Goal: Task Accomplishment & Management: Complete application form

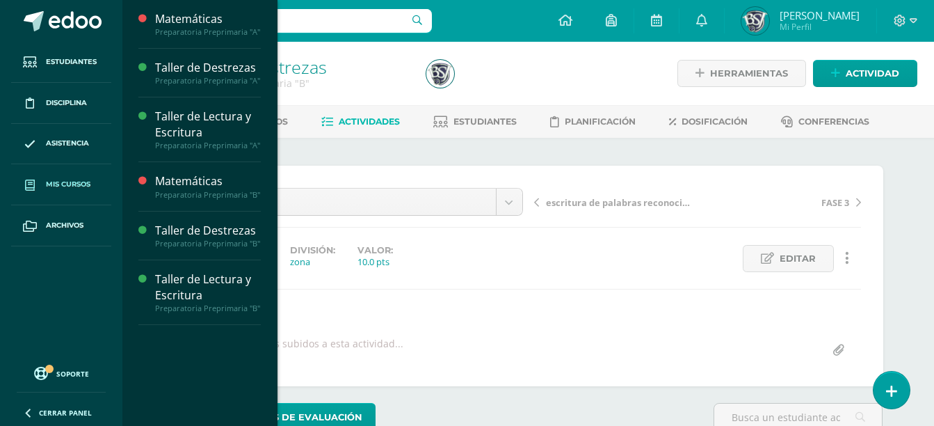
click at [82, 172] on link "Mis cursos" at bounding box center [61, 184] width 100 height 41
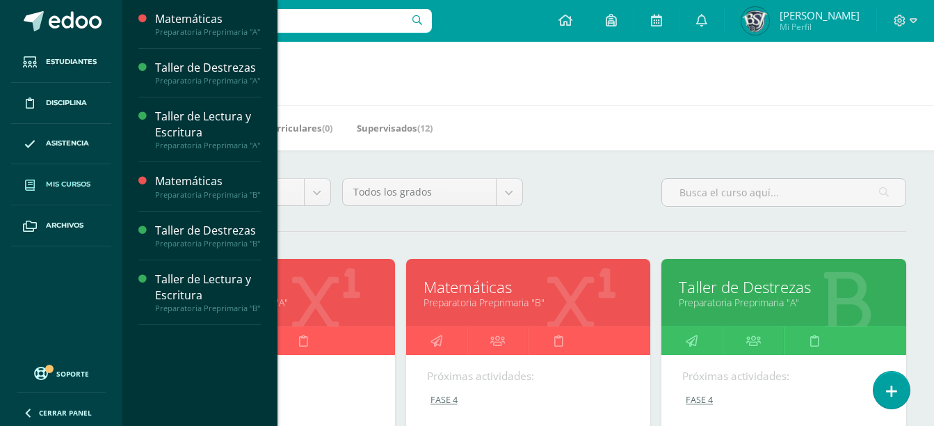
click at [319, 302] on link "Preparatoria Preprimaria "A"" at bounding box center [273, 302] width 210 height 13
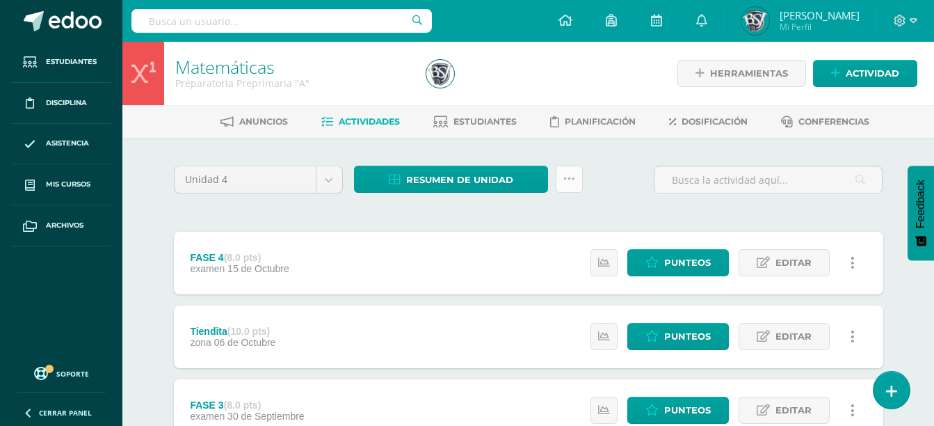
click at [581, 183] on link at bounding box center [569, 179] width 27 height 27
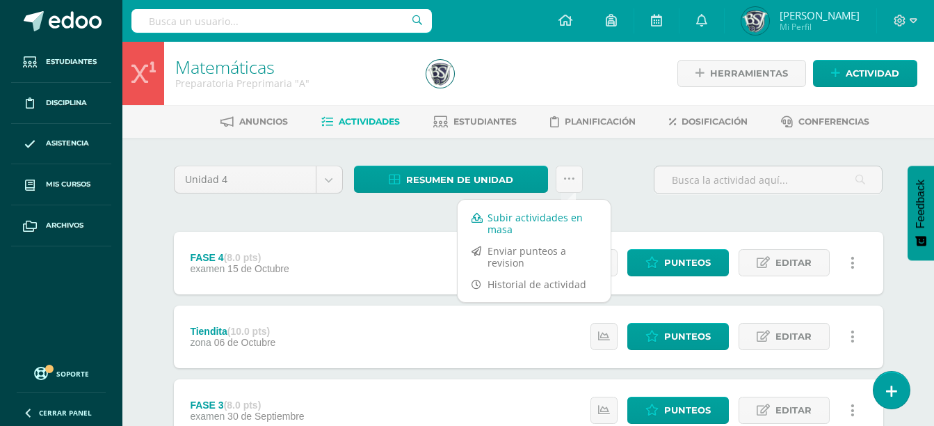
click at [559, 214] on link "Subir actividades en masa" at bounding box center [534, 223] width 153 height 33
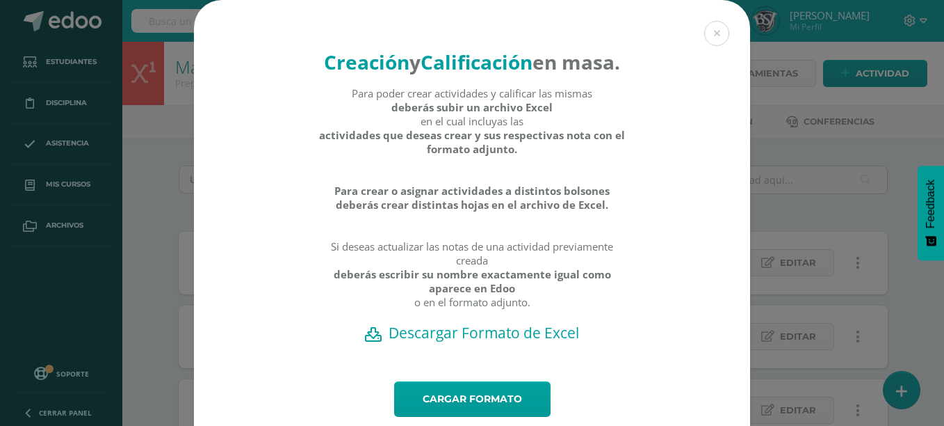
click at [483, 342] on h2 "Descargar Formato de Excel" at bounding box center [472, 332] width 508 height 19
click at [837, 163] on div "Creación y Calificación en masa. Para poder crear actividades y calificar las m…" at bounding box center [472, 234] width 933 height 469
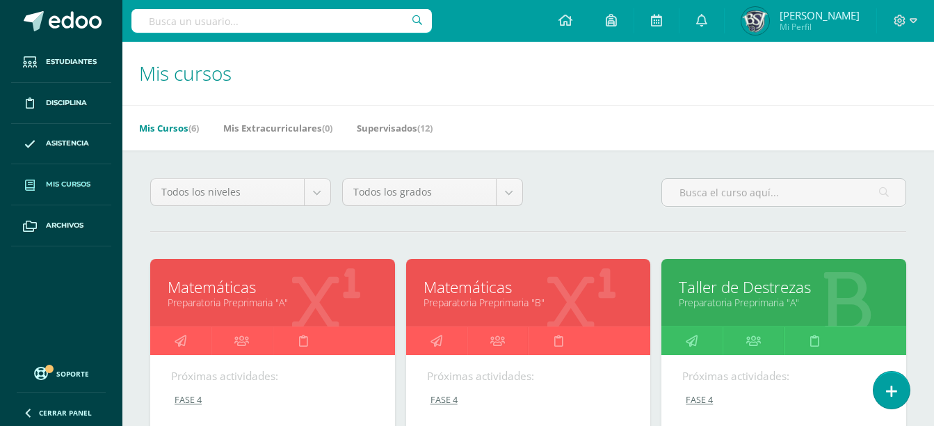
click at [545, 293] on link "Matemáticas" at bounding box center [529, 287] width 210 height 22
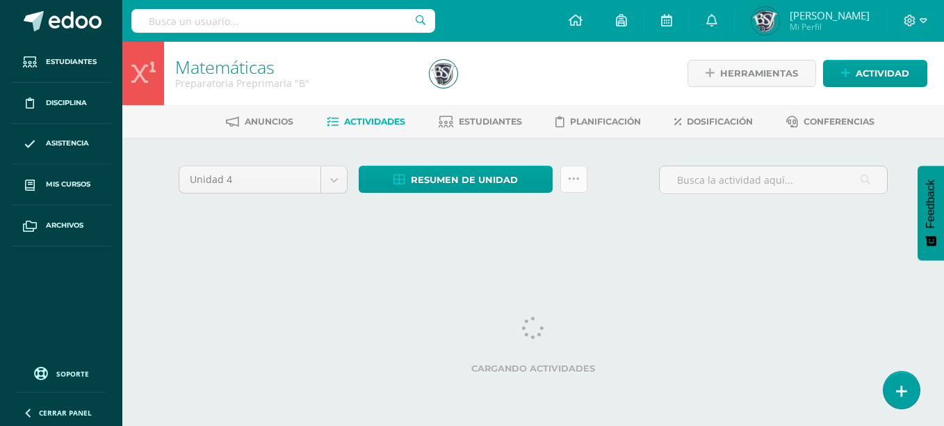
click at [582, 180] on link at bounding box center [574, 179] width 27 height 27
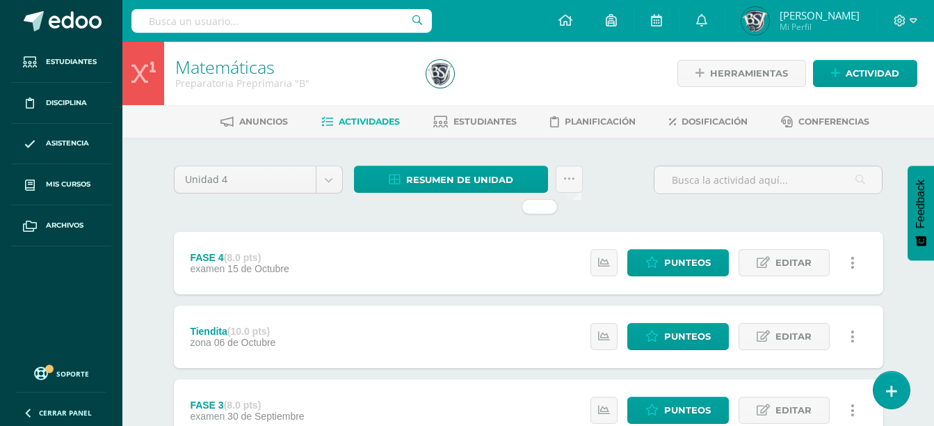
click at [584, 178] on div "Resumen de unidad Descargar como HTML Descargar como PDF Descargar como XLS" at bounding box center [468, 186] width 240 height 40
click at [571, 178] on icon at bounding box center [569, 179] width 12 height 12
click at [568, 181] on icon at bounding box center [569, 179] width 12 height 12
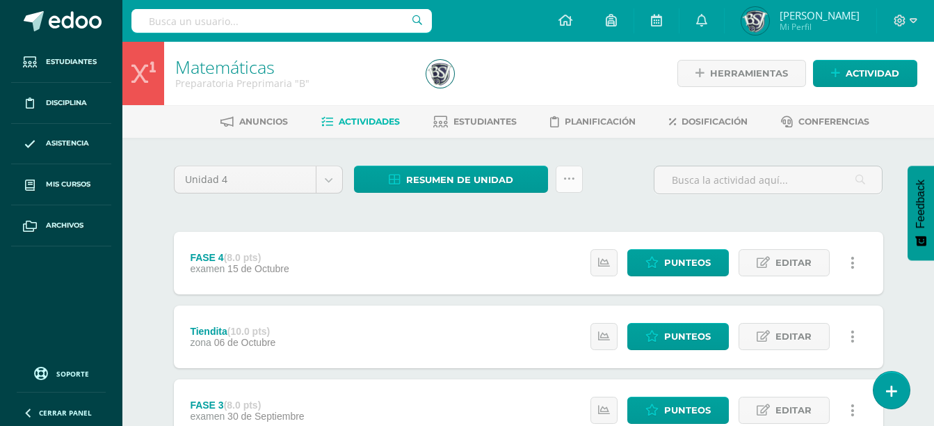
click at [577, 175] on link at bounding box center [569, 179] width 27 height 27
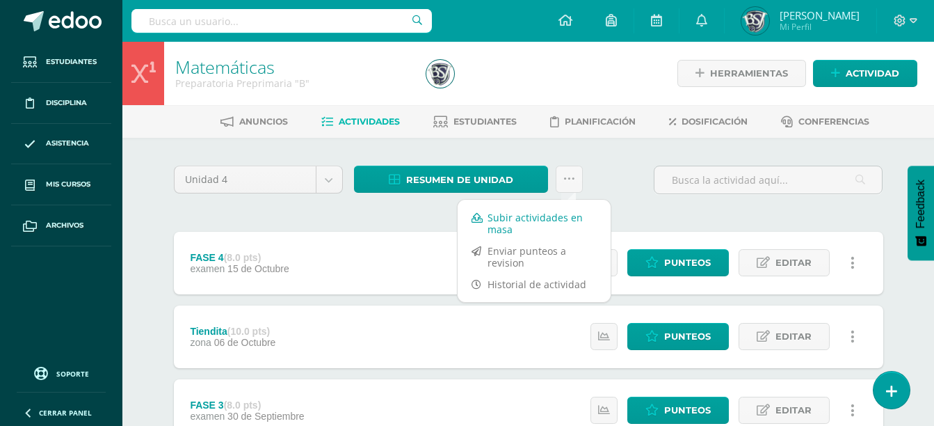
click at [549, 219] on link "Subir actividades en masa" at bounding box center [534, 223] width 153 height 33
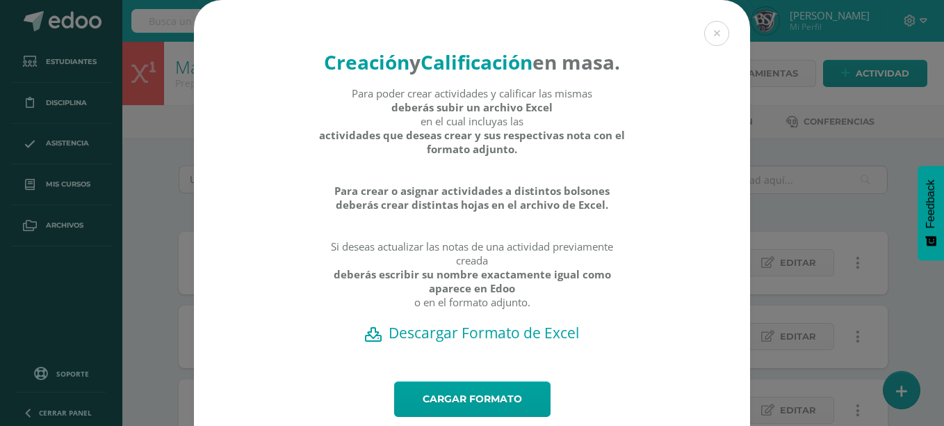
click at [522, 342] on h2 "Descargar Formato de Excel" at bounding box center [472, 332] width 508 height 19
click at [182, 175] on div "Creación y Calificación en masa. Para poder crear actividades y calificar las m…" at bounding box center [472, 234] width 933 height 469
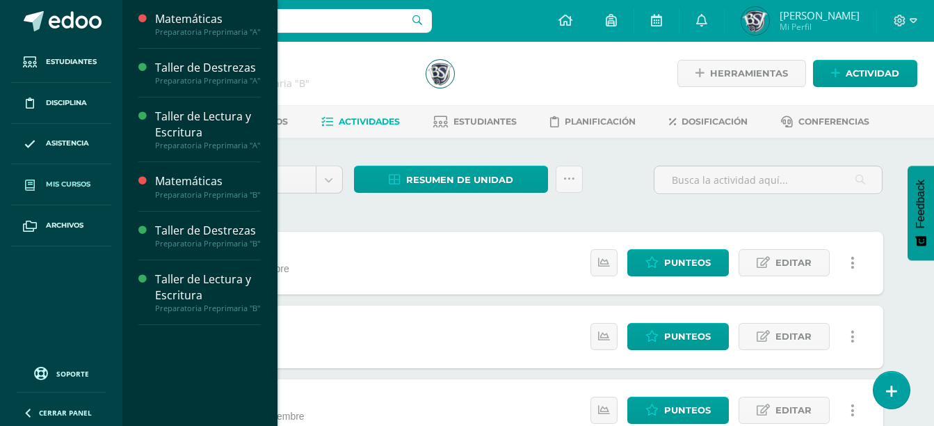
click at [97, 170] on link "Mis cursos" at bounding box center [61, 184] width 100 height 41
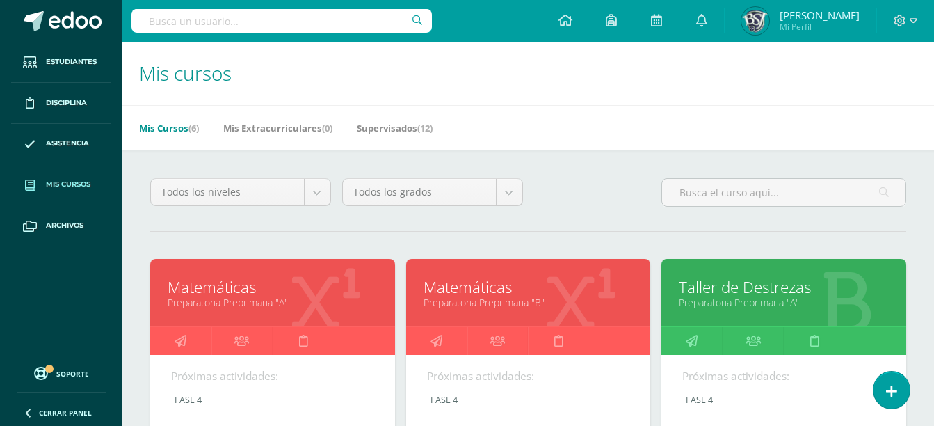
click at [730, 284] on link "Taller de Destrezas" at bounding box center [784, 287] width 210 height 22
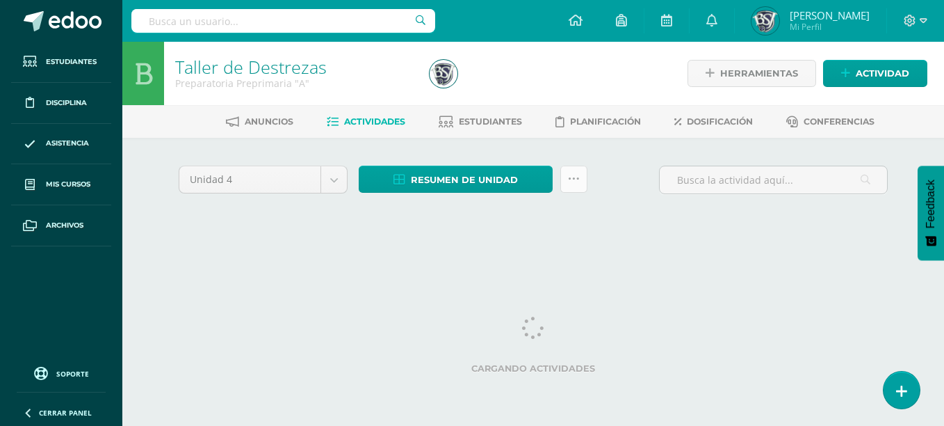
click at [582, 189] on link at bounding box center [574, 179] width 27 height 27
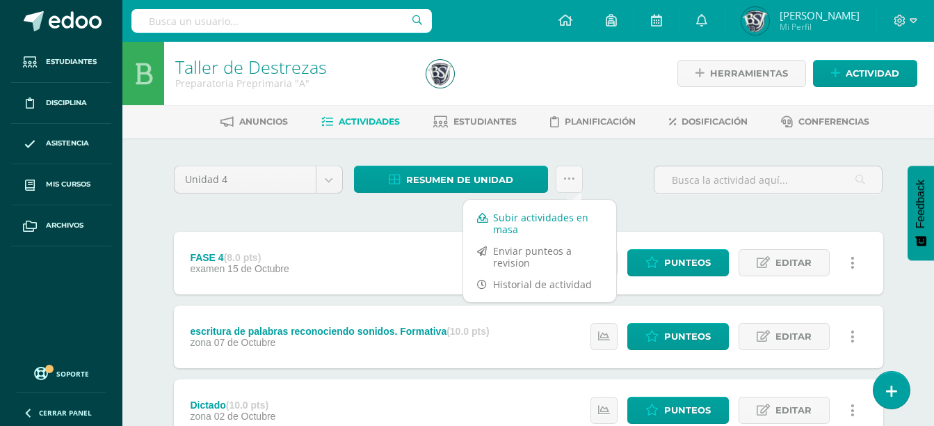
click at [588, 232] on link "Subir actividades en masa" at bounding box center [539, 223] width 153 height 33
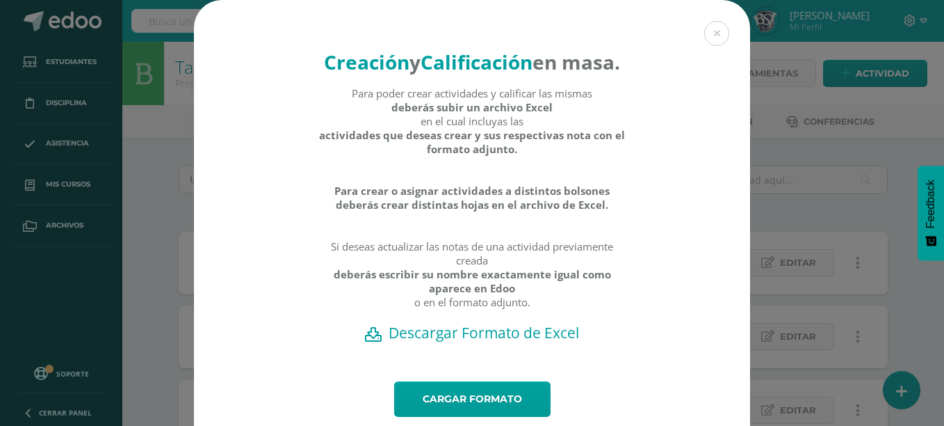
click at [526, 342] on h2 "Descargar Formato de Excel" at bounding box center [472, 332] width 508 height 19
click at [155, 295] on div "Creación y Calificación en masa. Para poder crear actividades y calificar las m…" at bounding box center [472, 234] width 933 height 469
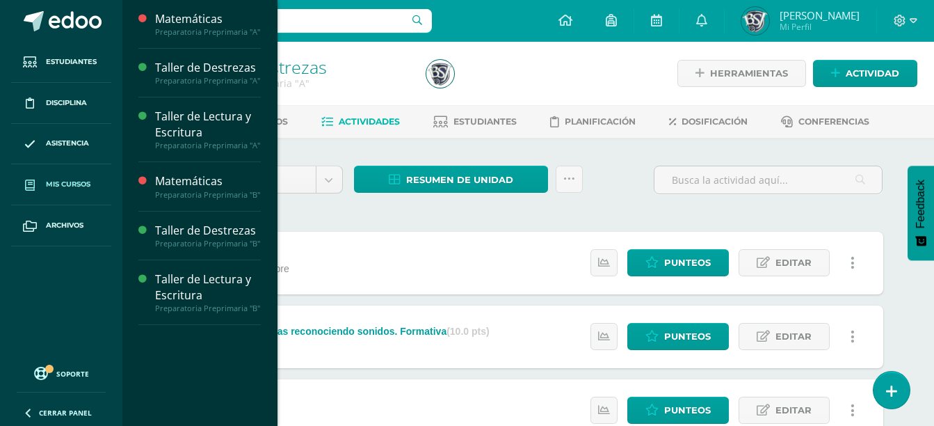
click at [58, 176] on link "Mis cursos" at bounding box center [61, 184] width 100 height 41
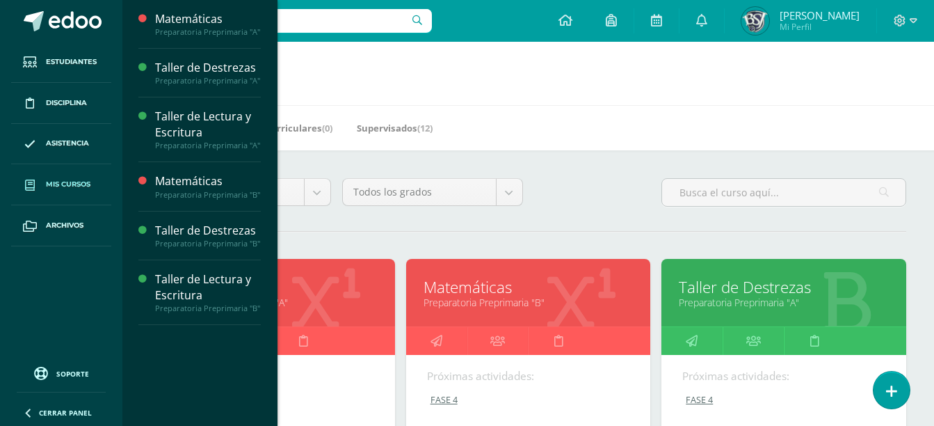
scroll to position [372, 0]
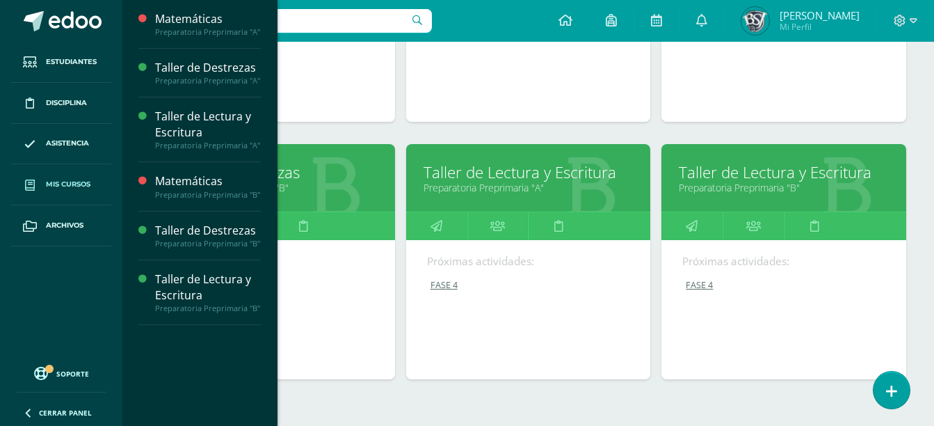
click at [558, 186] on link "Preparatoria Preprimaria "A"" at bounding box center [529, 187] width 210 height 13
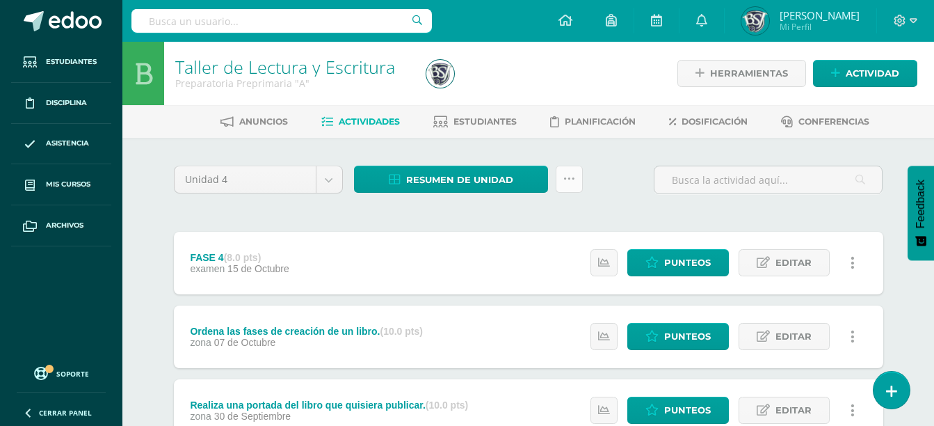
click at [565, 177] on icon at bounding box center [569, 179] width 12 height 12
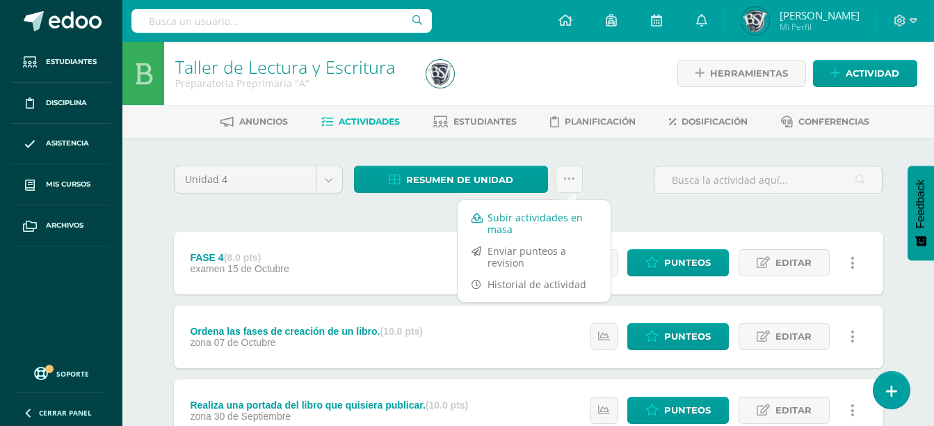
click at [549, 212] on link "Subir actividades en masa" at bounding box center [534, 223] width 153 height 33
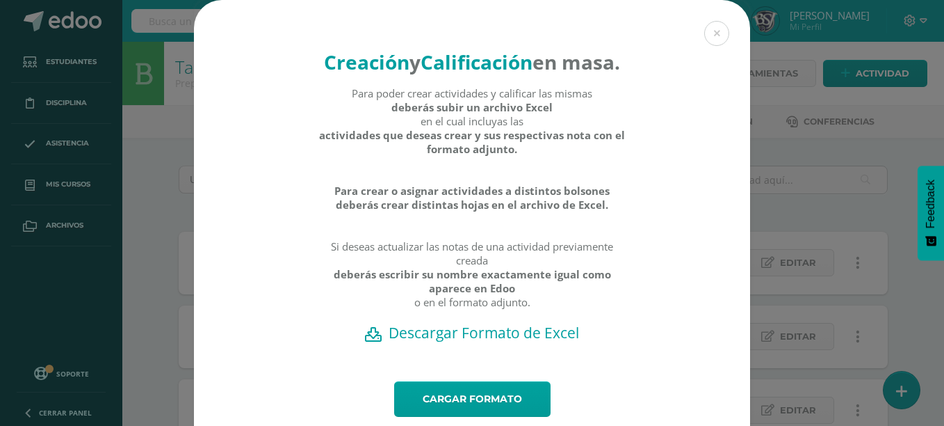
click at [522, 342] on h2 "Descargar Formato de Excel" at bounding box center [472, 332] width 508 height 19
click at [709, 32] on button at bounding box center [717, 33] width 25 height 25
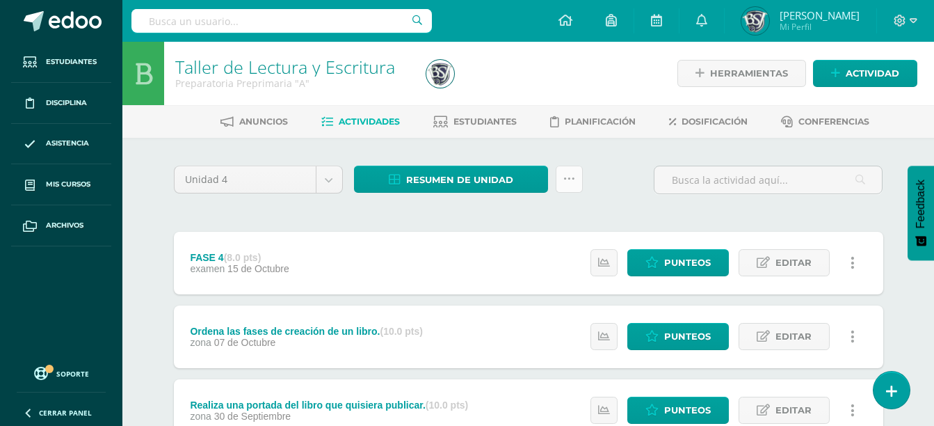
click at [577, 179] on link at bounding box center [569, 179] width 27 height 27
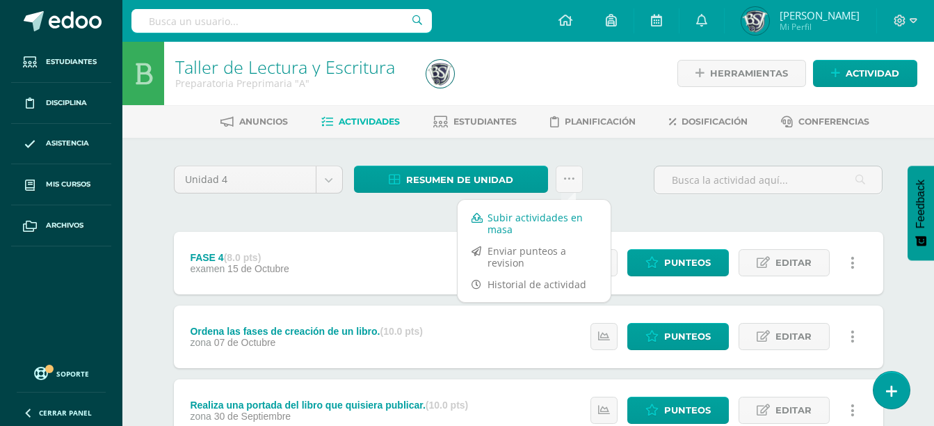
click at [539, 233] on link "Subir actividades en masa" at bounding box center [534, 223] width 153 height 33
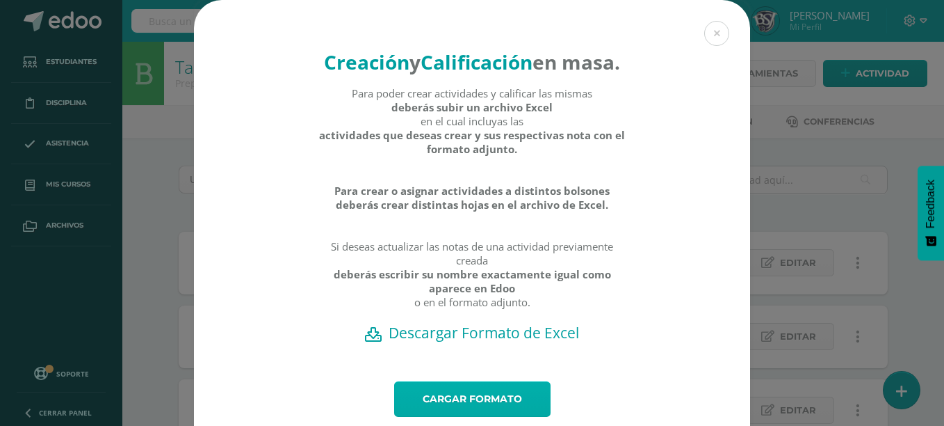
click at [513, 414] on link "Cargar formato" at bounding box center [472, 398] width 156 height 35
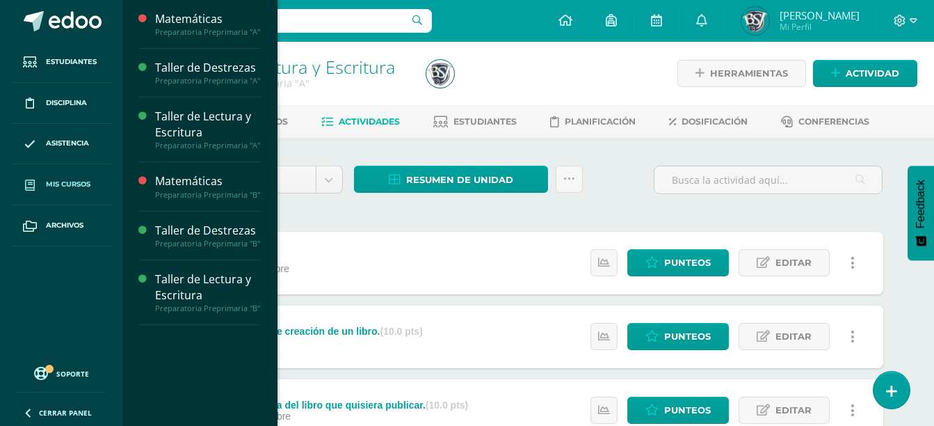
click at [76, 179] on span "Mis cursos" at bounding box center [68, 184] width 45 height 11
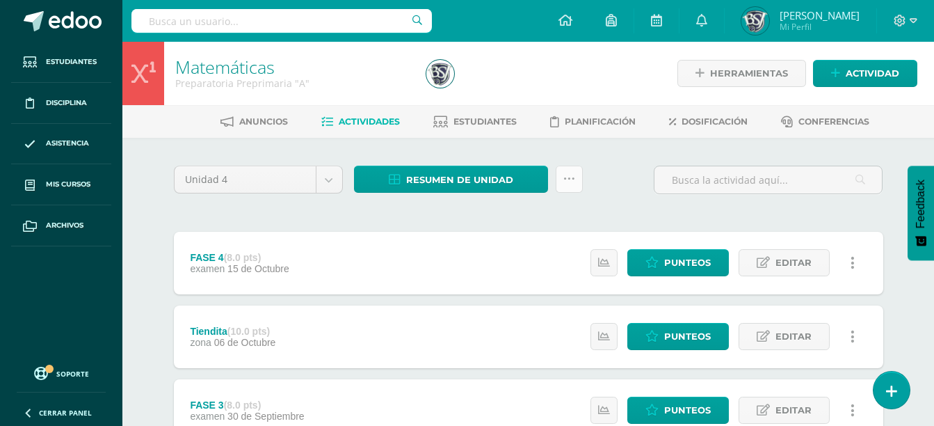
click at [573, 180] on icon at bounding box center [569, 179] width 12 height 12
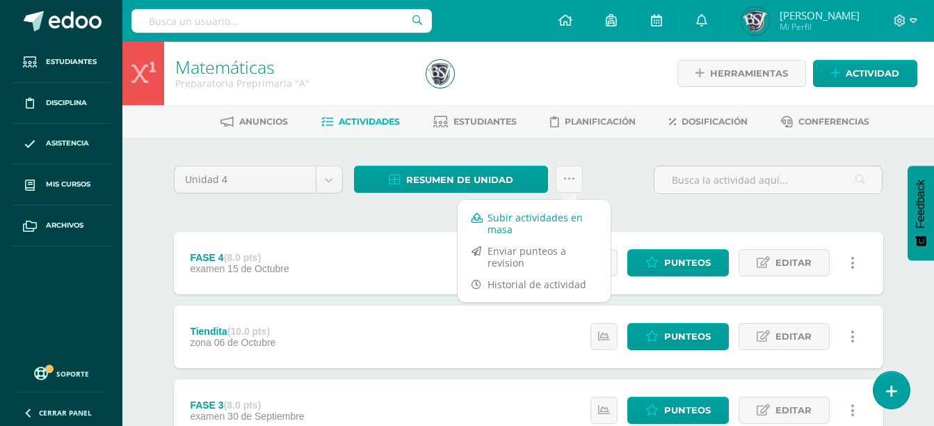
click at [556, 217] on link "Subir actividades en masa" at bounding box center [534, 223] width 153 height 33
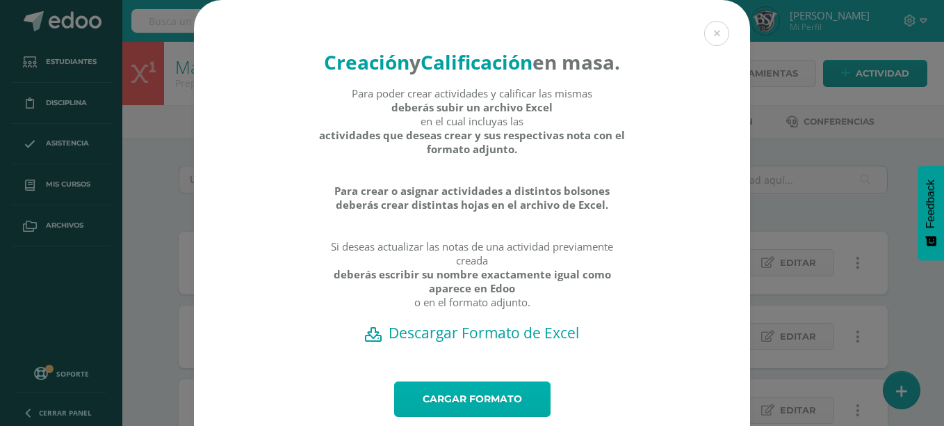
click at [408, 417] on link "Cargar formato" at bounding box center [472, 398] width 156 height 35
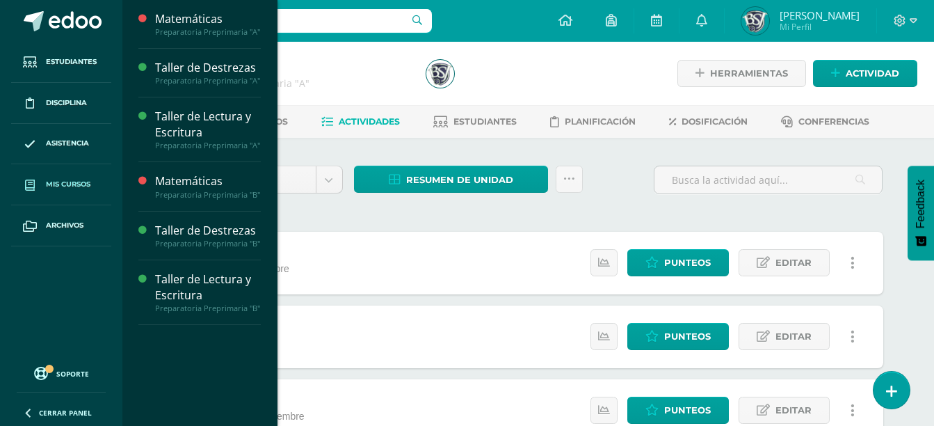
click at [73, 184] on span "Mis cursos" at bounding box center [68, 184] width 45 height 11
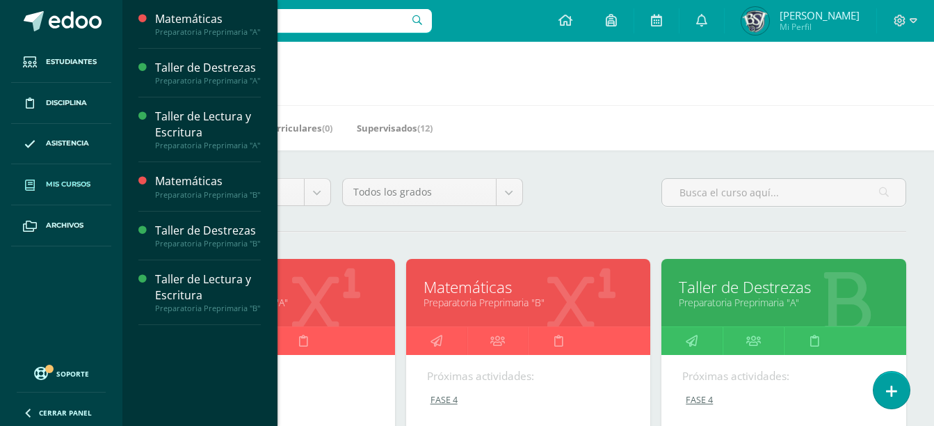
click at [774, 293] on link "Taller de Destrezas" at bounding box center [784, 287] width 210 height 22
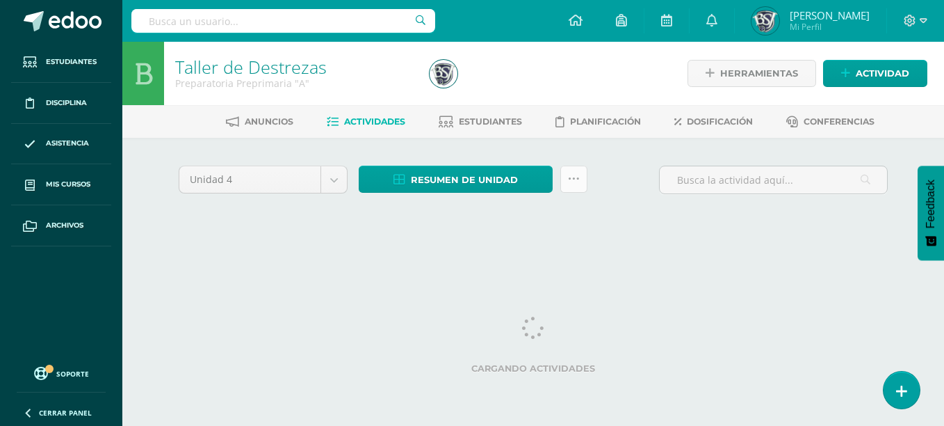
click at [573, 182] on icon at bounding box center [574, 179] width 12 height 12
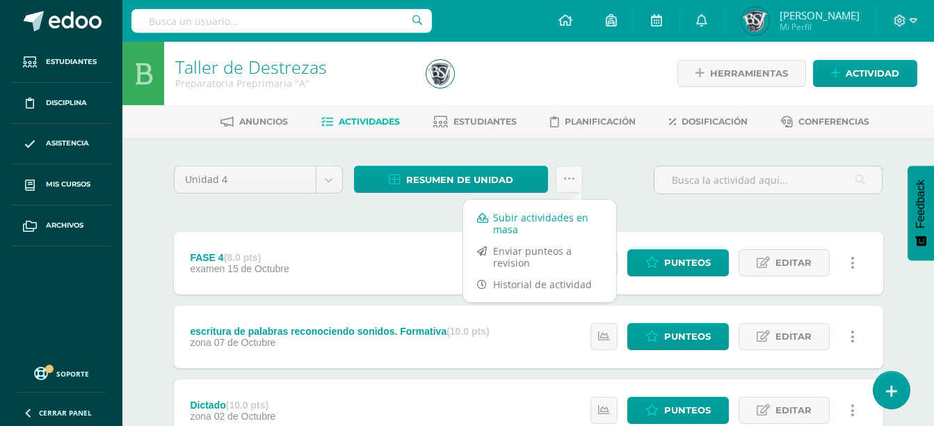
click at [561, 217] on link "Subir actividades en masa" at bounding box center [539, 223] width 153 height 33
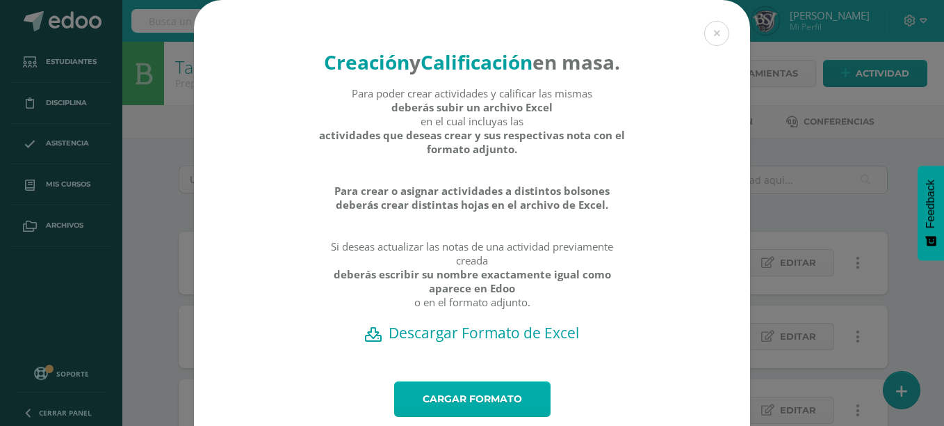
click at [499, 414] on link "Cargar formato" at bounding box center [472, 398] width 156 height 35
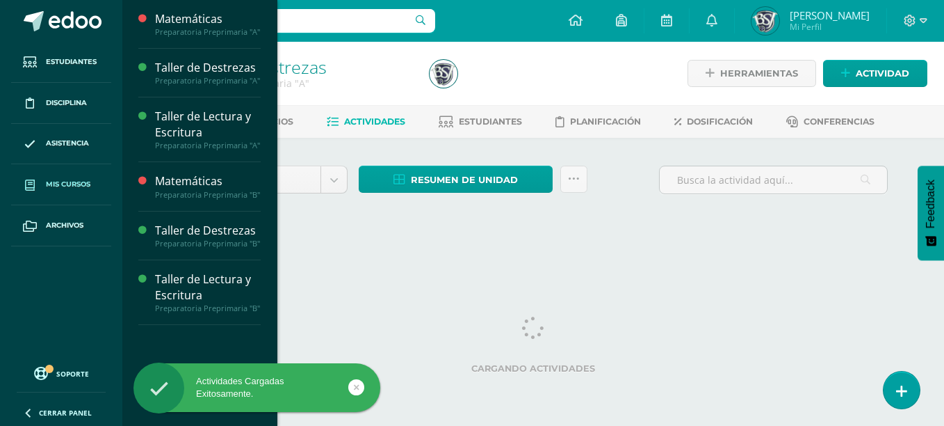
click at [92, 184] on link "Mis cursos" at bounding box center [61, 184] width 100 height 41
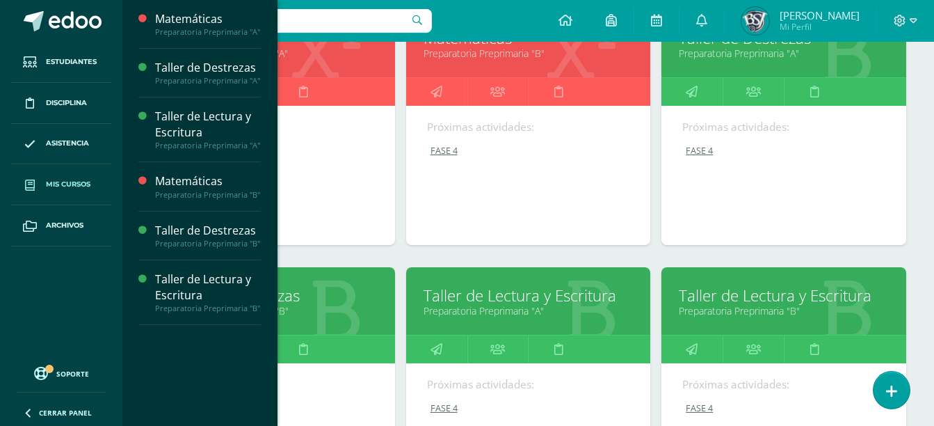
scroll to position [261, 0]
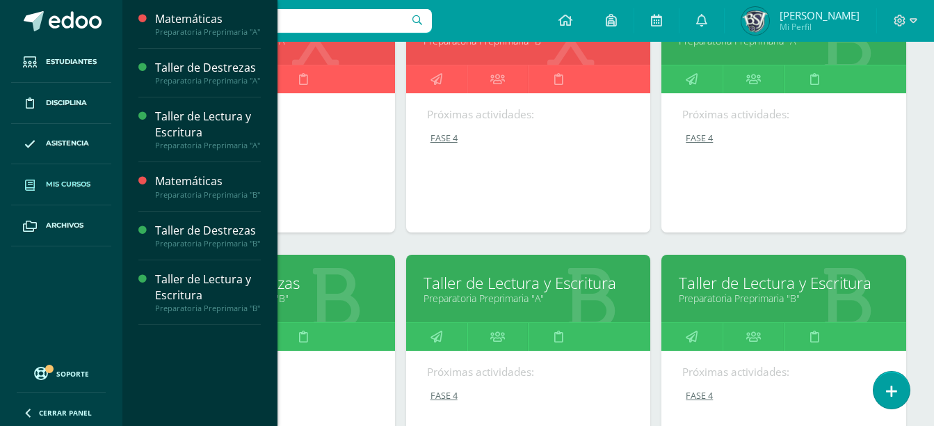
click at [335, 278] on link "Taller de Destrezas" at bounding box center [273, 283] width 210 height 22
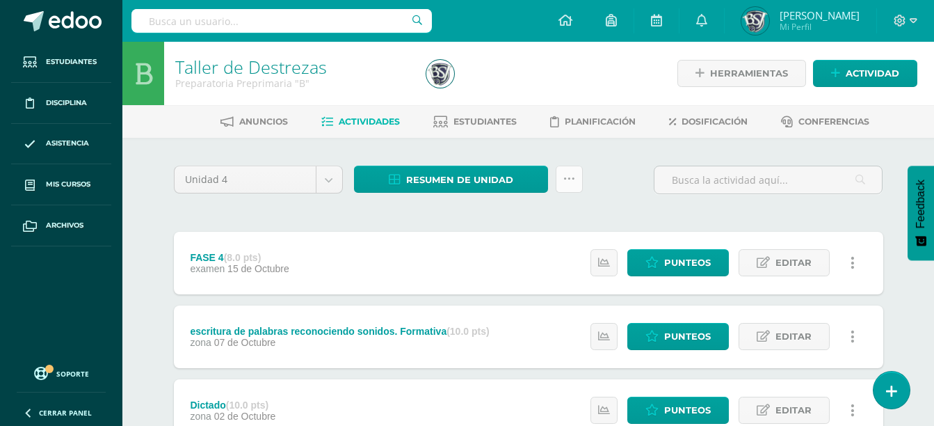
click at [570, 175] on icon at bounding box center [569, 179] width 12 height 12
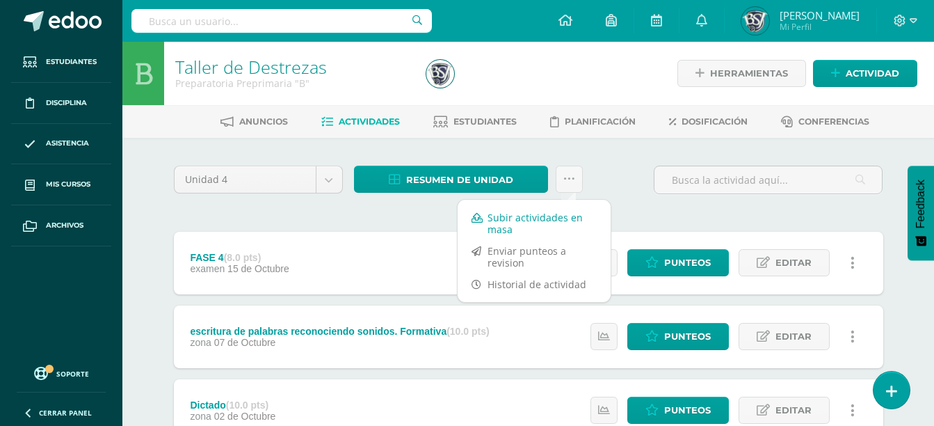
click at [554, 218] on link "Subir actividades en masa" at bounding box center [534, 223] width 153 height 33
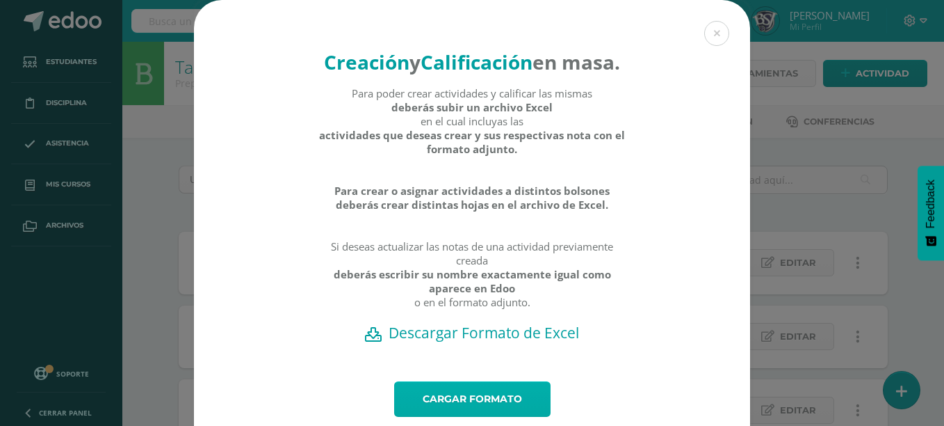
click at [473, 411] on link "Cargar formato" at bounding box center [472, 398] width 156 height 35
click at [537, 342] on h2 "Descargar Formato de Excel" at bounding box center [472, 332] width 508 height 19
click at [753, 155] on div "Creación y Calificación en masa. Para poder crear actividades y calificar las m…" at bounding box center [472, 234] width 933 height 469
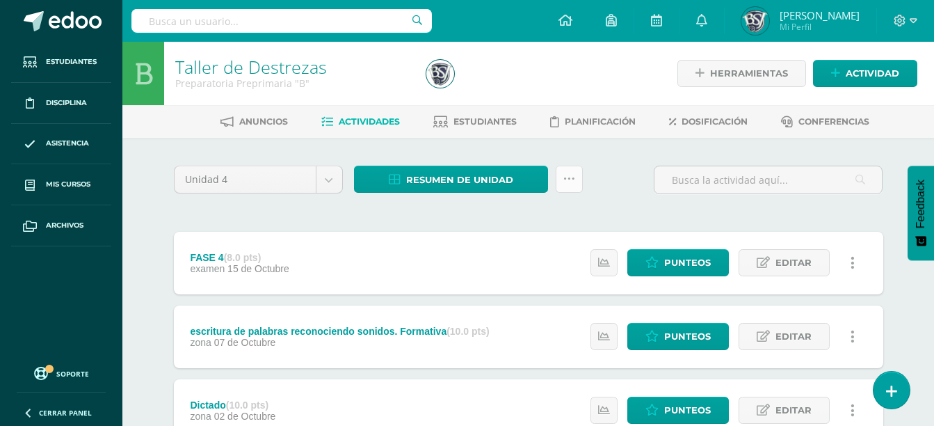
click at [561, 184] on link at bounding box center [569, 179] width 27 height 27
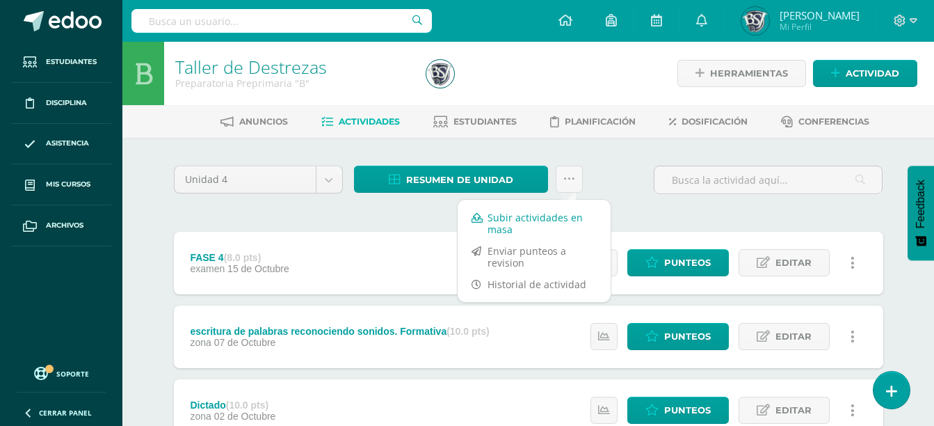
click at [572, 213] on link "Subir actividades en masa" at bounding box center [534, 223] width 153 height 33
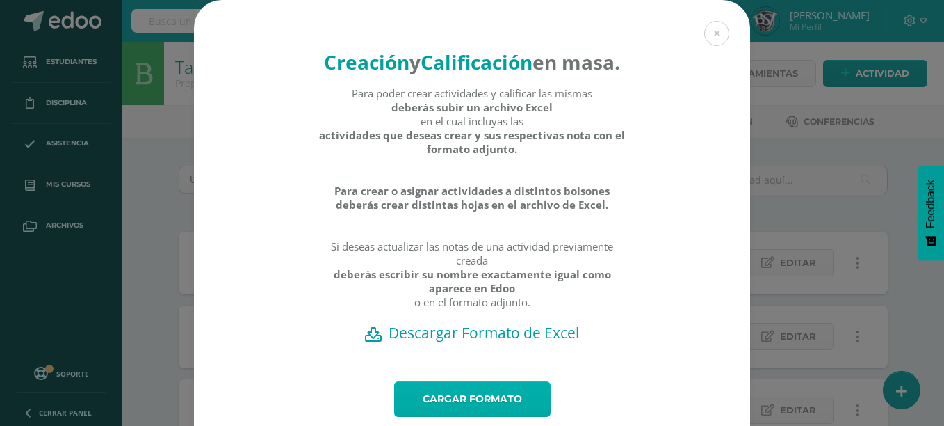
click at [529, 410] on link "Cargar formato" at bounding box center [472, 398] width 156 height 35
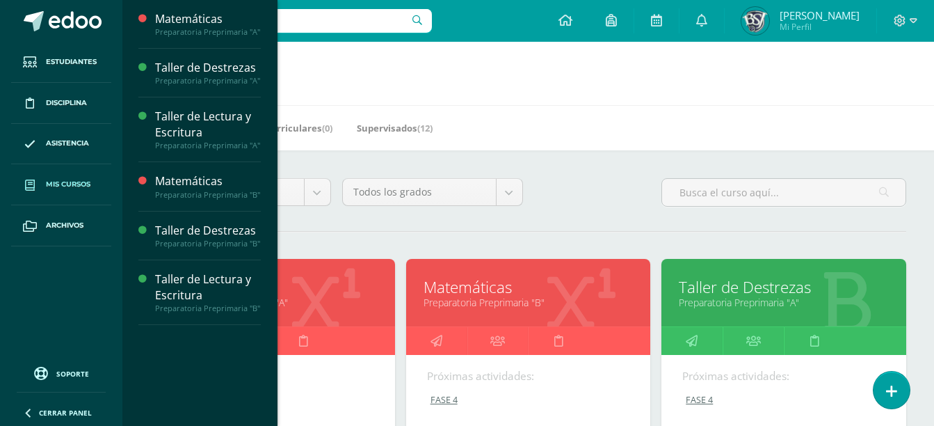
scroll to position [372, 0]
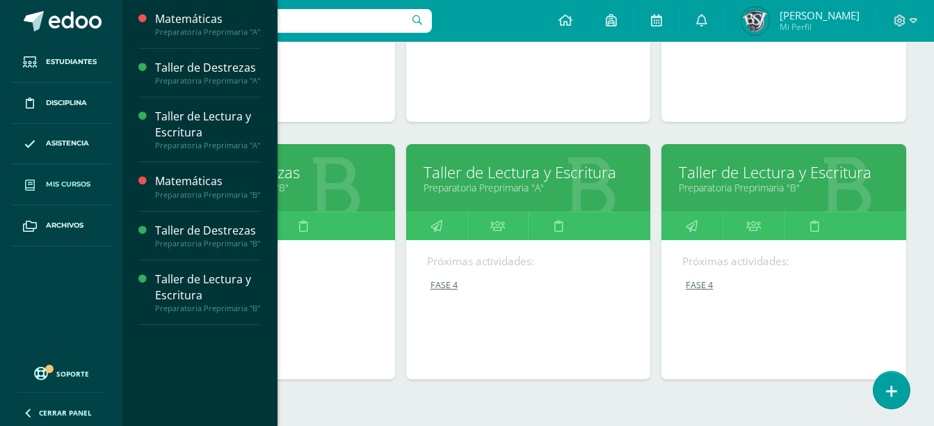
click at [816, 186] on link "Preparatoria Preprimaria "B"" at bounding box center [784, 187] width 210 height 13
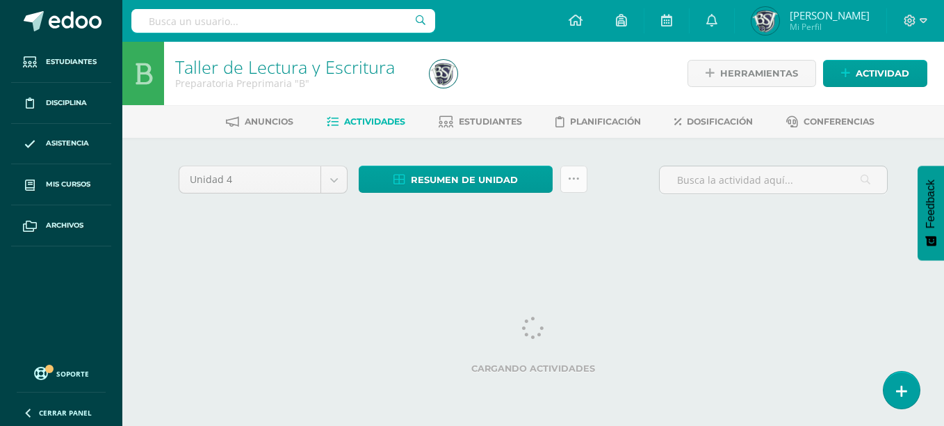
click at [578, 182] on icon at bounding box center [574, 179] width 12 height 12
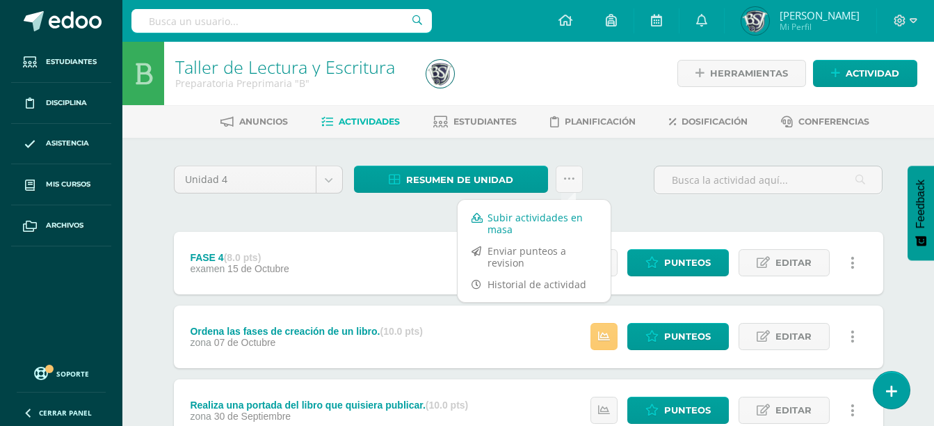
click at [552, 231] on link "Subir actividades en masa" at bounding box center [534, 223] width 153 height 33
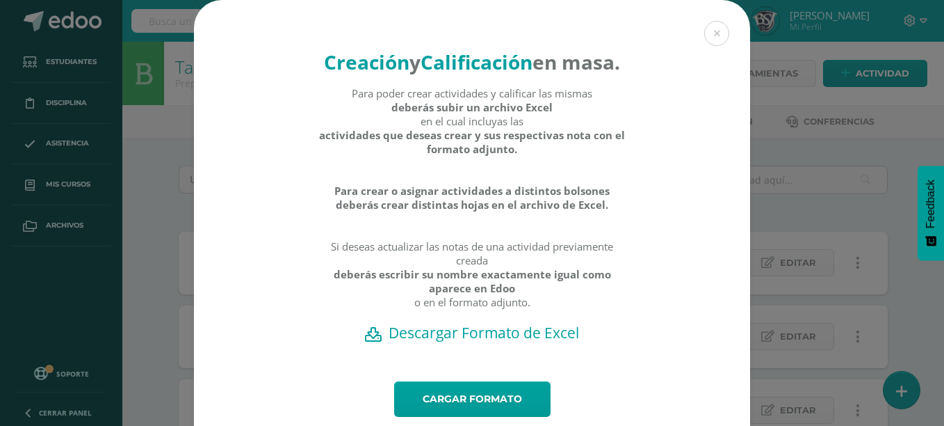
click at [506, 342] on h2 "Descargar Formato de Excel" at bounding box center [472, 332] width 508 height 19
click at [147, 220] on div "Creación y Calificación en masa. Para poder crear actividades y calificar las m…" at bounding box center [472, 234] width 933 height 469
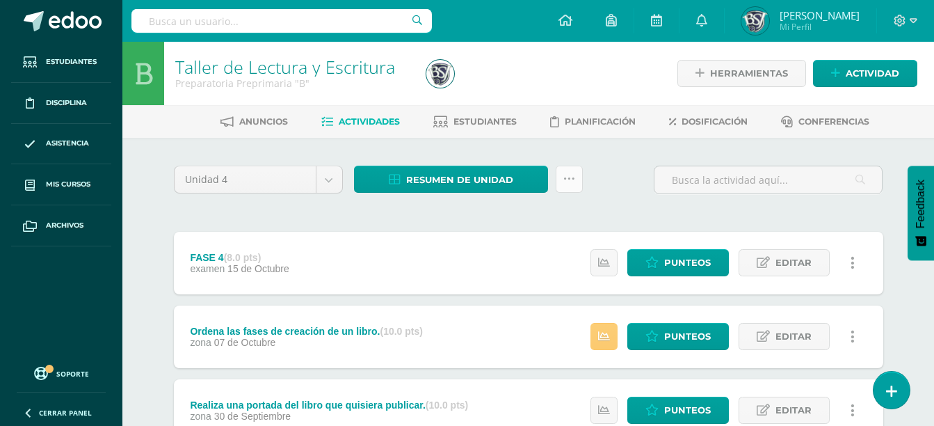
click at [574, 180] on icon at bounding box center [569, 179] width 12 height 12
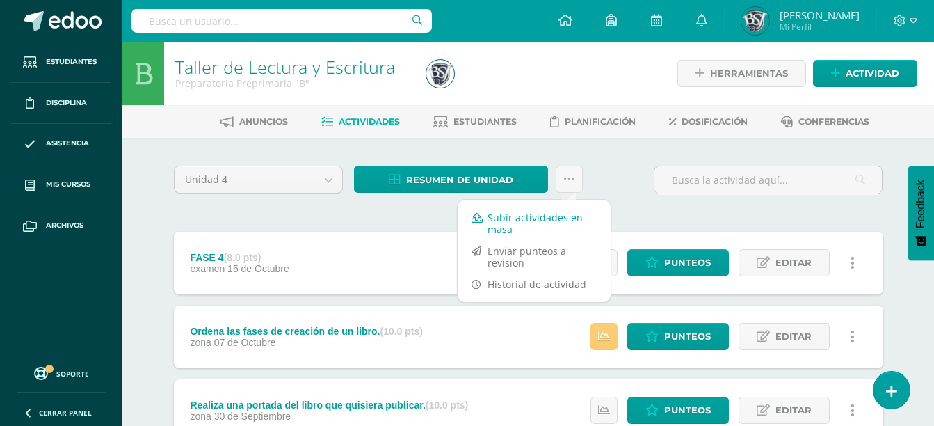
click at [563, 209] on link "Subir actividades en masa" at bounding box center [534, 223] width 153 height 33
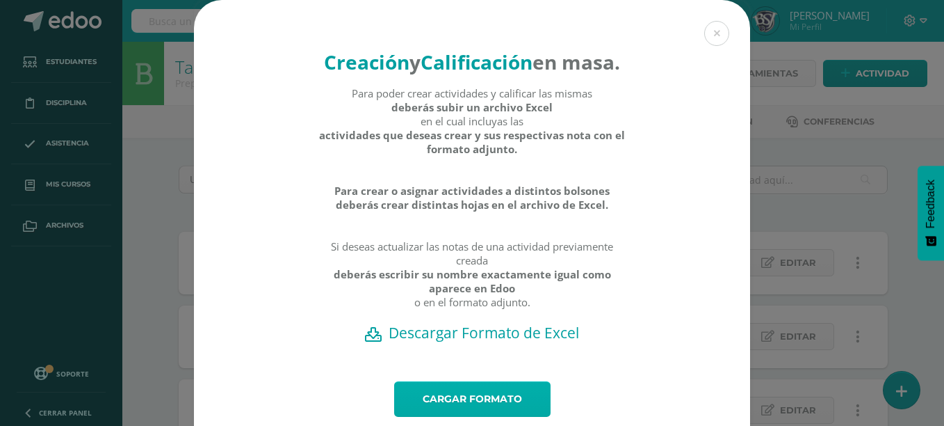
click at [519, 417] on link "Cargar formato" at bounding box center [472, 398] width 156 height 35
click at [837, 209] on div "Creación y Calificación en masa. Para poder crear actividades y calificar las m…" at bounding box center [472, 234] width 933 height 469
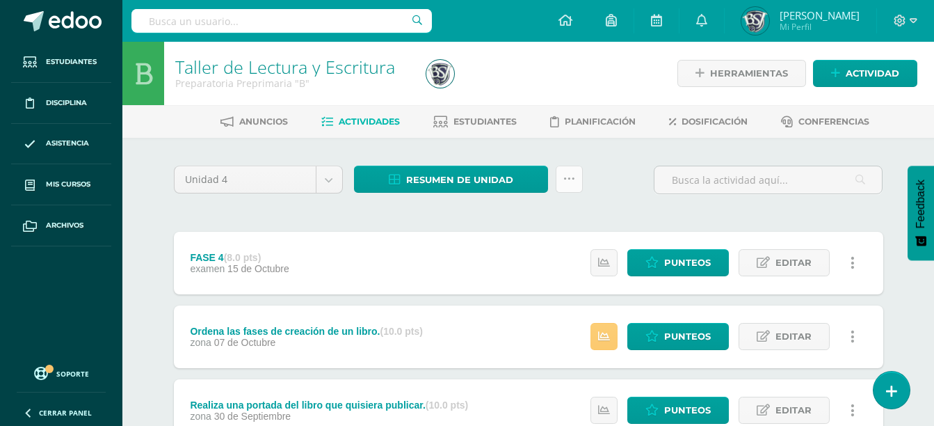
click at [563, 172] on link at bounding box center [569, 179] width 27 height 27
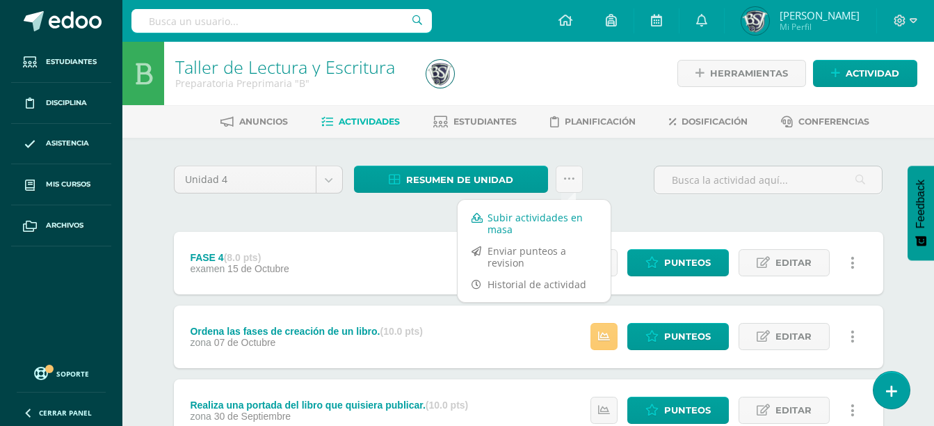
click at [524, 216] on link "Subir actividades en masa" at bounding box center [534, 223] width 153 height 33
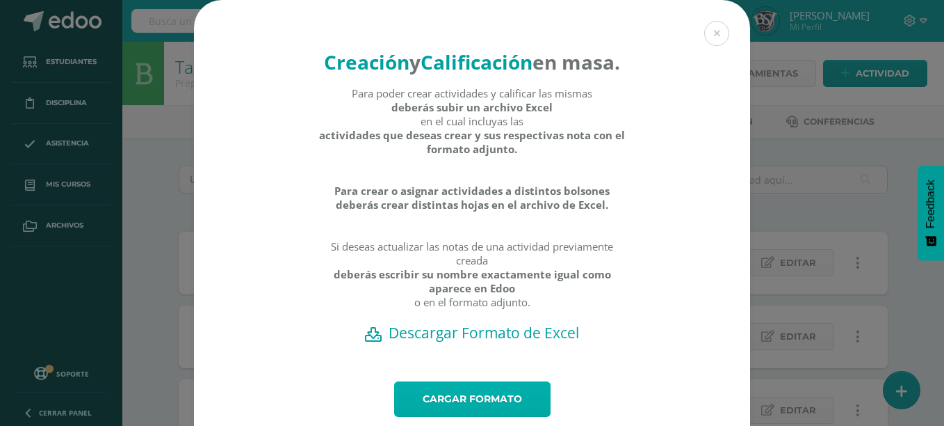
click at [506, 414] on link "Cargar formato" at bounding box center [472, 398] width 156 height 35
click at [707, 31] on button at bounding box center [717, 33] width 25 height 25
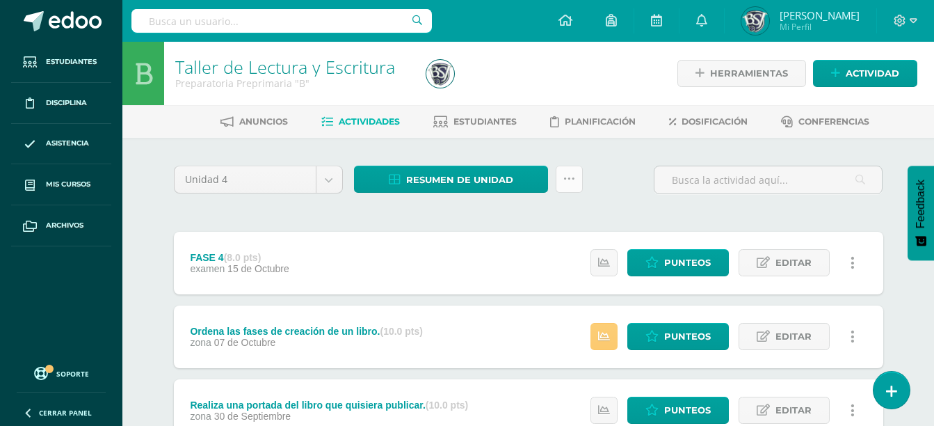
click at [568, 171] on link at bounding box center [569, 179] width 27 height 27
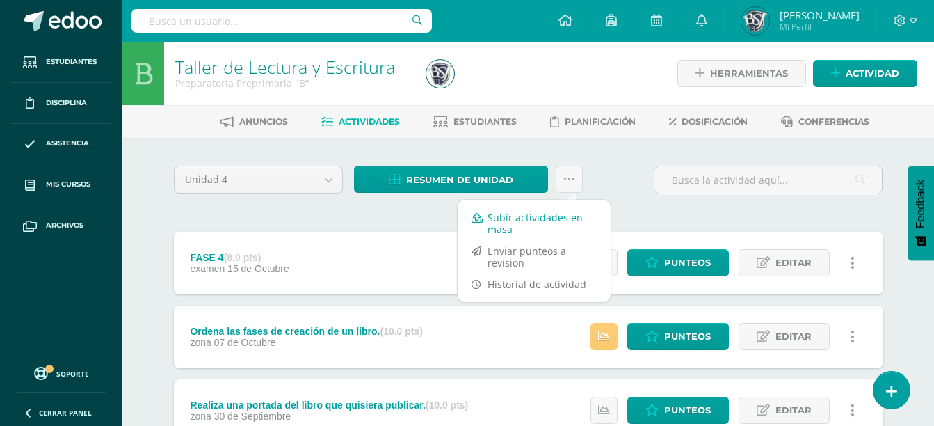
click at [567, 212] on link "Subir actividades en masa" at bounding box center [534, 223] width 153 height 33
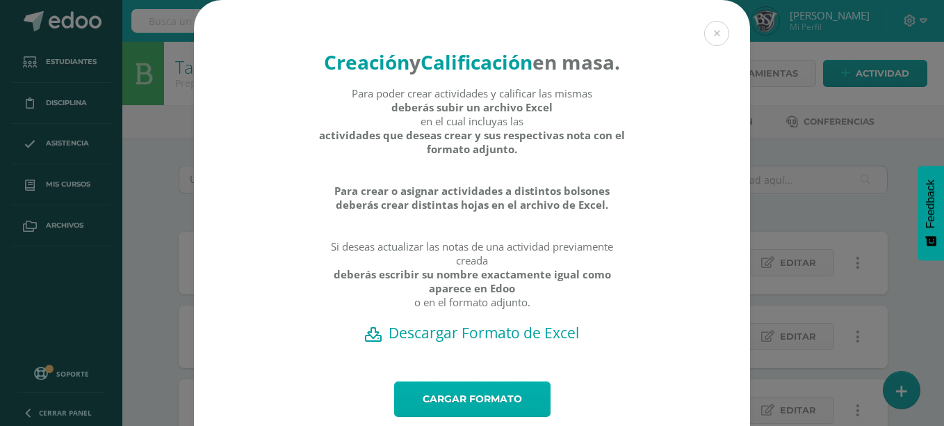
click at [492, 416] on link "Cargar formato" at bounding box center [472, 398] width 156 height 35
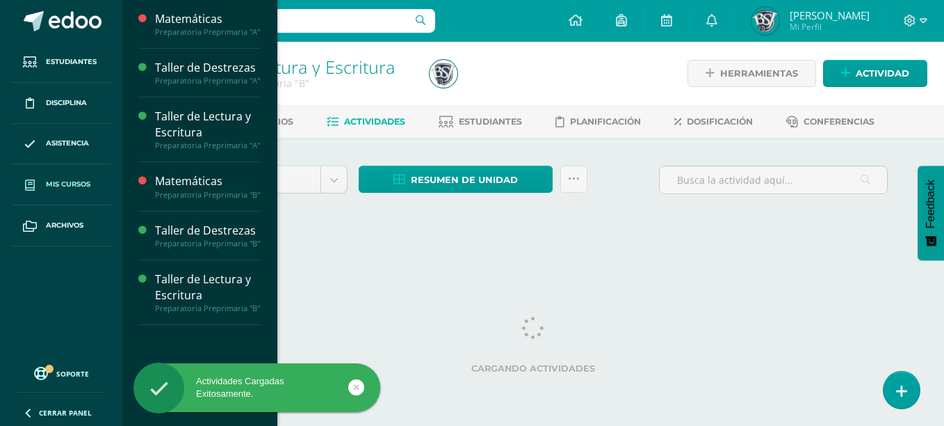
click at [79, 186] on span "Mis cursos" at bounding box center [68, 184] width 45 height 11
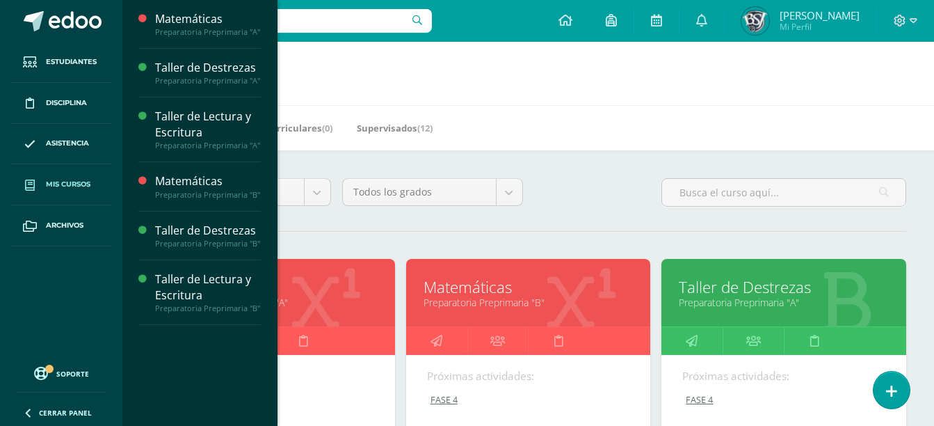
scroll to position [70, 0]
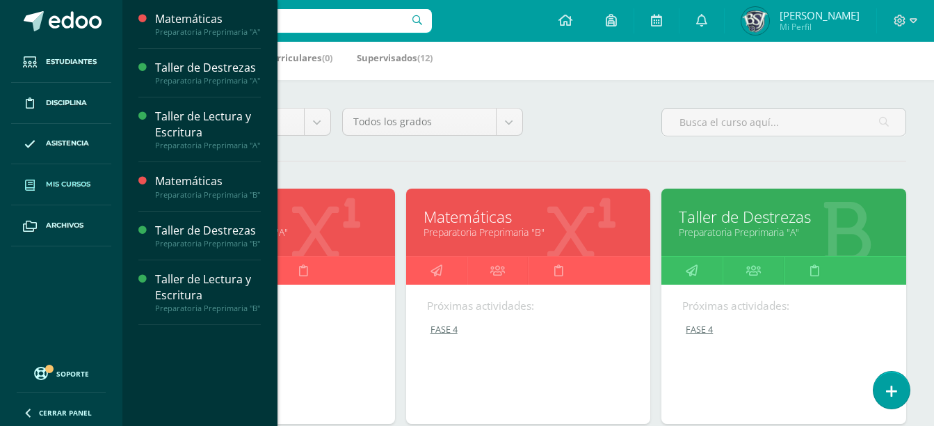
click at [542, 229] on link "Preparatoria Preprimaria "B"" at bounding box center [529, 231] width 210 height 13
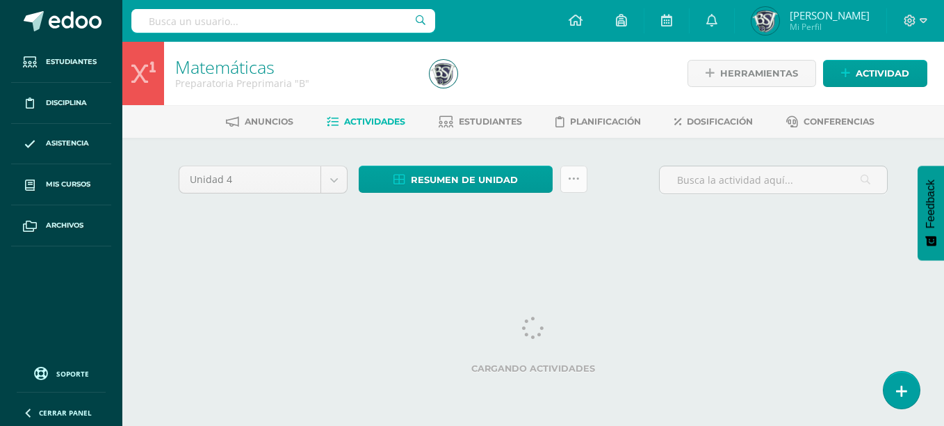
click at [575, 176] on icon at bounding box center [574, 179] width 12 height 12
click at [547, 222] on div "Unidad 4 Unidad 1 Unidad 2 Unidad 3 Unidad 4 Resumen de unidad Descargar como H…" at bounding box center [533, 199] width 721 height 66
click at [579, 171] on link at bounding box center [574, 179] width 27 height 27
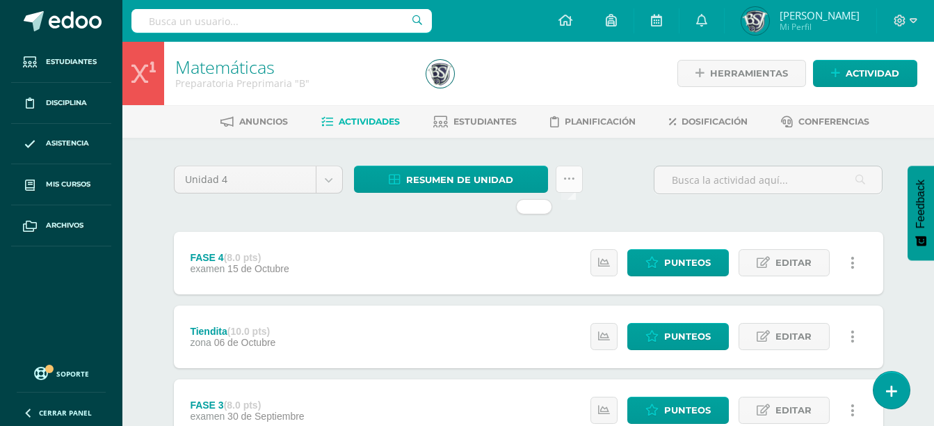
click at [574, 175] on icon at bounding box center [569, 179] width 12 height 12
click at [563, 170] on link at bounding box center [569, 179] width 27 height 27
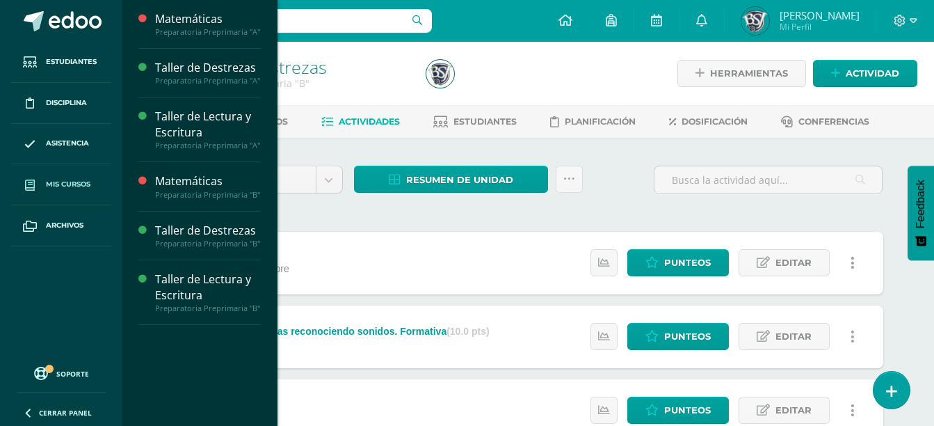
click at [68, 182] on span "Mis cursos" at bounding box center [68, 184] width 45 height 11
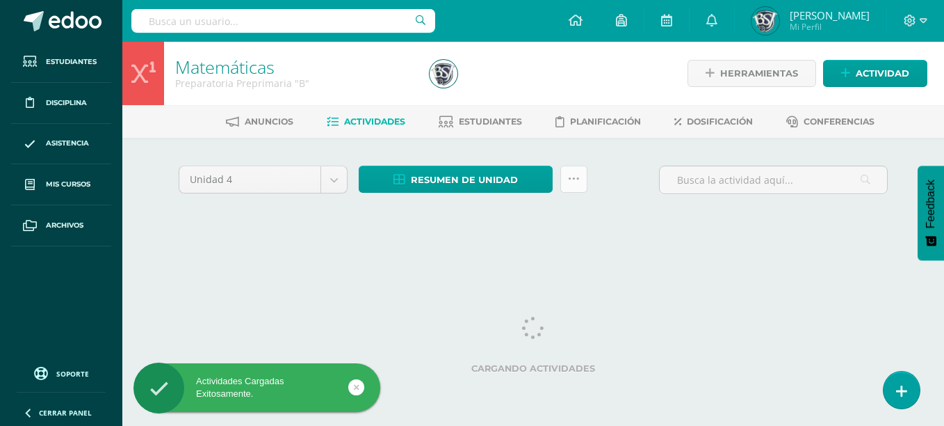
click at [584, 174] on link at bounding box center [574, 179] width 27 height 27
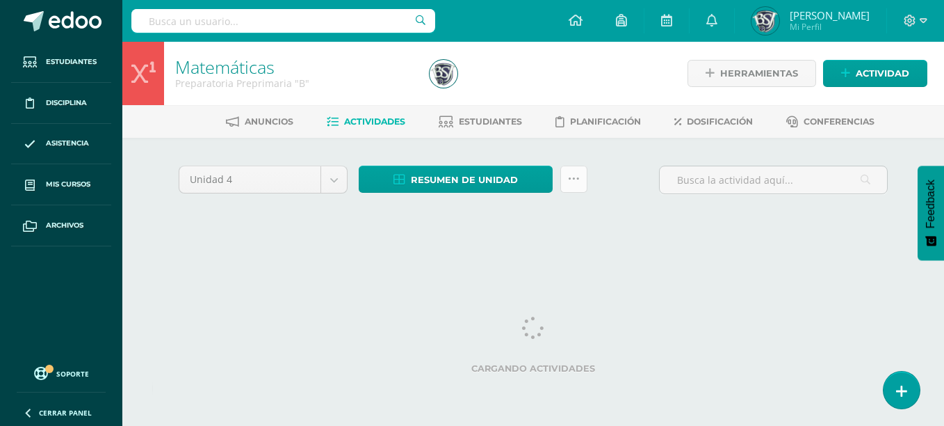
click at [577, 186] on link at bounding box center [574, 179] width 27 height 27
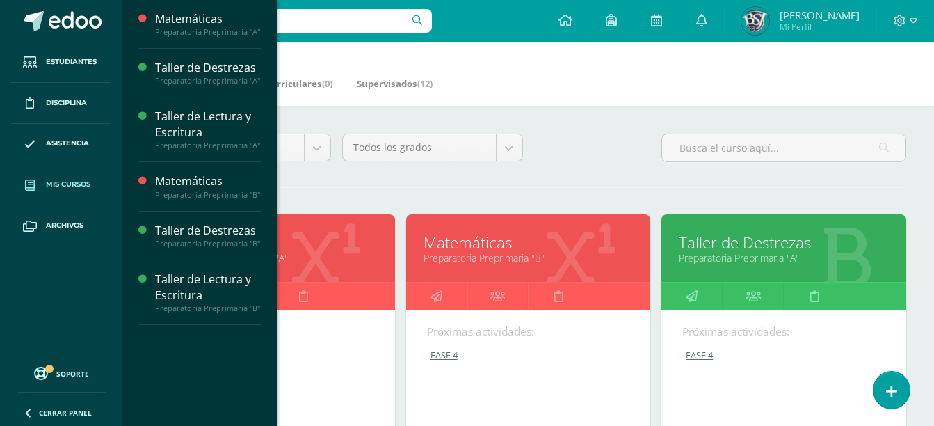
scroll to position [78, 0]
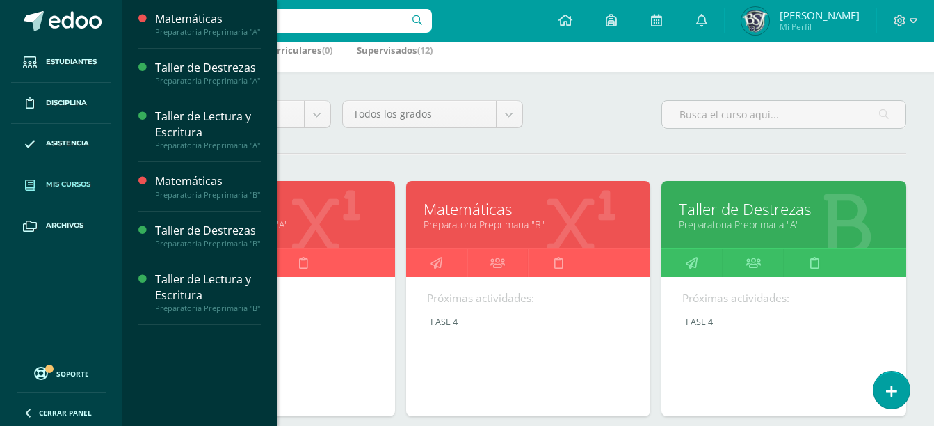
click at [585, 207] on link "Matemáticas" at bounding box center [529, 209] width 210 height 22
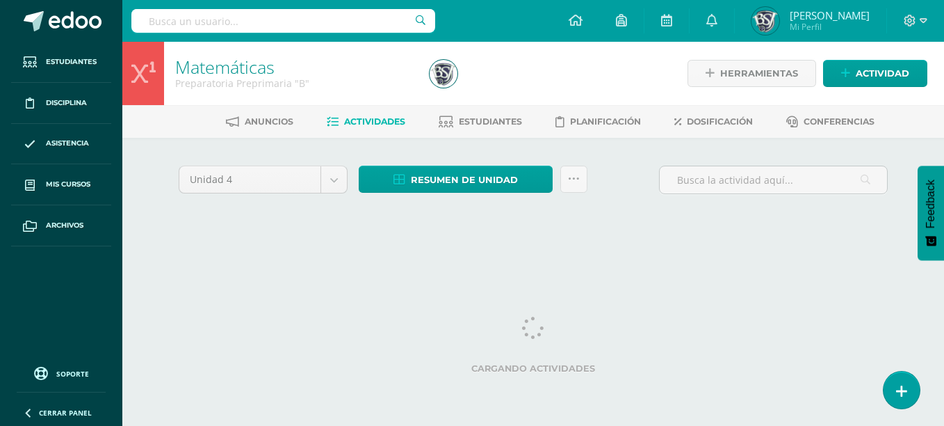
click at [568, 193] on div "Resumen de unidad Descargar como HTML Descargar como PDF Descargar como XLS Sub…" at bounding box center [473, 186] width 240 height 40
click at [574, 186] on link at bounding box center [574, 179] width 27 height 27
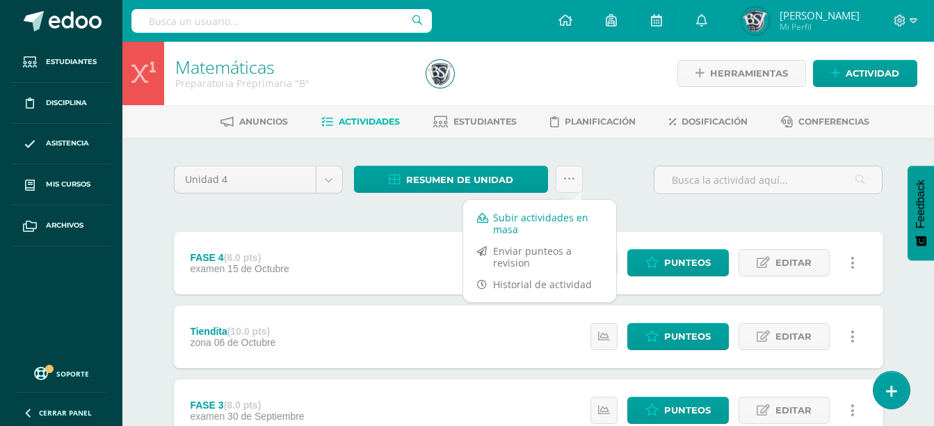
drag, startPoint x: 540, startPoint y: 205, endPoint x: 542, endPoint y: 217, distance: 11.9
click at [542, 217] on div "Subir actividades en masa Enviar punteos a revision Historial de actividad" at bounding box center [539, 251] width 154 height 104
click at [542, 217] on link "Subir actividades en masa" at bounding box center [539, 223] width 153 height 33
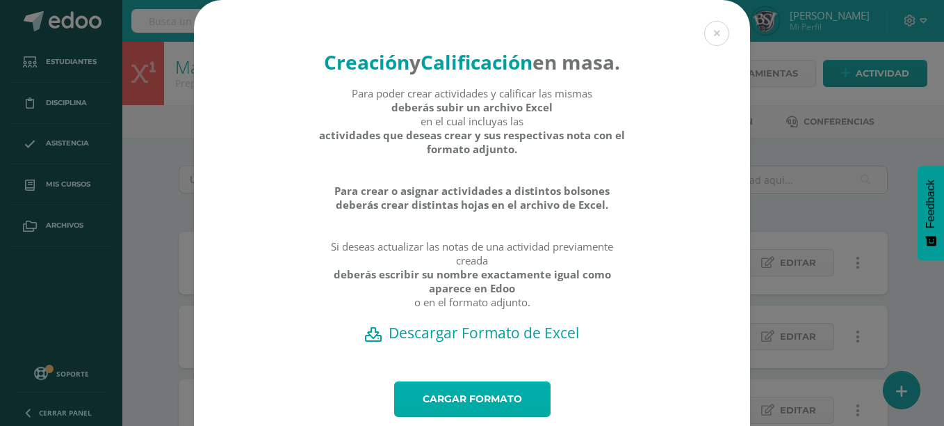
click at [497, 417] on link "Cargar formato" at bounding box center [472, 398] width 156 height 35
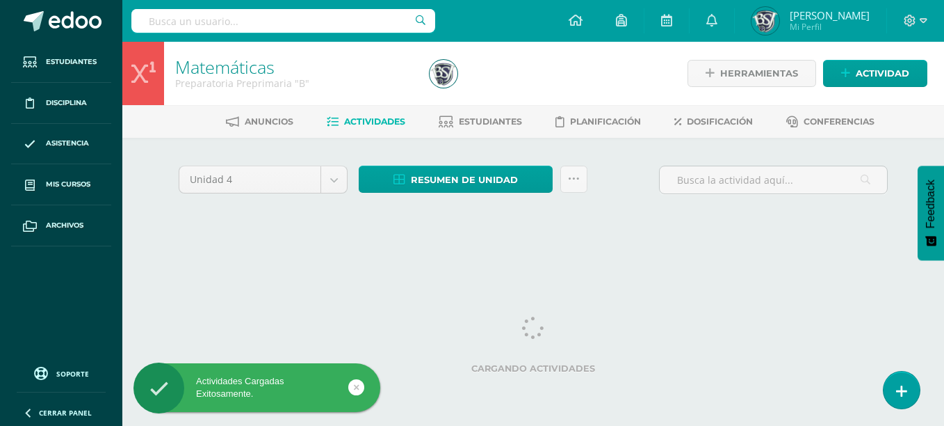
click at [928, 13] on div at bounding box center [915, 21] width 57 height 42
click at [922, 19] on icon at bounding box center [924, 20] width 8 height 5
click at [887, 89] on span "Cerrar sesión" at bounding box center [879, 94] width 63 height 13
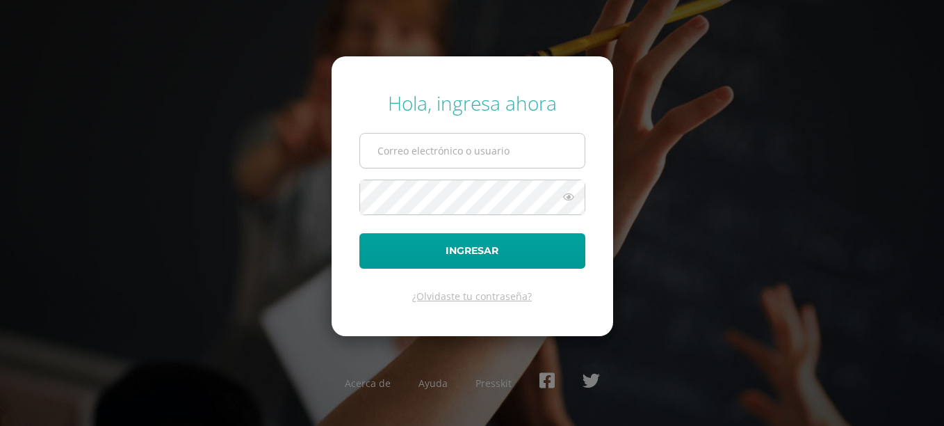
type input "[EMAIL_ADDRESS][DOMAIN_NAME]"
drag, startPoint x: 565, startPoint y: 153, endPoint x: 280, endPoint y: 122, distance: 286.2
click at [280, 122] on div "Hola, ingresa ahora [EMAIL_ADDRESS][DOMAIN_NAME] Ingresar ¿Olvidaste tu contras…" at bounding box center [472, 213] width 897 height 268
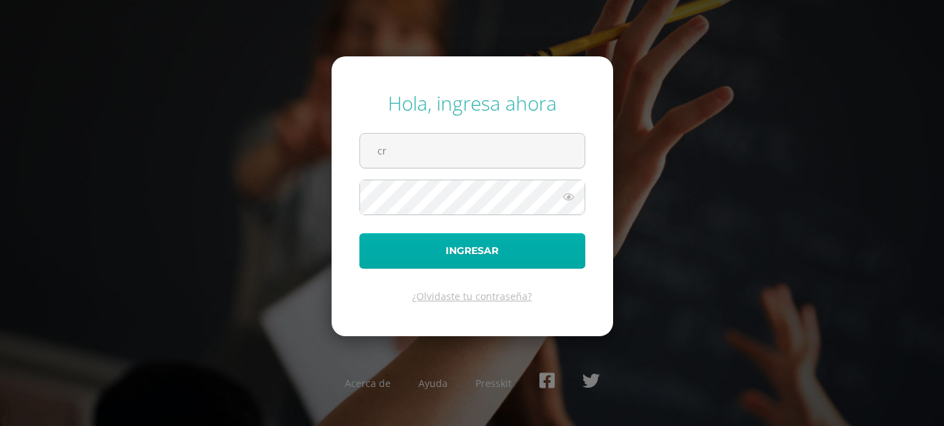
type input "[EMAIL_ADDRESS][DOMAIN_NAME]"
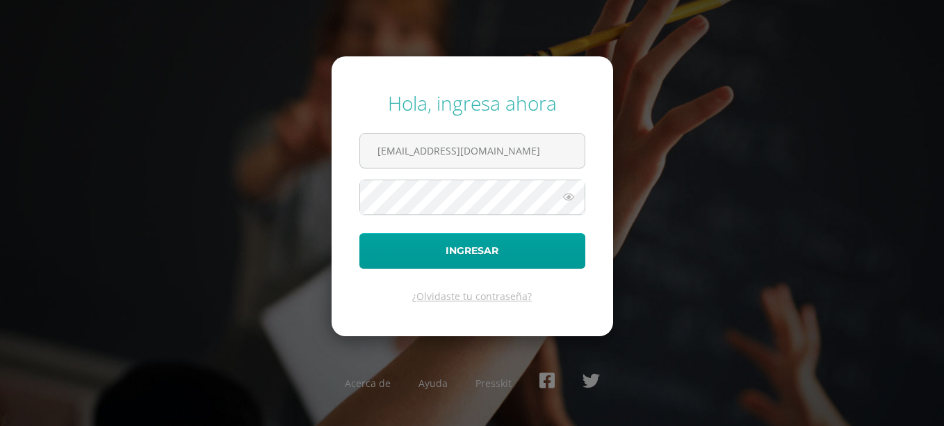
click at [675, 219] on div "Hola, ingresa ahora [EMAIL_ADDRESS][DOMAIN_NAME] Ingresar ¿Olvidaste tu contras…" at bounding box center [472, 213] width 897 height 268
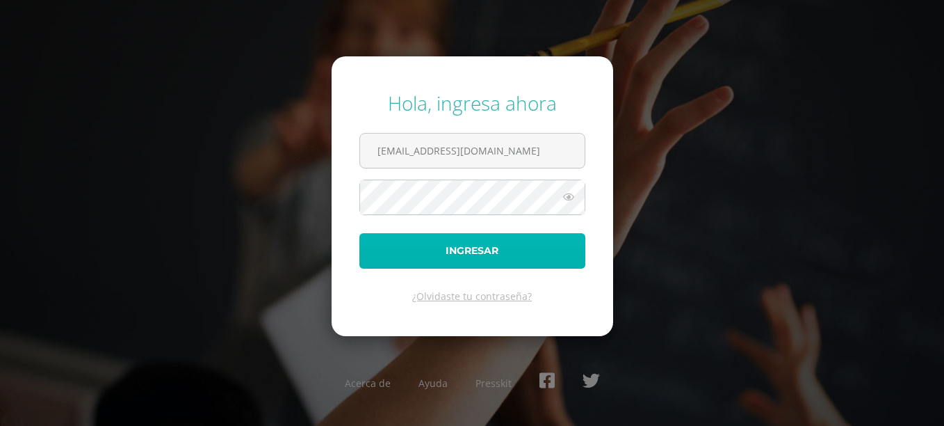
click at [520, 264] on button "Ingresar" at bounding box center [473, 250] width 226 height 35
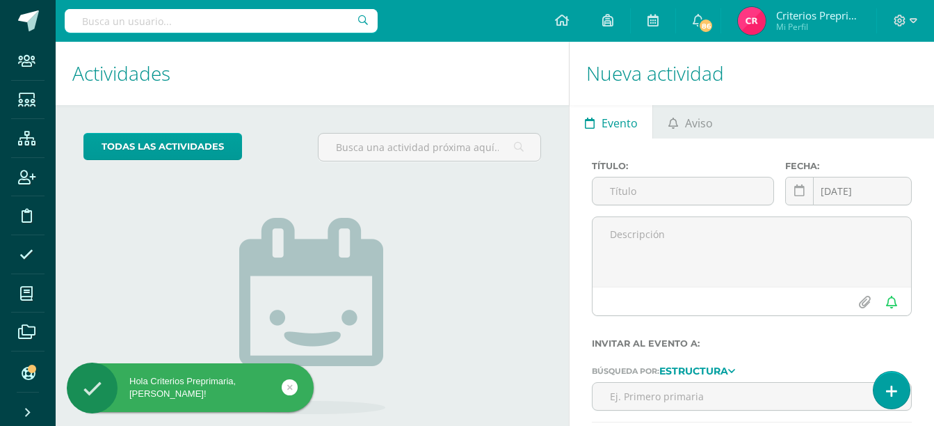
click at [319, 27] on input "text" at bounding box center [221, 21] width 313 height 24
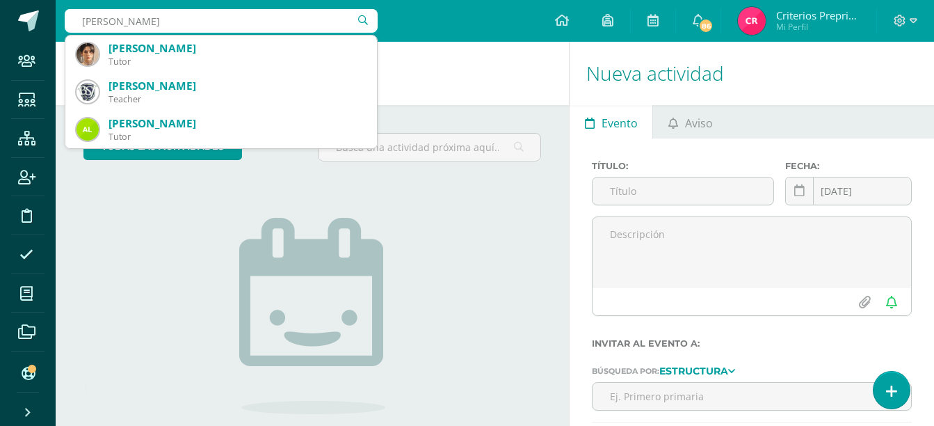
type input "luisa"
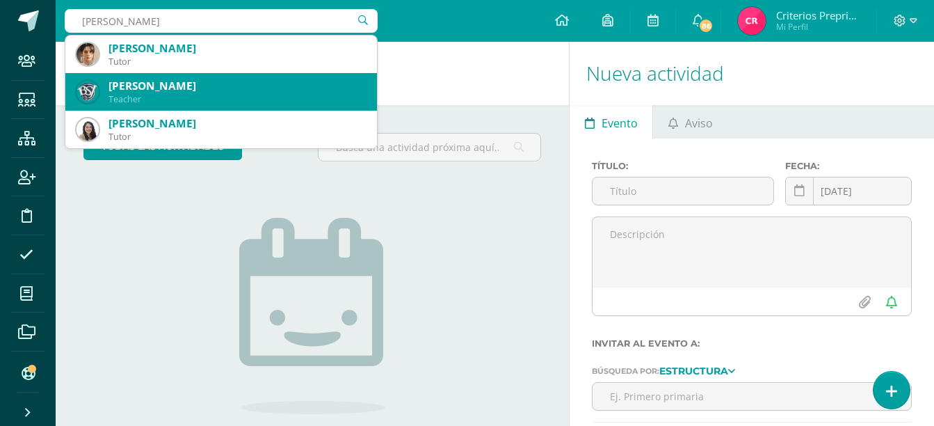
click at [225, 87] on div "[PERSON_NAME]" at bounding box center [236, 86] width 257 height 15
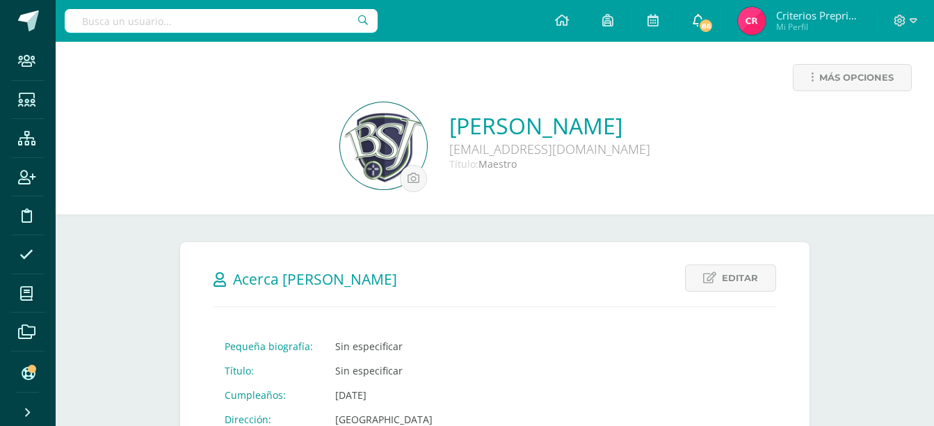
click at [704, 23] on span "86" at bounding box center [705, 25] width 15 height 15
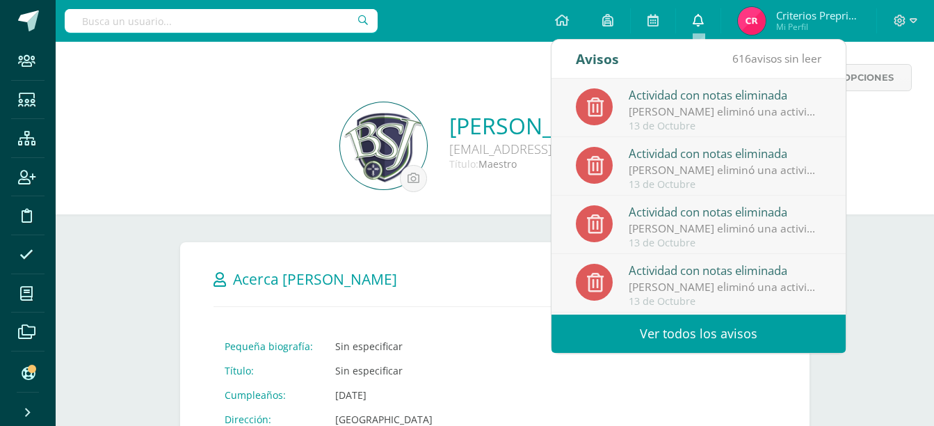
click at [704, 23] on link "0" at bounding box center [698, 21] width 45 height 42
click at [701, 17] on icon at bounding box center [698, 20] width 11 height 13
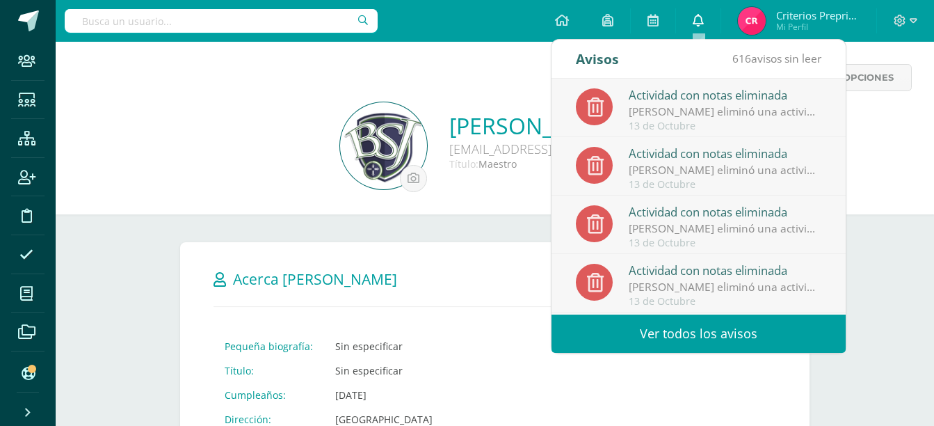
click at [701, 17] on icon at bounding box center [698, 20] width 11 height 13
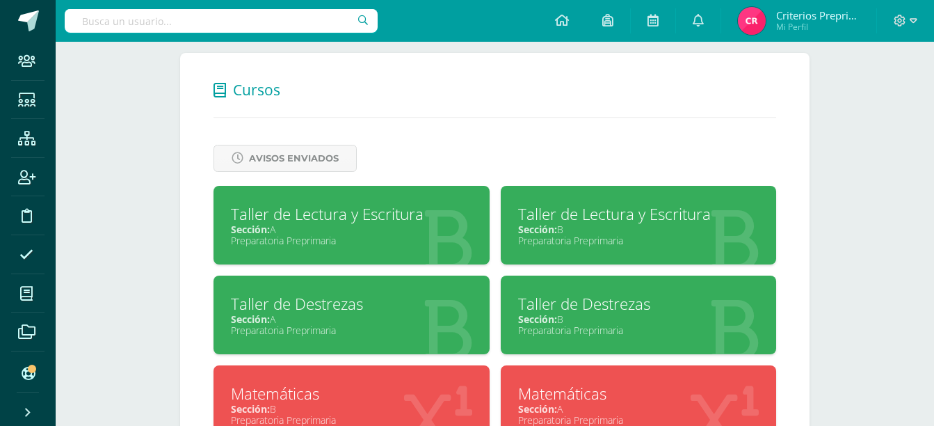
scroll to position [617, 0]
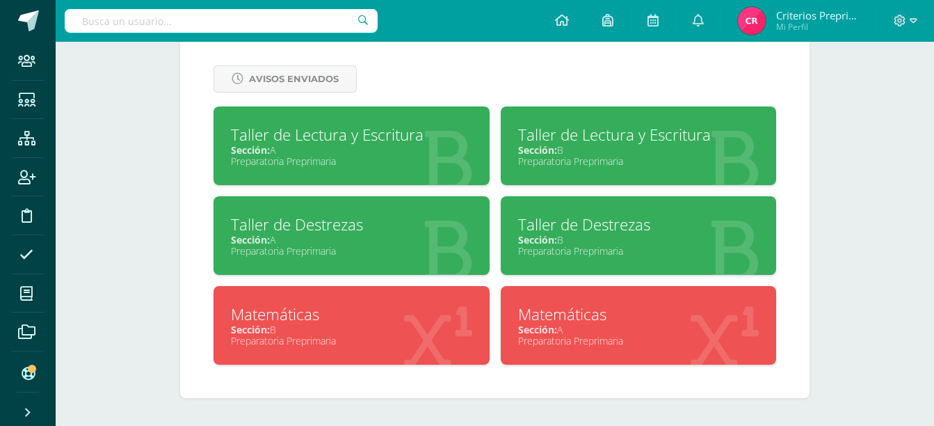
click at [286, 113] on div "Taller de Lectura y Escritura Sección: A Preparatoria Preprimaria" at bounding box center [352, 145] width 276 height 79
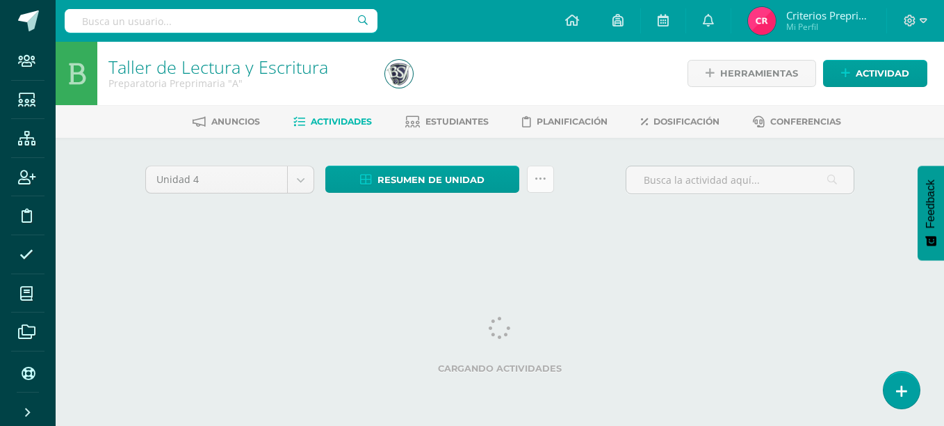
click at [540, 186] on link at bounding box center [540, 179] width 27 height 27
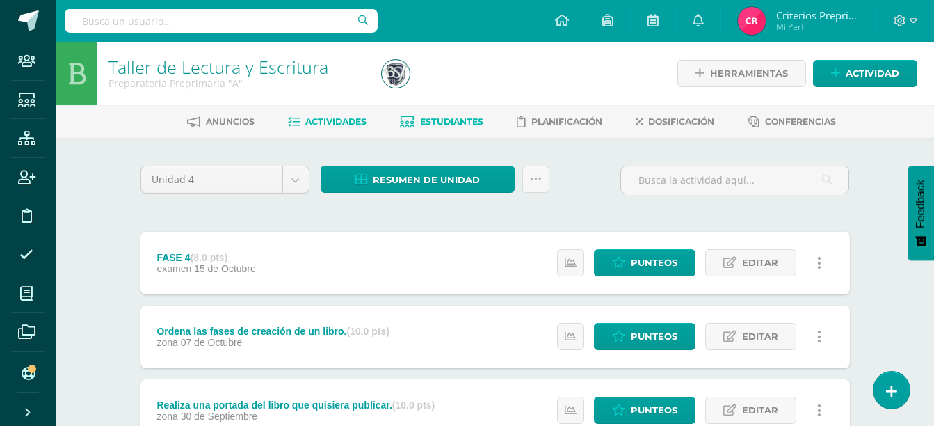
click at [469, 119] on span "Estudiantes" at bounding box center [451, 121] width 63 height 10
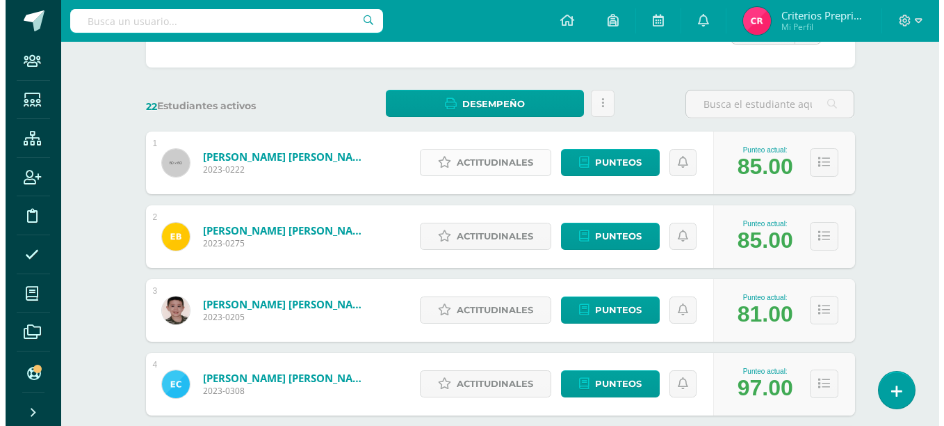
scroll to position [172, 0]
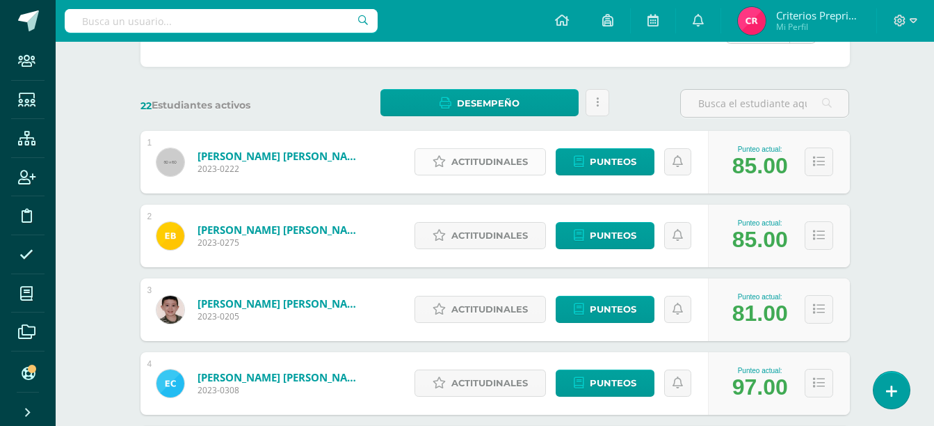
click at [454, 159] on span "Actitudinales" at bounding box center [489, 162] width 77 height 26
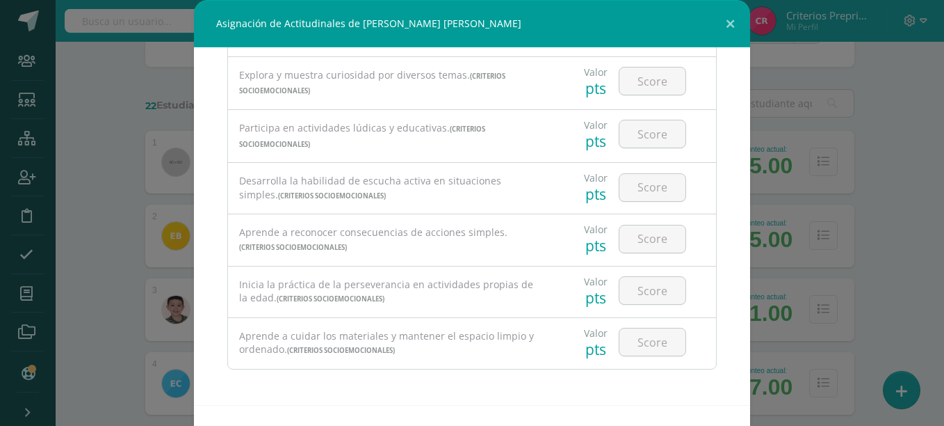
scroll to position [51, 0]
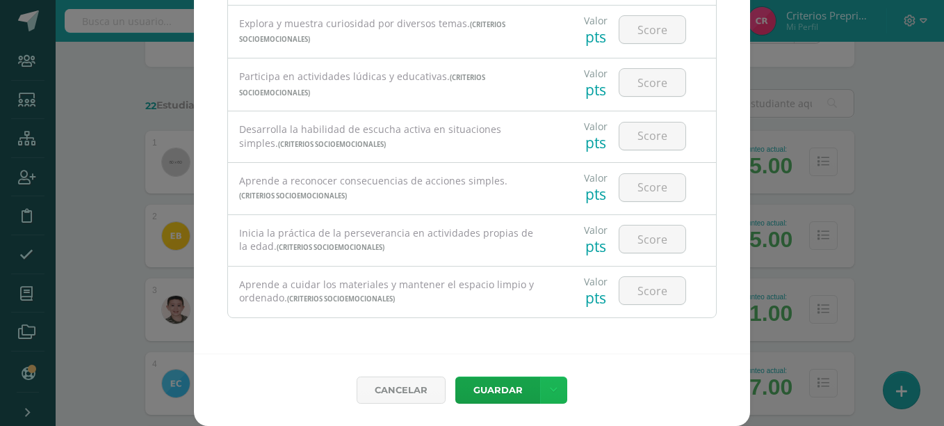
click at [542, 388] on link at bounding box center [553, 389] width 27 height 27
click at [659, 361] on div "Cancelar Guardar" at bounding box center [472, 389] width 556 height 72
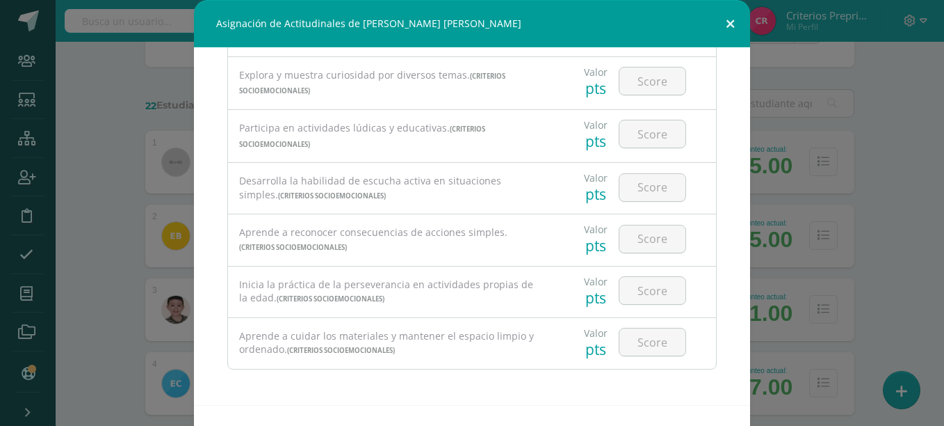
click at [724, 27] on button at bounding box center [731, 23] width 40 height 47
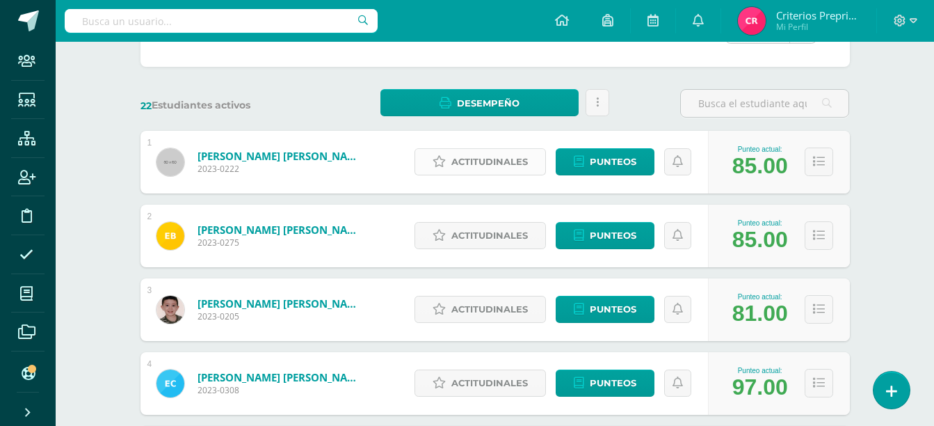
click at [487, 166] on span "Actitudinales" at bounding box center [489, 162] width 77 height 26
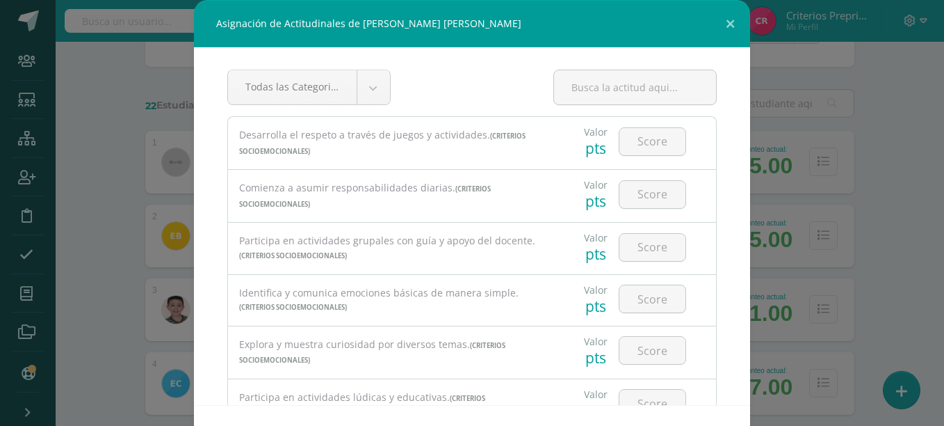
click at [620, 143] on input "number" at bounding box center [653, 141] width 66 height 27
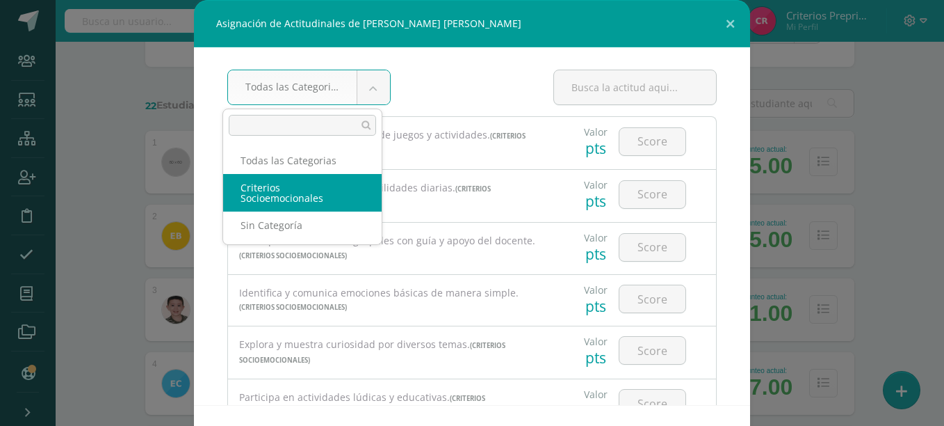
select select "3"
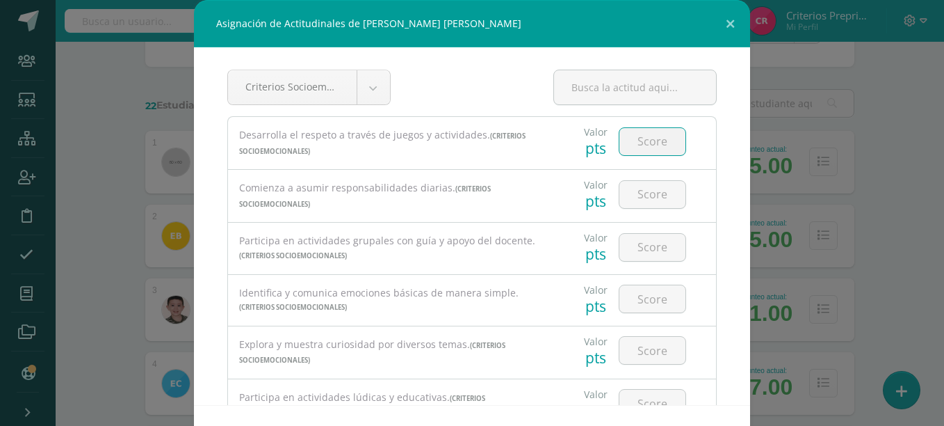
click at [633, 151] on input "number" at bounding box center [653, 141] width 66 height 27
type input "2"
click at [642, 193] on input "number" at bounding box center [653, 194] width 66 height 27
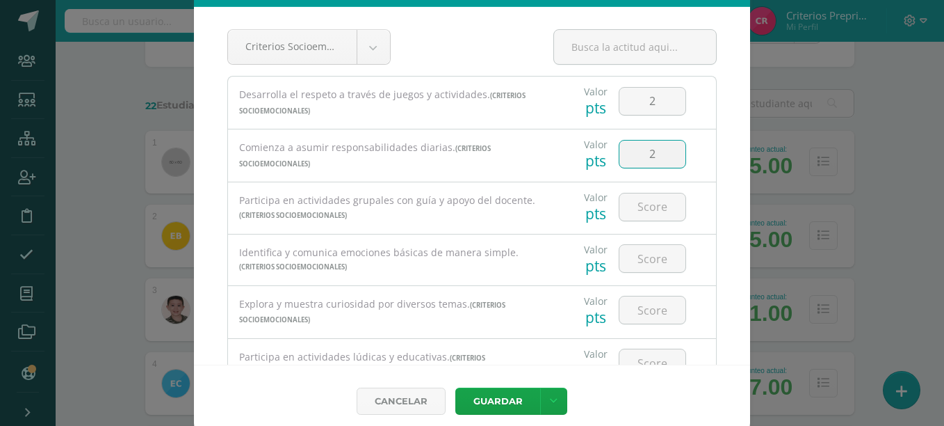
scroll to position [51, 0]
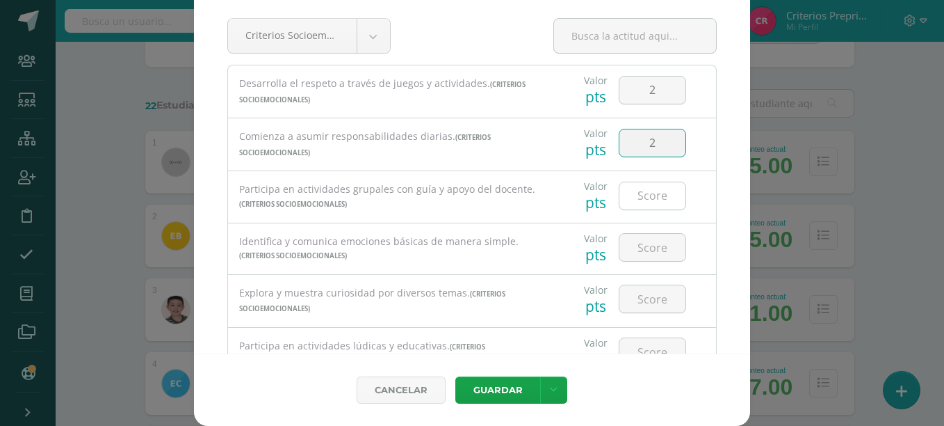
type input "2"
click at [641, 198] on input "number" at bounding box center [653, 195] width 66 height 27
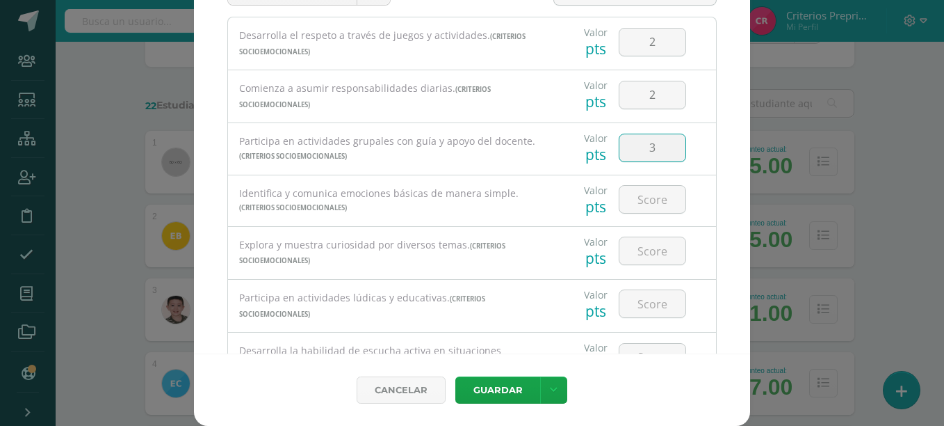
scroll to position [63, 0]
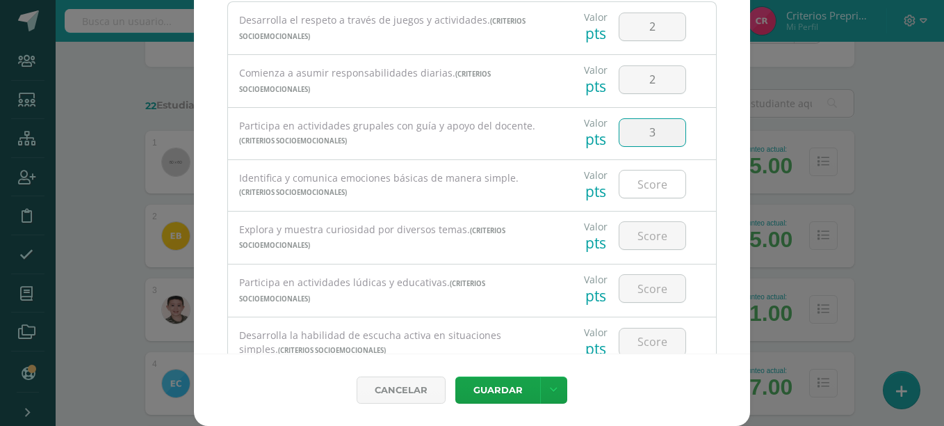
type input "3"
click at [654, 188] on input "number" at bounding box center [653, 183] width 66 height 27
type input "3"
click at [456, 376] on button "Guardar" at bounding box center [498, 389] width 85 height 27
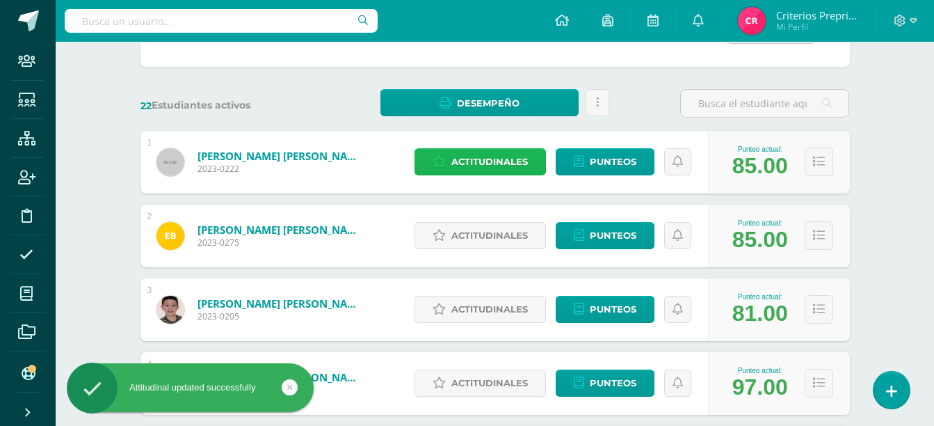
click at [512, 157] on span "Actitudinales" at bounding box center [489, 162] width 77 height 26
select select "3"
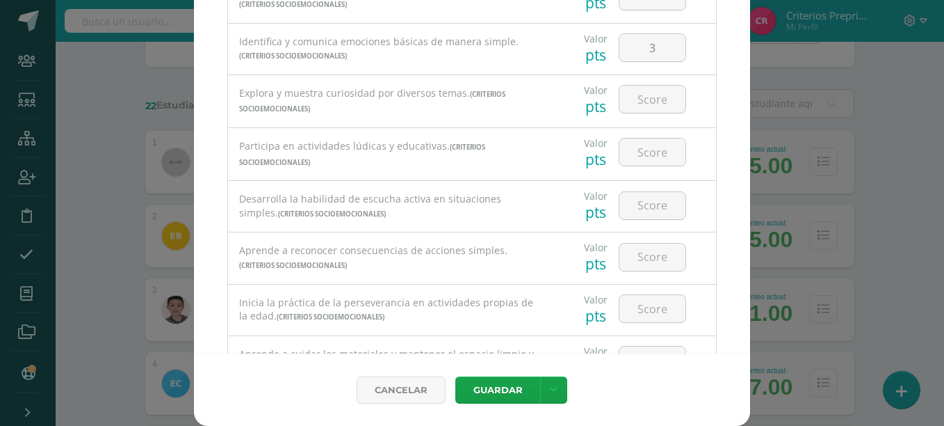
scroll to position [201, 0]
click at [648, 110] on input "number" at bounding box center [653, 97] width 66 height 27
type input "3"
click at [638, 151] on input "number" at bounding box center [653, 150] width 66 height 27
type input "3"
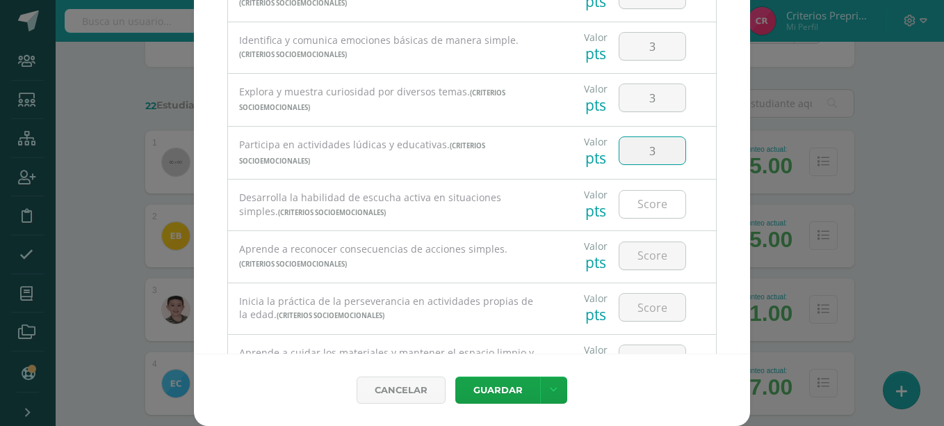
click at [625, 191] on input "number" at bounding box center [653, 204] width 66 height 27
type input "3"
click at [630, 244] on input "number" at bounding box center [653, 255] width 66 height 27
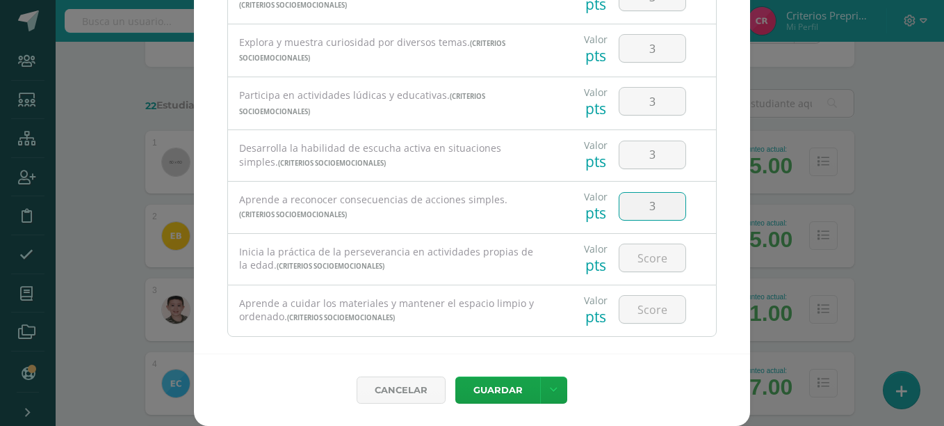
scroll to position [269, 0]
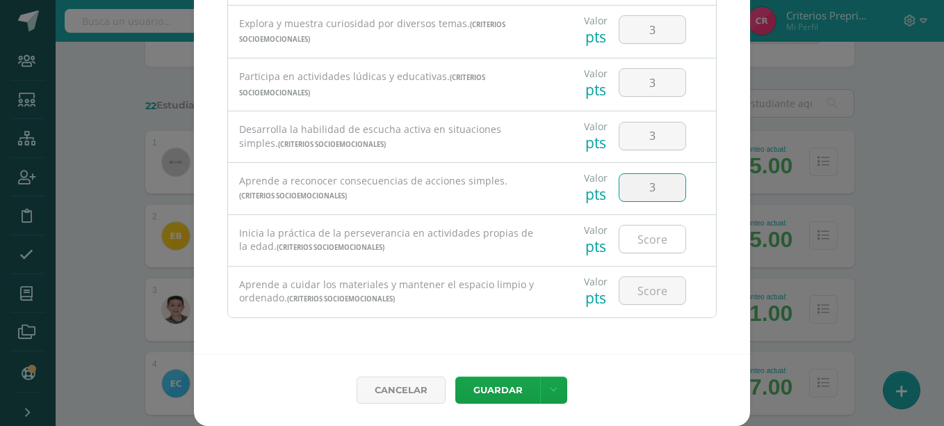
type input "3"
click at [641, 238] on input "number" at bounding box center [653, 238] width 66 height 27
type input "3"
click at [643, 277] on input "number" at bounding box center [653, 290] width 66 height 27
type input "3"
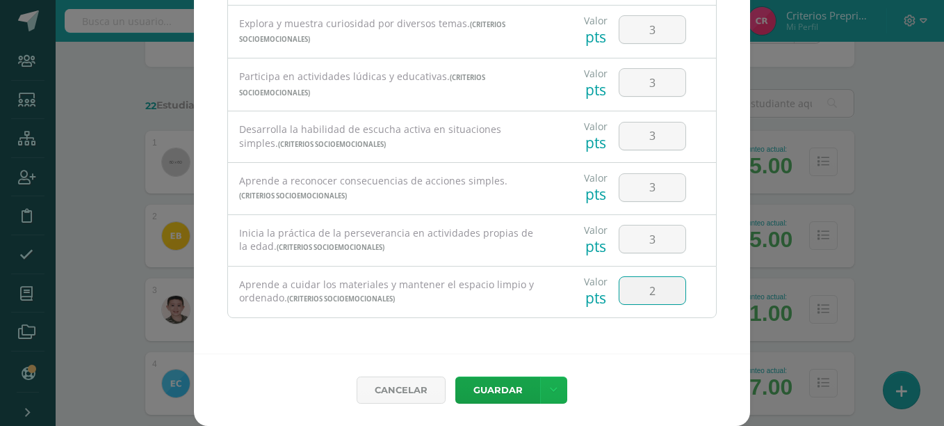
type input "2"
click at [553, 390] on link at bounding box center [553, 389] width 27 height 27
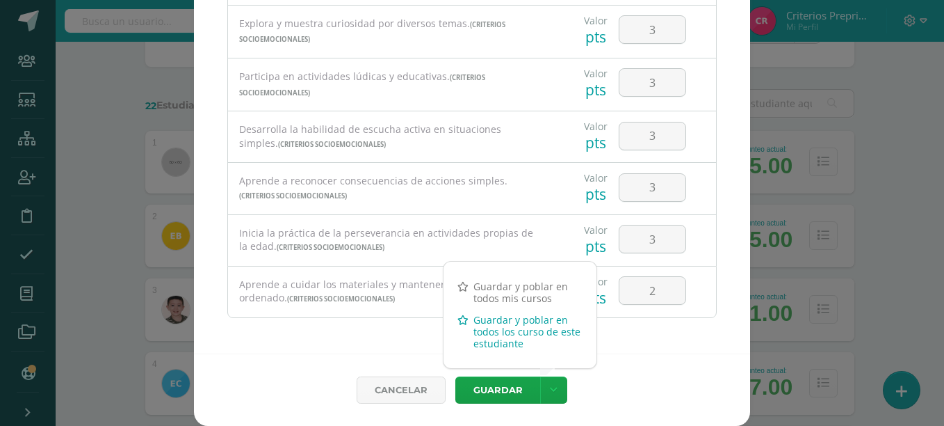
click at [554, 325] on link "Guardar y poblar en todos los curso de este estudiante" at bounding box center [520, 331] width 153 height 45
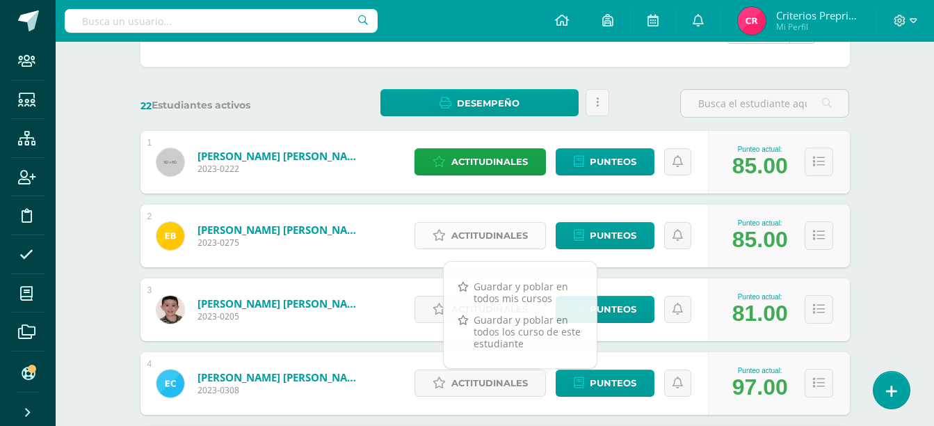
click at [478, 233] on span "Actitudinales" at bounding box center [489, 236] width 77 height 26
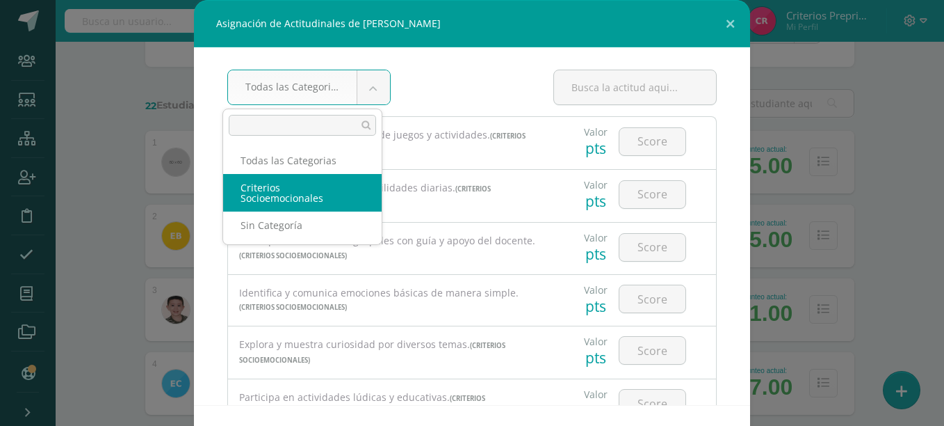
select select "3"
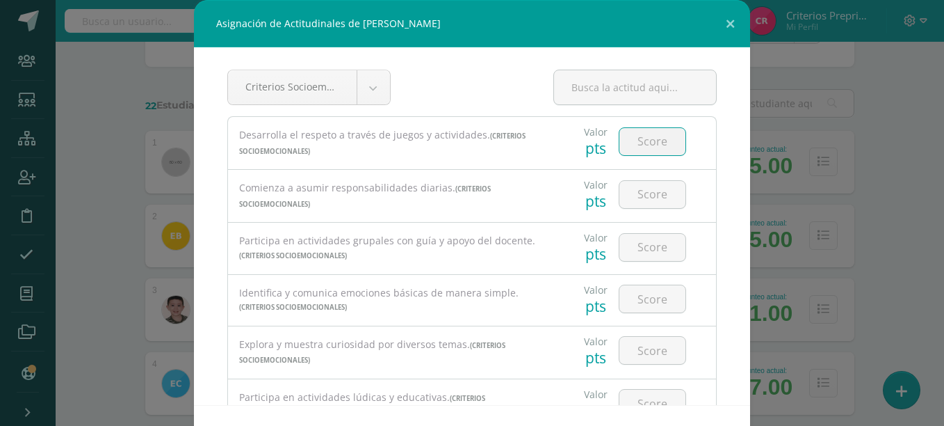
click at [634, 138] on input "number" at bounding box center [653, 141] width 66 height 27
type input "3"
click at [643, 194] on input "number" at bounding box center [653, 194] width 66 height 27
type input "2"
click at [622, 252] on input "number" at bounding box center [653, 247] width 66 height 27
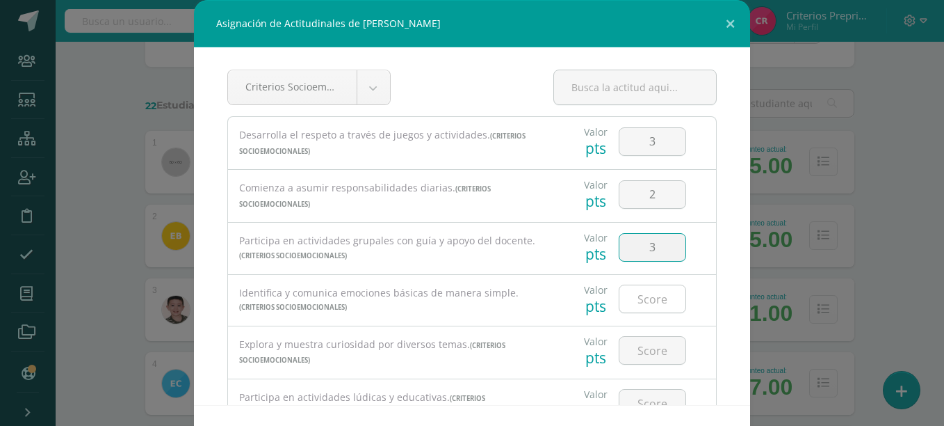
type input "3"
click at [638, 303] on input "number" at bounding box center [653, 298] width 66 height 27
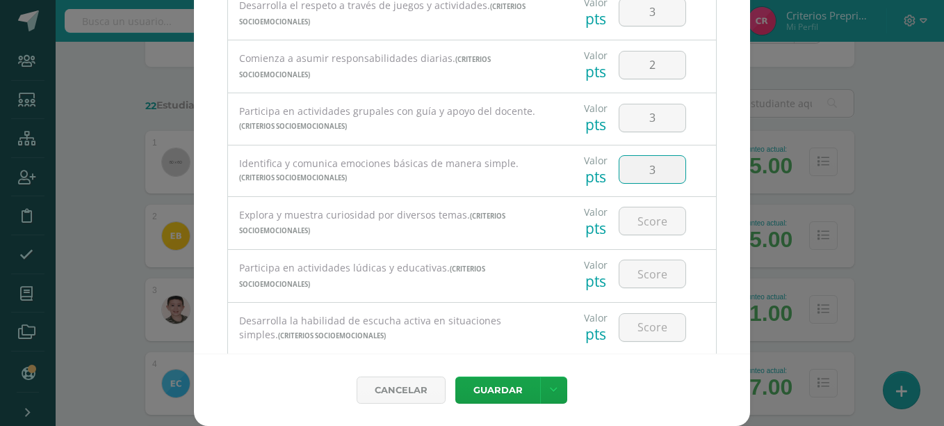
scroll to position [79, 0]
type input "3"
click at [659, 227] on input "number" at bounding box center [653, 220] width 66 height 27
type input "3"
click at [626, 282] on input "number" at bounding box center [653, 272] width 66 height 27
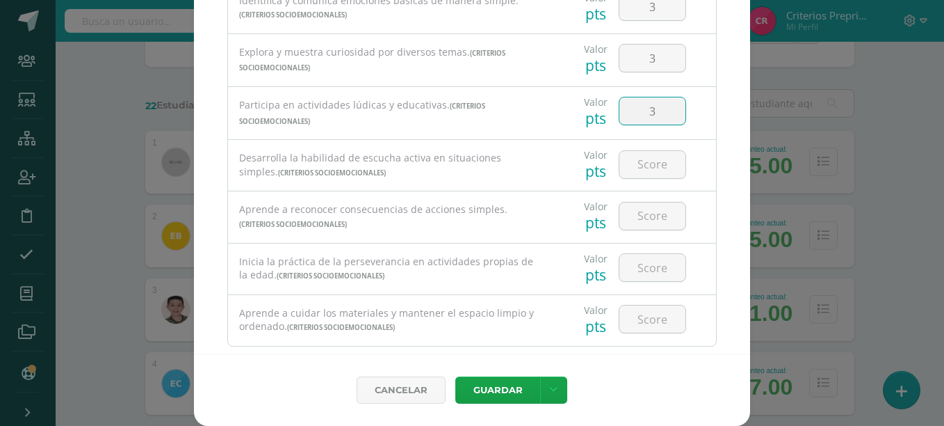
scroll to position [255, 0]
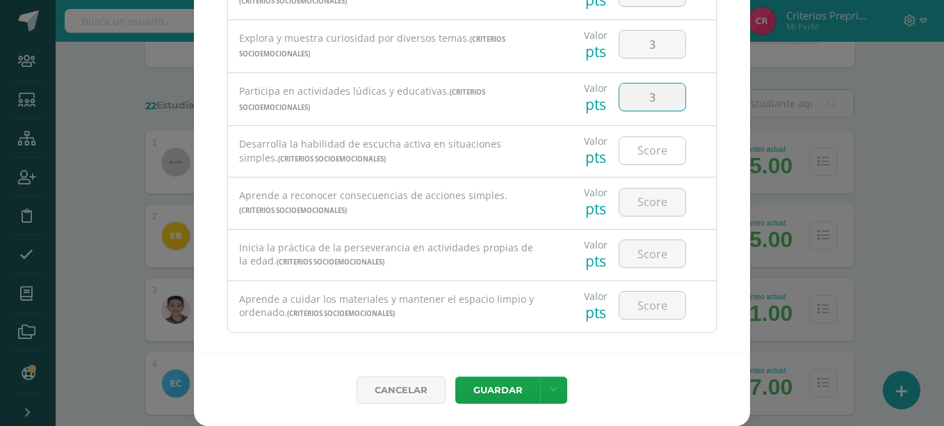
type input "3"
click at [630, 156] on input "number" at bounding box center [653, 150] width 66 height 27
type input "3"
click at [644, 208] on input "number" at bounding box center [653, 201] width 66 height 27
type input "3"
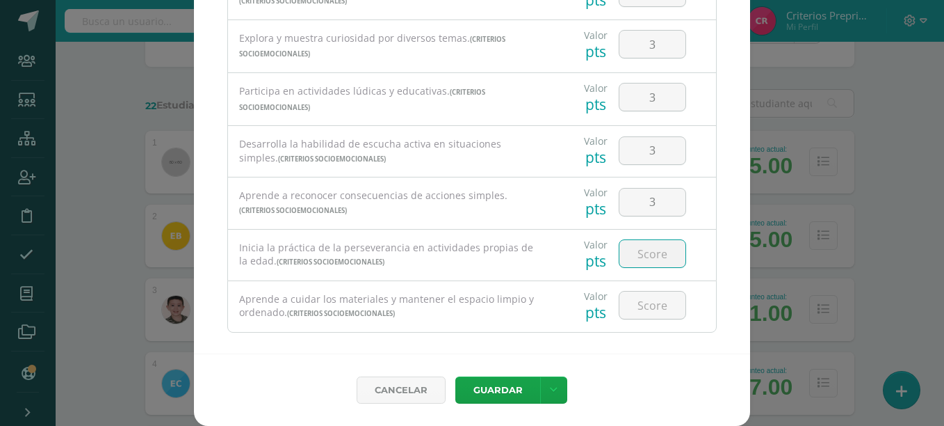
click at [639, 258] on input "number" at bounding box center [653, 253] width 66 height 27
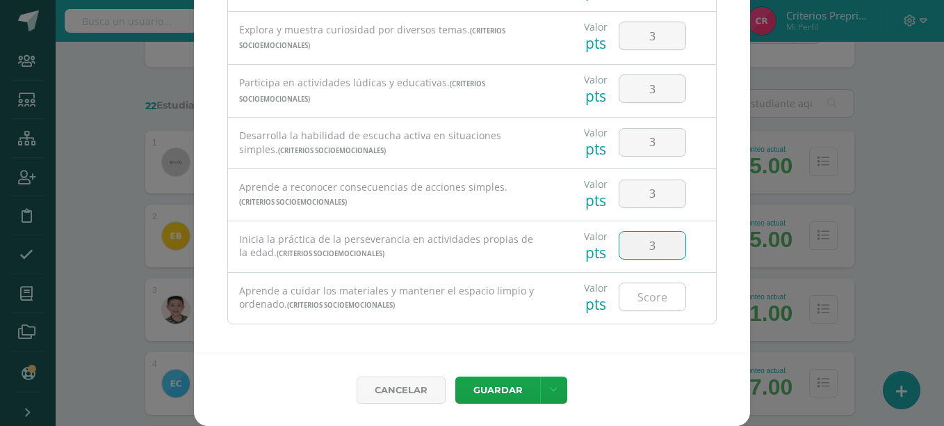
type input "3"
click at [648, 296] on input "number" at bounding box center [653, 296] width 66 height 27
type input "3"
click at [542, 373] on div "Cancelar Guardar Guardar y poblar en todos mis cursos Guardar y poblar en todos…" at bounding box center [472, 389] width 556 height 72
click at [545, 380] on link at bounding box center [553, 389] width 27 height 27
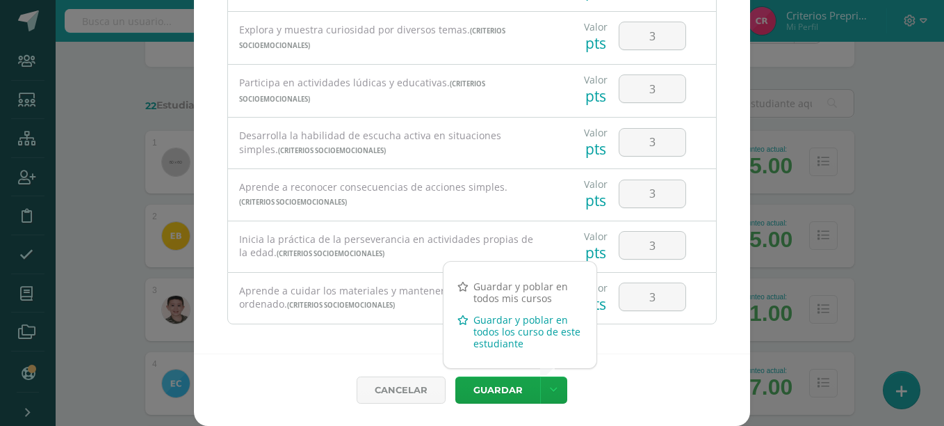
click at [542, 328] on link "Guardar y poblar en todos los curso de este estudiante" at bounding box center [520, 331] width 153 height 45
click at [532, 330] on link "Guardar y poblar en todos los curso de este estudiante" at bounding box center [520, 331] width 153 height 45
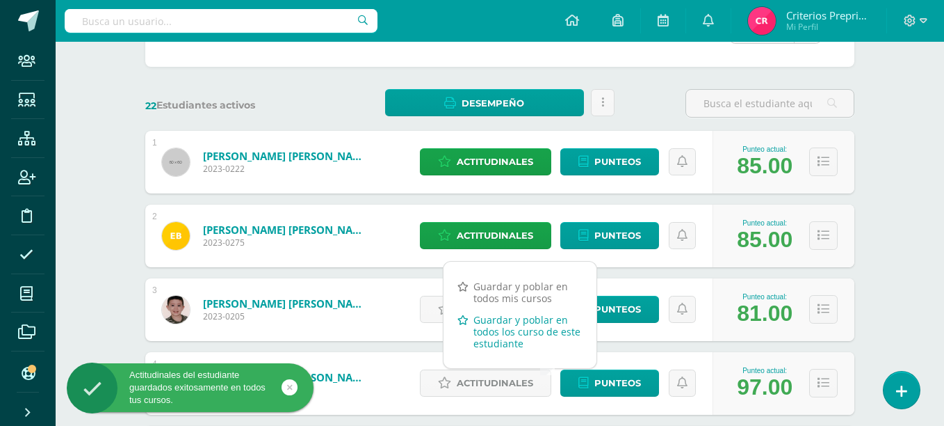
click at [532, 330] on link "Guardar y poblar en todos los curso de este estudiante" at bounding box center [520, 331] width 153 height 45
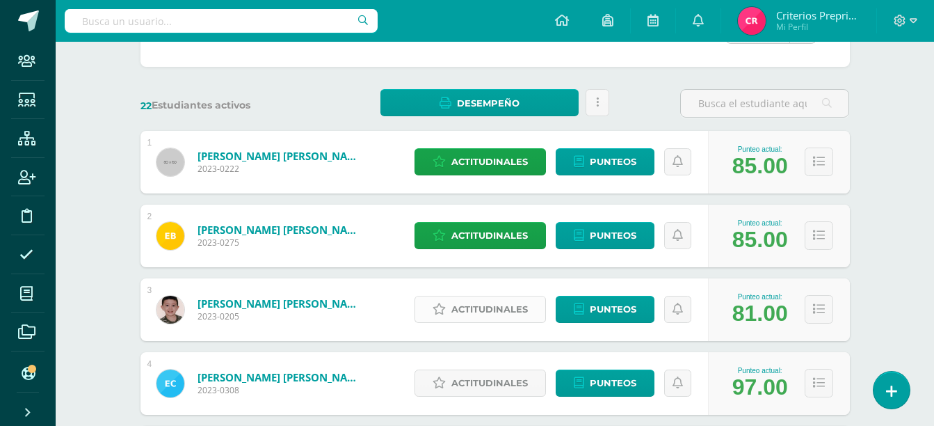
click at [427, 307] on link "Actitudinales" at bounding box center [480, 309] width 131 height 27
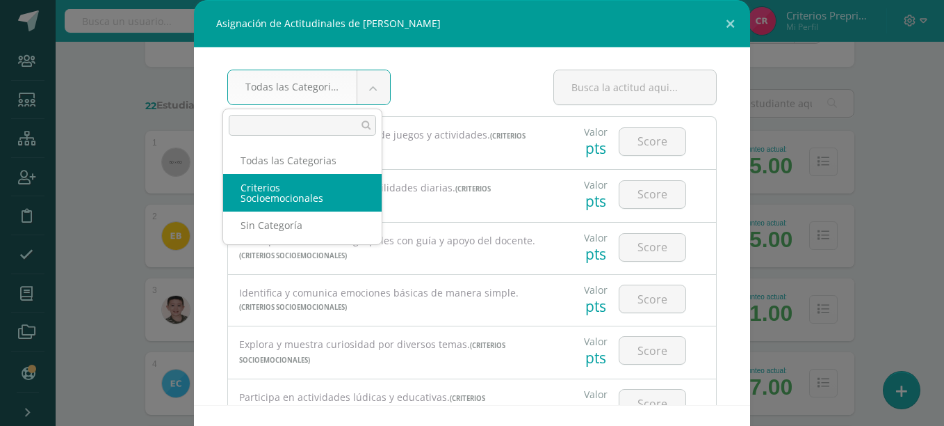
select select "3"
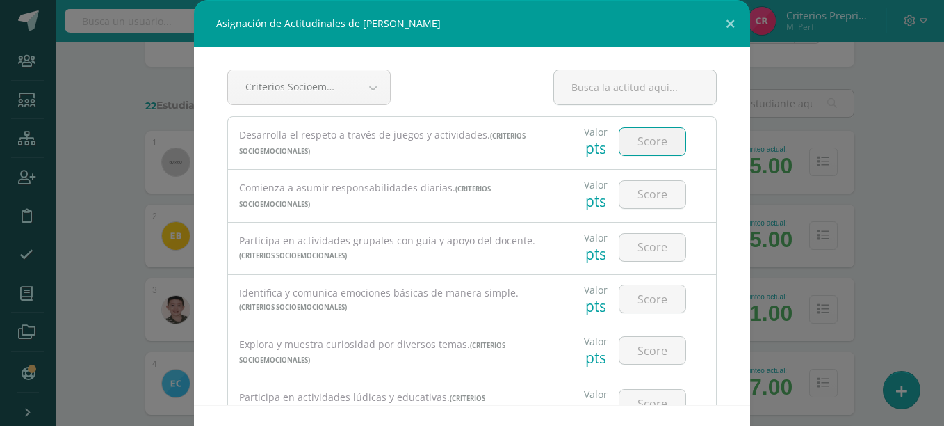
click at [647, 143] on input "number" at bounding box center [653, 141] width 66 height 27
type input "3"
click at [634, 198] on input "number" at bounding box center [653, 194] width 66 height 27
type input "3"
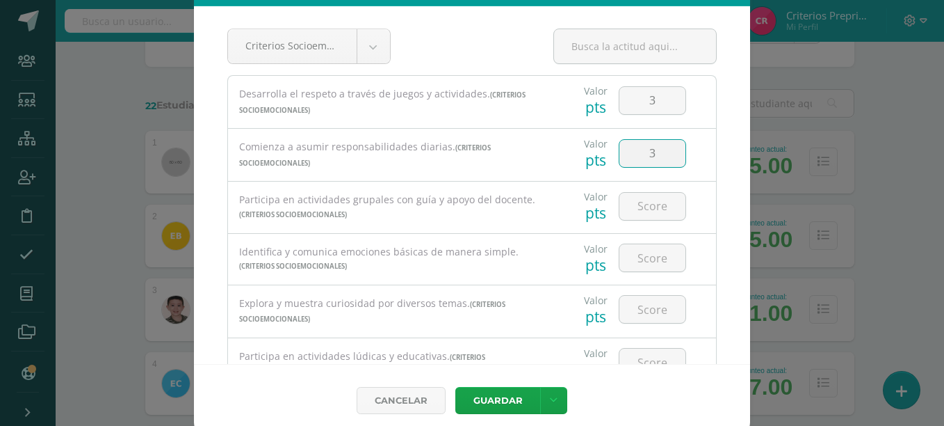
scroll to position [51, 0]
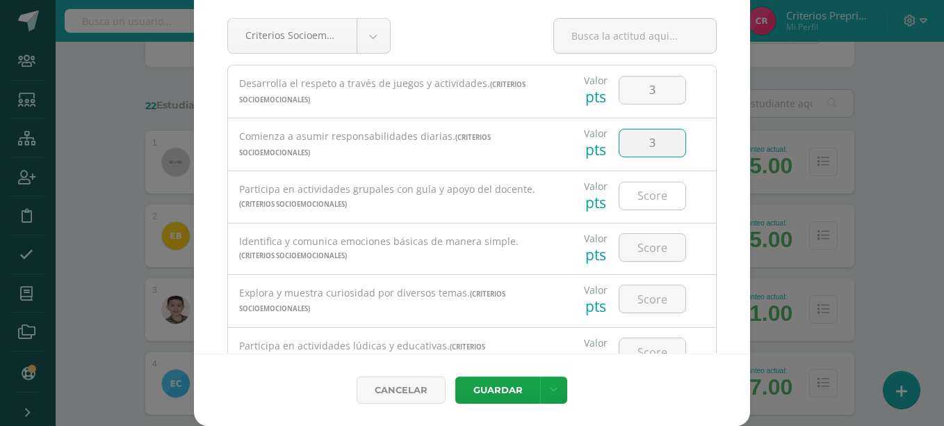
type input "3"
click at [656, 192] on input "number" at bounding box center [653, 195] width 66 height 27
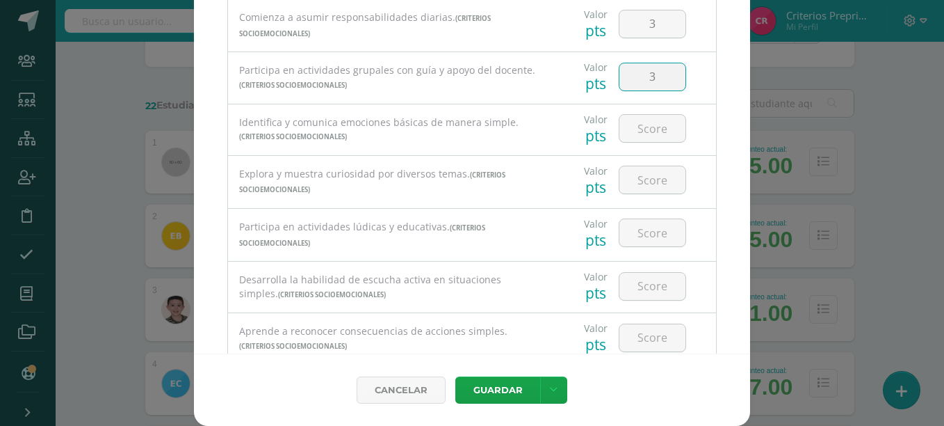
scroll to position [124, 0]
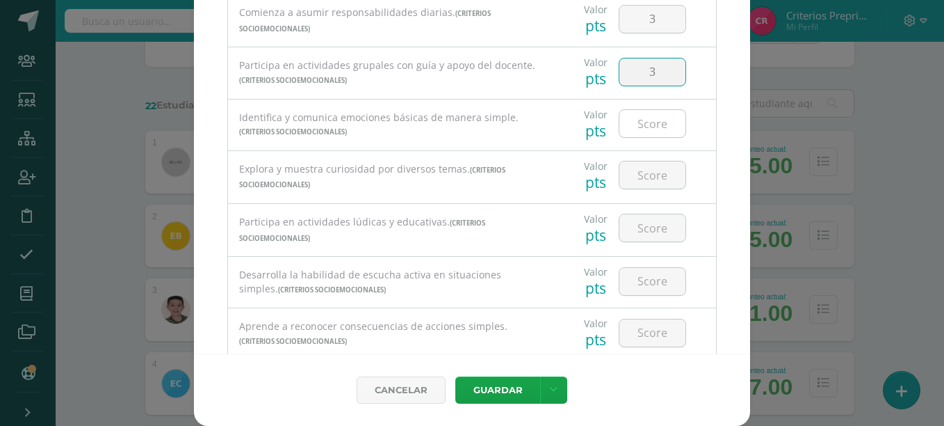
type input "3"
click at [639, 135] on input "number" at bounding box center [653, 123] width 66 height 27
type input "2"
click at [646, 175] on input "number" at bounding box center [653, 174] width 66 height 27
type input "3"
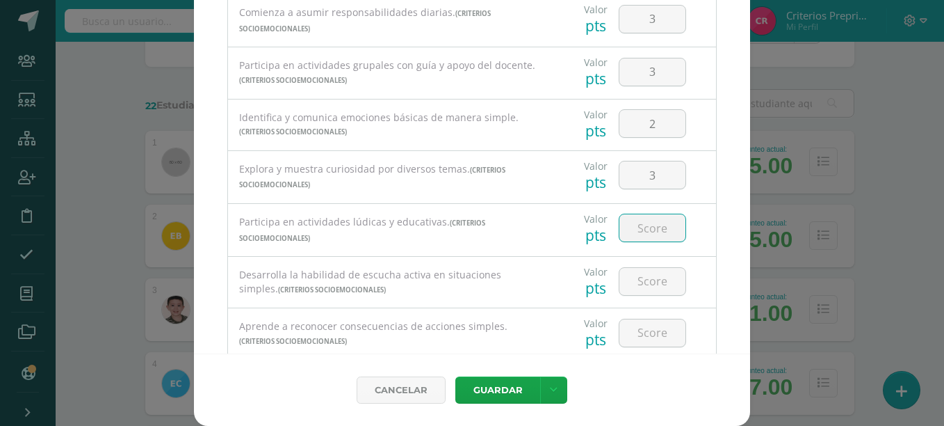
click at [647, 231] on input "number" at bounding box center [653, 227] width 66 height 27
type input "3"
click at [632, 287] on input "number" at bounding box center [653, 281] width 66 height 27
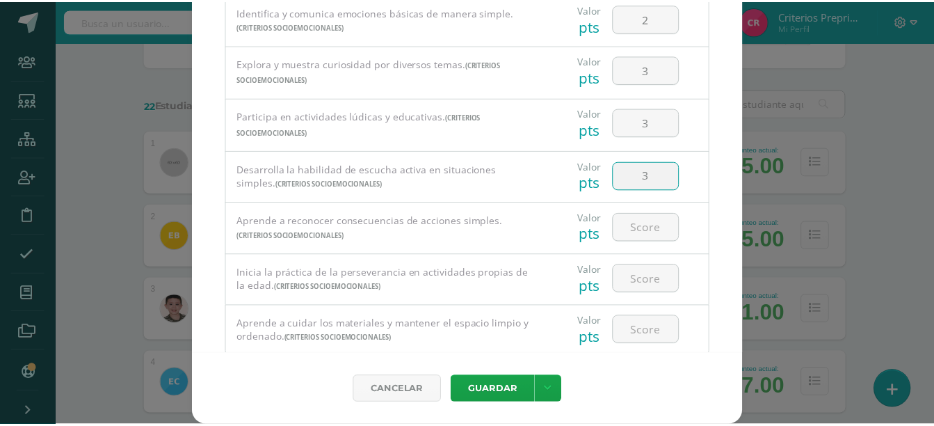
scroll to position [269, 0]
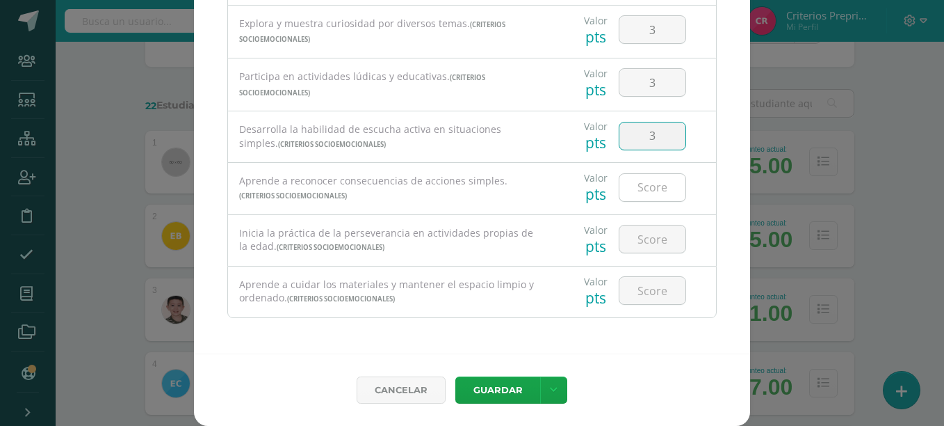
type input "3"
click at [620, 180] on input "number" at bounding box center [653, 187] width 66 height 27
type input "3"
click at [639, 241] on input "number" at bounding box center [653, 238] width 66 height 27
type input "3"
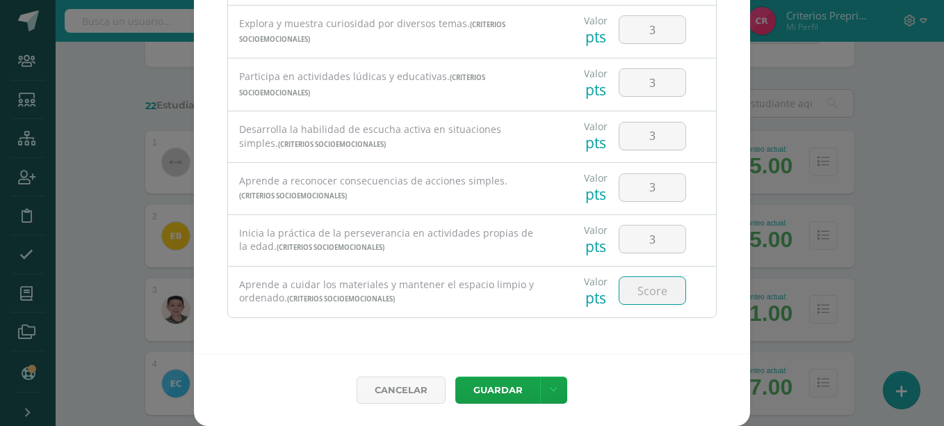
click at [638, 293] on input "number" at bounding box center [653, 290] width 66 height 27
type input "3"
click at [558, 389] on link at bounding box center [553, 389] width 27 height 27
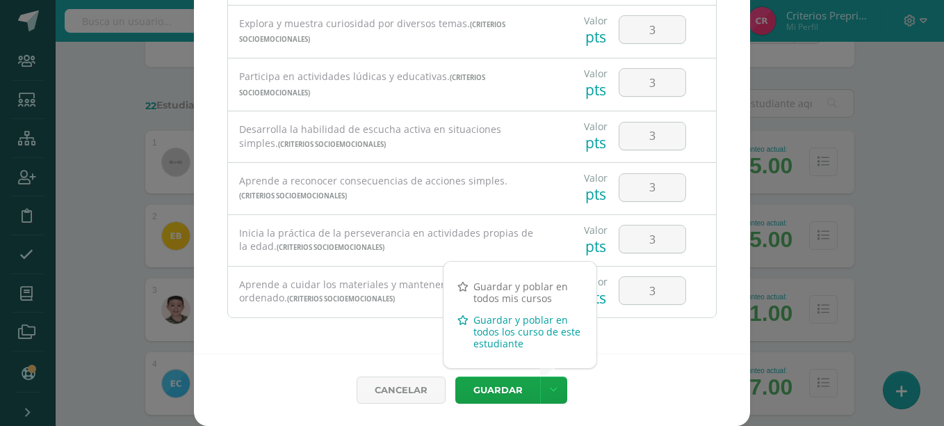
click at [551, 325] on link "Guardar y poblar en todos los curso de este estudiante" at bounding box center [520, 331] width 153 height 45
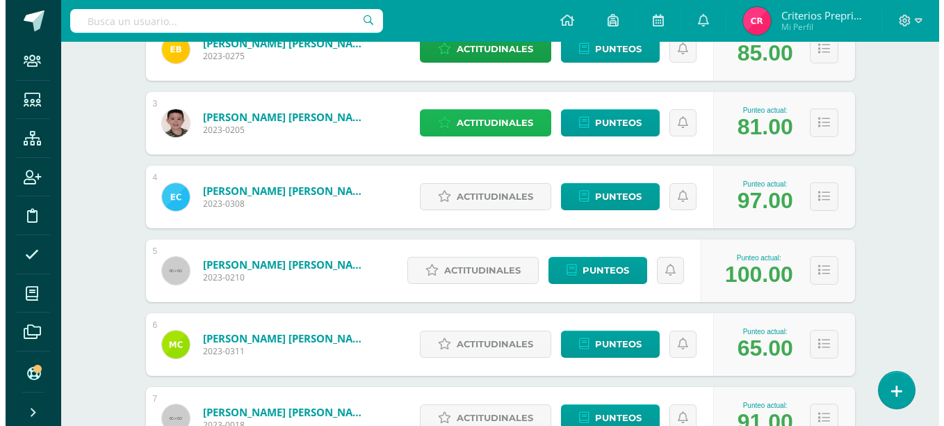
scroll to position [362, 0]
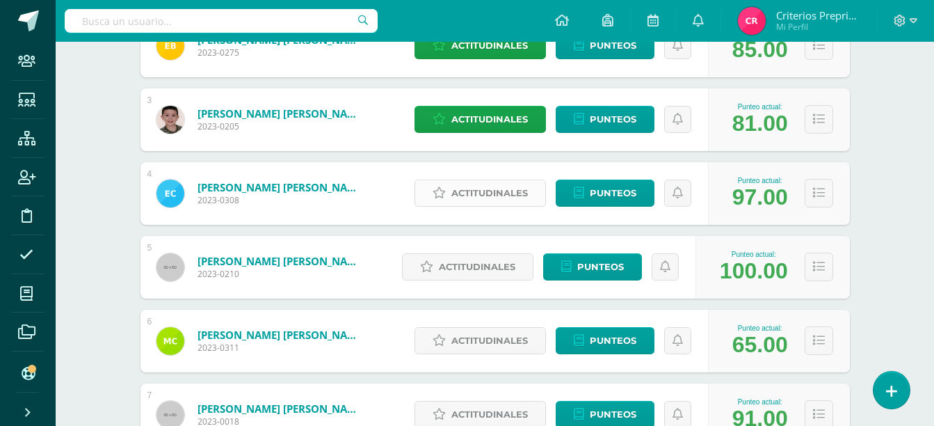
click at [531, 193] on link "Actitudinales" at bounding box center [480, 192] width 131 height 27
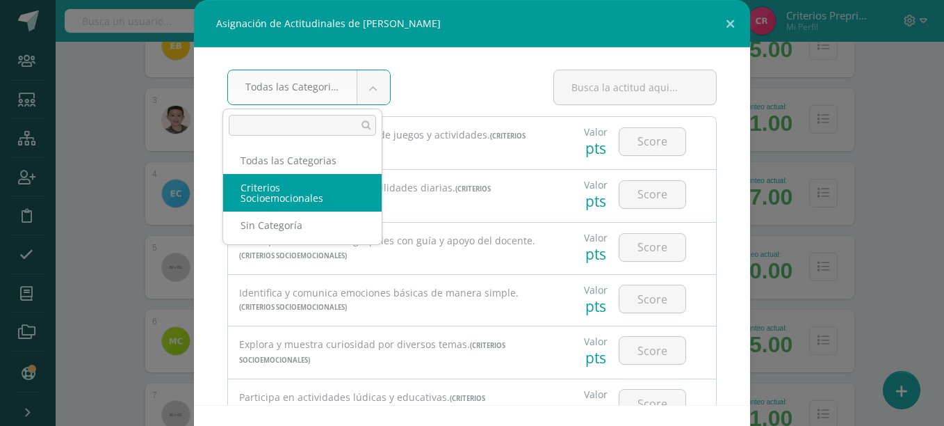
select select "3"
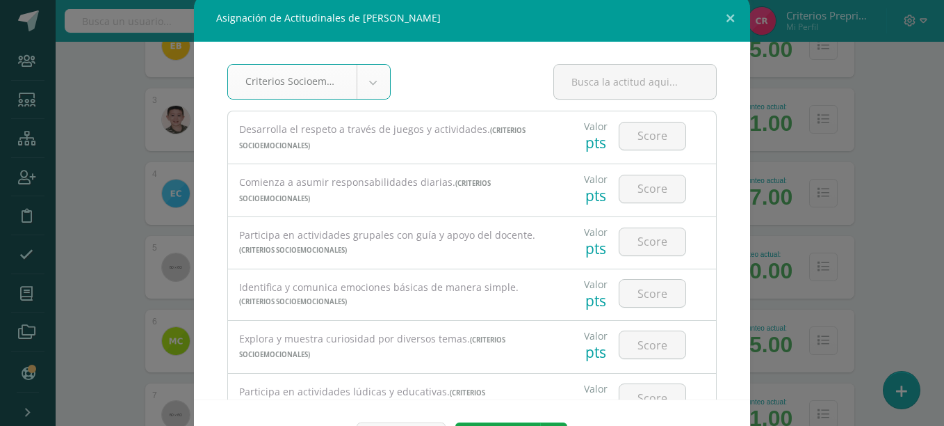
scroll to position [0, 0]
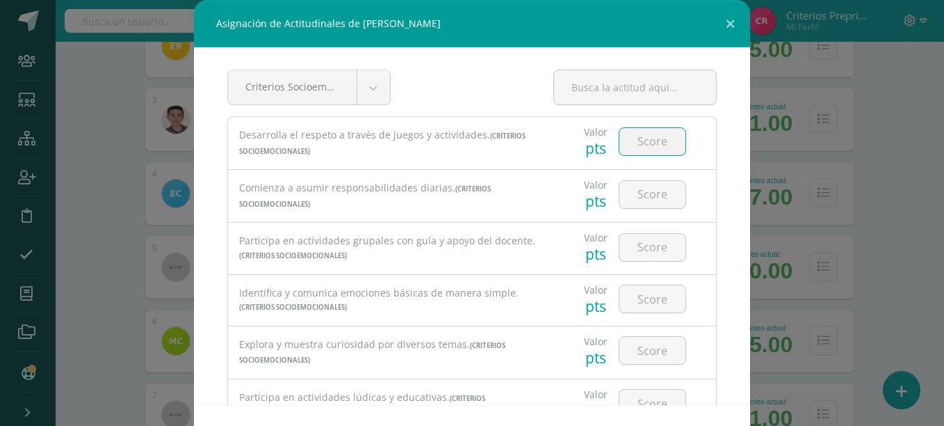
click at [658, 145] on input "number" at bounding box center [653, 141] width 66 height 27
type input "2"
click at [652, 189] on input "number" at bounding box center [653, 194] width 66 height 27
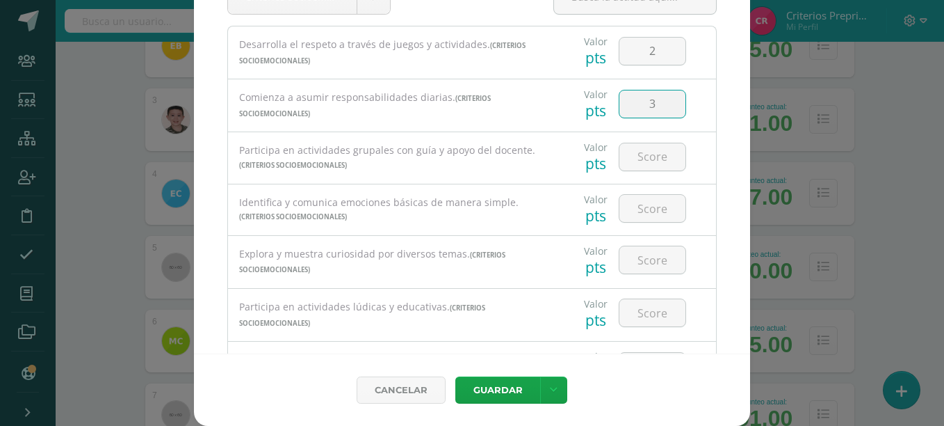
scroll to position [47, 0]
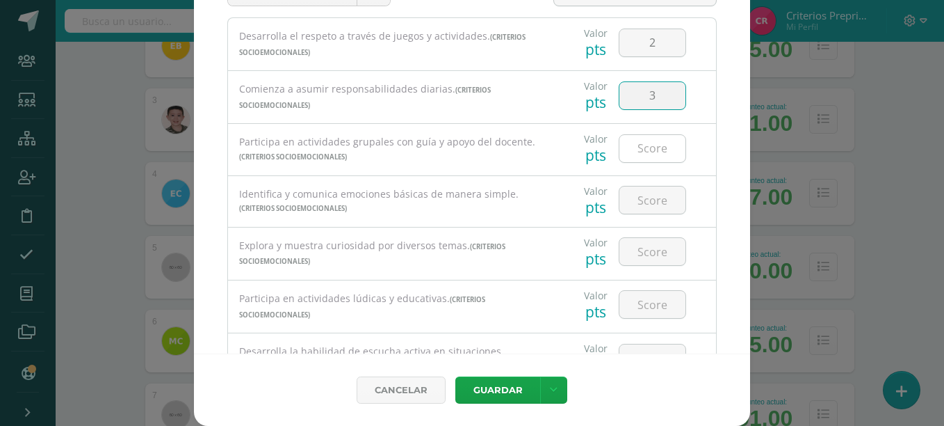
type input "3"
click at [629, 158] on input "number" at bounding box center [653, 148] width 66 height 27
type input "3"
click at [638, 204] on input "number" at bounding box center [653, 199] width 66 height 27
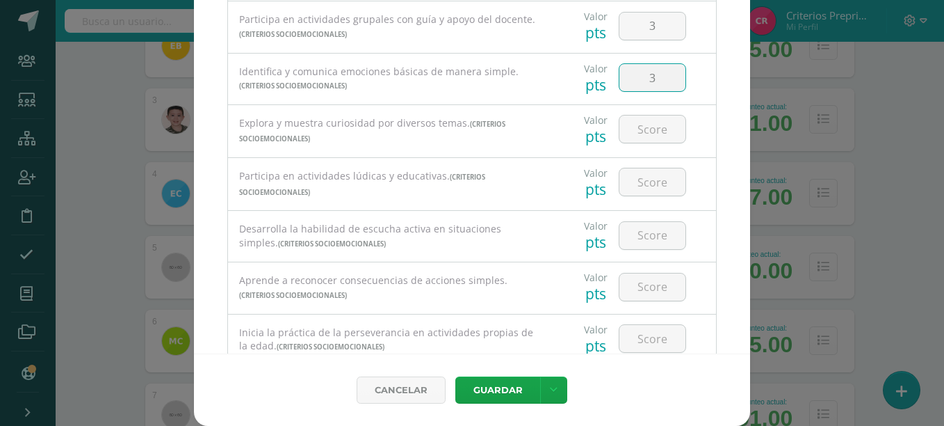
scroll to position [225, 0]
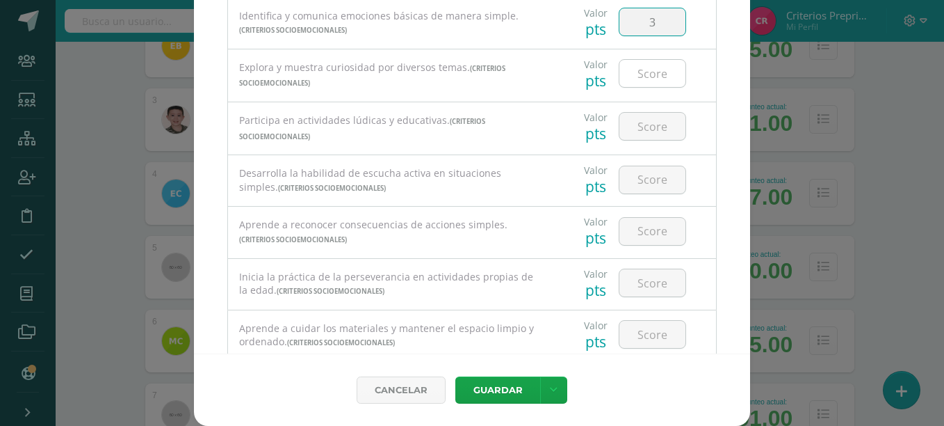
type input "3"
click at [639, 79] on input "number" at bounding box center [653, 73] width 66 height 27
type input "3"
click at [636, 120] on input "number" at bounding box center [653, 126] width 66 height 27
type input "3"
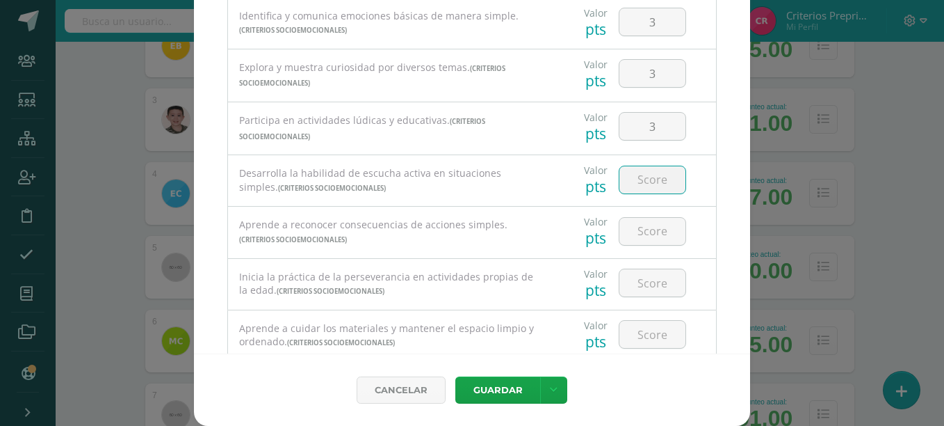
click at [652, 179] on input "number" at bounding box center [653, 179] width 66 height 27
type input "3"
click at [650, 243] on input "number" at bounding box center [653, 231] width 66 height 27
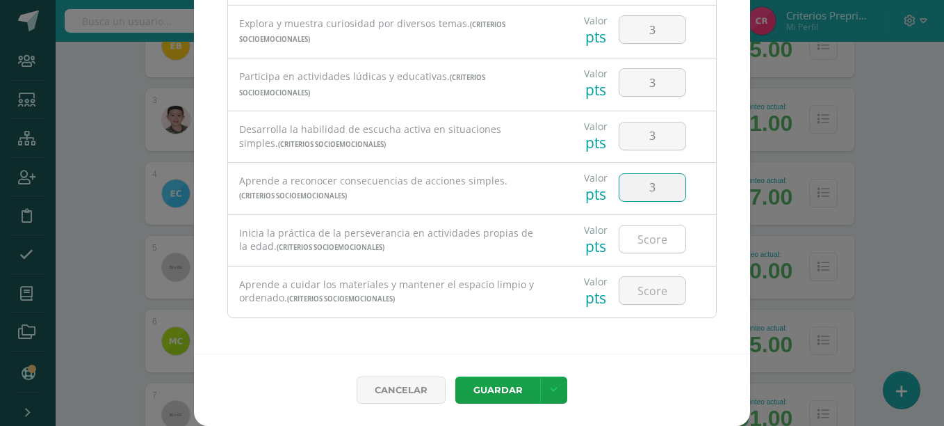
type input "3"
click at [647, 235] on input "number" at bounding box center [653, 238] width 66 height 27
type input "3"
click at [639, 290] on input "number" at bounding box center [653, 290] width 66 height 27
type input "3"
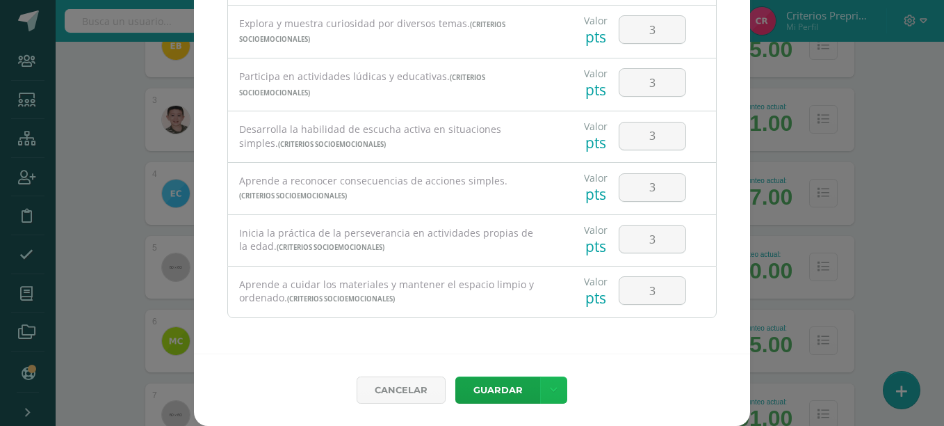
click at [540, 384] on link at bounding box center [553, 389] width 27 height 27
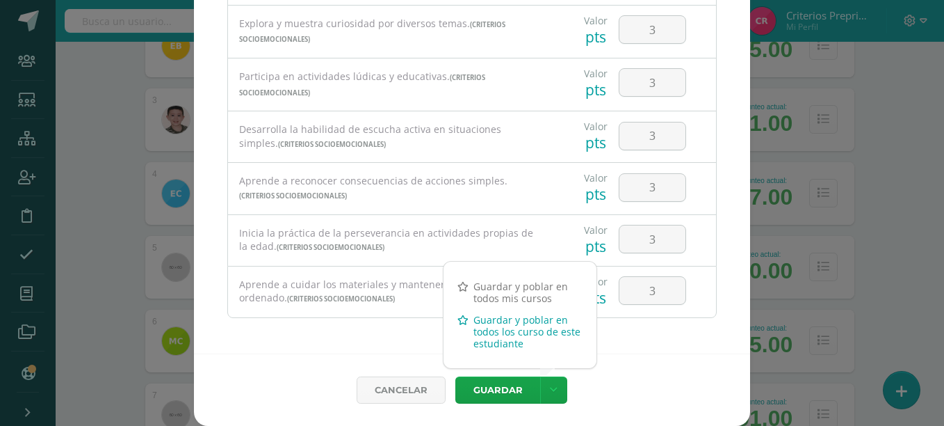
click at [530, 338] on link "Guardar y poblar en todos los curso de este estudiante" at bounding box center [520, 331] width 153 height 45
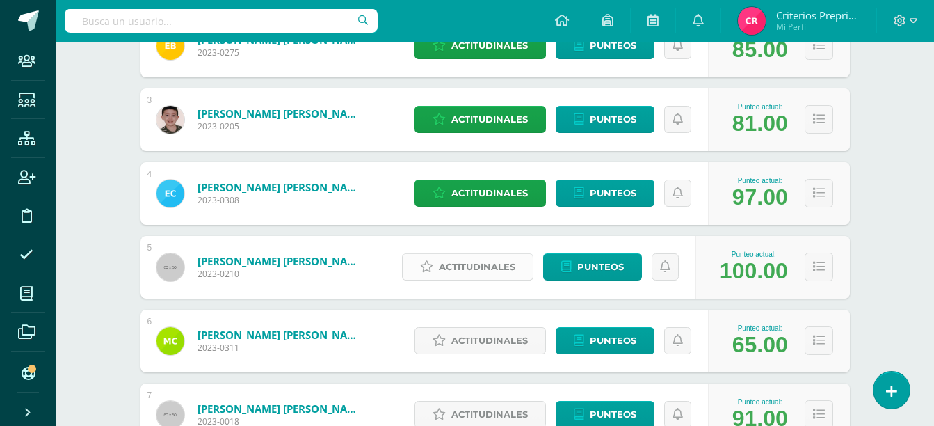
click at [437, 257] on link "Actitudinales" at bounding box center [467, 266] width 131 height 27
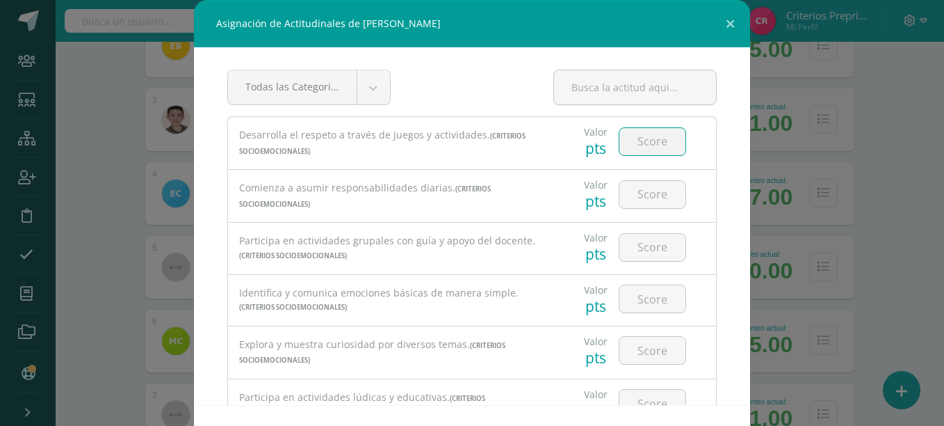
click at [645, 138] on input "number" at bounding box center [653, 141] width 66 height 27
type input "3"
click at [625, 204] on input "number" at bounding box center [653, 194] width 66 height 27
type input "3"
click at [620, 249] on input "number" at bounding box center [653, 247] width 66 height 27
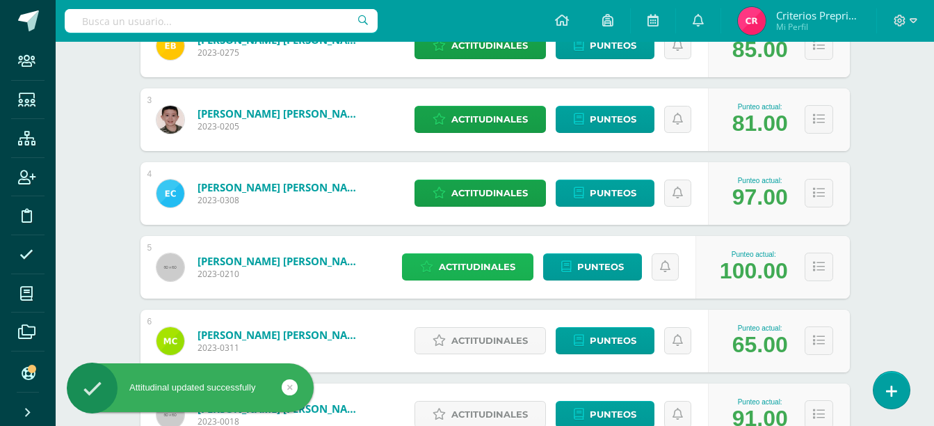
click at [458, 277] on span "Actitudinales" at bounding box center [477, 267] width 77 height 26
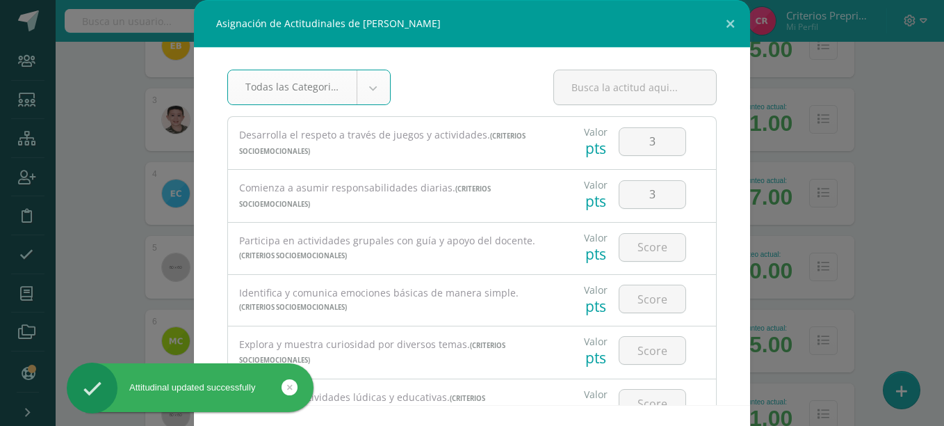
scroll to position [51, 0]
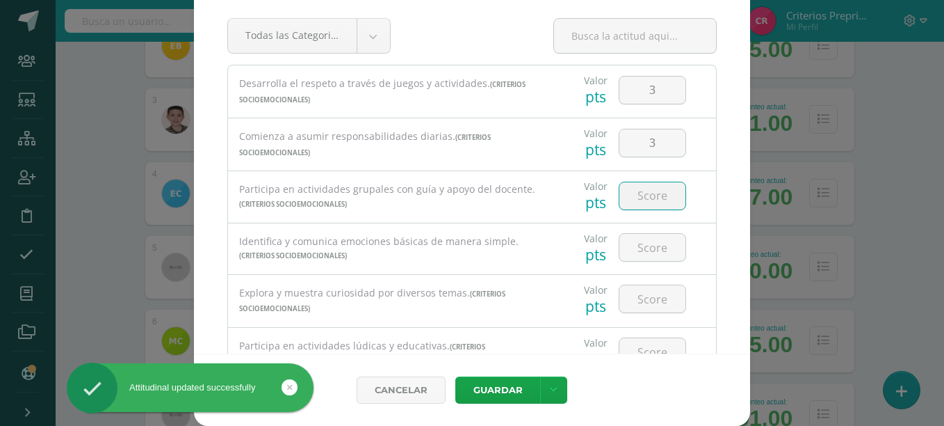
click at [652, 194] on input "number" at bounding box center [653, 195] width 66 height 27
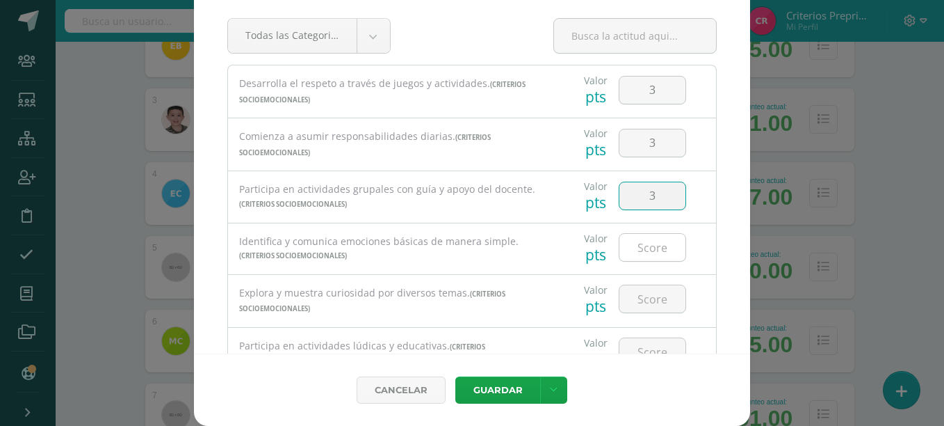
type input "3"
click at [625, 254] on input "number" at bounding box center [653, 247] width 66 height 27
type input "3"
click at [626, 294] on input "number" at bounding box center [653, 298] width 66 height 27
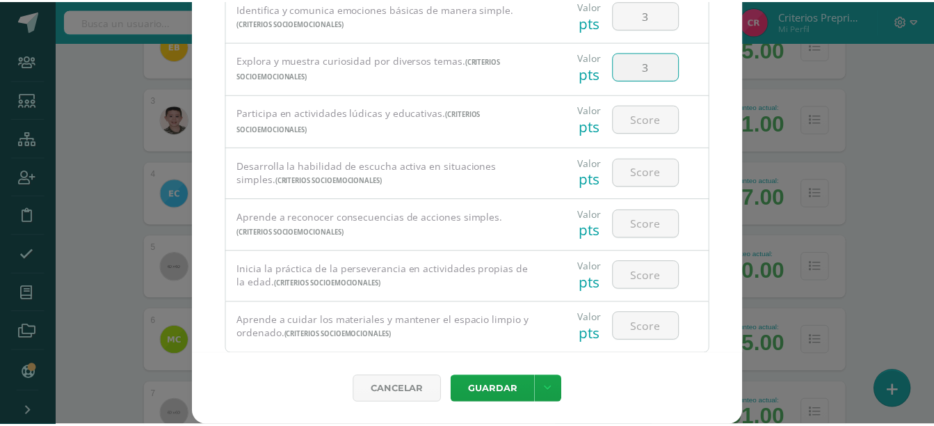
scroll to position [269, 0]
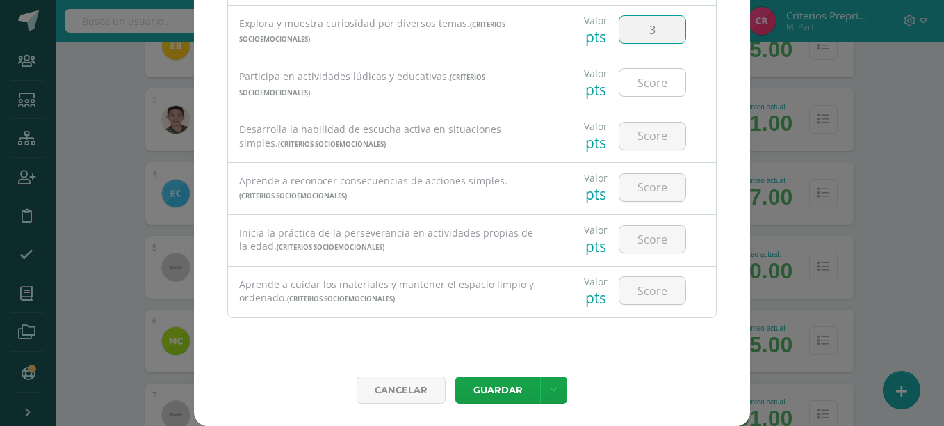
type input "3"
click at [647, 86] on input "number" at bounding box center [653, 82] width 66 height 27
type input "3"
click at [642, 134] on input "number" at bounding box center [653, 135] width 66 height 27
type input "3"
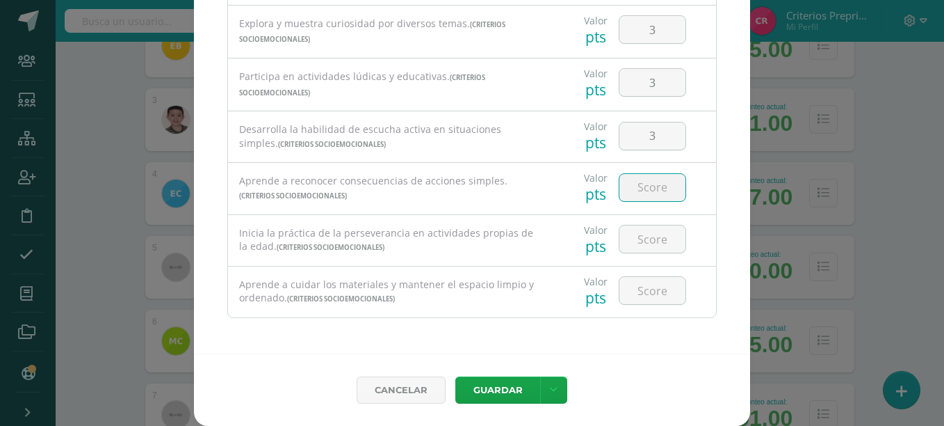
click at [636, 191] on input "number" at bounding box center [653, 187] width 66 height 27
type input "3"
click at [641, 246] on input "number" at bounding box center [653, 238] width 66 height 27
type input "3"
click at [627, 287] on input "number" at bounding box center [653, 290] width 66 height 27
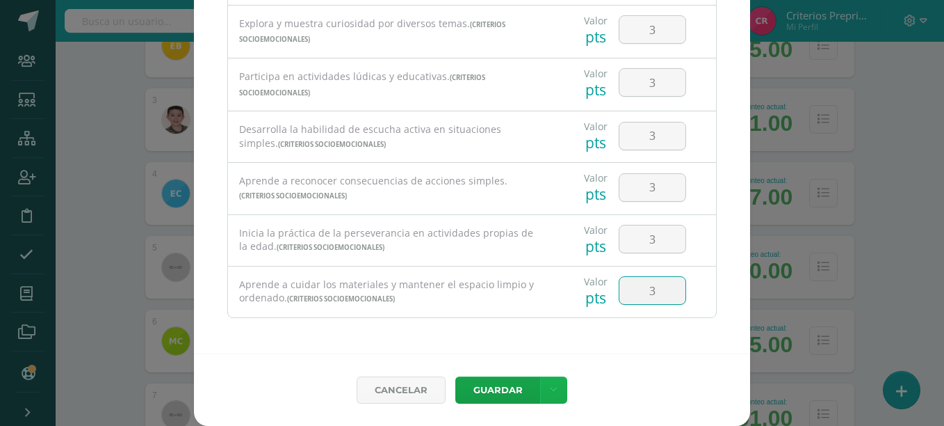
type input "3"
click at [558, 389] on link at bounding box center [553, 389] width 27 height 27
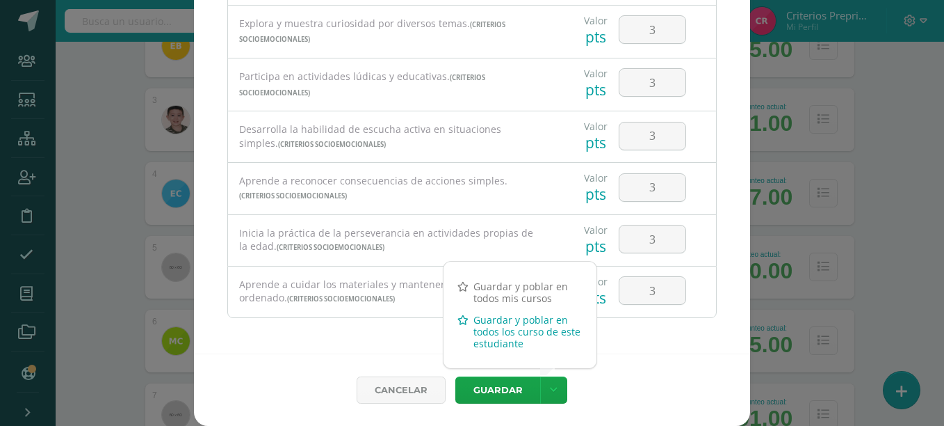
click at [517, 340] on link "Guardar y poblar en todos los curso de este estudiante" at bounding box center [520, 331] width 153 height 45
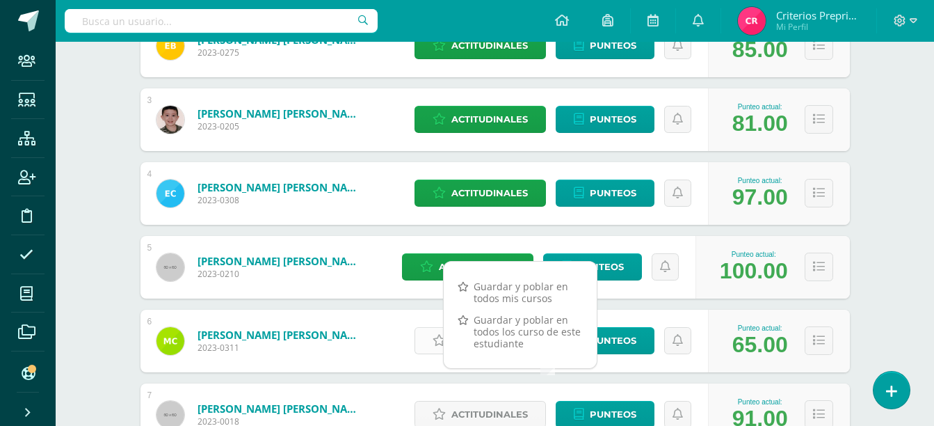
click at [434, 335] on icon at bounding box center [439, 341] width 13 height 12
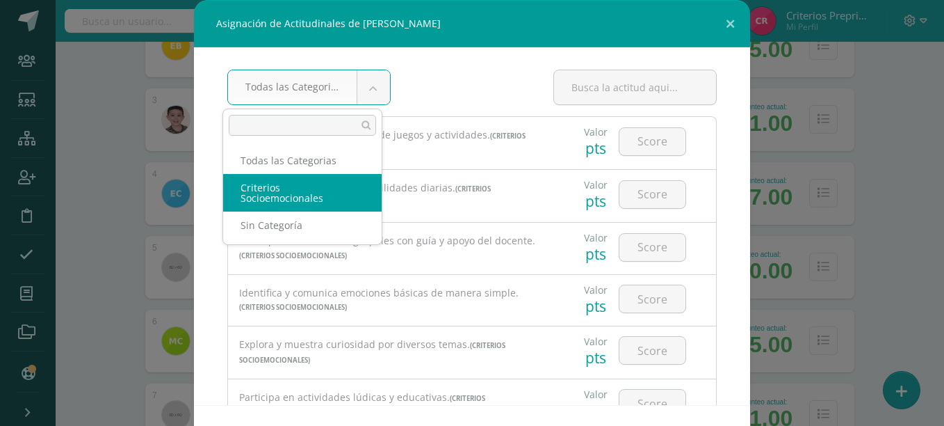
select select "3"
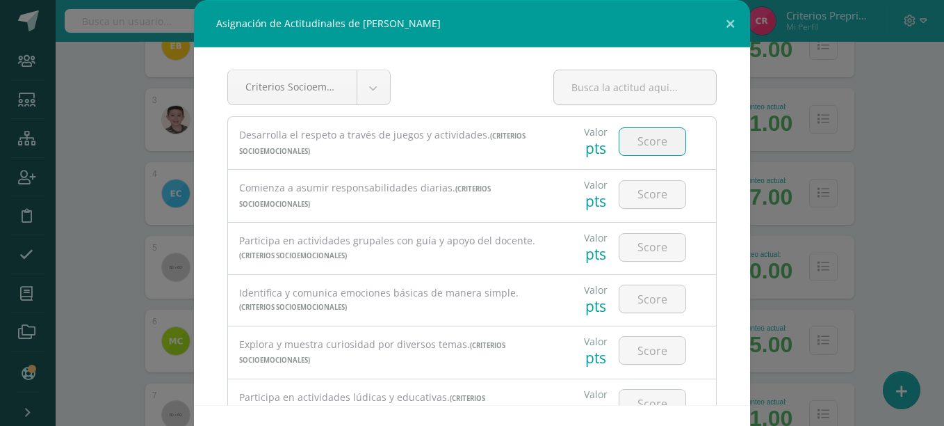
click at [643, 150] on input "number" at bounding box center [653, 141] width 66 height 27
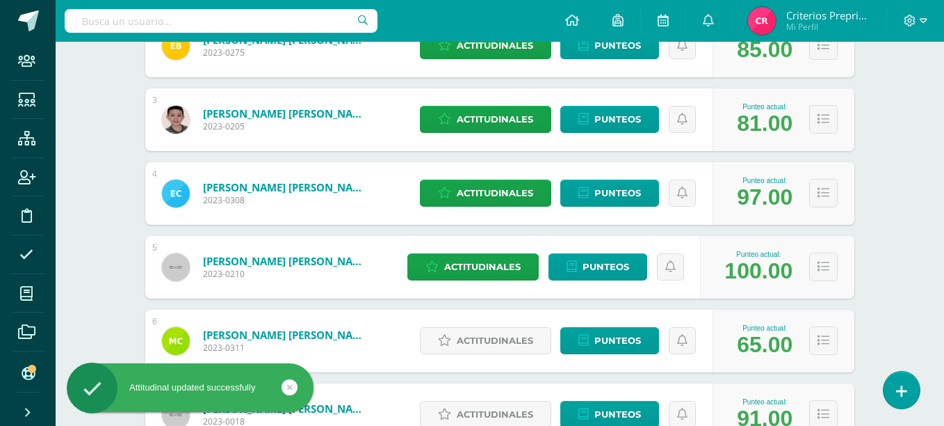
type input "3"
select select "3"
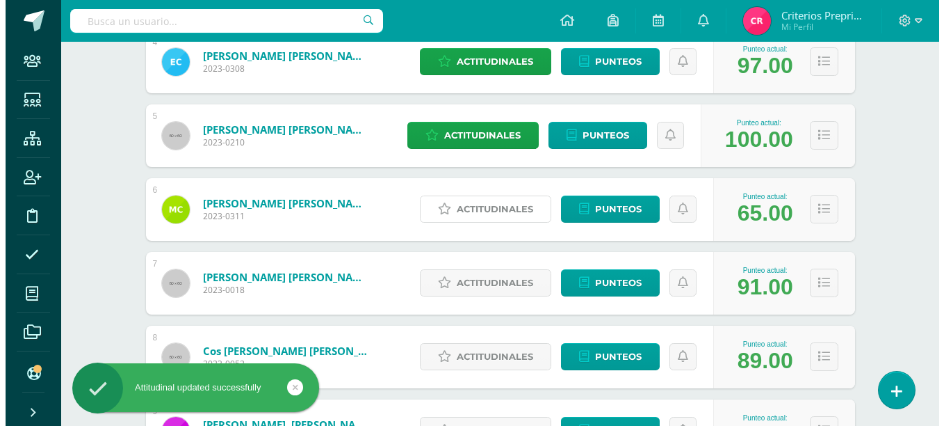
scroll to position [574, 0]
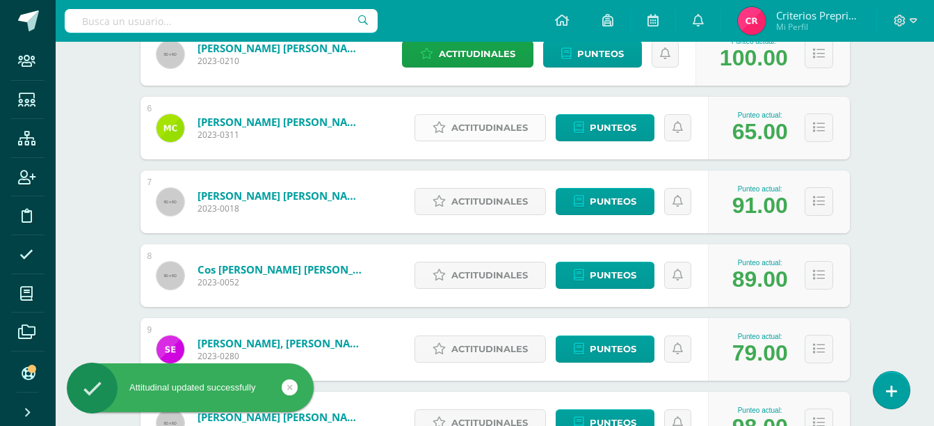
click at [482, 141] on link "Actitudinales" at bounding box center [480, 127] width 131 height 27
select select "3"
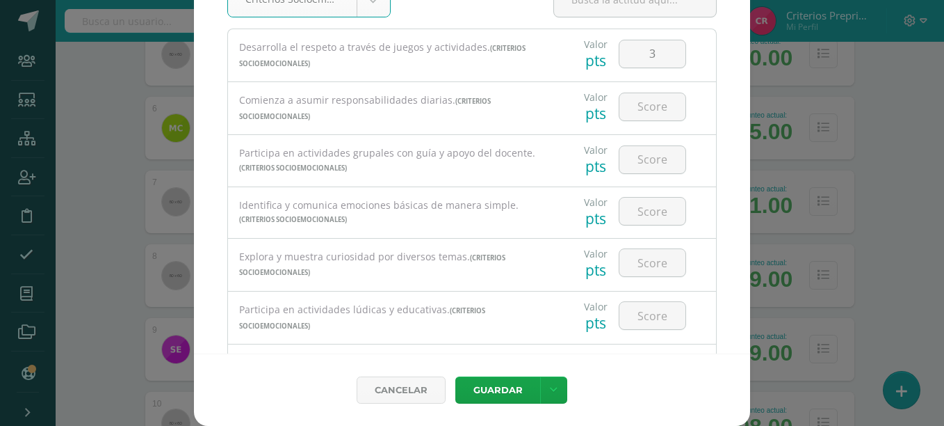
scroll to position [43, 0]
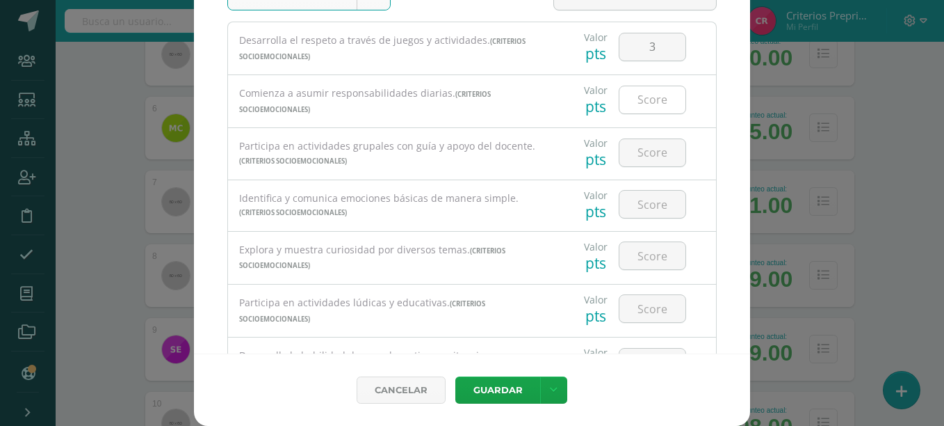
click at [622, 99] on input "number" at bounding box center [653, 99] width 66 height 27
type input "2"
click at [635, 159] on input "number" at bounding box center [653, 152] width 66 height 27
type input "3"
click at [636, 210] on input "number" at bounding box center [653, 204] width 66 height 27
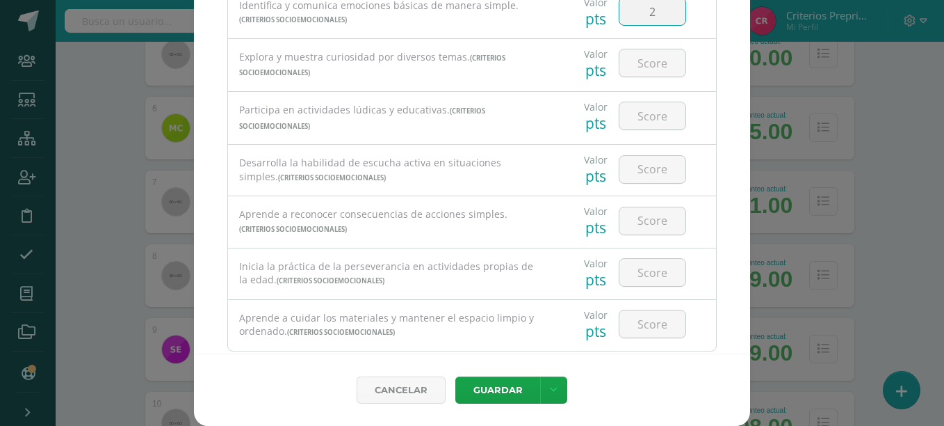
scroll to position [253, 0]
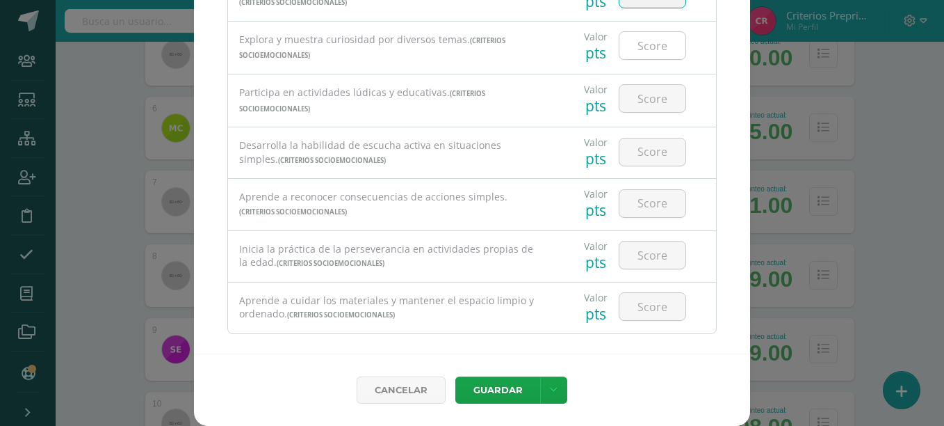
type input "2"
click at [657, 45] on input "number" at bounding box center [653, 45] width 66 height 27
type input "2"
click at [623, 100] on input "number" at bounding box center [653, 98] width 66 height 27
type input "2"
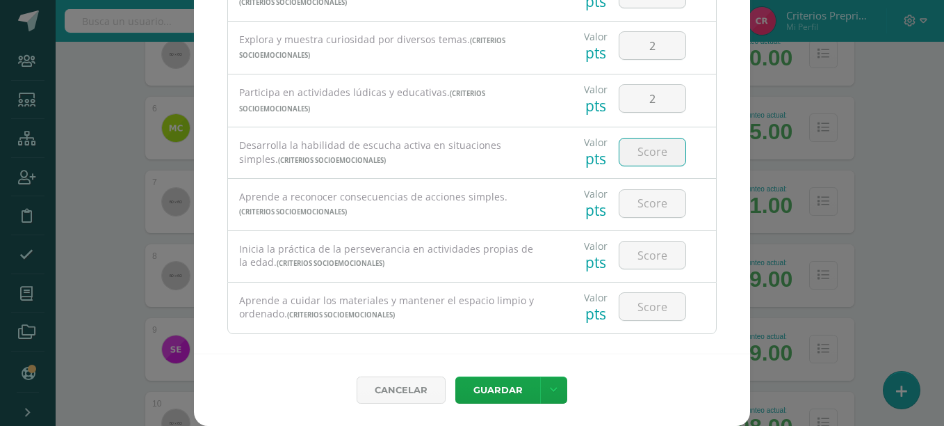
click at [657, 160] on input "number" at bounding box center [653, 151] width 66 height 27
type input "3"
click at [652, 207] on input "number" at bounding box center [653, 203] width 66 height 27
type input "3"
click at [631, 256] on input "number" at bounding box center [653, 254] width 66 height 27
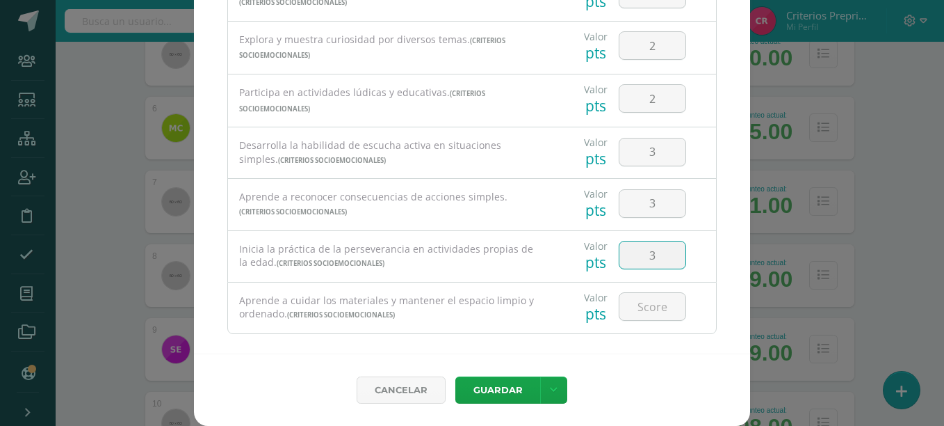
type input "3"
click at [634, 322] on div at bounding box center [652, 306] width 79 height 49
click at [630, 309] on input "number" at bounding box center [653, 306] width 66 height 27
type input "2"
click at [550, 386] on icon at bounding box center [554, 390] width 8 height 12
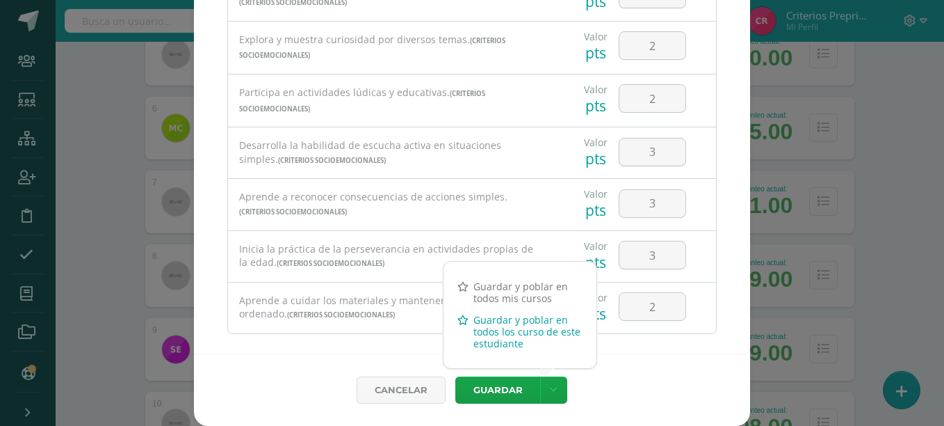
click at [542, 338] on link "Guardar y poblar en todos los curso de este estudiante" at bounding box center [520, 331] width 153 height 45
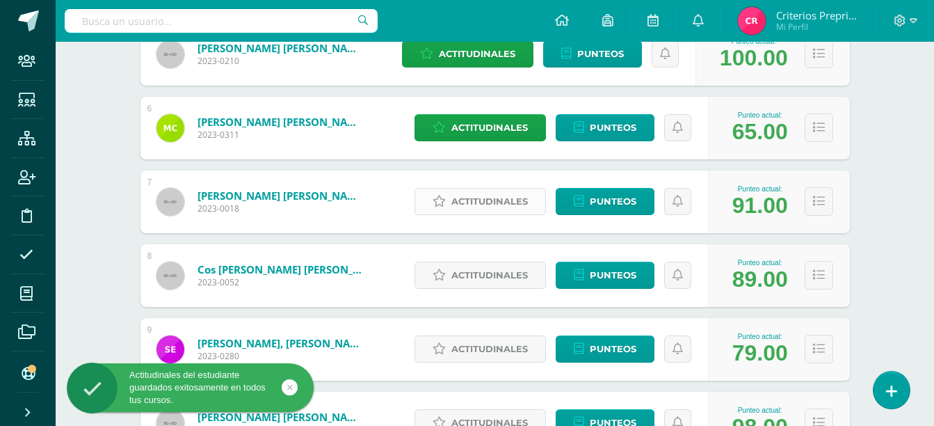
click at [448, 202] on link "Actitudinales" at bounding box center [480, 201] width 131 height 27
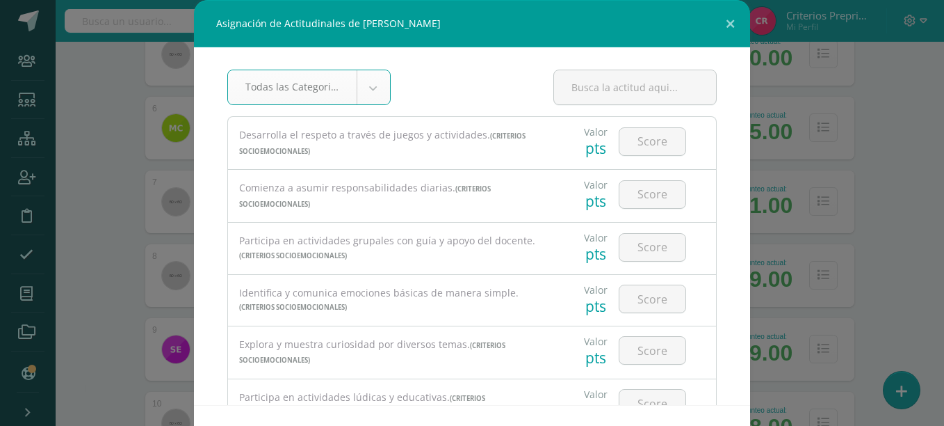
click at [350, 93] on body "Asignación de Actitudinales de Alejandro Sebastián Chavez Barrios Todas las Cat…" at bounding box center [472, 429] width 944 height 2006
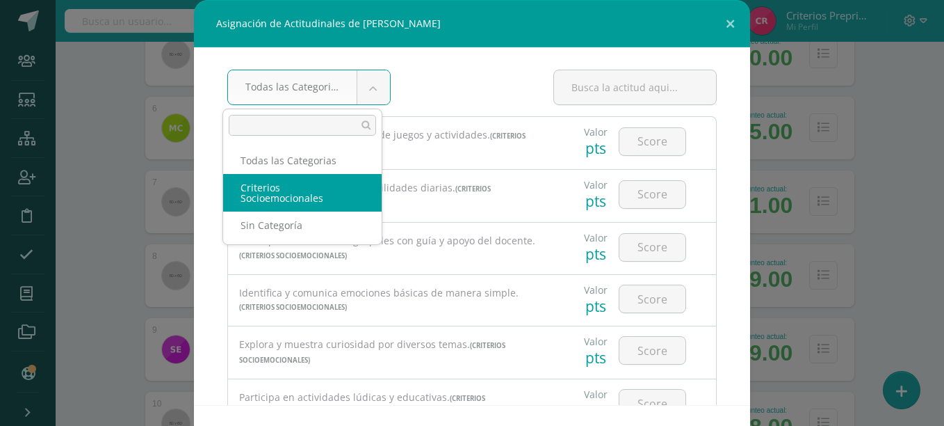
select select "3"
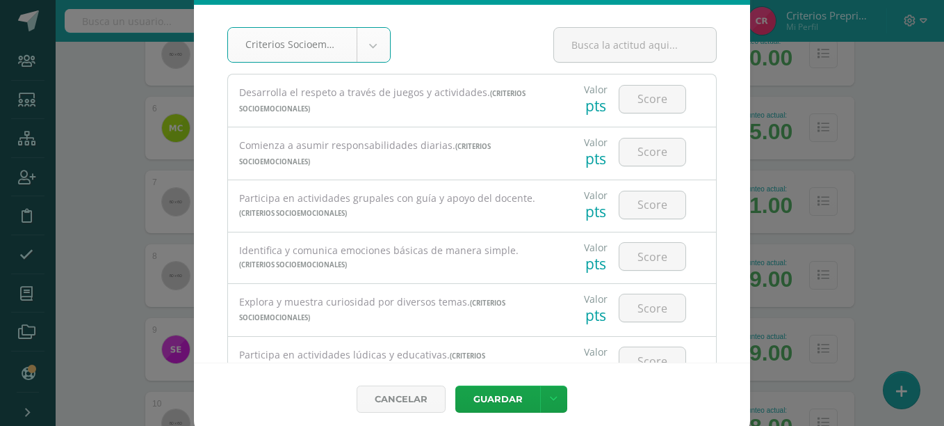
scroll to position [43, 0]
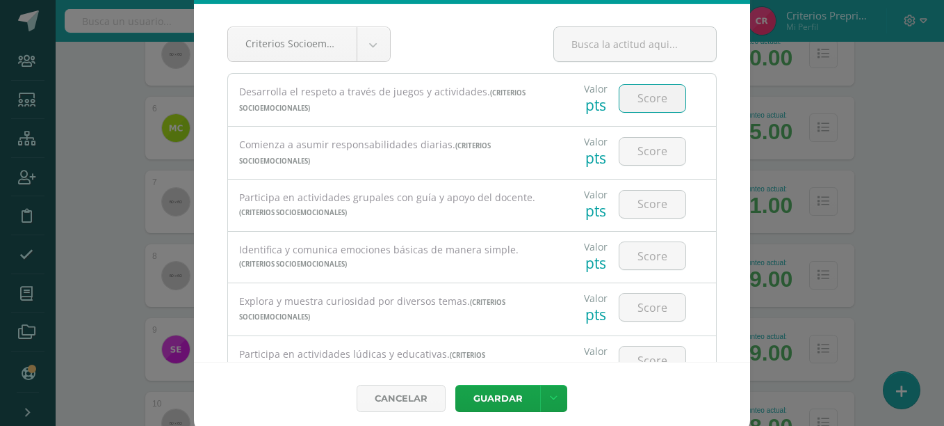
click at [647, 107] on input "number" at bounding box center [653, 98] width 66 height 27
type input "2"
click at [638, 154] on input "number" at bounding box center [653, 151] width 66 height 27
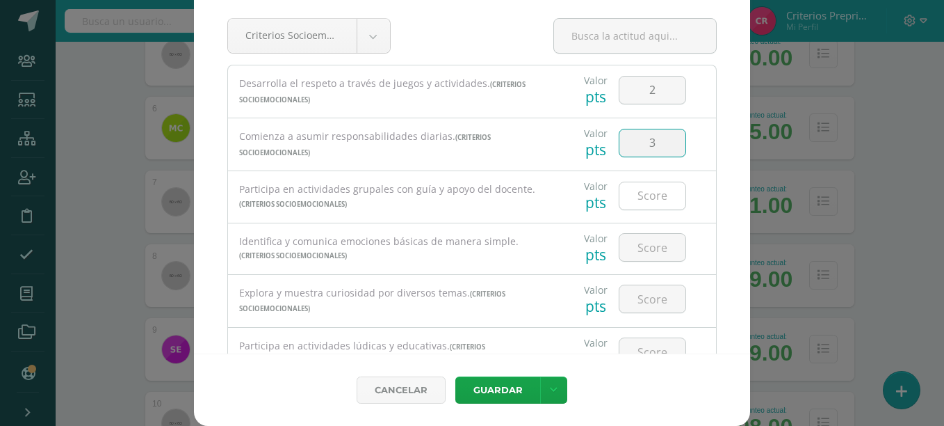
type input "3"
click at [644, 201] on input "number" at bounding box center [653, 195] width 66 height 27
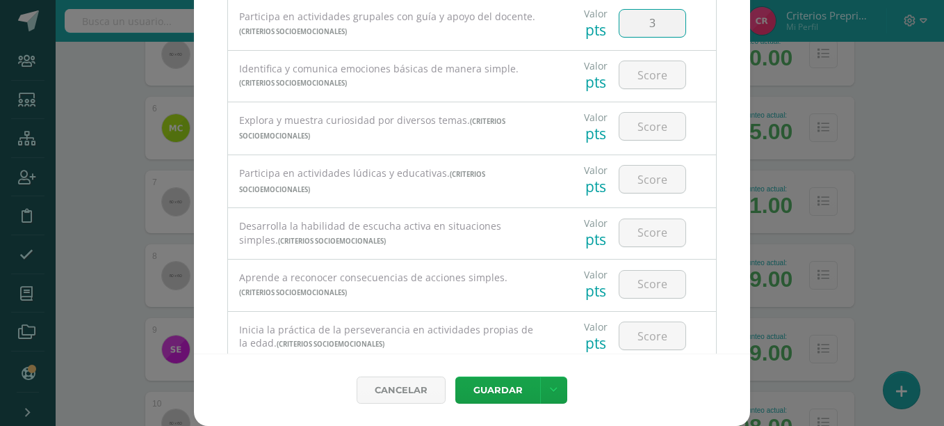
scroll to position [185, 0]
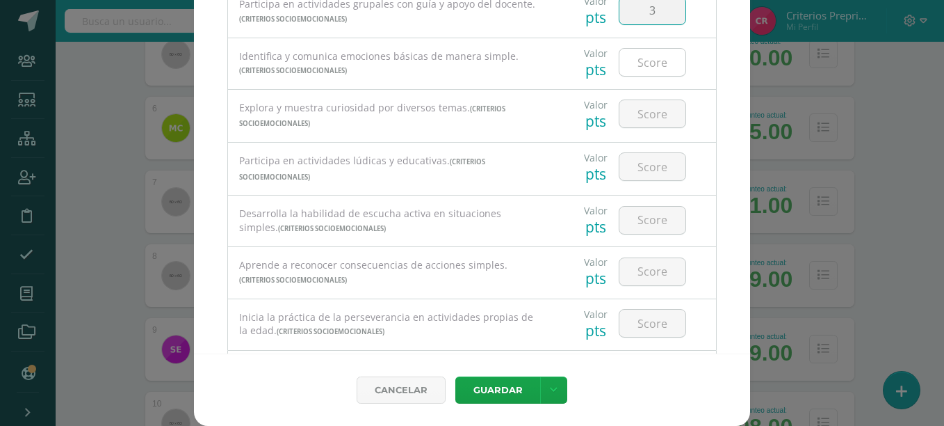
type input "3"
click at [625, 70] on input "number" at bounding box center [653, 62] width 66 height 27
type input "2"
type input "3"
click at [647, 116] on input "number" at bounding box center [653, 113] width 66 height 27
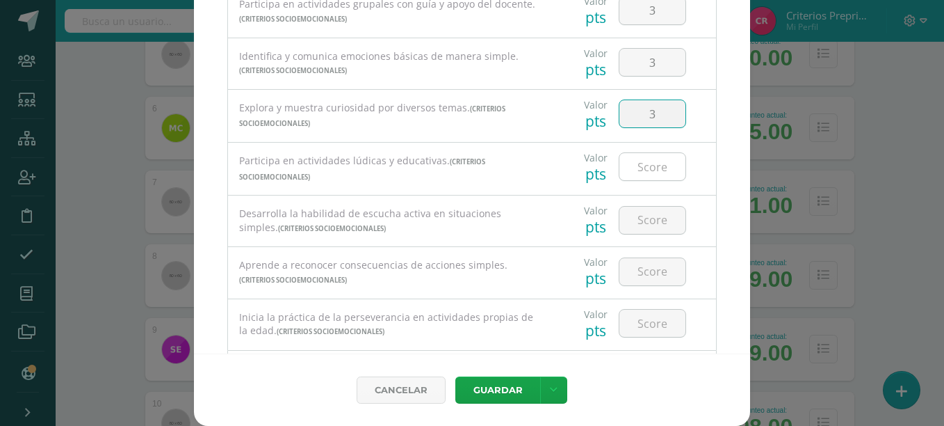
type input "3"
click at [641, 166] on input "number" at bounding box center [653, 166] width 66 height 27
type input "3"
click at [634, 218] on input "number" at bounding box center [653, 220] width 66 height 27
type input "3"
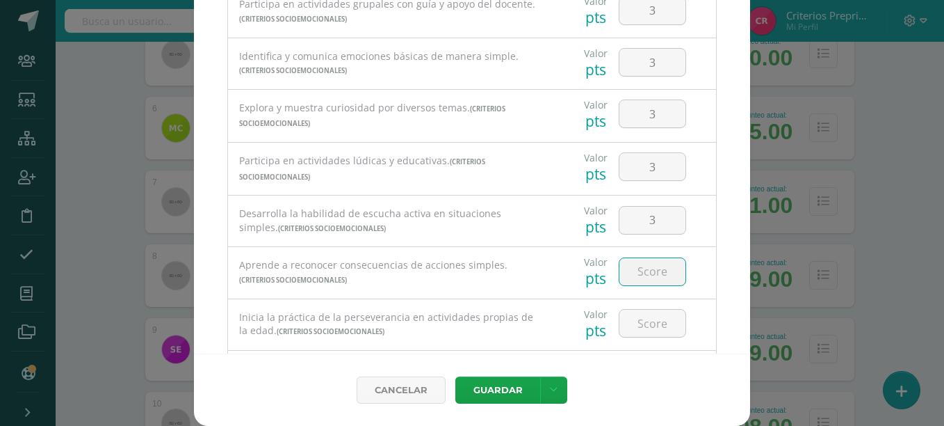
click at [629, 275] on input "number" at bounding box center [653, 271] width 66 height 27
type input "3"
click at [635, 312] on input "number" at bounding box center [653, 322] width 66 height 27
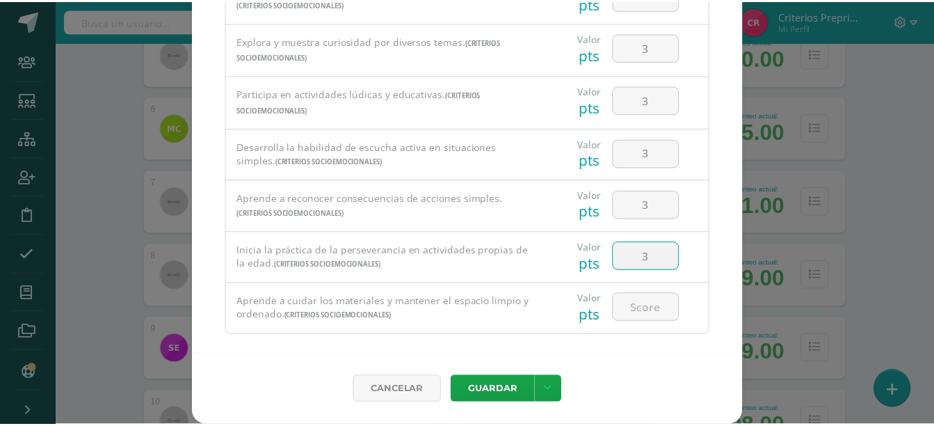
scroll to position [269, 0]
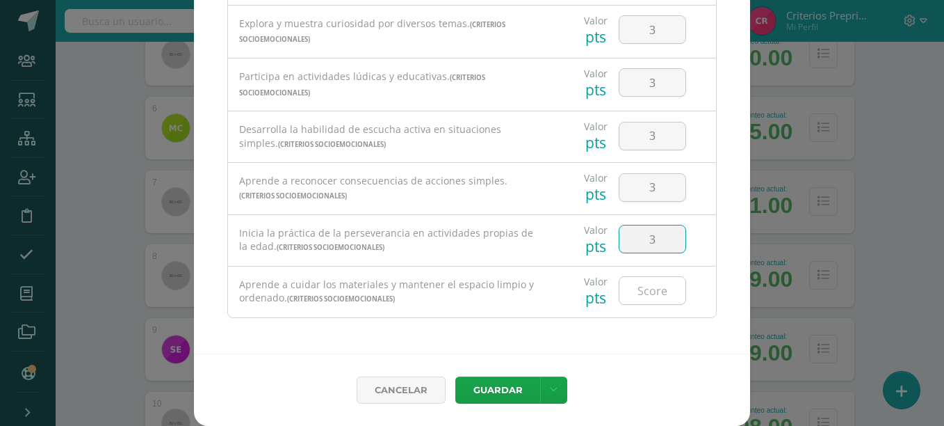
type input "3"
click at [634, 293] on input "number" at bounding box center [653, 290] width 66 height 27
type input "3"
click at [550, 392] on icon at bounding box center [554, 390] width 8 height 12
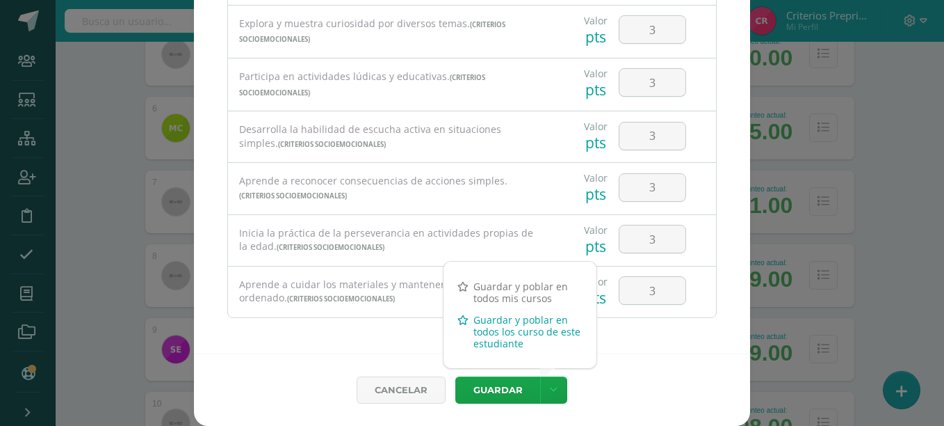
click at [551, 339] on link "Guardar y poblar en todos los curso de este estudiante" at bounding box center [520, 331] width 153 height 45
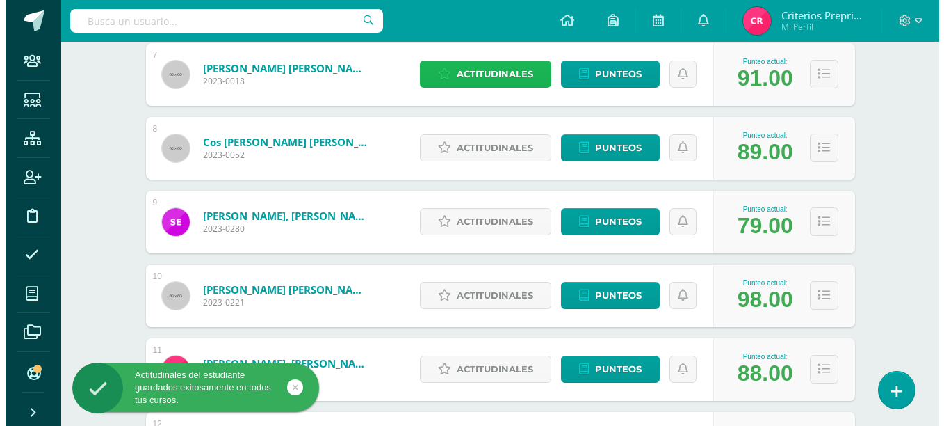
scroll to position [691, 0]
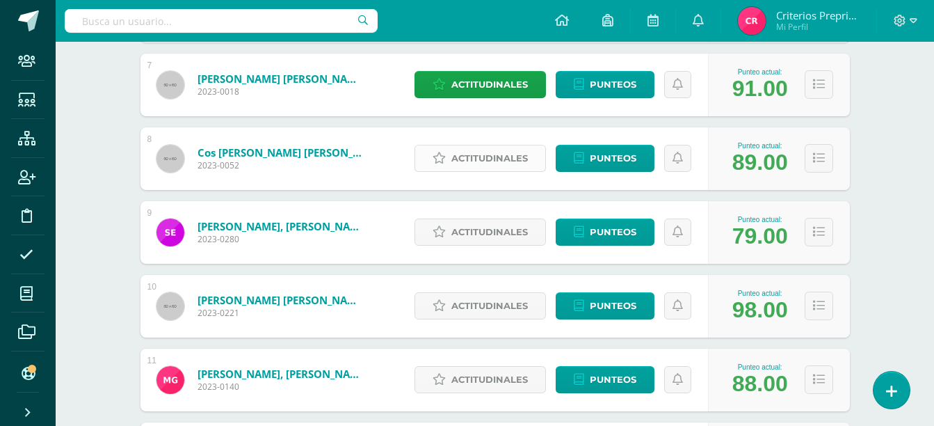
click at [469, 156] on span "Actitudinales" at bounding box center [489, 158] width 77 height 26
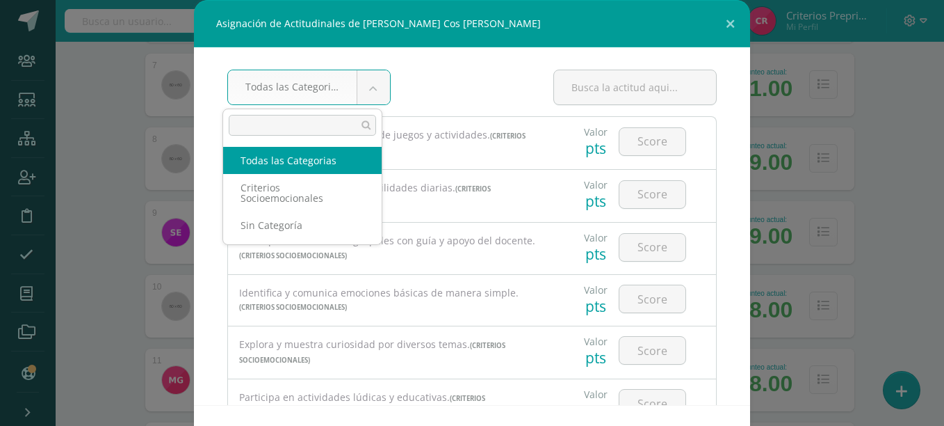
click at [368, 88] on body "Asignación de Actitudinales de Irma Sophia Floricelda Cos Morán Todas las Categ…" at bounding box center [472, 312] width 944 height 2006
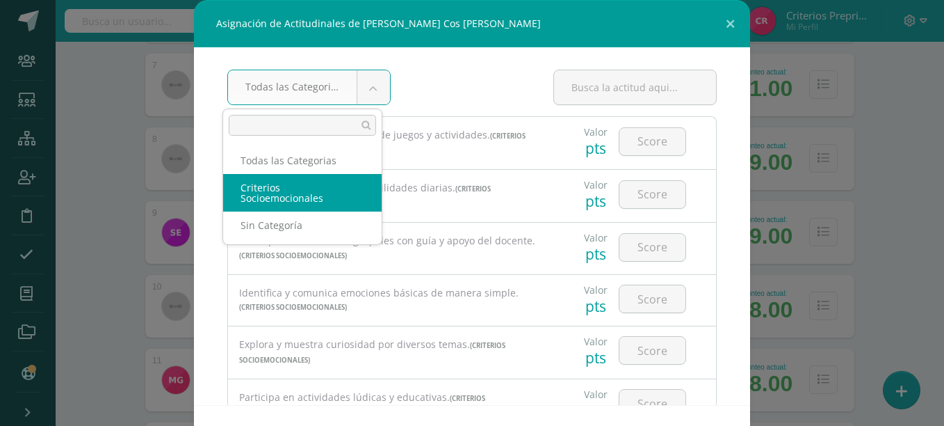
select select "3"
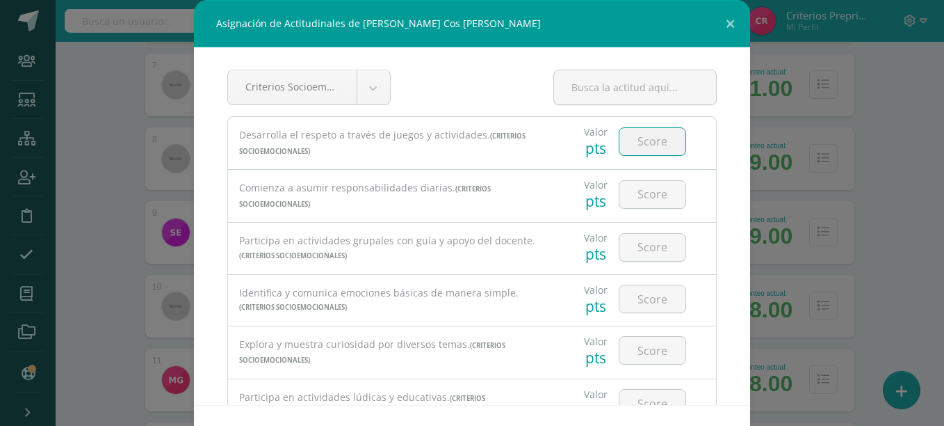
click at [648, 137] on input "number" at bounding box center [653, 141] width 66 height 27
type input "3"
click at [642, 191] on input "number" at bounding box center [653, 194] width 66 height 27
type input "3"
click at [637, 238] on input "number" at bounding box center [653, 247] width 66 height 27
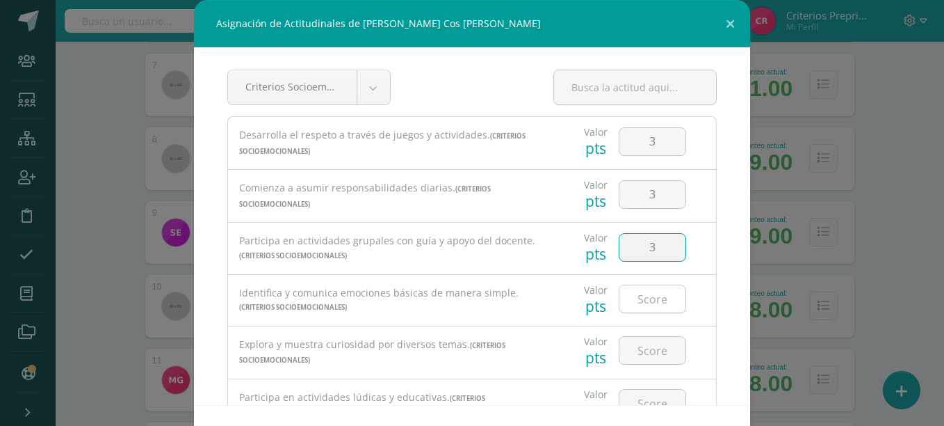
type input "3"
click at [643, 296] on input "number" at bounding box center [653, 298] width 66 height 27
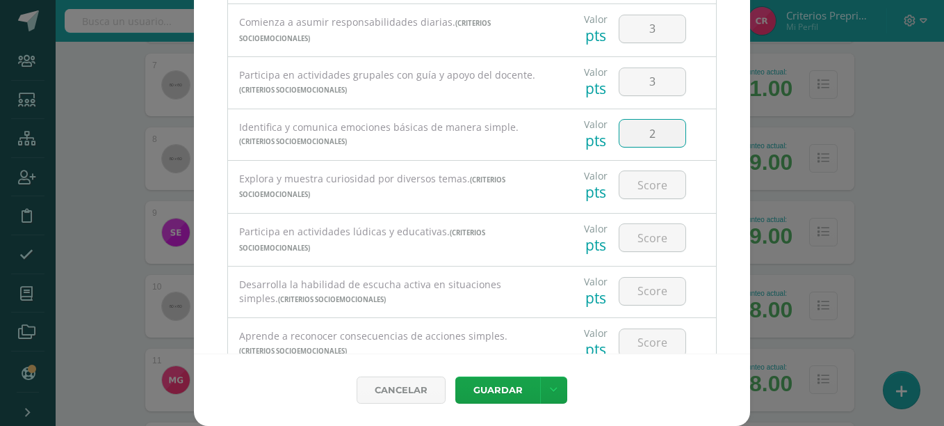
scroll to position [109, 0]
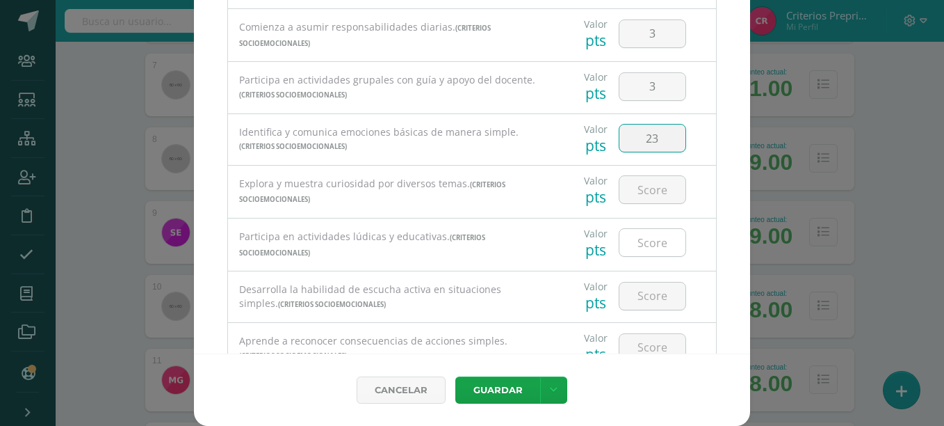
type input "23"
click at [652, 239] on input "number" at bounding box center [653, 242] width 66 height 27
type input "3"
click at [653, 182] on input "number" at bounding box center [653, 189] width 66 height 27
type input "3"
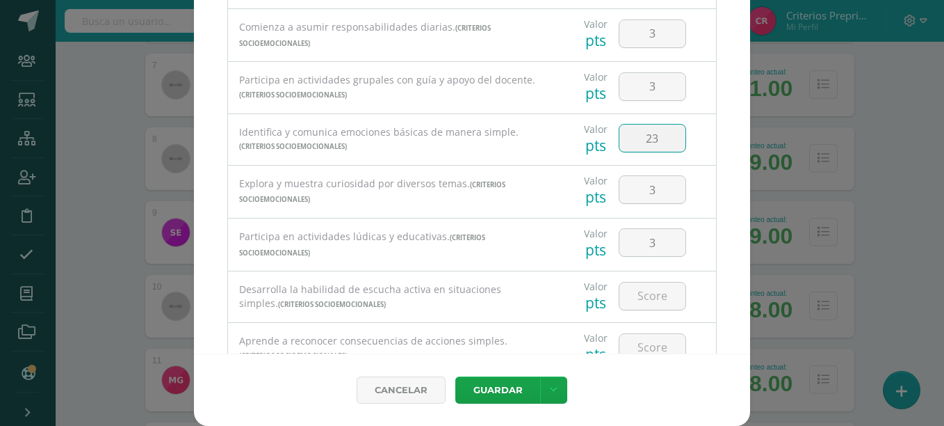
click at [656, 143] on input "23" at bounding box center [653, 137] width 66 height 27
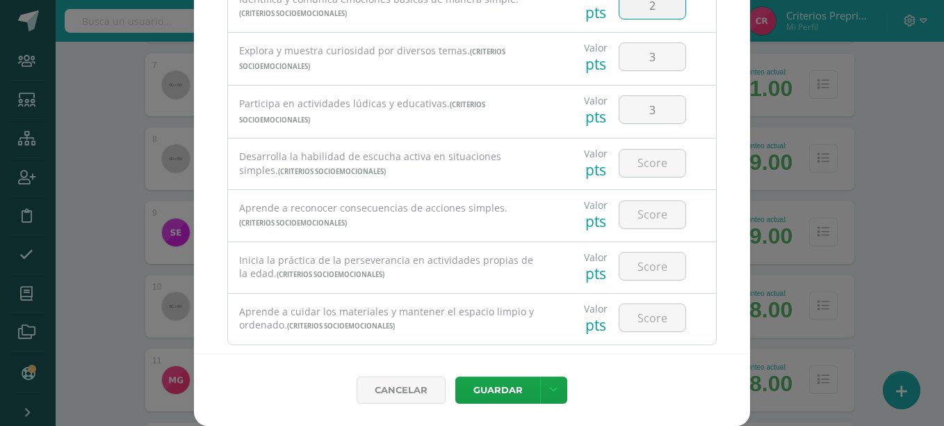
scroll to position [269, 0]
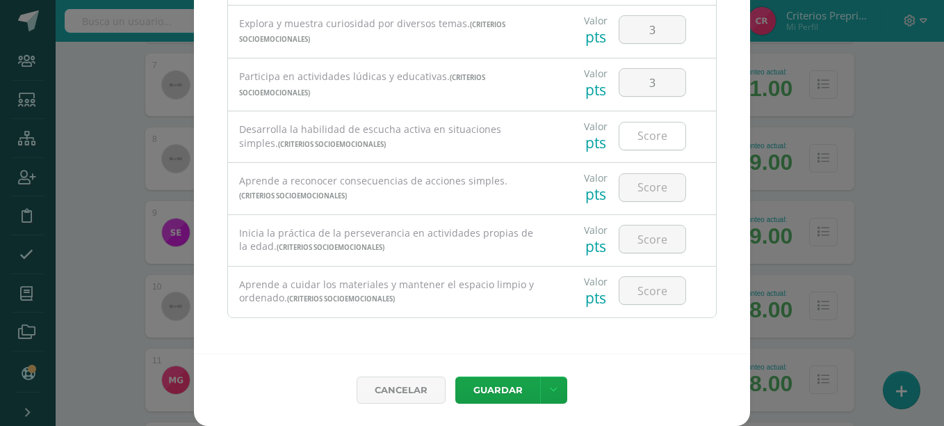
type input "2"
click at [648, 139] on input "number" at bounding box center [653, 135] width 66 height 27
type input "3"
click at [646, 179] on input "number" at bounding box center [653, 187] width 66 height 27
type input "3"
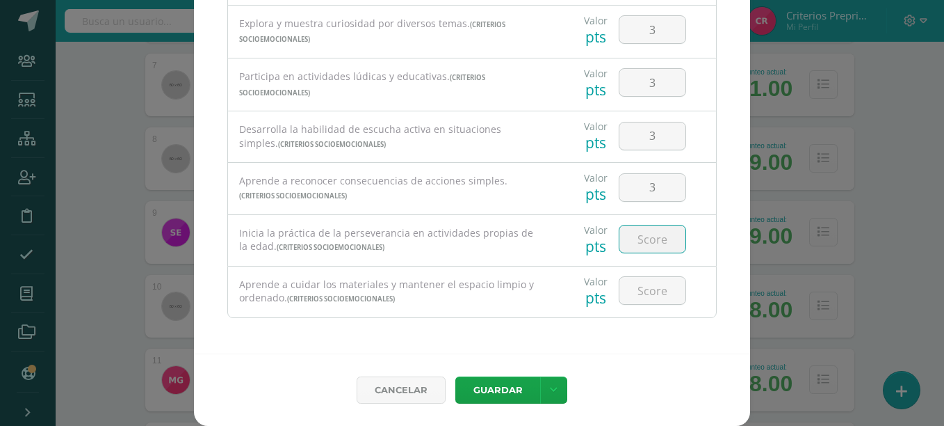
click at [647, 236] on input "number" at bounding box center [653, 238] width 66 height 27
type input "3"
click at [654, 291] on input "number" at bounding box center [653, 290] width 66 height 27
type input "3"
click at [550, 393] on icon at bounding box center [554, 390] width 8 height 12
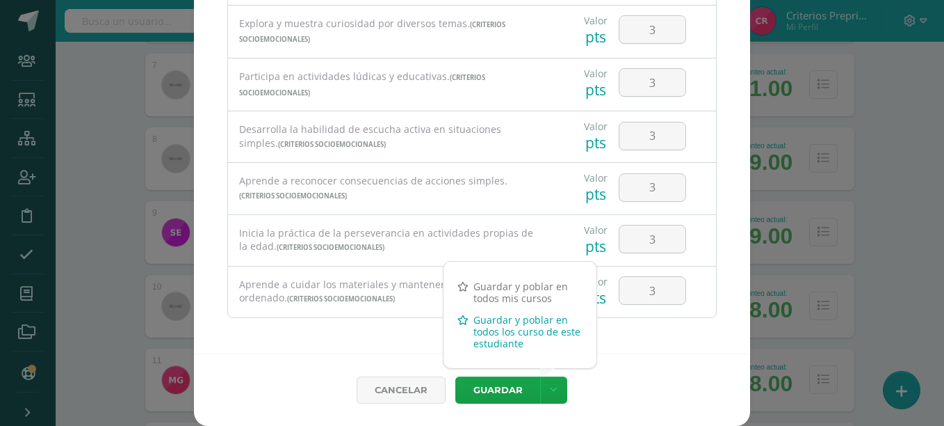
click at [529, 337] on link "Guardar y poblar en todos los curso de este estudiante" at bounding box center [520, 331] width 153 height 45
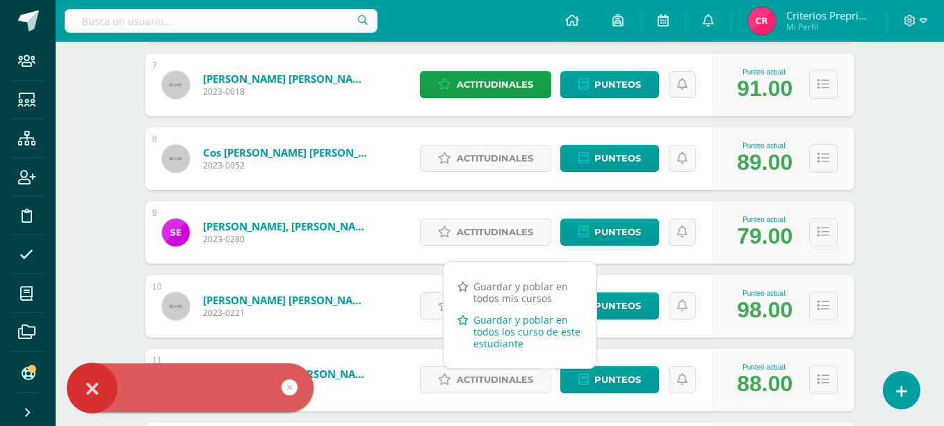
click at [516, 323] on link "Guardar y poblar en todos los curso de este estudiante" at bounding box center [520, 331] width 153 height 45
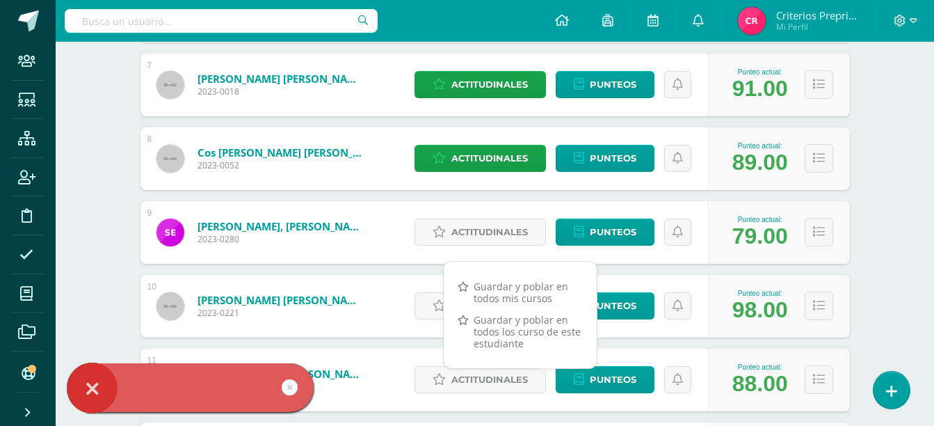
click at [290, 383] on icon at bounding box center [290, 387] width 6 height 16
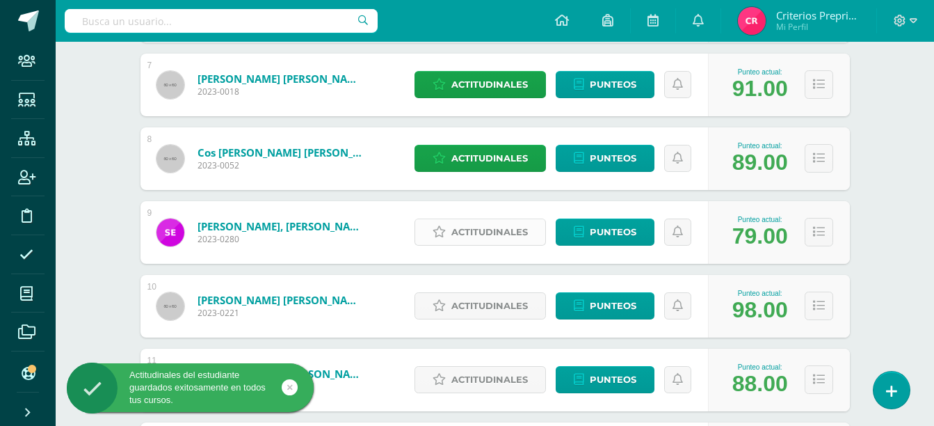
click at [494, 228] on span "Actitudinales" at bounding box center [489, 232] width 77 height 26
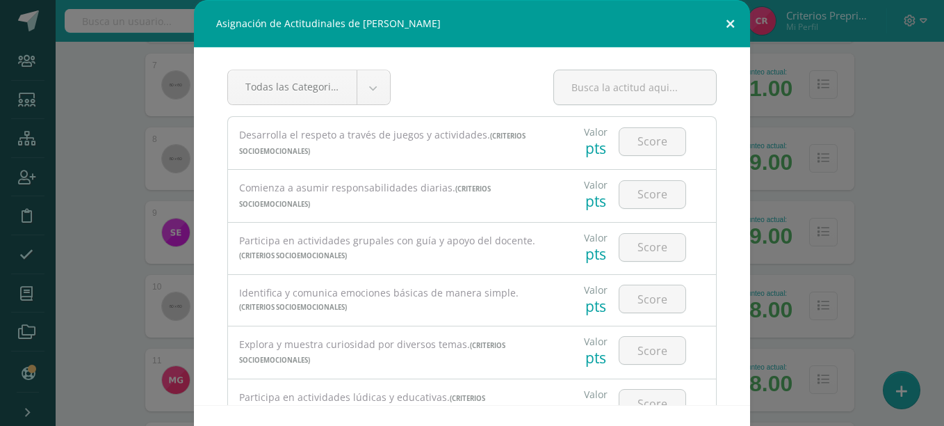
click at [723, 24] on button at bounding box center [731, 23] width 40 height 47
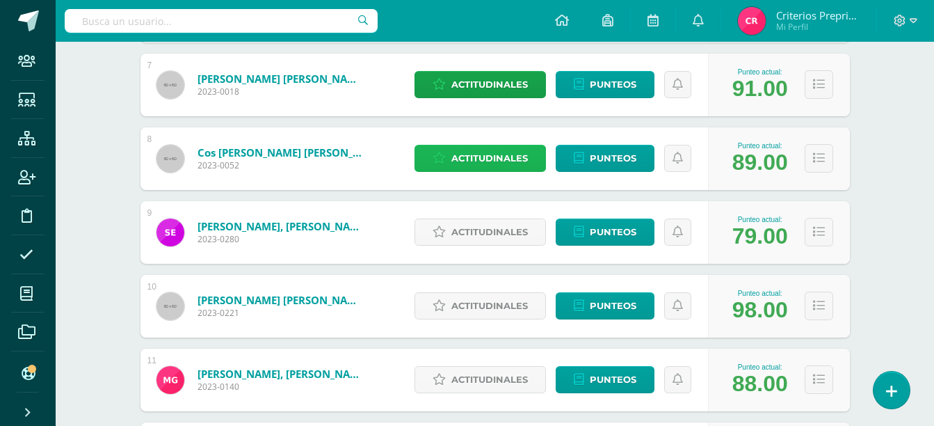
click at [495, 158] on span "Actitudinales" at bounding box center [489, 158] width 77 height 26
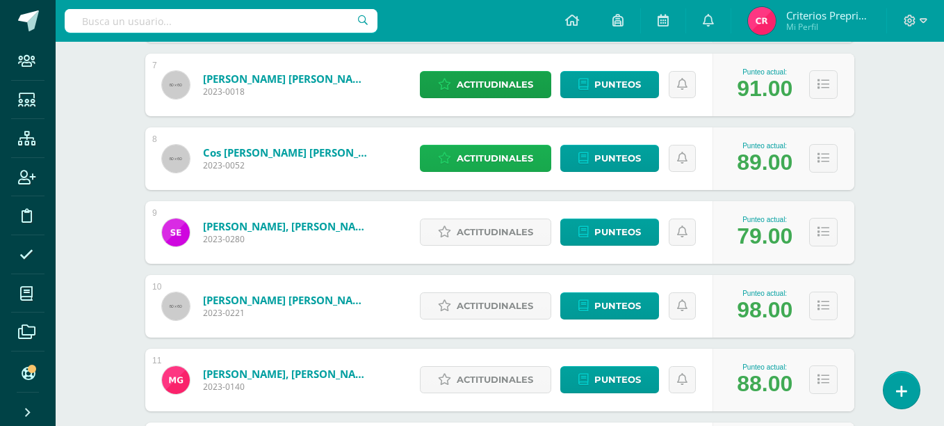
select select "3"
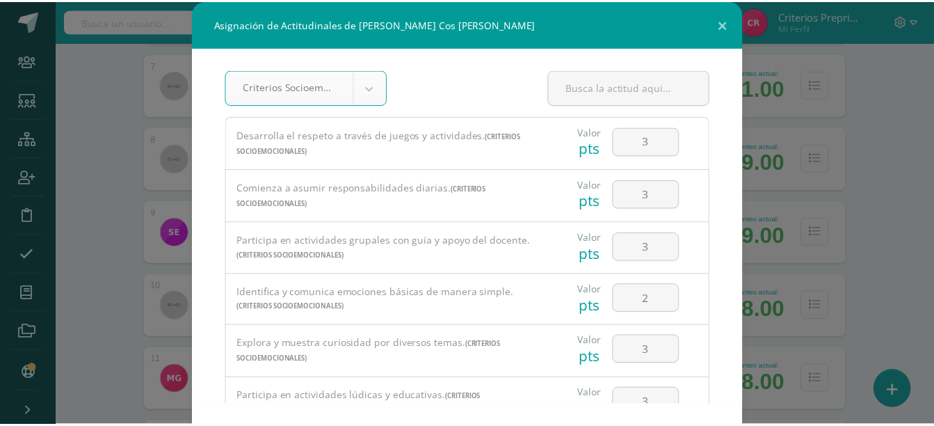
scroll to position [51, 0]
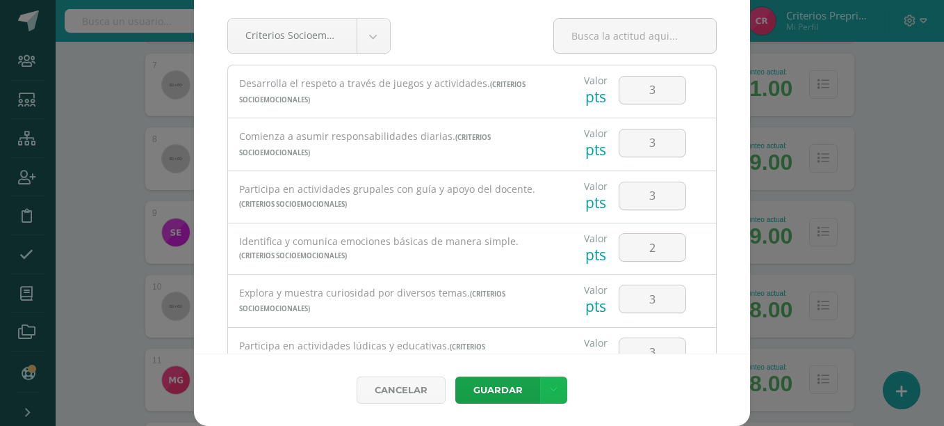
click at [540, 383] on link at bounding box center [553, 389] width 27 height 27
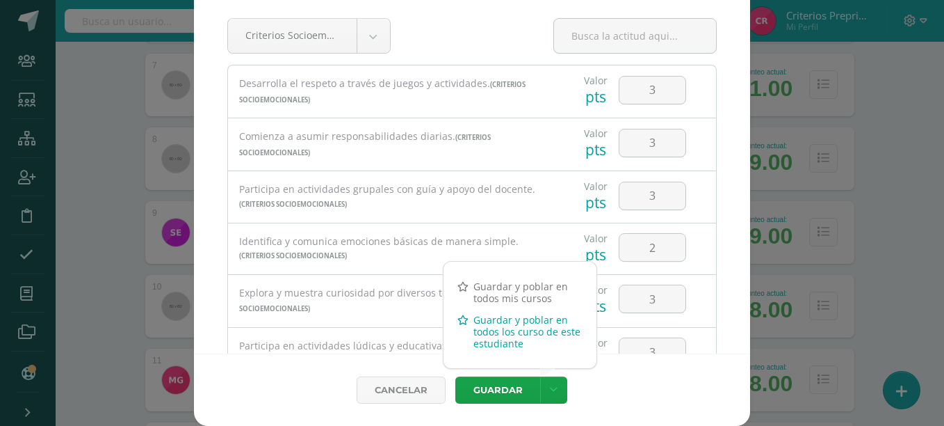
click at [528, 352] on link "Guardar y poblar en todos los curso de este estudiante" at bounding box center [520, 331] width 153 height 45
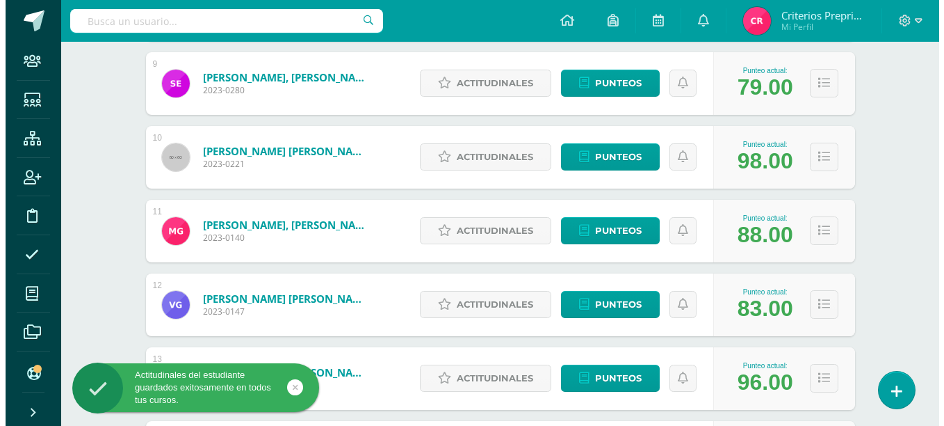
scroll to position [837, 0]
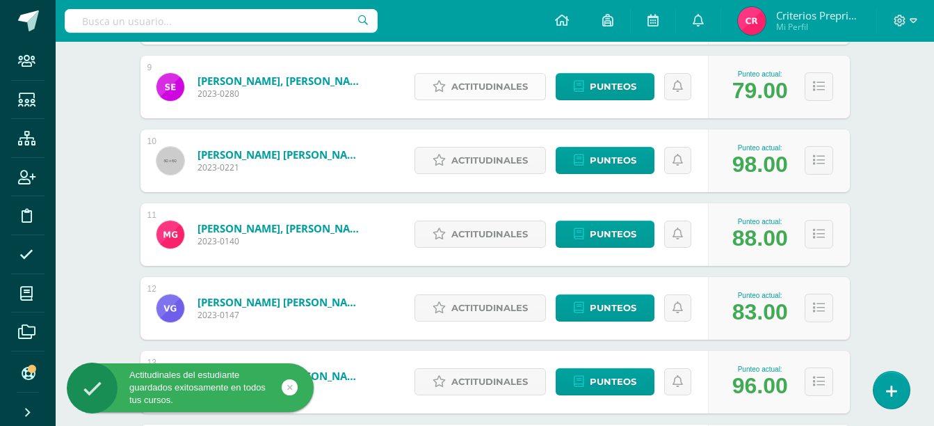
click at [507, 84] on span "Actitudinales" at bounding box center [489, 87] width 77 height 26
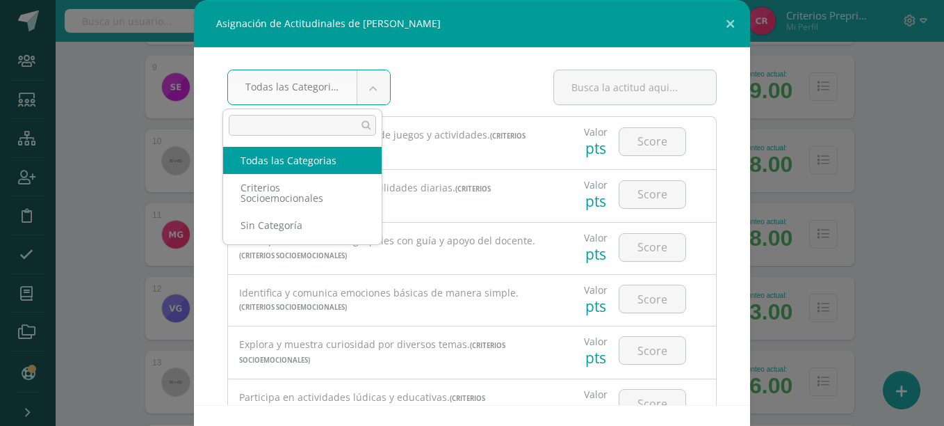
click at [380, 79] on body "Asignación de Actitudinales de Santiago Alessandro Estrada Figueroa Todas las C…" at bounding box center [472, 166] width 944 height 2006
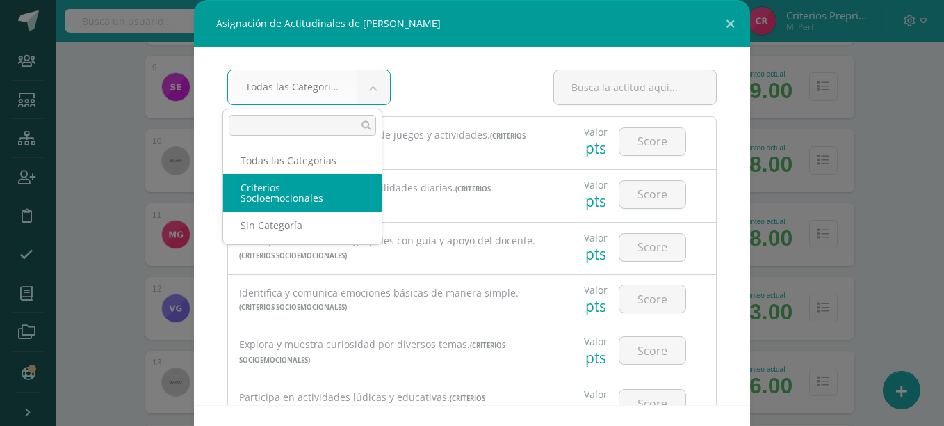
select select "3"
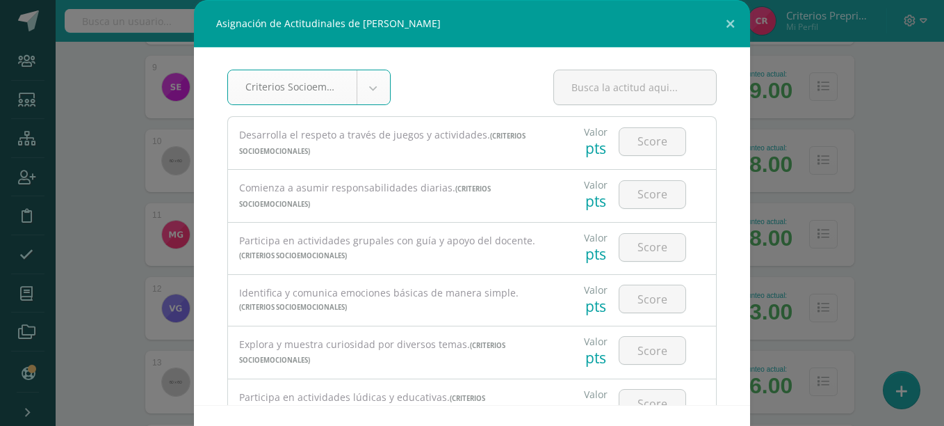
scroll to position [51, 0]
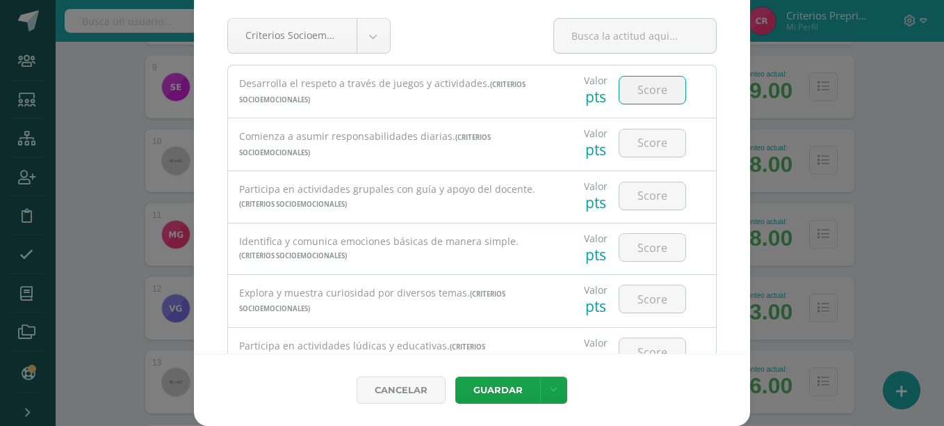
click at [649, 83] on input "number" at bounding box center [653, 90] width 66 height 27
type input "3"
click at [659, 143] on input "number" at bounding box center [653, 142] width 66 height 27
type input "2"
click at [650, 195] on input "number" at bounding box center [653, 195] width 66 height 27
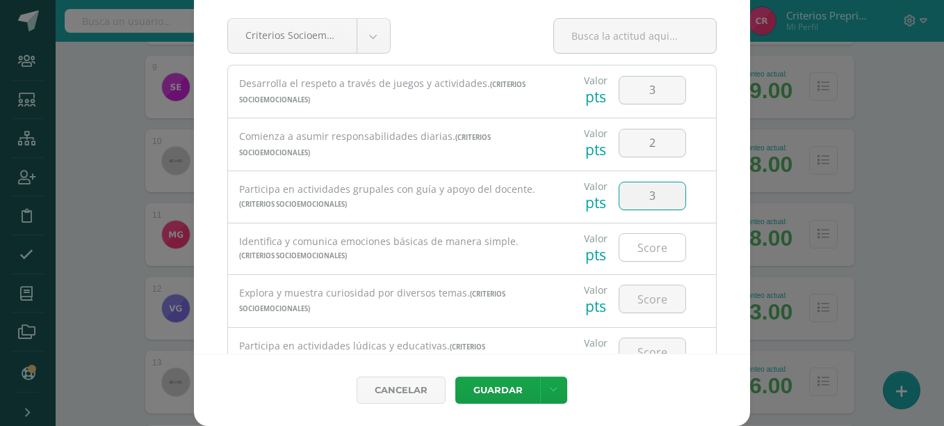
type input "3"
click at [639, 255] on input "number" at bounding box center [653, 247] width 66 height 27
type input "3"
click at [636, 299] on input "number" at bounding box center [653, 298] width 66 height 27
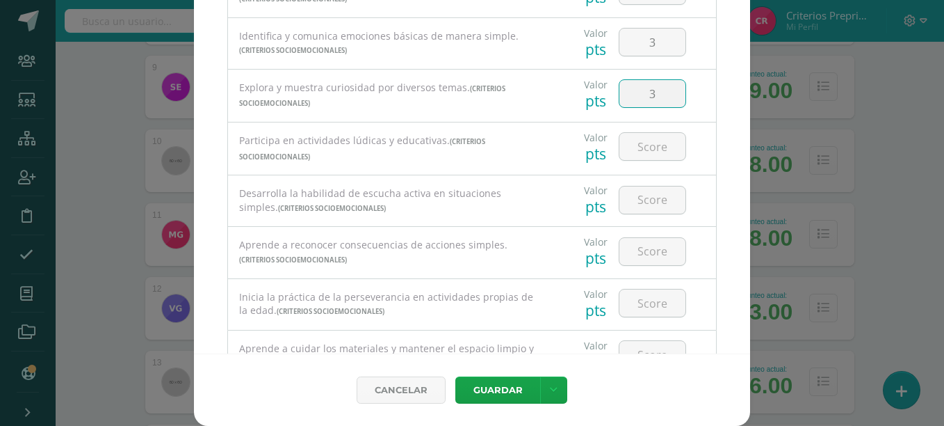
scroll to position [269, 0]
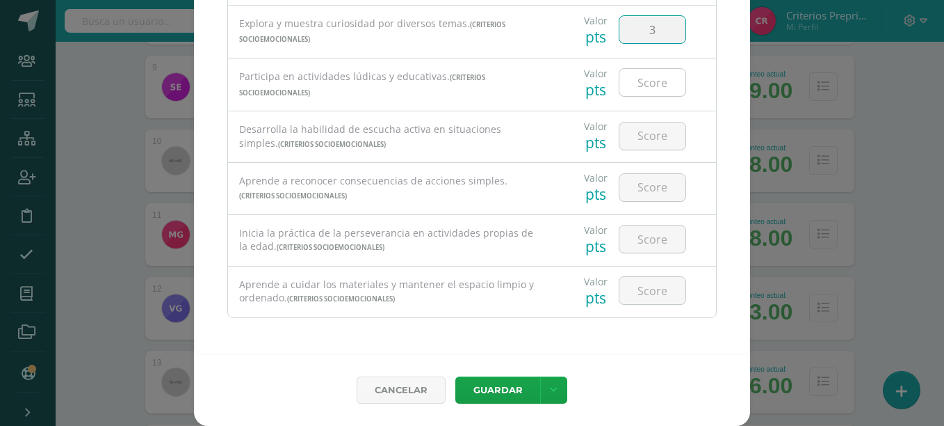
type input "3"
click at [633, 83] on input "number" at bounding box center [653, 82] width 66 height 27
type input "3"
click at [641, 136] on input "number" at bounding box center [653, 135] width 66 height 27
type input "3"
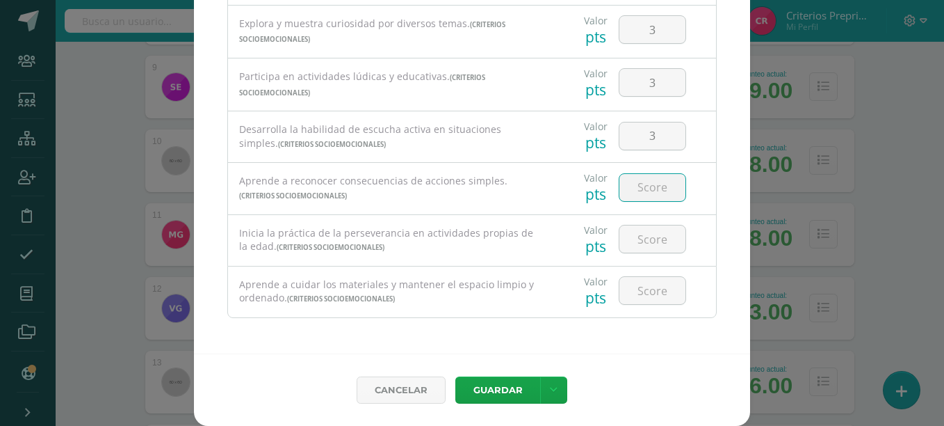
click at [637, 195] on input "number" at bounding box center [653, 187] width 66 height 27
type input "3"
click at [644, 244] on input "number" at bounding box center [653, 238] width 66 height 27
type input "3"
click at [648, 296] on input "number" at bounding box center [653, 290] width 66 height 27
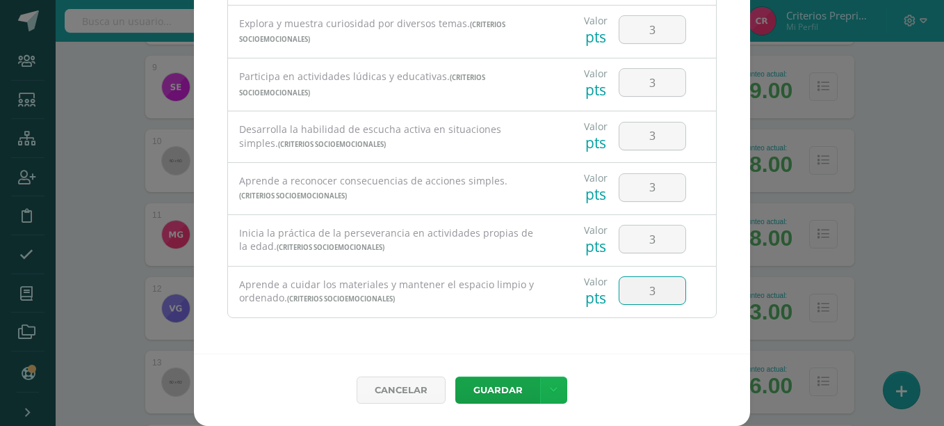
type input "3"
click at [542, 392] on link at bounding box center [553, 389] width 27 height 27
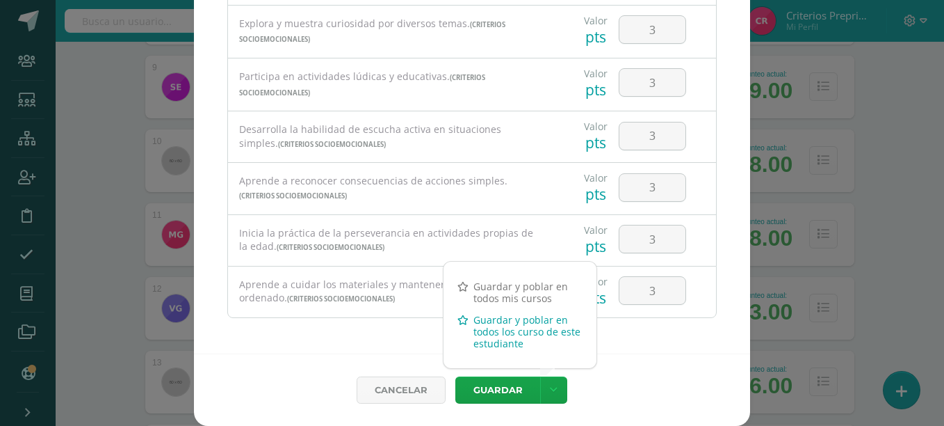
click at [549, 346] on link "Guardar y poblar en todos los curso de este estudiante" at bounding box center [520, 331] width 153 height 45
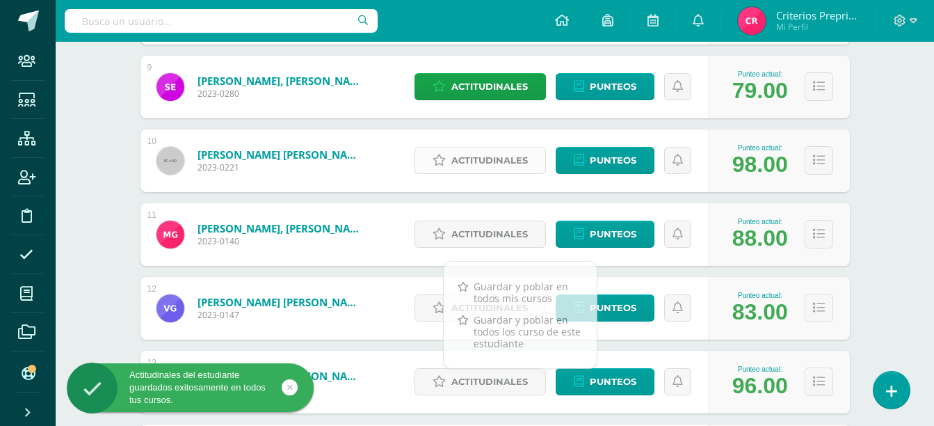
click at [484, 156] on span "Actitudinales" at bounding box center [489, 160] width 77 height 26
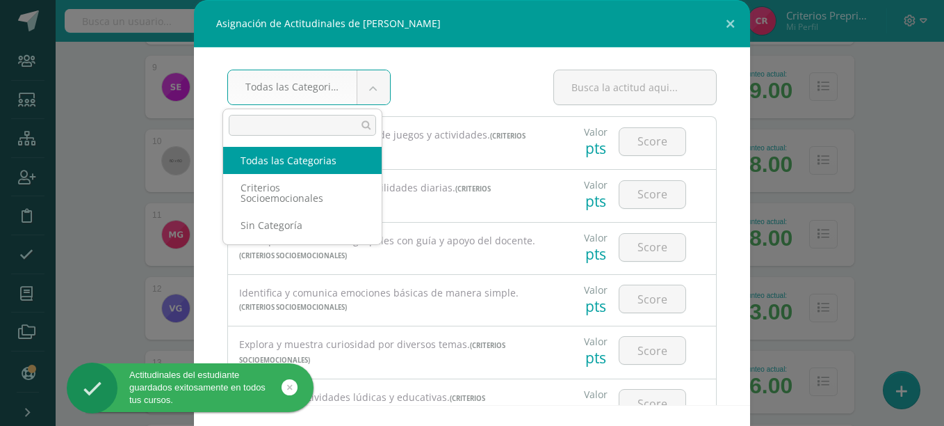
click at [355, 84] on body "Asignación de Actitudinales de Javier Emilio Gamboa Cordón Todas las Categorias…" at bounding box center [472, 166] width 944 height 2006
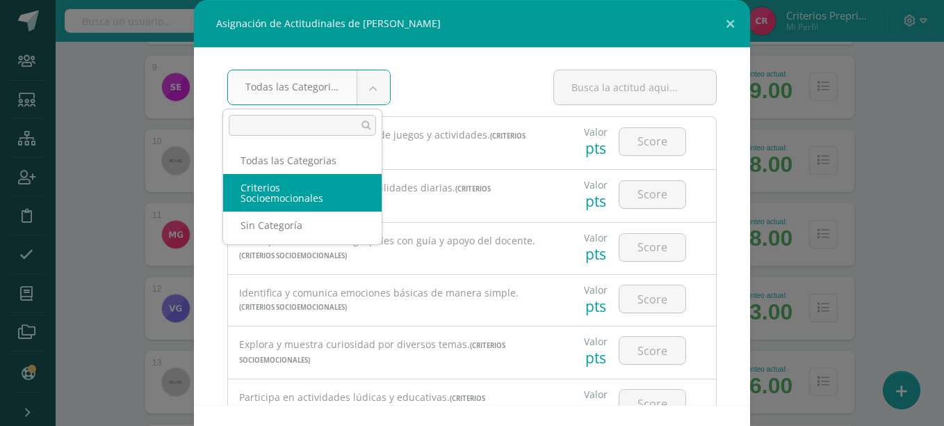
select select "3"
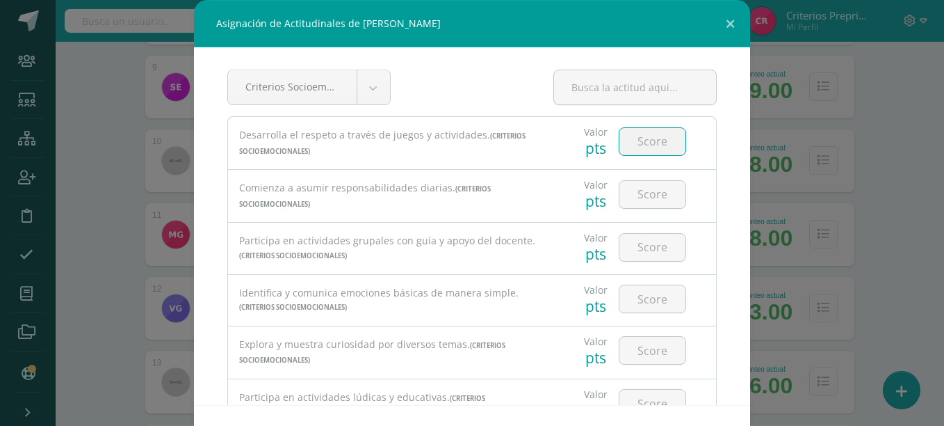
click at [641, 143] on input "number" at bounding box center [653, 141] width 66 height 27
type input "3"
click at [652, 200] on input "number" at bounding box center [653, 194] width 66 height 27
type input "3"
click at [654, 246] on input "number" at bounding box center [653, 247] width 66 height 27
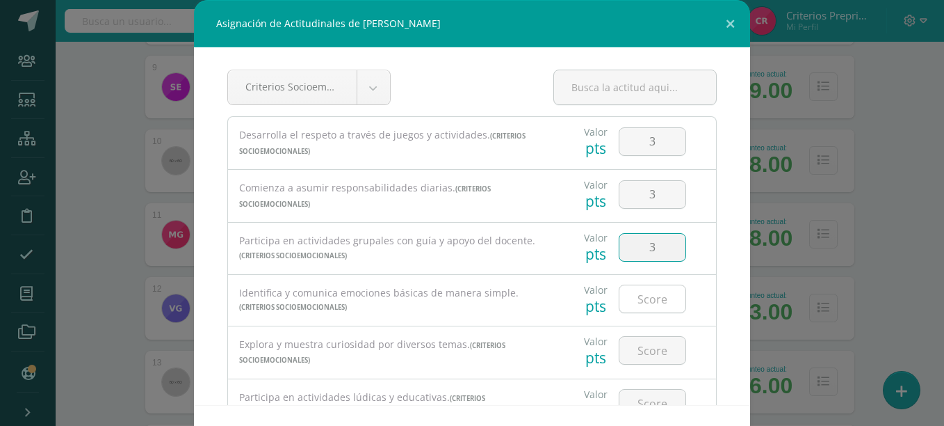
type input "3"
click at [647, 298] on input "number" at bounding box center [653, 298] width 66 height 27
type input "3"
click at [654, 355] on input "number" at bounding box center [653, 350] width 66 height 27
type input "3"
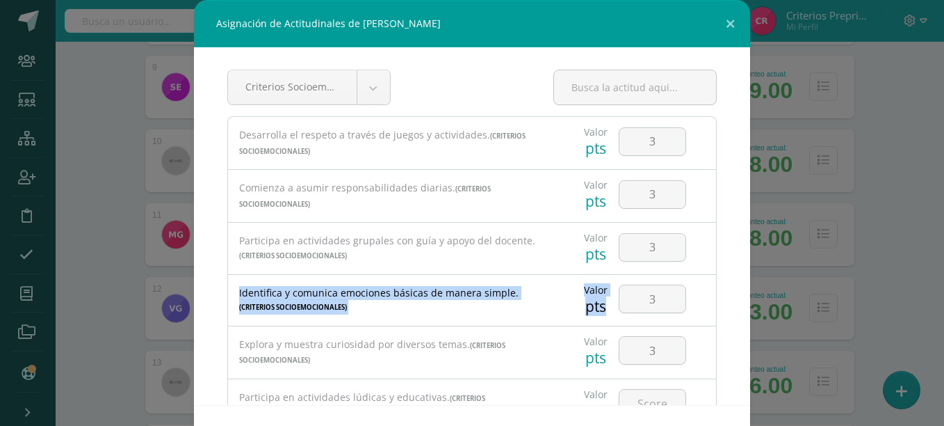
drag, startPoint x: 734, startPoint y: 232, endPoint x: 743, endPoint y: 278, distance: 47.5
click at [743, 278] on div "Criterios Socioemocionales Todas las Categorias Criterios Socioemocionales Sin …" at bounding box center [472, 225] width 556 height 357
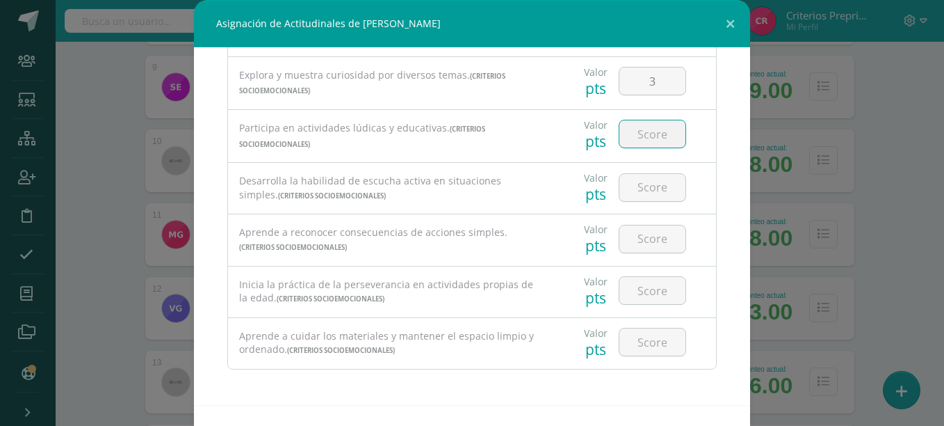
click at [645, 127] on input "number" at bounding box center [653, 133] width 66 height 27
type input "3"
click at [652, 193] on input "number" at bounding box center [653, 187] width 66 height 27
type input "3"
click at [650, 234] on input "number" at bounding box center [653, 238] width 66 height 27
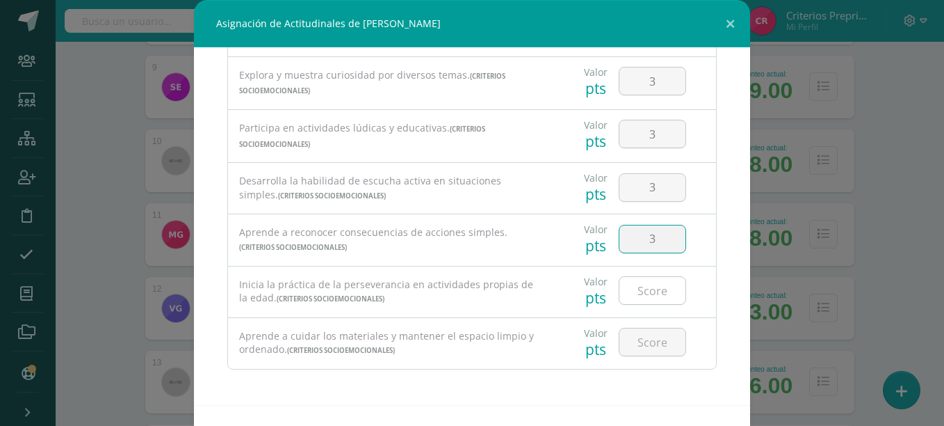
type input "3"
click at [652, 280] on input "number" at bounding box center [653, 290] width 66 height 27
type input "3"
click at [648, 333] on input "number" at bounding box center [653, 341] width 66 height 27
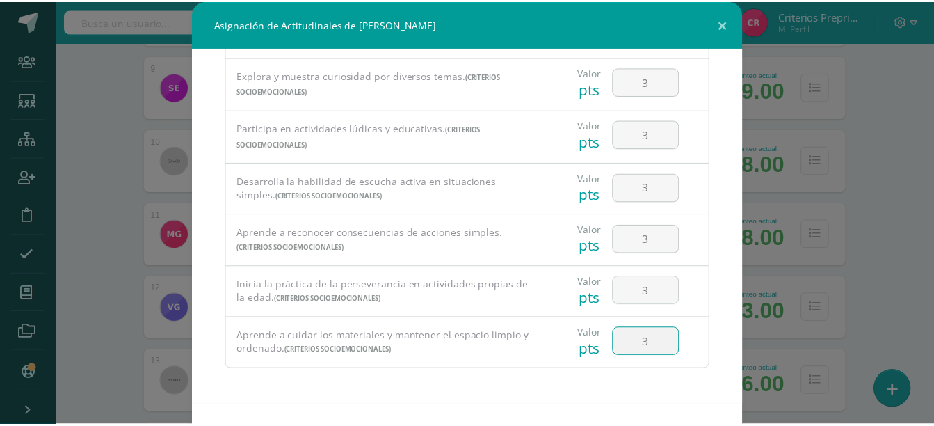
scroll to position [51, 0]
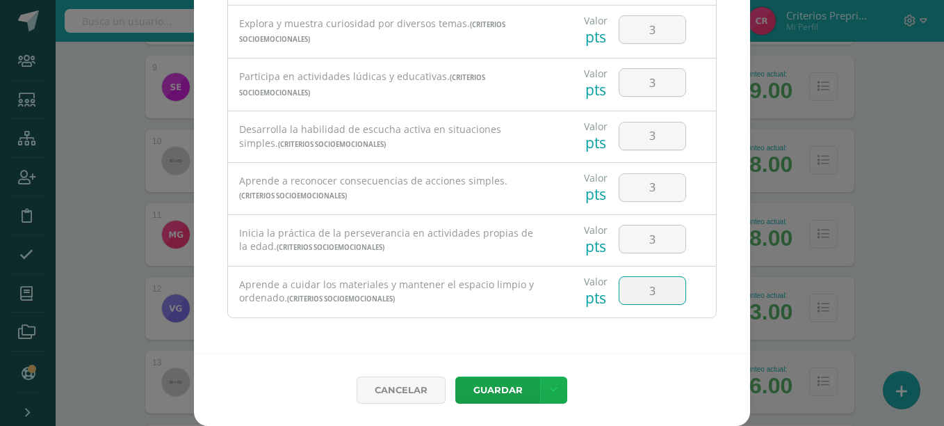
type input "3"
click at [542, 394] on link at bounding box center [553, 389] width 27 height 27
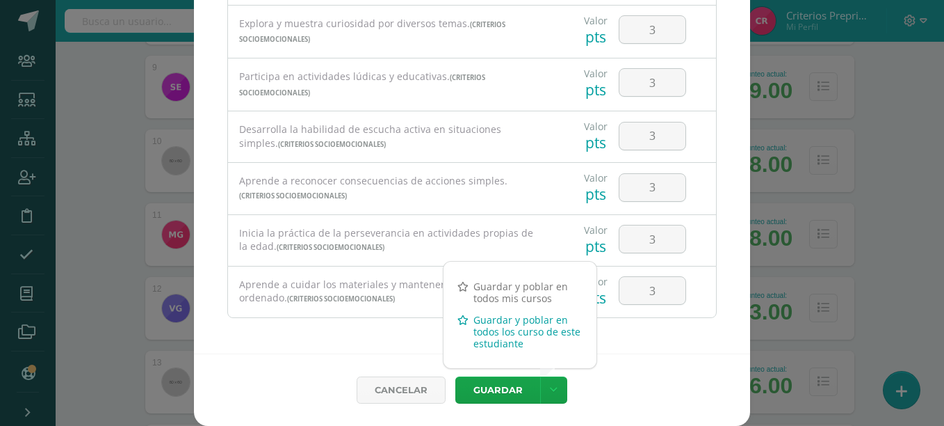
click at [545, 339] on link "Guardar y poblar en todos los curso de este estudiante" at bounding box center [520, 331] width 153 height 45
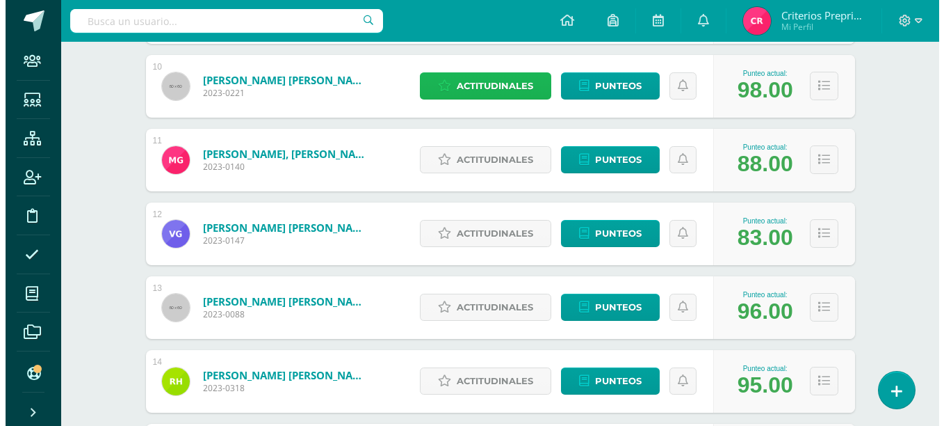
scroll to position [915, 0]
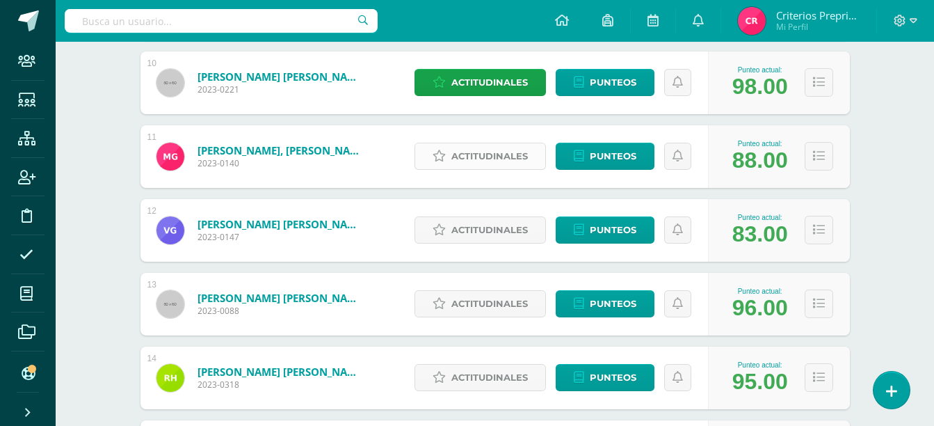
click at [467, 159] on span "Actitudinales" at bounding box center [489, 156] width 77 height 26
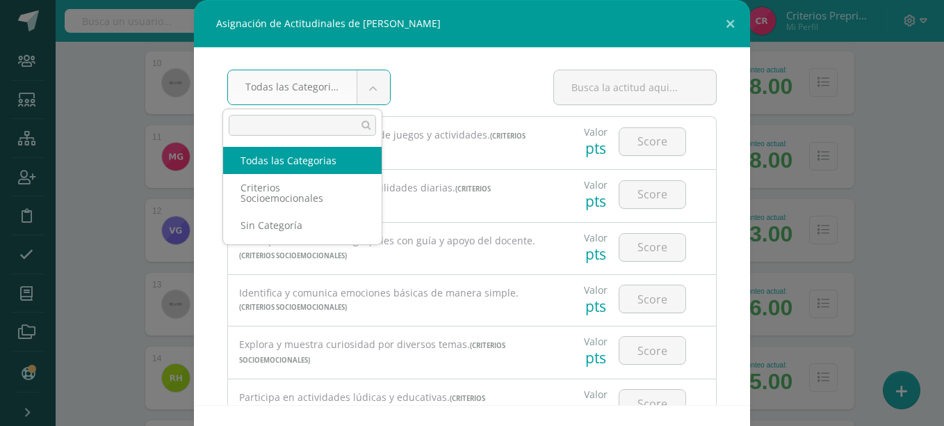
click at [374, 82] on body "Asignación de Actitudinales de Marco Sebastián García Hernández Todas las Categ…" at bounding box center [472, 88] width 944 height 2006
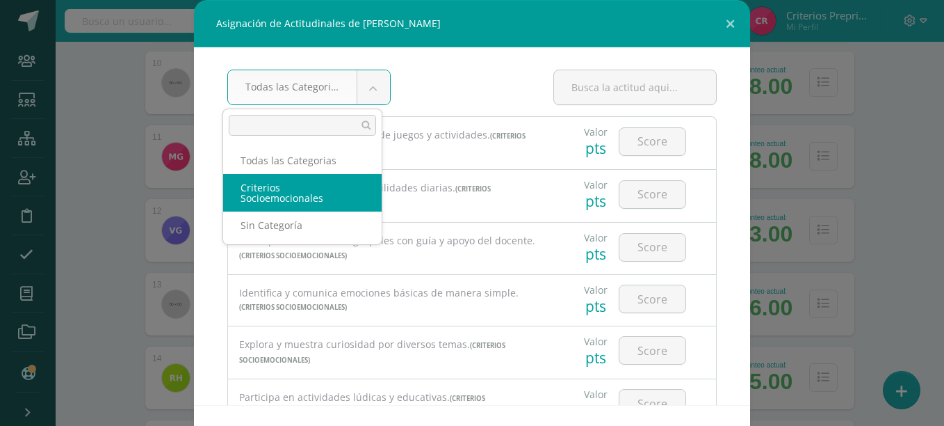
select select "3"
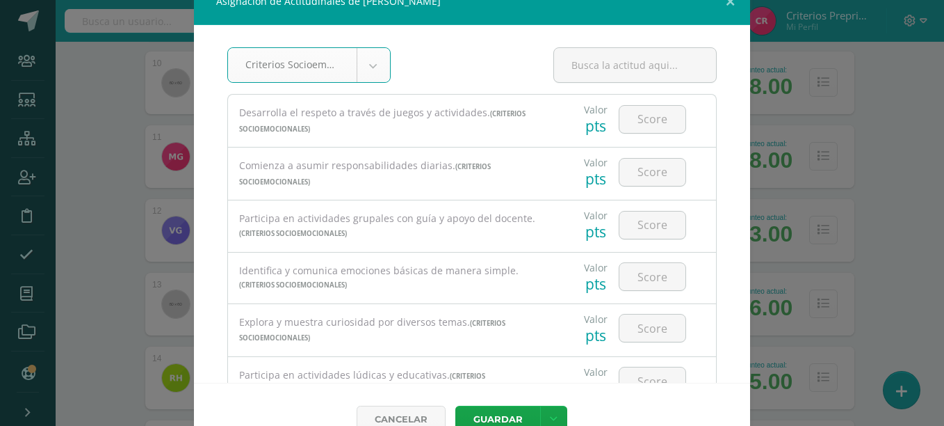
scroll to position [21, 0]
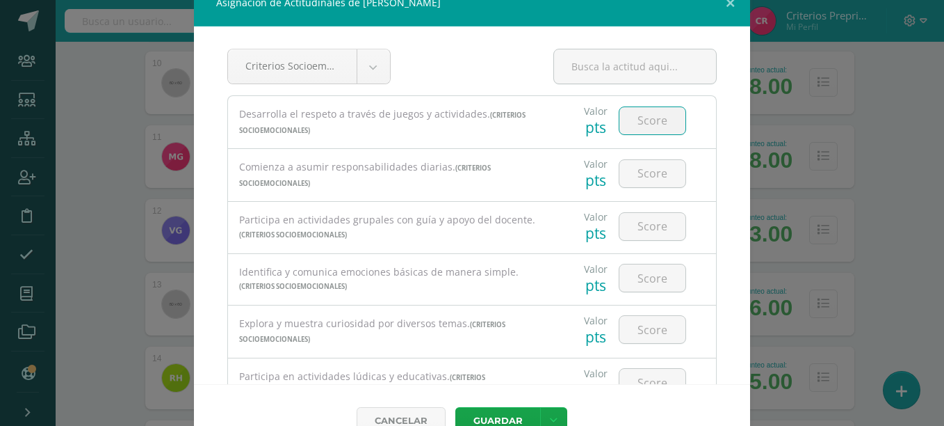
click at [647, 122] on input "number" at bounding box center [653, 120] width 66 height 27
type input "2"
click at [636, 177] on input "number" at bounding box center [653, 173] width 66 height 27
type input "3"
click at [647, 236] on input "number" at bounding box center [653, 226] width 66 height 27
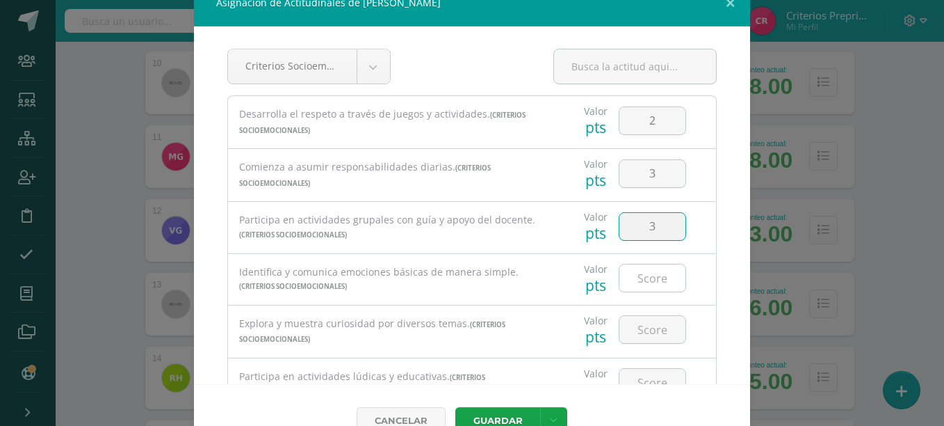
type input "3"
click at [655, 274] on input "number" at bounding box center [653, 277] width 66 height 27
type input "3"
click at [642, 319] on input "number" at bounding box center [653, 329] width 66 height 27
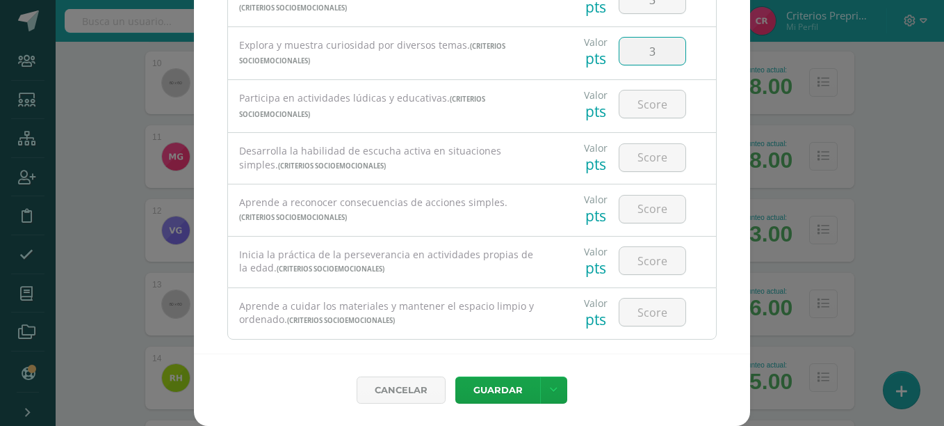
scroll to position [269, 0]
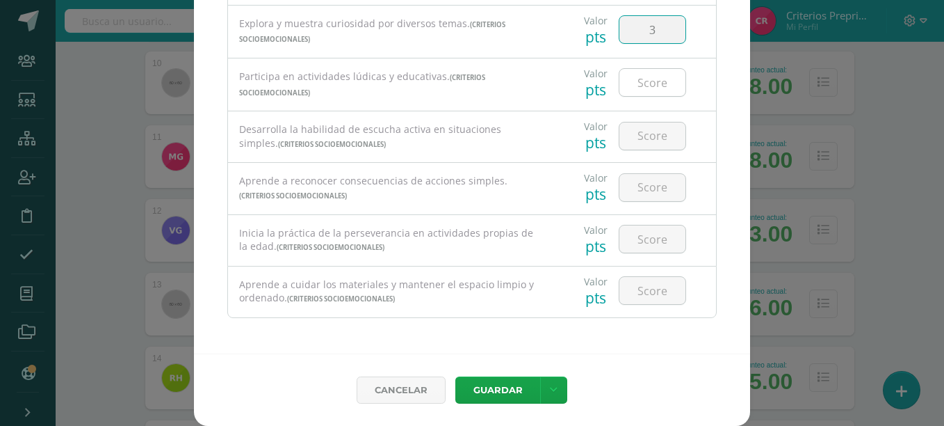
type input "3"
click at [637, 89] on input "number" at bounding box center [653, 82] width 66 height 27
type input "3"
click at [636, 136] on input "number" at bounding box center [653, 135] width 66 height 27
type input "3"
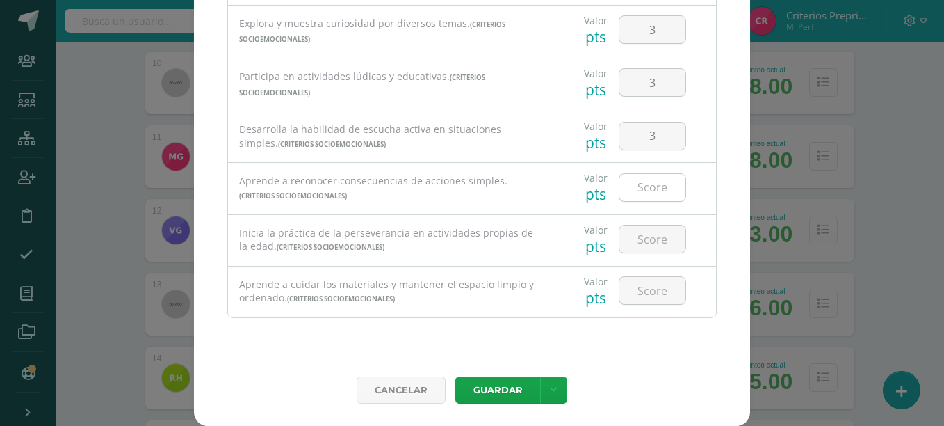
click at [647, 201] on div at bounding box center [652, 187] width 67 height 29
click at [645, 193] on input "number" at bounding box center [653, 187] width 66 height 27
type input "3"
click at [649, 232] on input "number" at bounding box center [653, 238] width 66 height 27
type input "3"
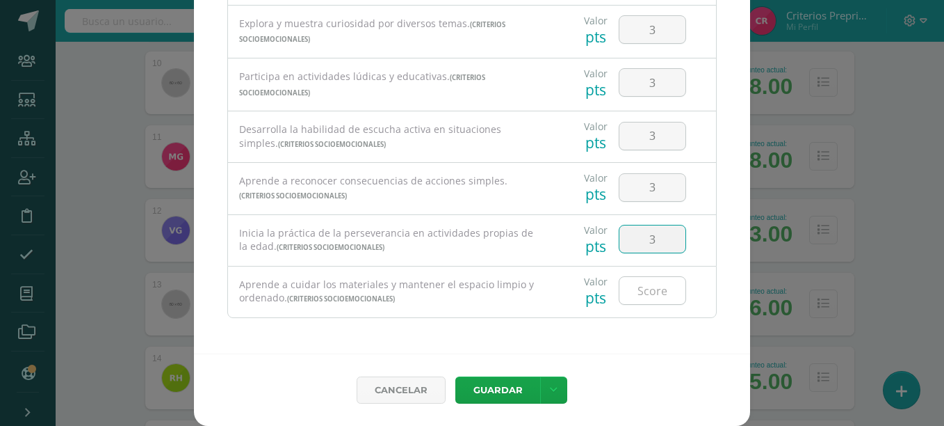
click at [646, 287] on input "number" at bounding box center [653, 290] width 66 height 27
type input "3"
click at [554, 397] on link at bounding box center [553, 389] width 27 height 27
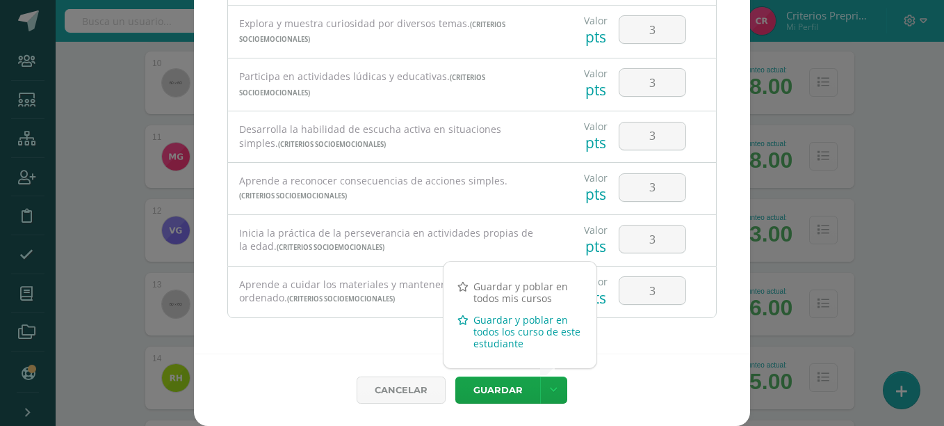
click at [533, 335] on link "Guardar y poblar en todos los curso de este estudiante" at bounding box center [520, 331] width 153 height 45
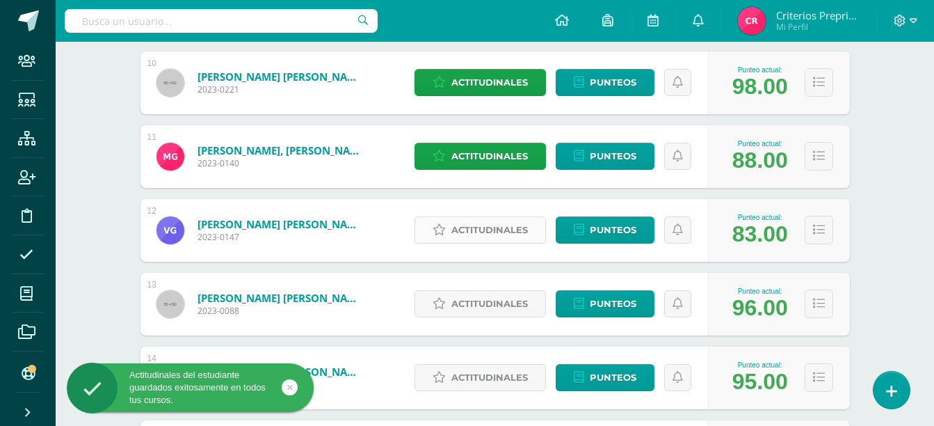
click at [465, 234] on span "Actitudinales" at bounding box center [489, 230] width 77 height 26
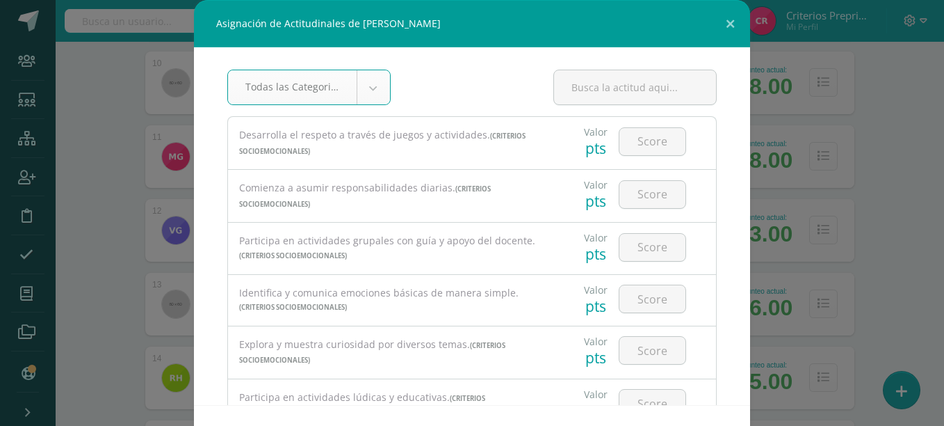
click at [368, 90] on body "Asignación de Actitudinales de Valentina Isabel García Rueda Todas las Categori…" at bounding box center [472, 88] width 944 height 2006
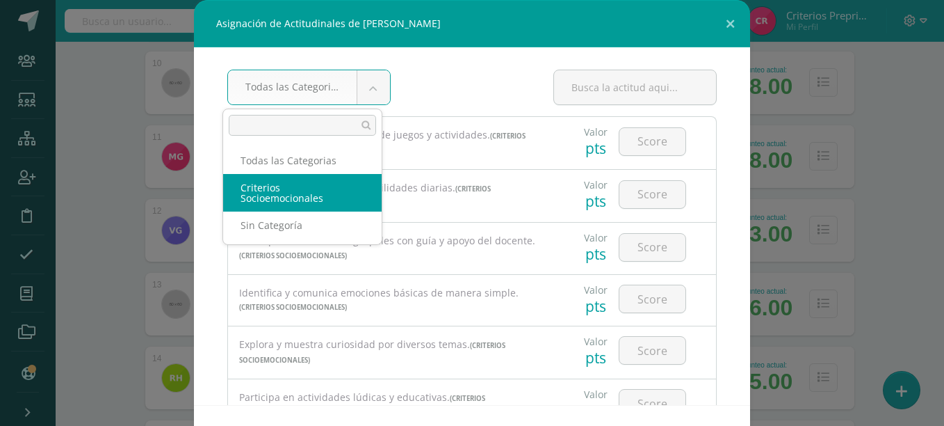
select select "3"
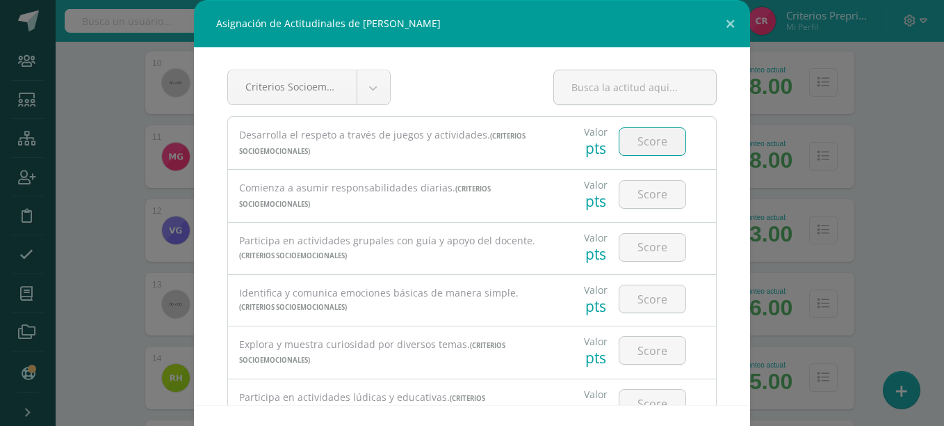
click at [625, 141] on input "number" at bounding box center [653, 141] width 66 height 27
type input "2"
click at [650, 195] on input "number" at bounding box center [653, 194] width 66 height 27
type input "3"
click at [643, 246] on input "number" at bounding box center [653, 247] width 66 height 27
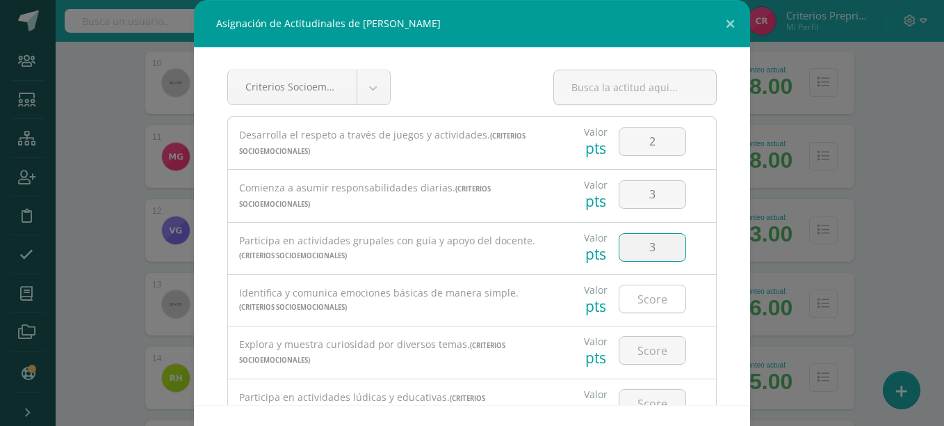
type input "3"
click at [651, 299] on input "number" at bounding box center [653, 298] width 66 height 27
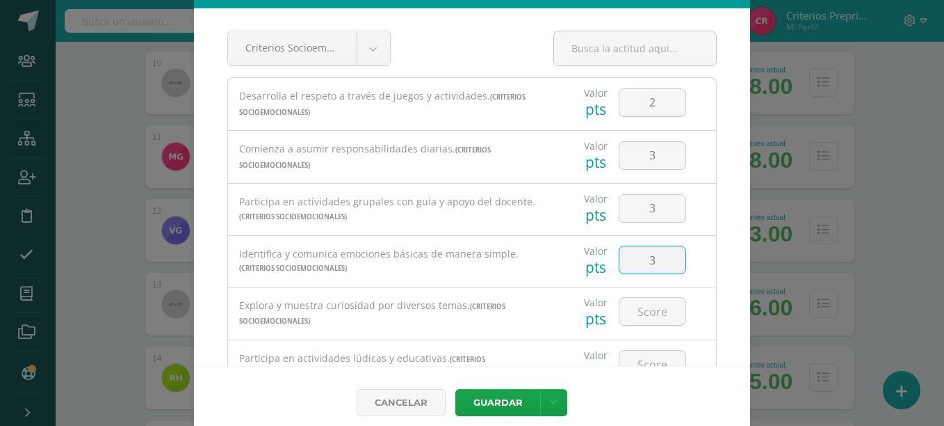
scroll to position [51, 0]
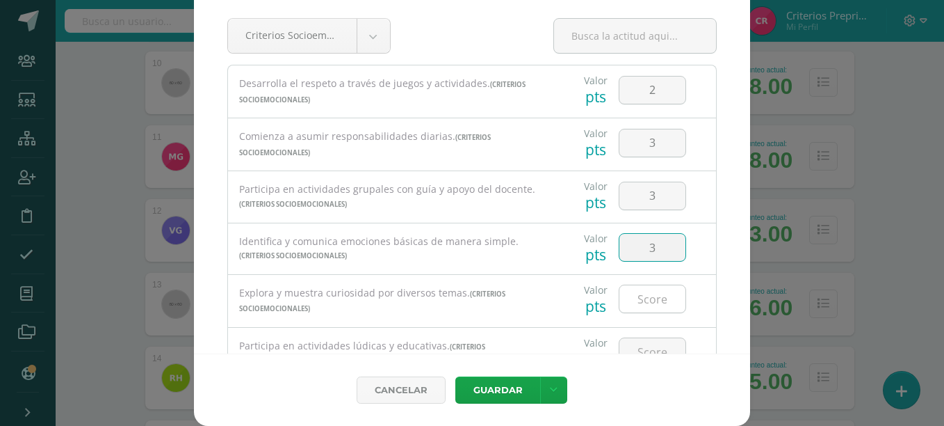
type input "3"
click at [658, 295] on input "number" at bounding box center [653, 298] width 66 height 27
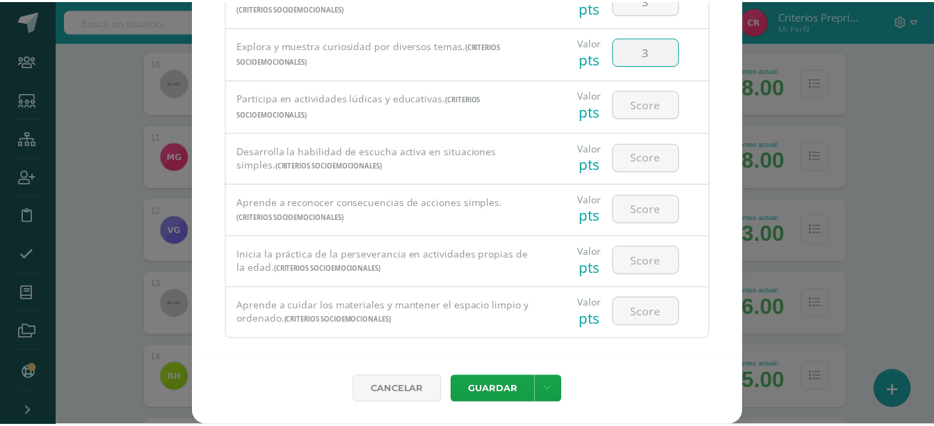
scroll to position [263, 0]
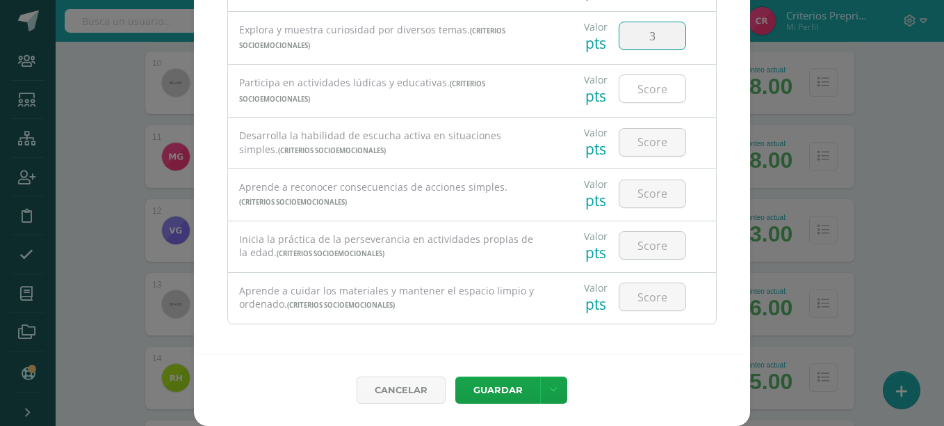
type input "3"
click at [641, 90] on input "number" at bounding box center [653, 88] width 66 height 27
type input "3"
click at [636, 140] on input "number" at bounding box center [653, 142] width 66 height 27
type input "3"
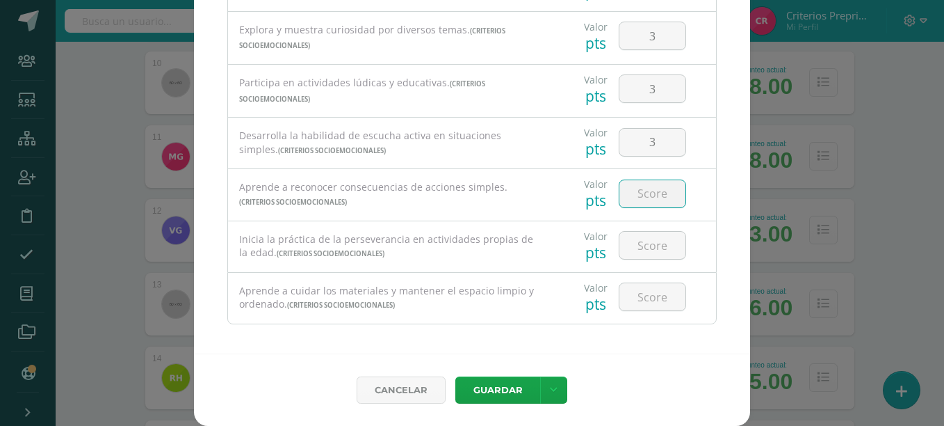
click at [639, 202] on input "number" at bounding box center [653, 193] width 66 height 27
type input "3"
click at [639, 242] on input "number" at bounding box center [653, 245] width 66 height 27
type input "3"
click at [652, 290] on input "number" at bounding box center [653, 296] width 66 height 27
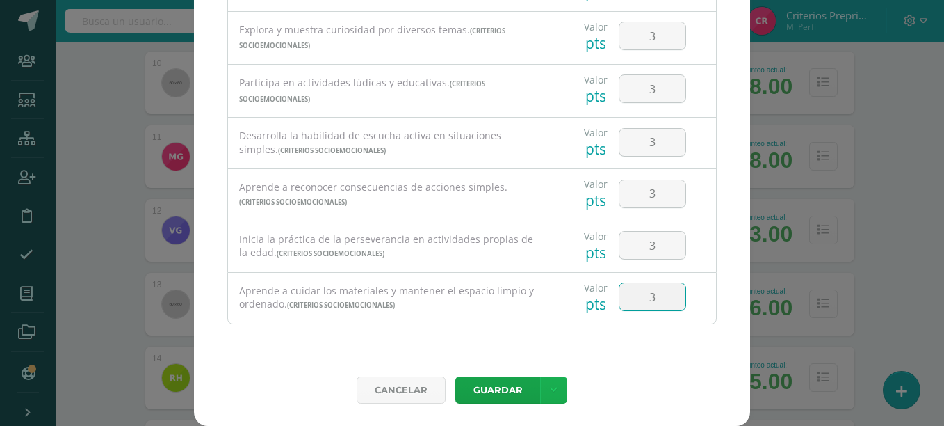
type input "3"
click at [547, 380] on link at bounding box center [553, 389] width 27 height 27
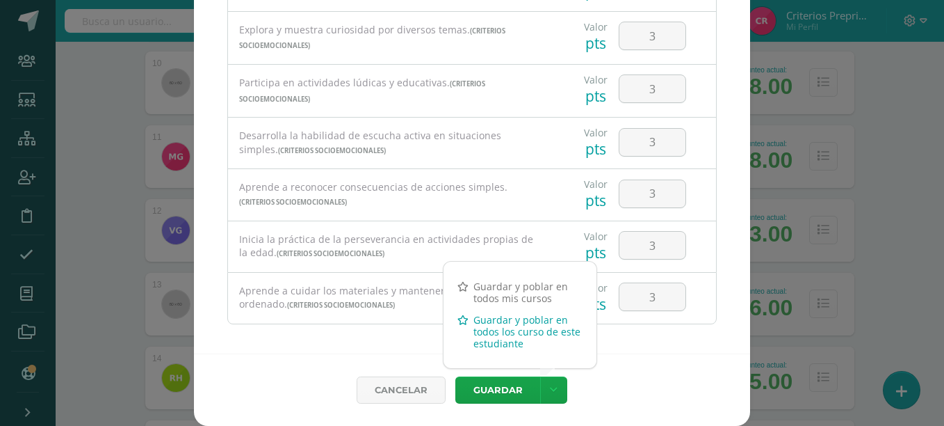
click at [531, 337] on link "Guardar y poblar en todos los curso de este estudiante" at bounding box center [520, 331] width 153 height 45
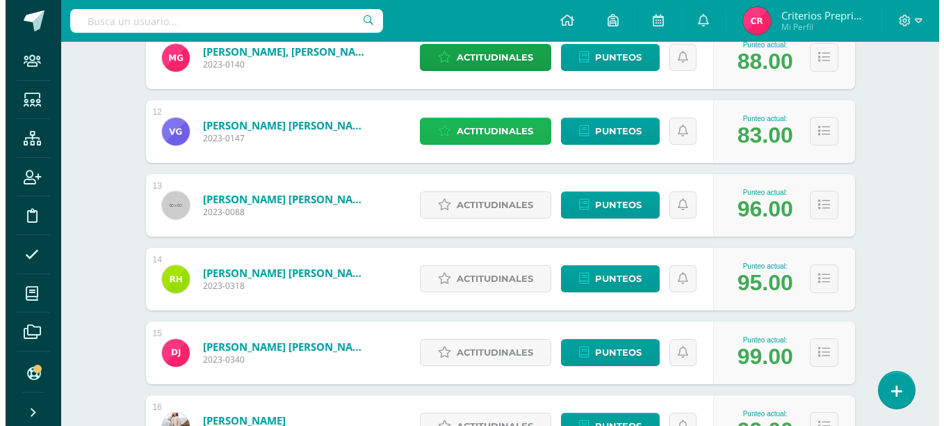
scroll to position [1006, 0]
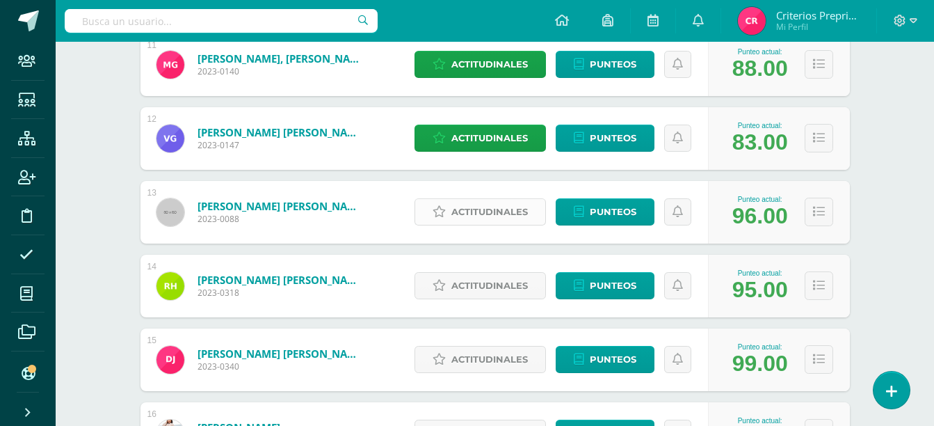
click at [496, 202] on span "Actitudinales" at bounding box center [489, 212] width 77 height 26
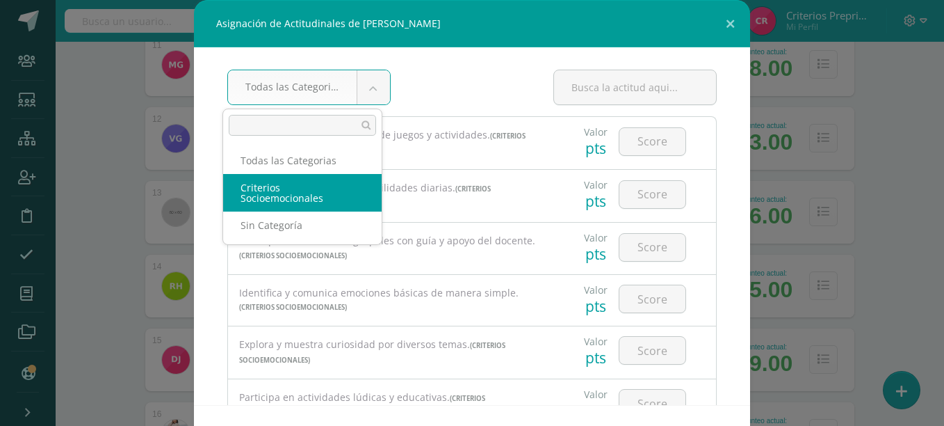
select select "3"
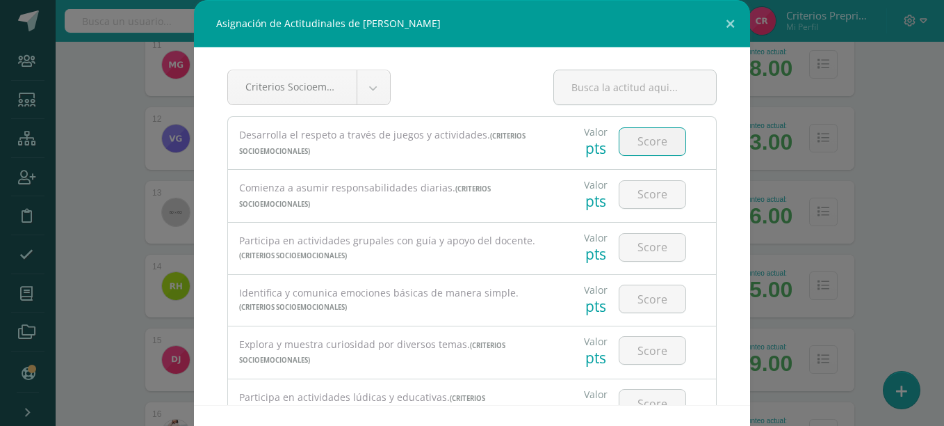
click at [620, 139] on input "number" at bounding box center [653, 141] width 66 height 27
type input "3"
click at [632, 204] on input "number" at bounding box center [653, 194] width 66 height 27
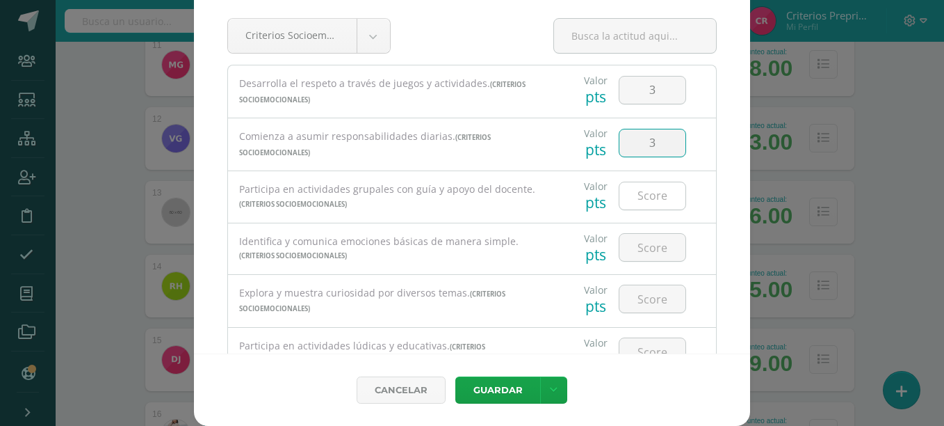
type input "3"
click at [648, 202] on input "number" at bounding box center [653, 195] width 66 height 27
type input "3"
click at [642, 244] on input "number" at bounding box center [653, 247] width 66 height 27
type input "3"
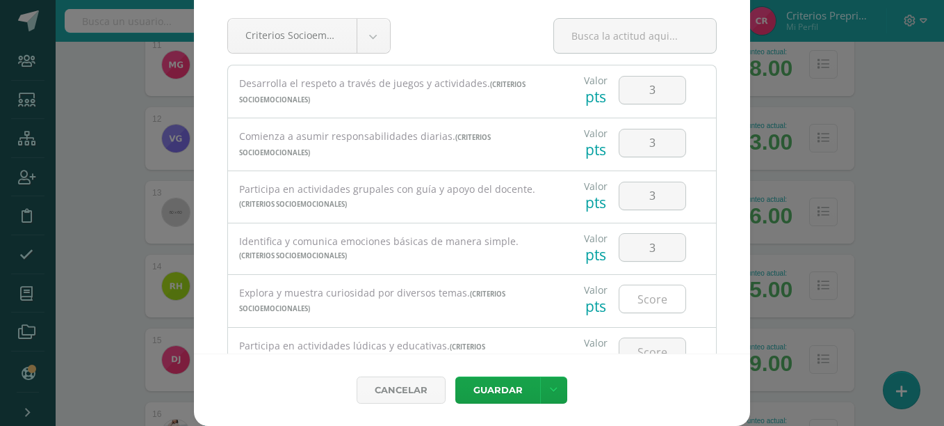
click at [641, 284] on div at bounding box center [652, 298] width 67 height 29
click at [641, 289] on input "number" at bounding box center [653, 298] width 66 height 27
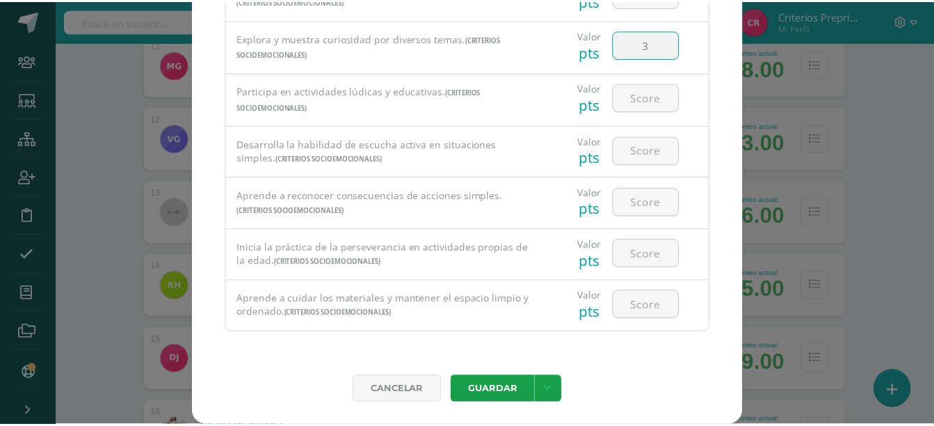
scroll to position [269, 0]
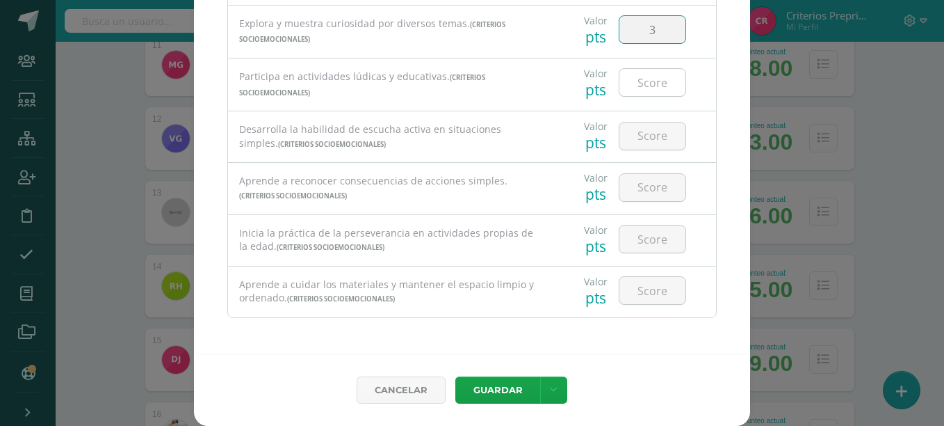
type input "3"
click at [647, 75] on input "number" at bounding box center [653, 82] width 66 height 27
type input "3"
click at [638, 143] on input "number" at bounding box center [653, 135] width 66 height 27
type input "3"
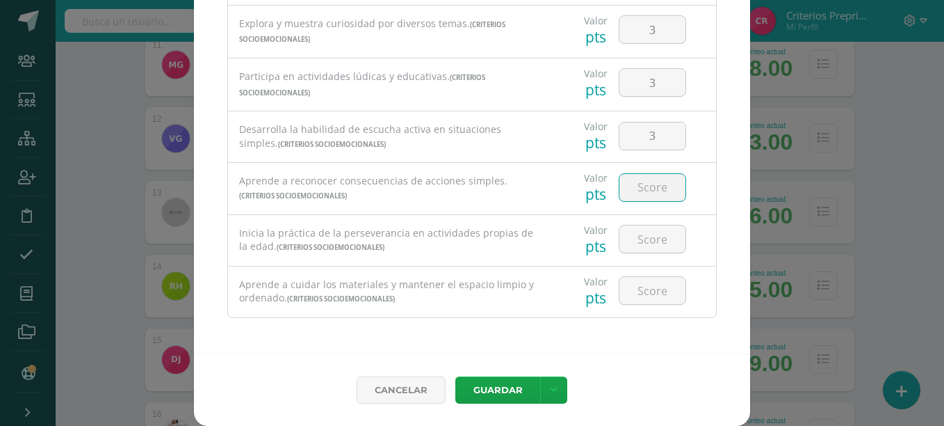
click at [638, 182] on input "number" at bounding box center [653, 187] width 66 height 27
type input "3"
click at [644, 241] on input "number" at bounding box center [653, 238] width 66 height 27
type input "3"
click at [652, 284] on input "number" at bounding box center [653, 290] width 66 height 27
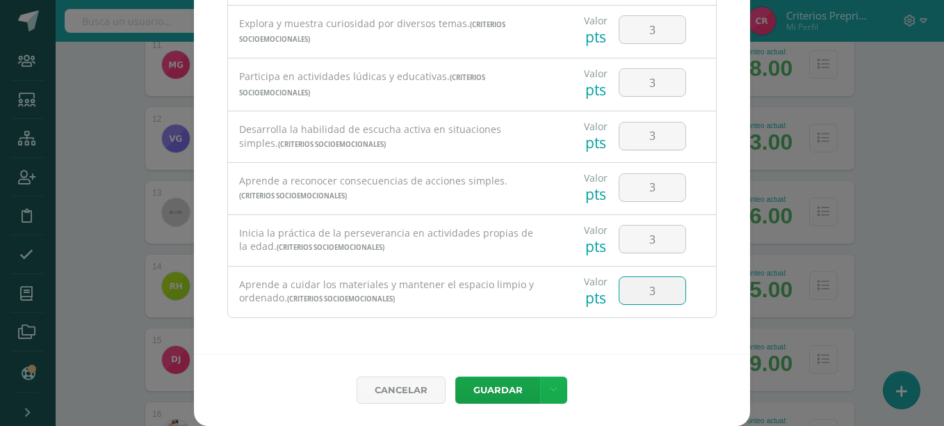
type input "3"
click at [555, 389] on link at bounding box center [553, 389] width 27 height 27
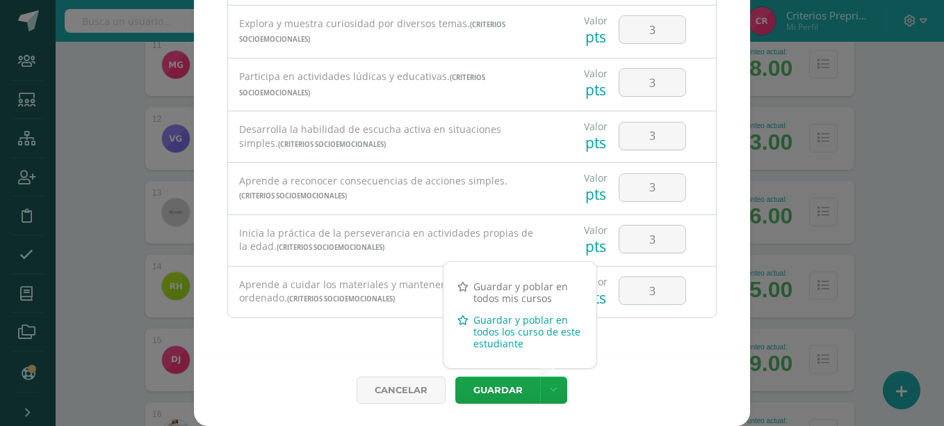
click at [509, 332] on link "Guardar y poblar en todos los curso de este estudiante" at bounding box center [520, 331] width 153 height 45
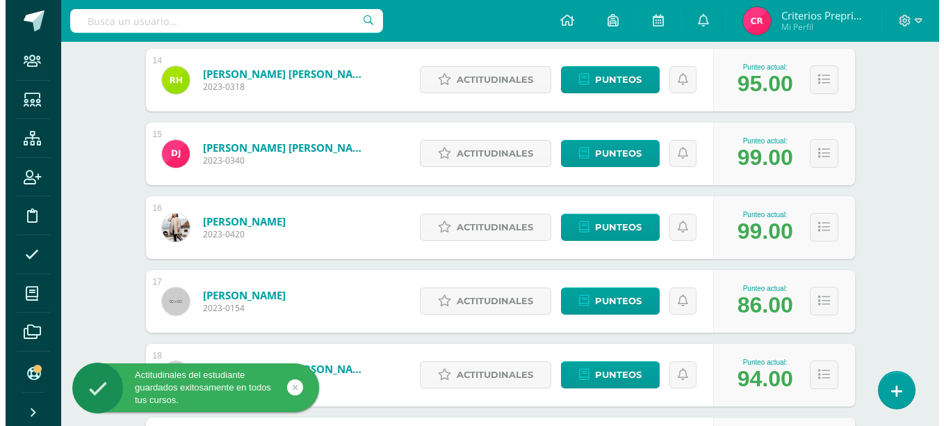
scroll to position [1198, 0]
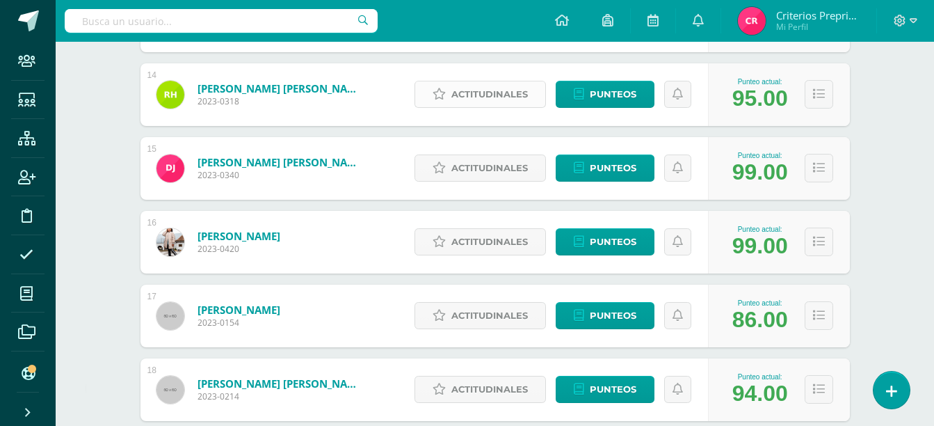
click at [506, 101] on span "Actitudinales" at bounding box center [489, 94] width 77 height 26
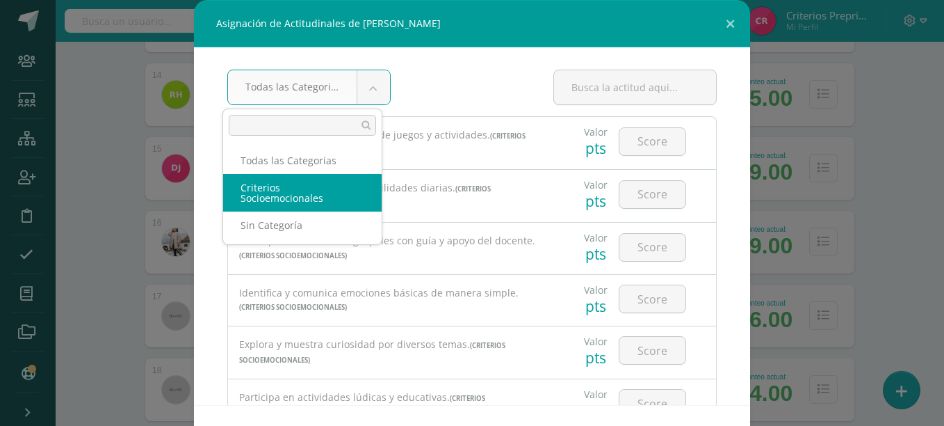
select select "3"
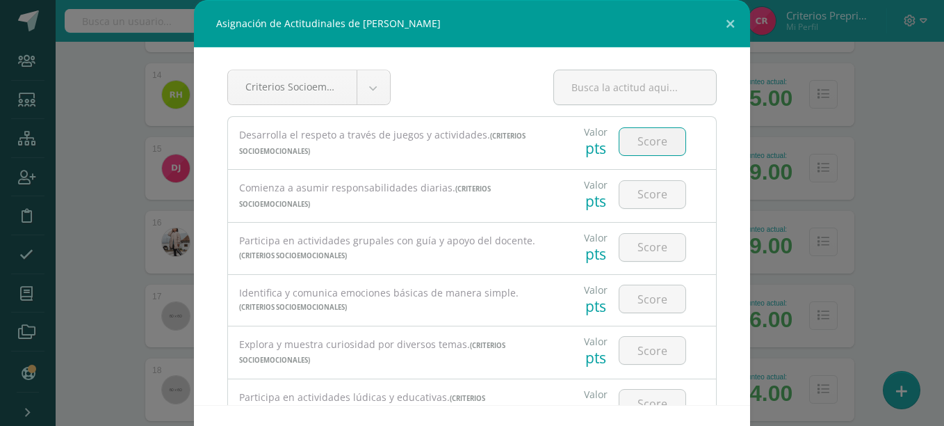
click at [629, 135] on input "number" at bounding box center [653, 141] width 66 height 27
type input "3"
click at [657, 183] on input "number" at bounding box center [653, 194] width 66 height 27
type input "3"
click at [650, 240] on input "number" at bounding box center [653, 247] width 66 height 27
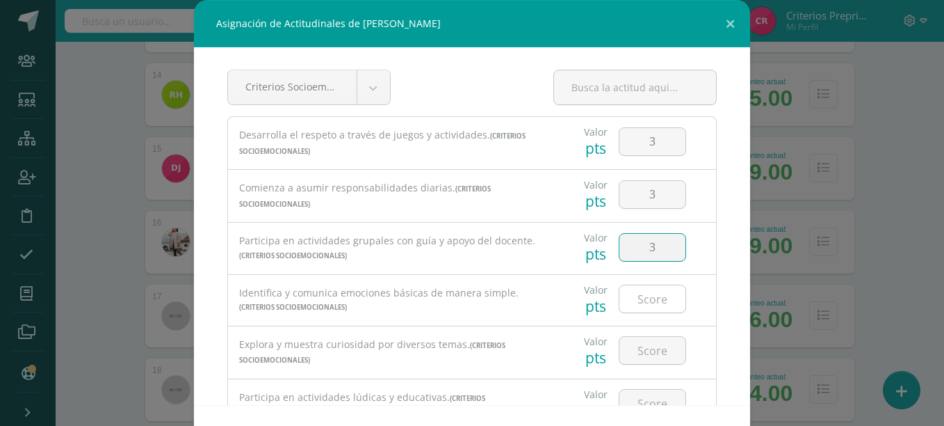
type input "3"
click at [650, 297] on input "number" at bounding box center [653, 298] width 66 height 27
type input "3"
click at [650, 351] on input "number" at bounding box center [653, 350] width 66 height 27
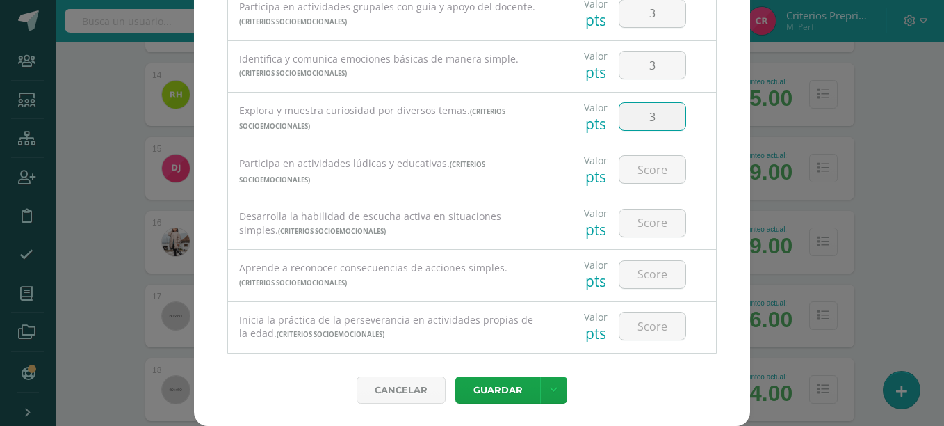
scroll to position [223, 0]
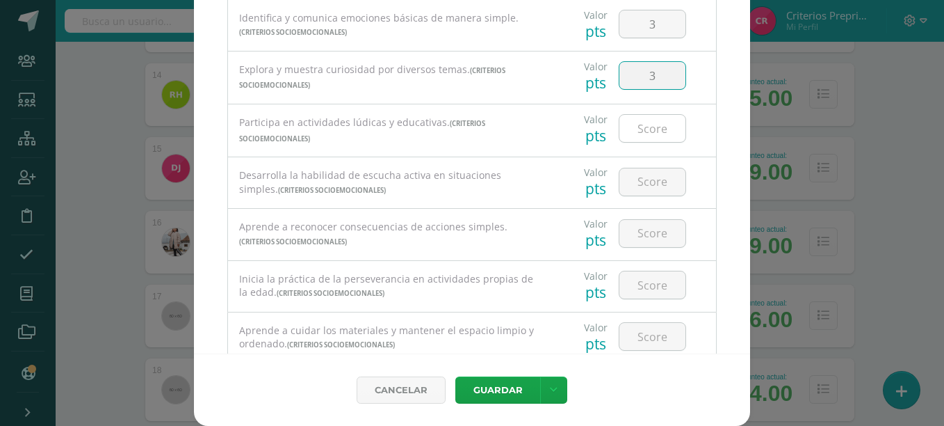
type input "3"
click at [642, 134] on input "number" at bounding box center [653, 128] width 66 height 27
type input "3"
click at [653, 176] on input "number" at bounding box center [653, 181] width 66 height 27
type input "3"
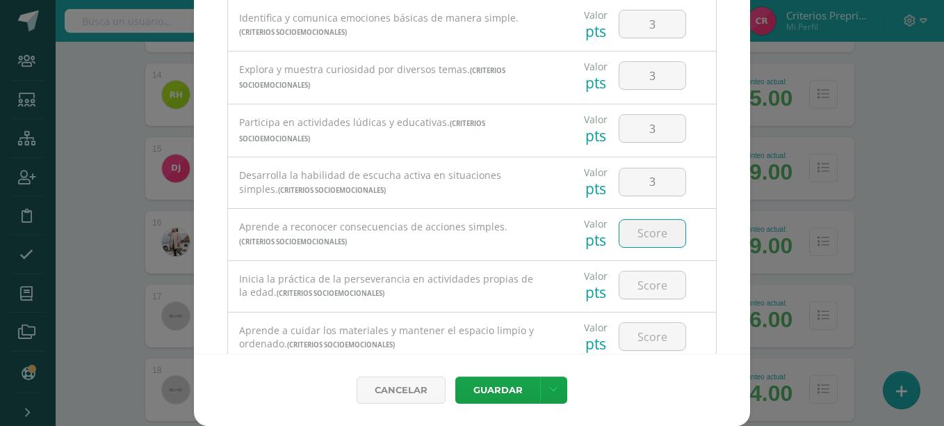
click at [641, 226] on input "number" at bounding box center [653, 233] width 66 height 27
type input "3"
click at [638, 287] on input "number" at bounding box center [653, 284] width 66 height 27
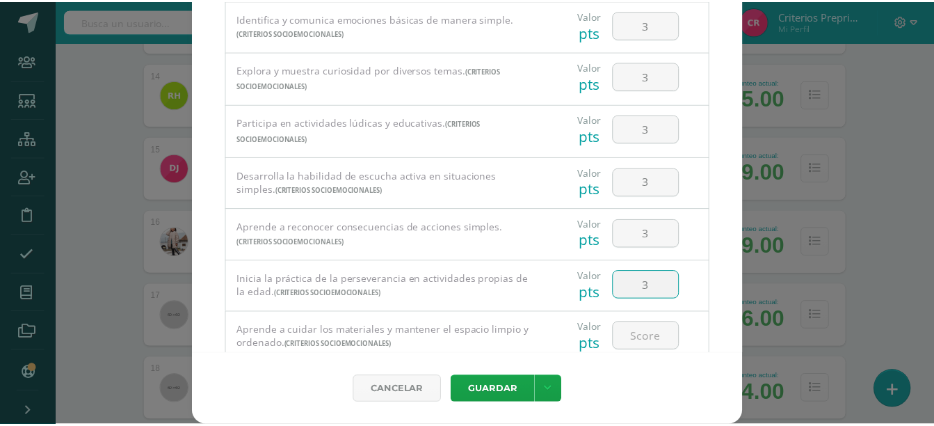
scroll to position [269, 0]
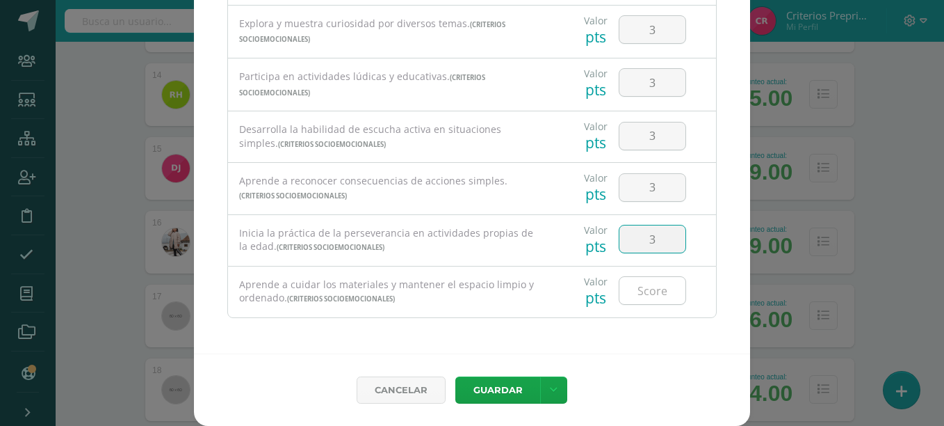
type input "3"
click at [646, 296] on input "number" at bounding box center [653, 290] width 66 height 27
type input "3"
click at [550, 385] on icon at bounding box center [554, 390] width 8 height 12
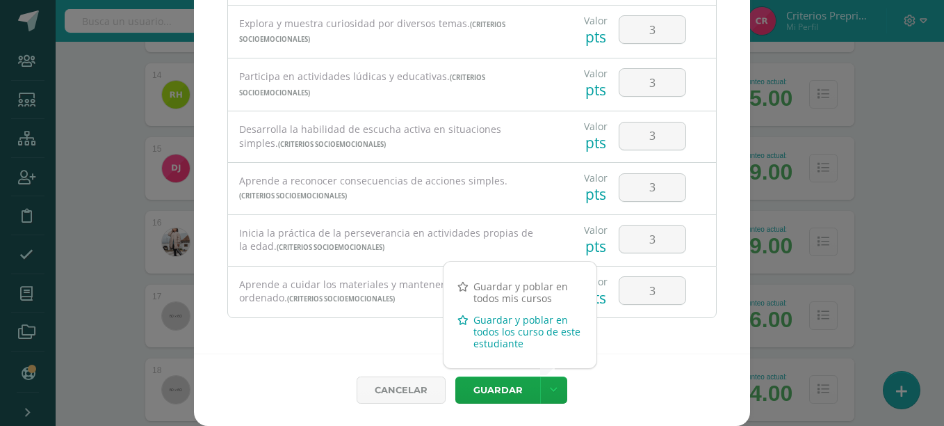
click at [527, 328] on link "Guardar y poblar en todos los curso de este estudiante" at bounding box center [520, 331] width 153 height 45
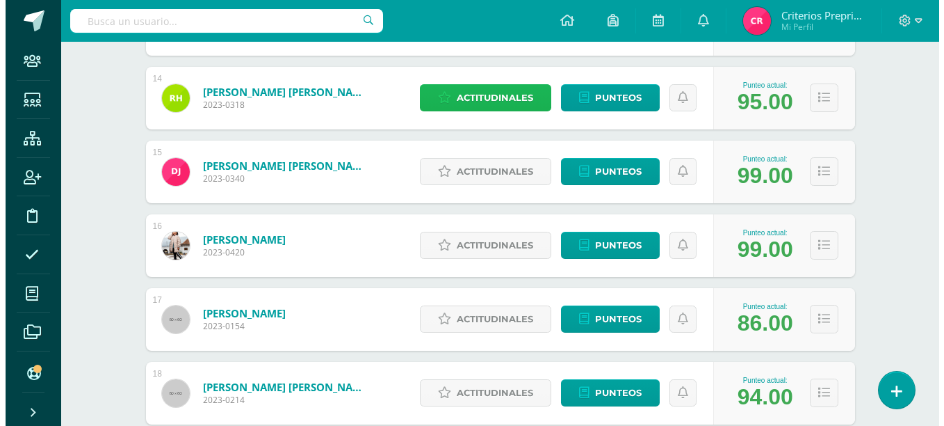
scroll to position [1191, 0]
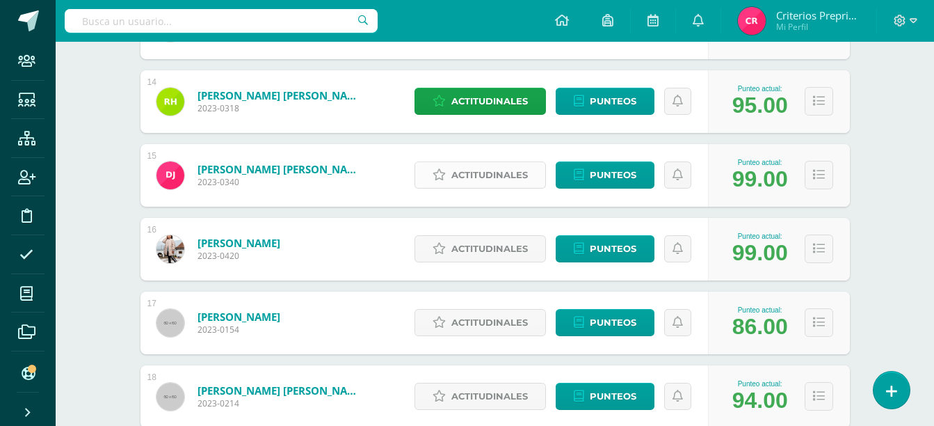
click at [511, 168] on span "Actitudinales" at bounding box center [489, 175] width 77 height 26
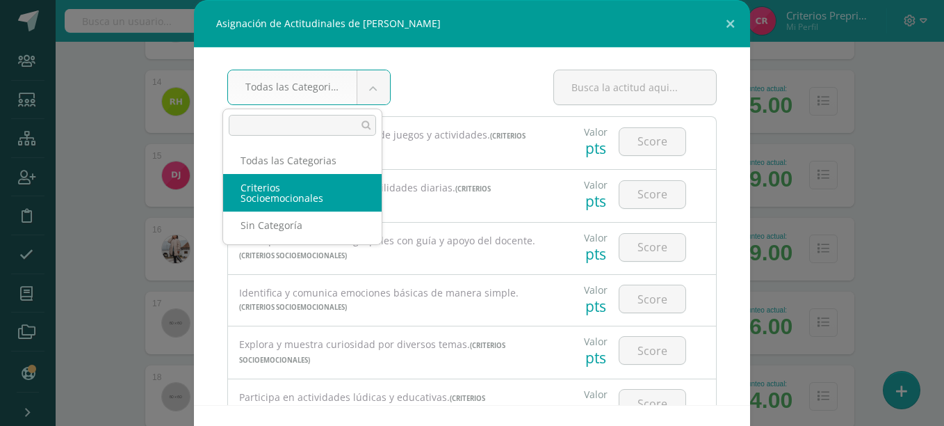
drag, startPoint x: 373, startPoint y: 83, endPoint x: 348, endPoint y: 198, distance: 117.3
select select "3"
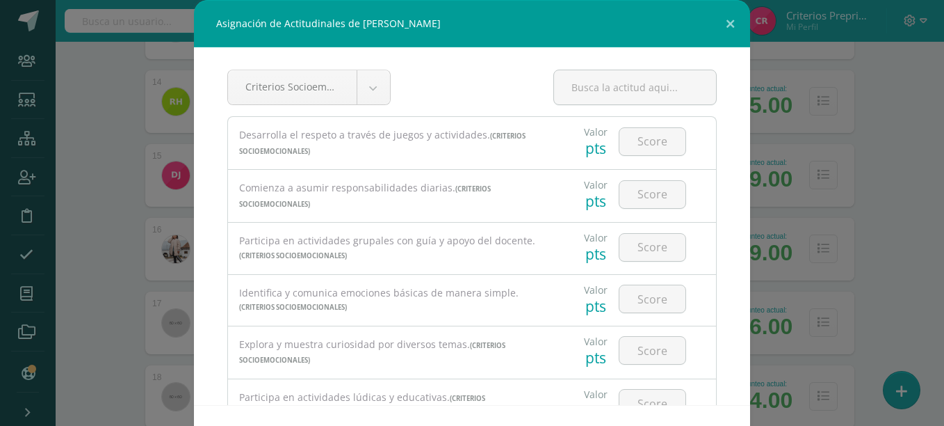
click at [348, 198] on div "Comienza a asumir responsabilidades diarias. (Criterios Socioemocionales)" at bounding box center [390, 196] width 303 height 30
click at [620, 128] on input "number" at bounding box center [653, 141] width 66 height 27
type input "3"
click at [628, 200] on input "number" at bounding box center [653, 194] width 66 height 27
type input "3"
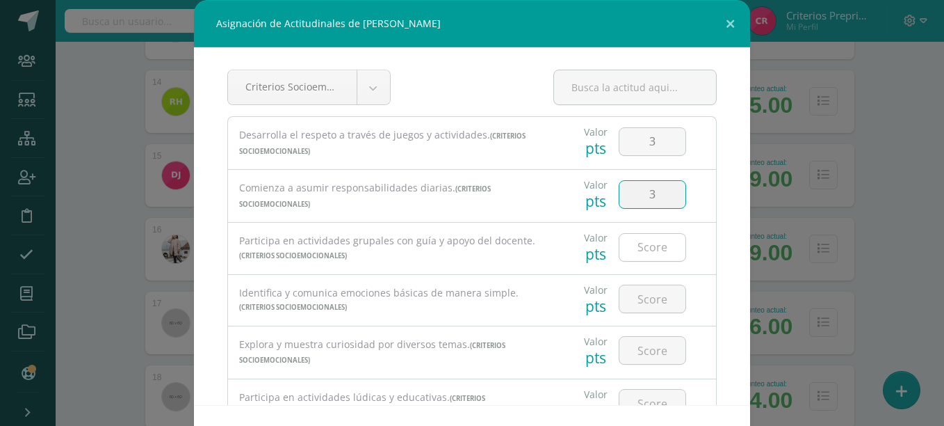
click at [642, 237] on input "number" at bounding box center [653, 247] width 66 height 27
type input "3"
click at [639, 307] on input "number" at bounding box center [653, 298] width 66 height 27
type input "3"
click at [643, 355] on input "number" at bounding box center [653, 350] width 66 height 27
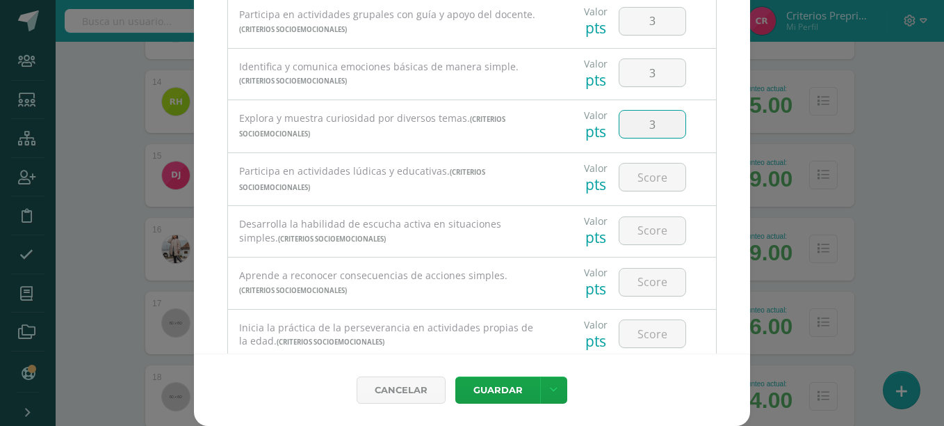
scroll to position [243, 0]
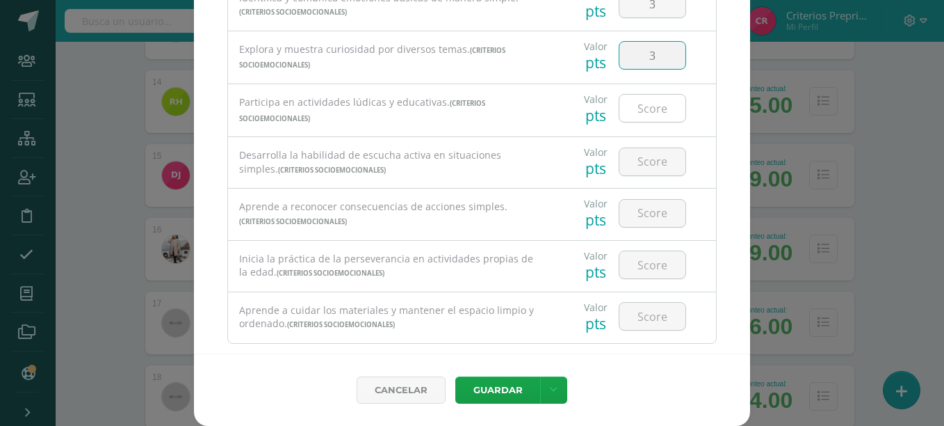
type input "3"
click at [620, 97] on input "number" at bounding box center [653, 108] width 66 height 27
type input "3"
click at [636, 156] on input "number" at bounding box center [653, 161] width 66 height 27
type input "3"
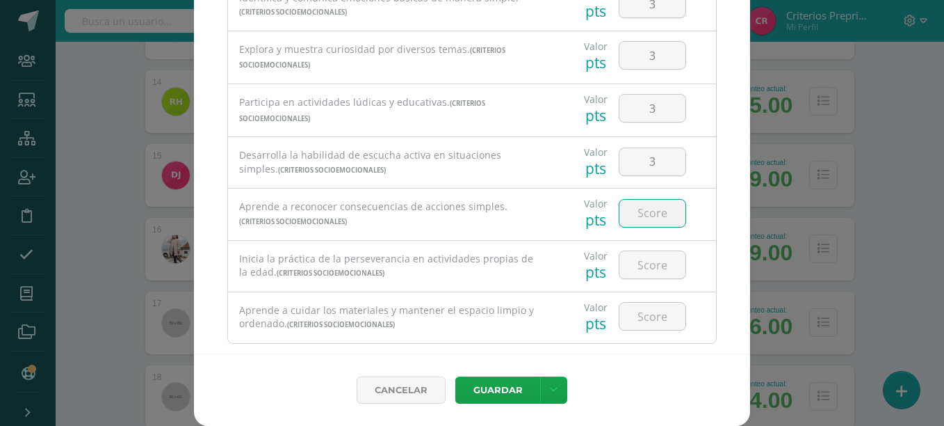
click at [637, 216] on input "number" at bounding box center [653, 213] width 66 height 27
type input "3"
click at [651, 275] on input "number" at bounding box center [653, 264] width 66 height 27
type input "3"
click at [649, 313] on input "number" at bounding box center [653, 316] width 66 height 27
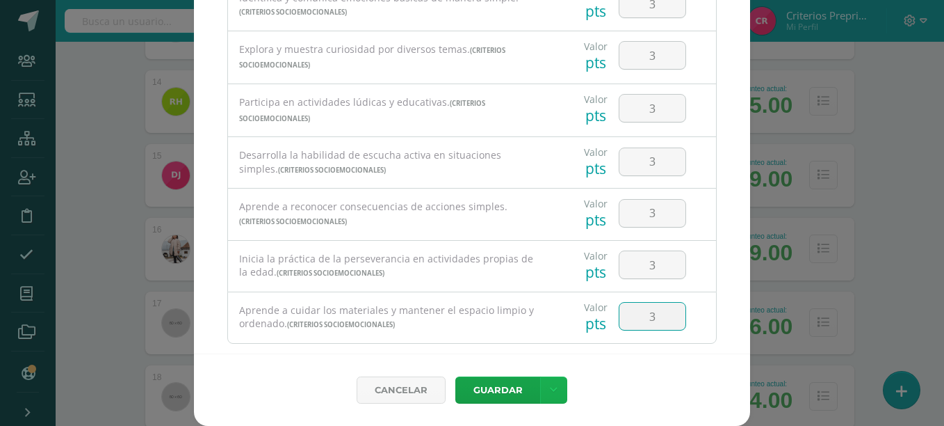
type input "3"
click at [550, 392] on icon at bounding box center [554, 390] width 8 height 12
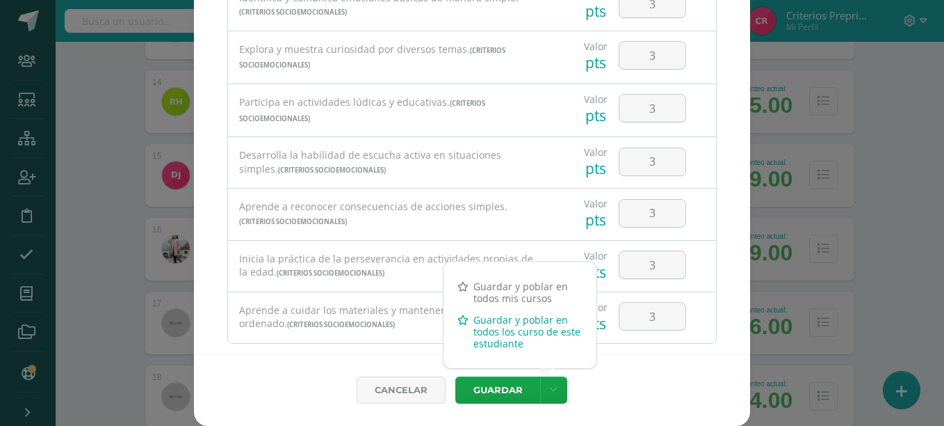
click at [521, 344] on link "Guardar y poblar en todos los curso de este estudiante" at bounding box center [520, 331] width 153 height 45
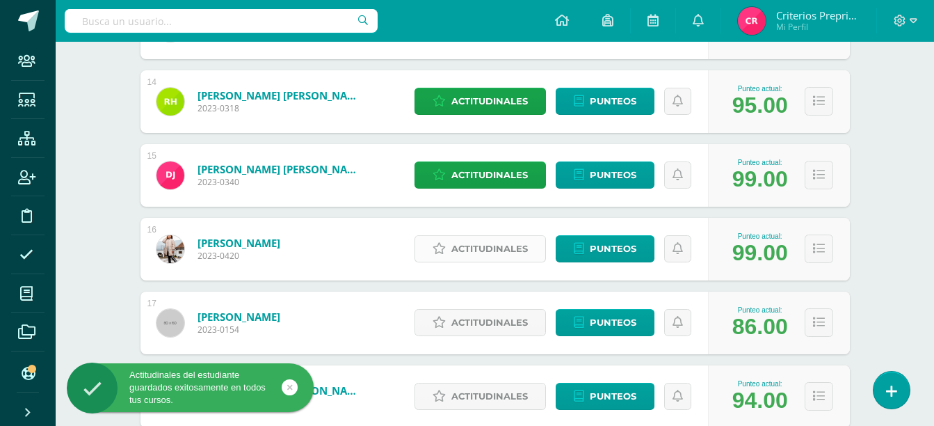
click at [453, 248] on span "Actitudinales" at bounding box center [489, 249] width 77 height 26
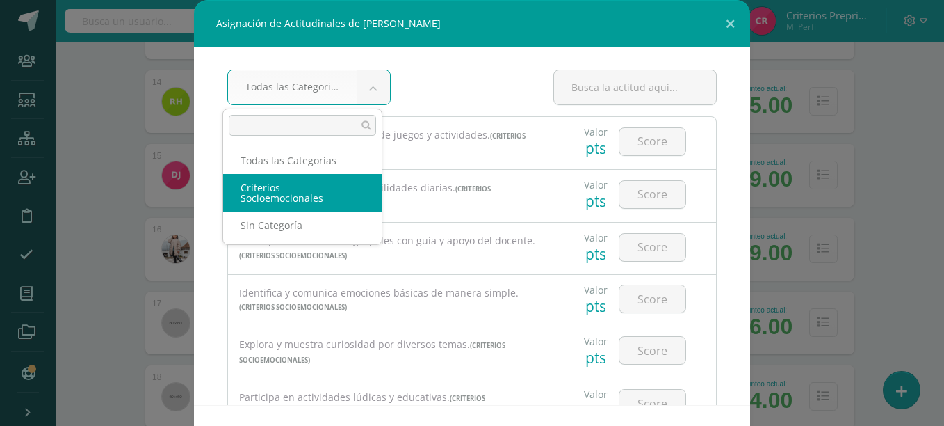
select select "3"
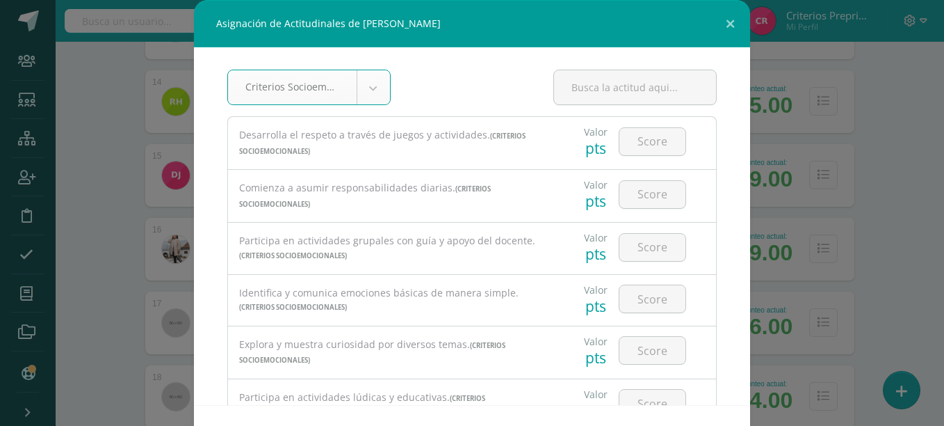
scroll to position [51, 0]
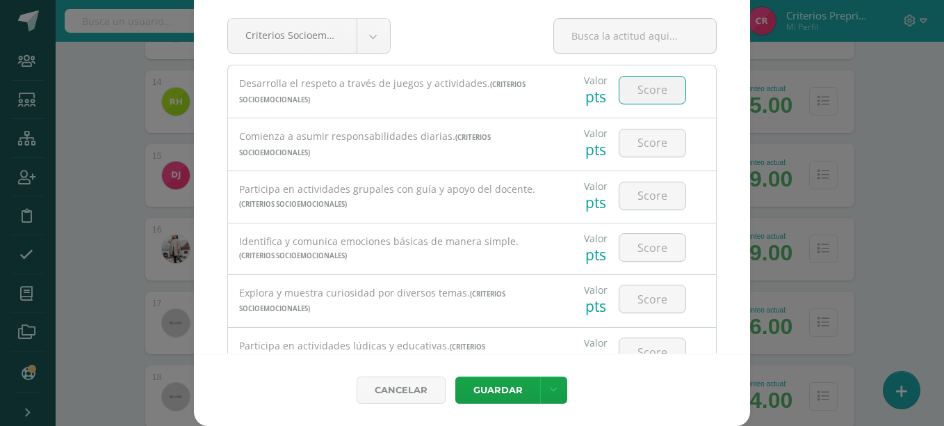
click at [650, 95] on input "number" at bounding box center [653, 90] width 66 height 27
type input "3"
click at [629, 148] on input "number" at bounding box center [653, 142] width 66 height 27
type input "3"
click at [630, 187] on input "number" at bounding box center [653, 195] width 66 height 27
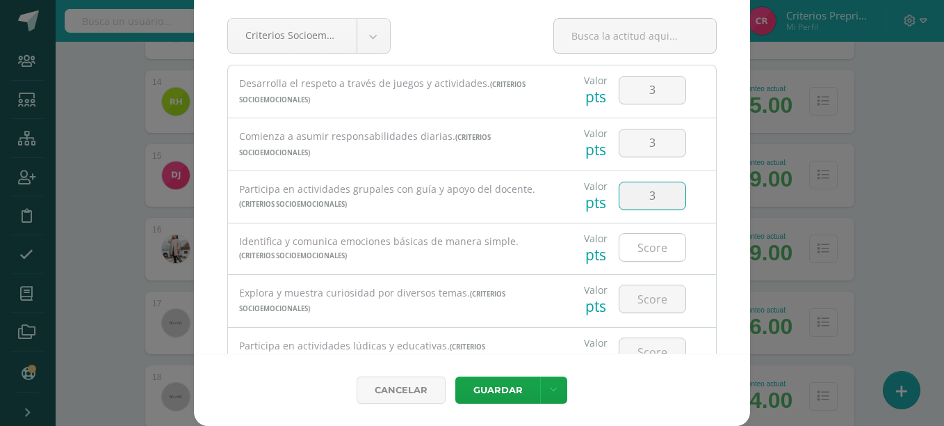
type input "3"
click at [653, 252] on input "number" at bounding box center [653, 247] width 66 height 27
type input "3"
click at [651, 301] on input "number" at bounding box center [653, 298] width 66 height 27
type input "3"
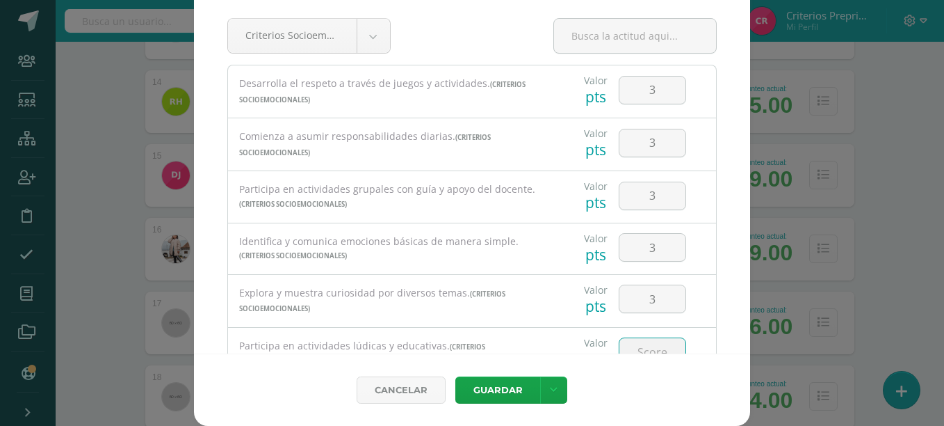
click at [651, 342] on input "number" at bounding box center [653, 351] width 66 height 27
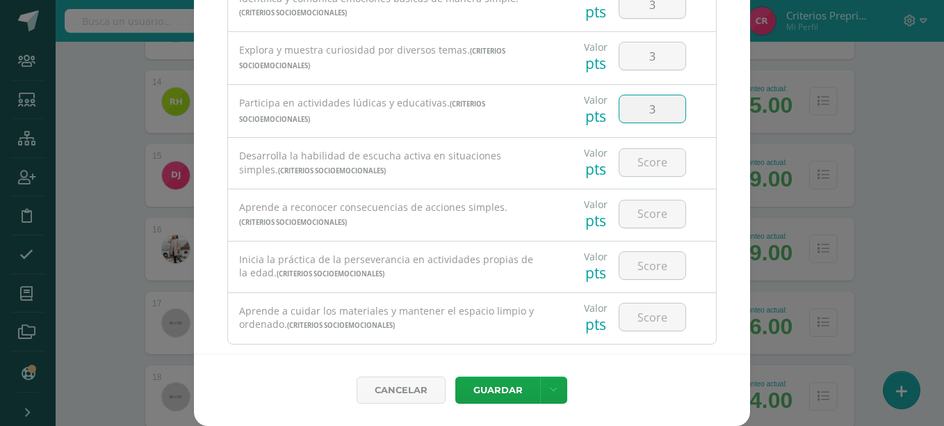
scroll to position [269, 0]
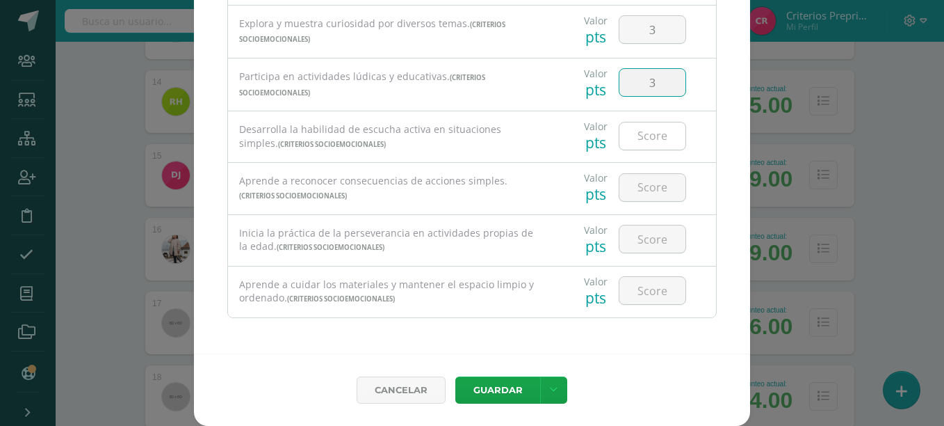
type input "3"
click at [638, 136] on input "number" at bounding box center [653, 135] width 66 height 27
type input "3"
click at [636, 192] on input "number" at bounding box center [653, 187] width 66 height 27
type input "3"
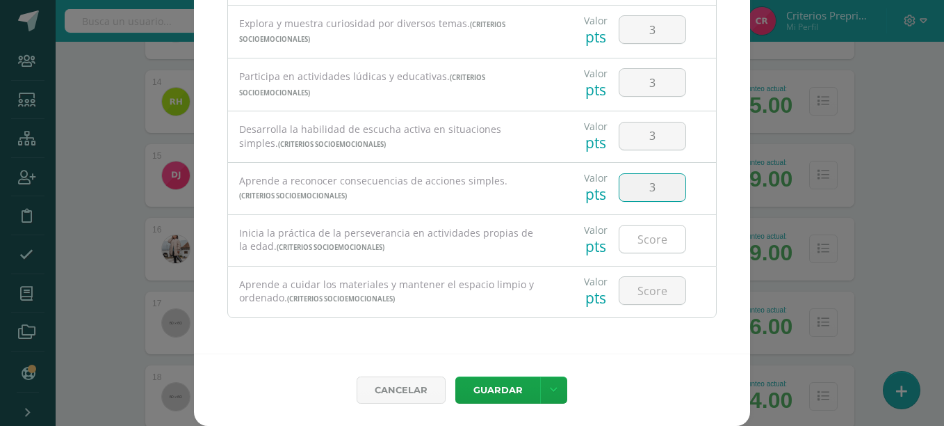
click at [634, 242] on input "number" at bounding box center [653, 238] width 66 height 27
type input "3"
click at [638, 289] on input "number" at bounding box center [653, 290] width 66 height 27
type input "3"
click at [545, 402] on link at bounding box center [553, 389] width 27 height 27
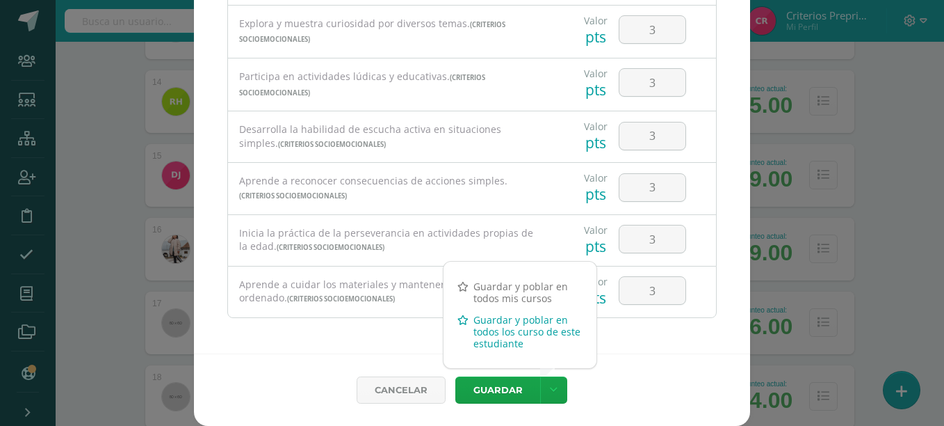
click at [547, 332] on link "Guardar y poblar en todos los curso de este estudiante" at bounding box center [520, 331] width 153 height 45
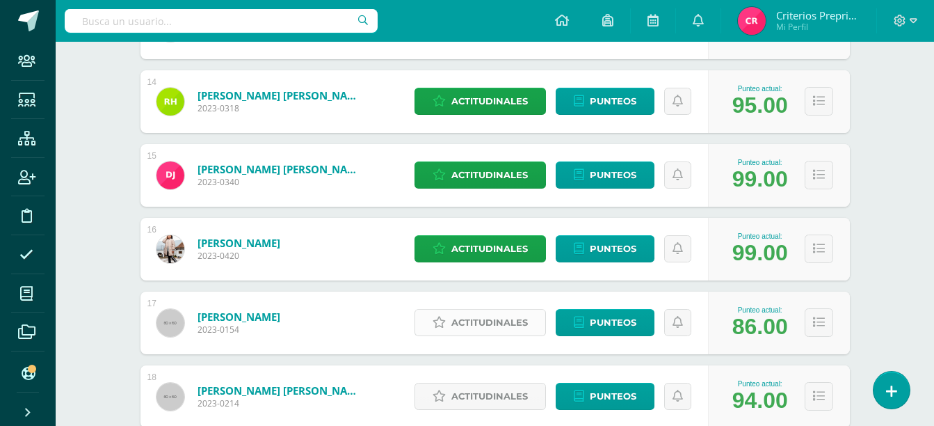
click at [424, 320] on link "Actitudinales" at bounding box center [480, 322] width 131 height 27
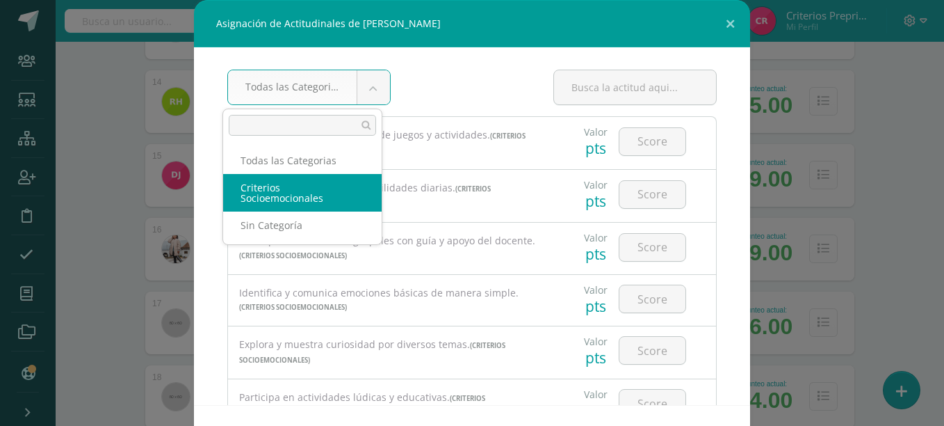
select select "3"
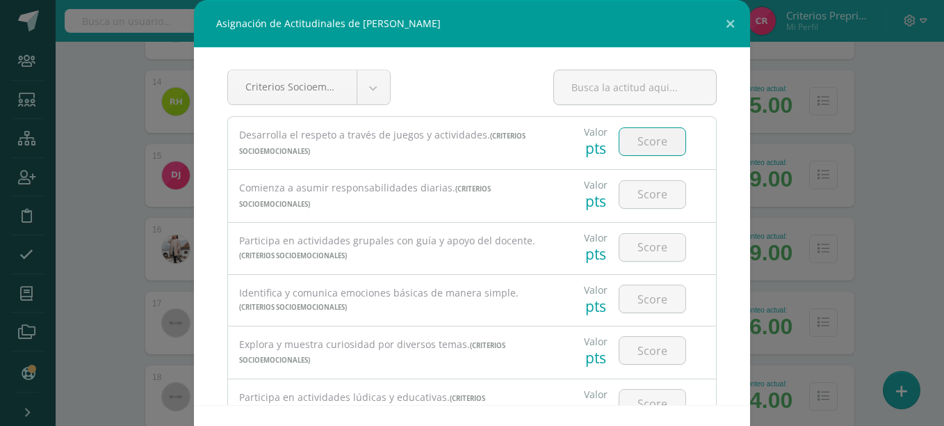
click at [659, 147] on input "number" at bounding box center [653, 141] width 66 height 27
type input "3"
click at [660, 187] on input "number" at bounding box center [653, 194] width 66 height 27
type input "3"
click at [641, 253] on input "number" at bounding box center [653, 247] width 66 height 27
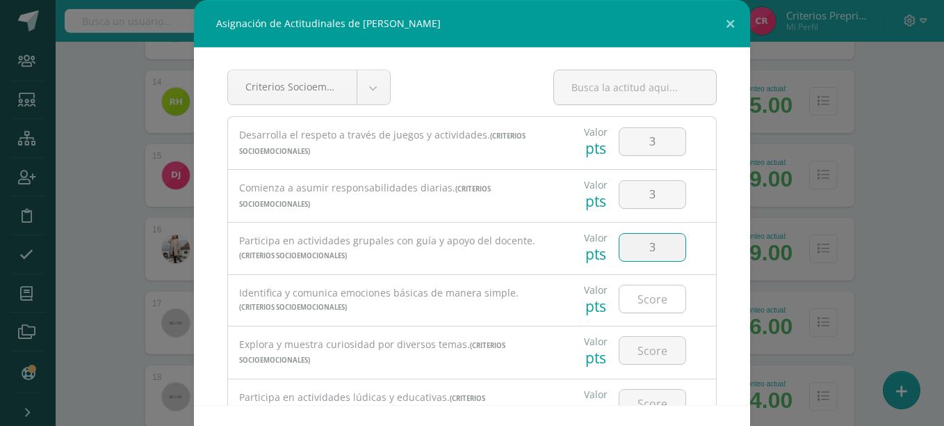
type input "3"
click at [638, 303] on input "number" at bounding box center [653, 298] width 66 height 27
type input "3"
click at [645, 344] on input "number" at bounding box center [653, 350] width 66 height 27
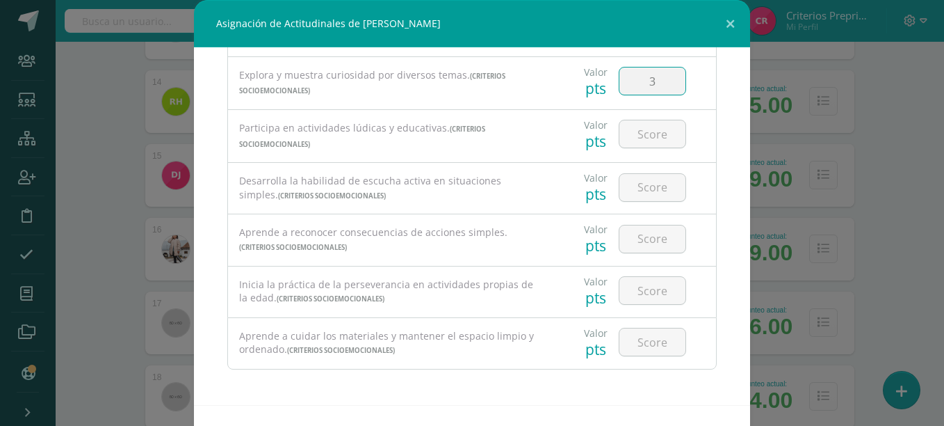
type input "3"
click at [649, 152] on div at bounding box center [652, 134] width 79 height 49
click at [644, 143] on input "number" at bounding box center [653, 133] width 66 height 27
type input "3"
click at [652, 183] on input "number" at bounding box center [653, 187] width 66 height 27
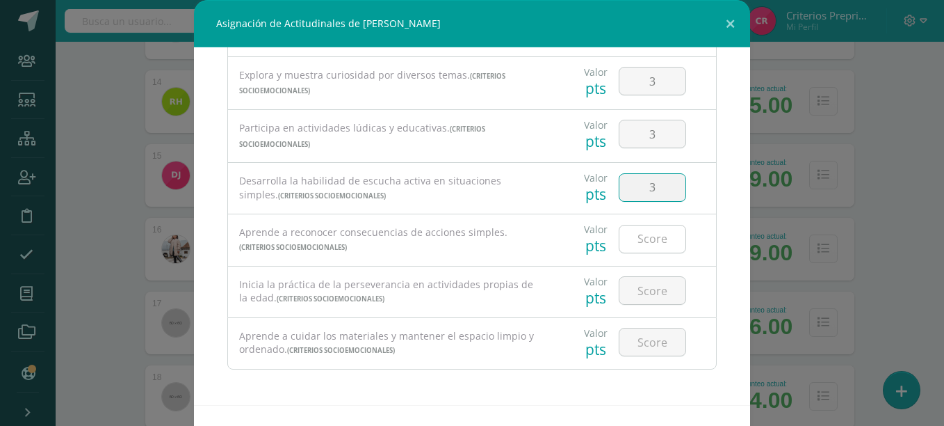
type input "3"
click at [649, 233] on input "number" at bounding box center [653, 238] width 66 height 27
type input "3"
click at [643, 282] on input "number" at bounding box center [653, 290] width 66 height 27
type input "3"
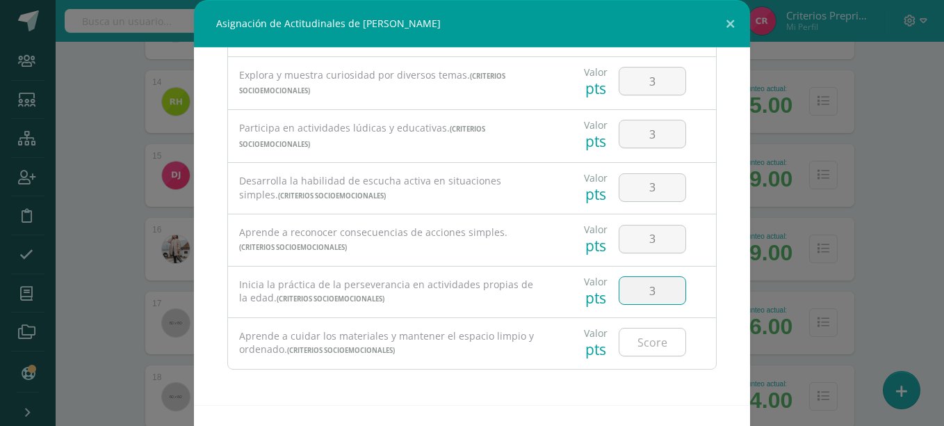
click at [652, 338] on input "number" at bounding box center [653, 341] width 66 height 27
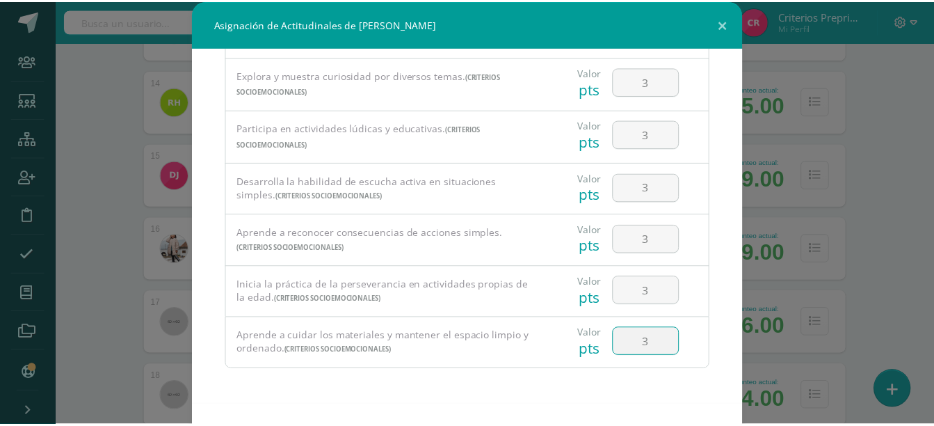
scroll to position [51, 0]
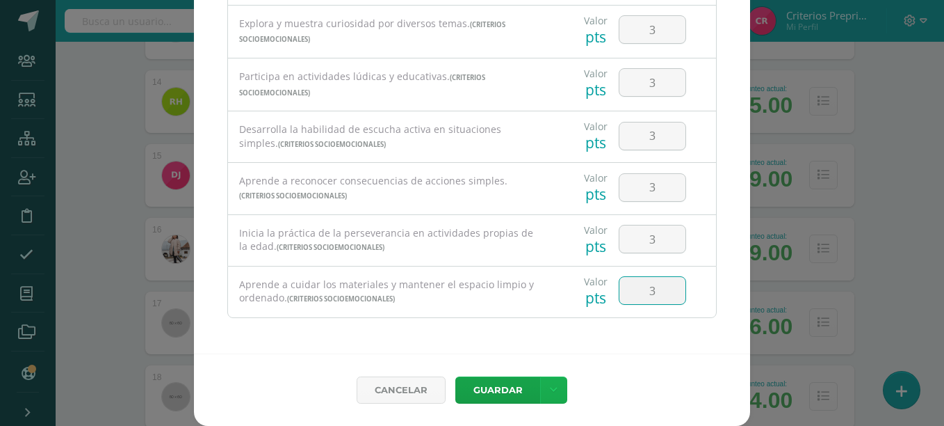
type input "3"
click at [552, 377] on link at bounding box center [553, 389] width 27 height 27
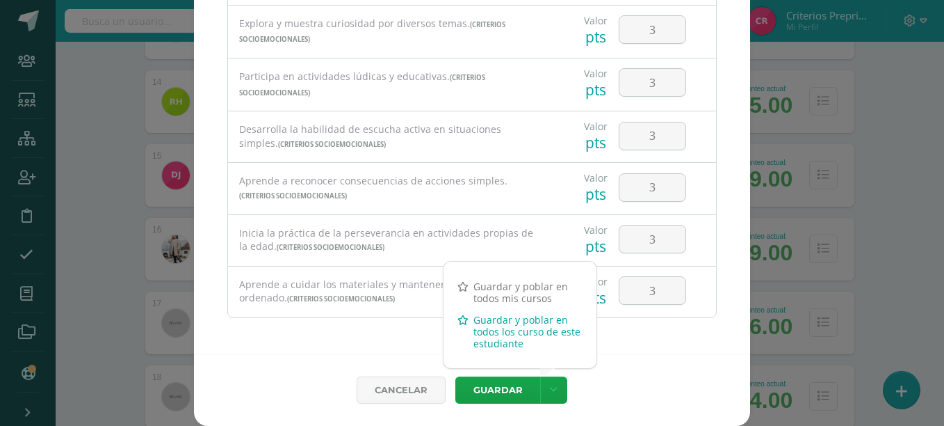
click at [540, 337] on link "Guardar y poblar en todos los curso de este estudiante" at bounding box center [520, 331] width 153 height 45
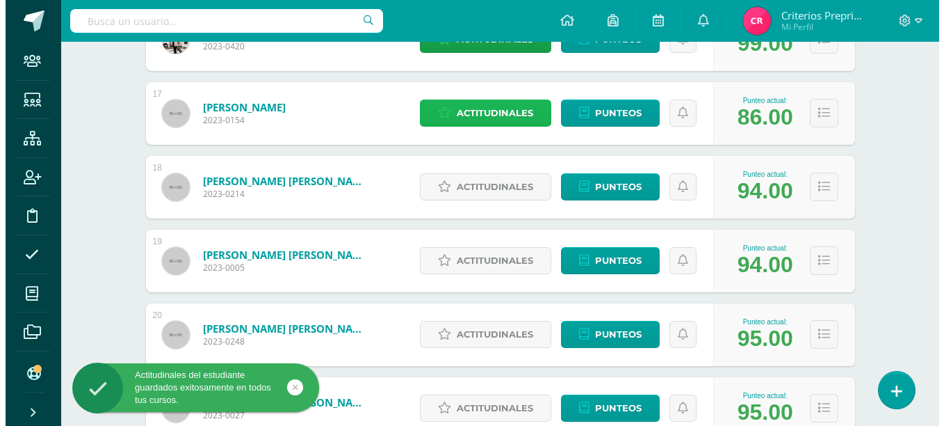
scroll to position [1407, 0]
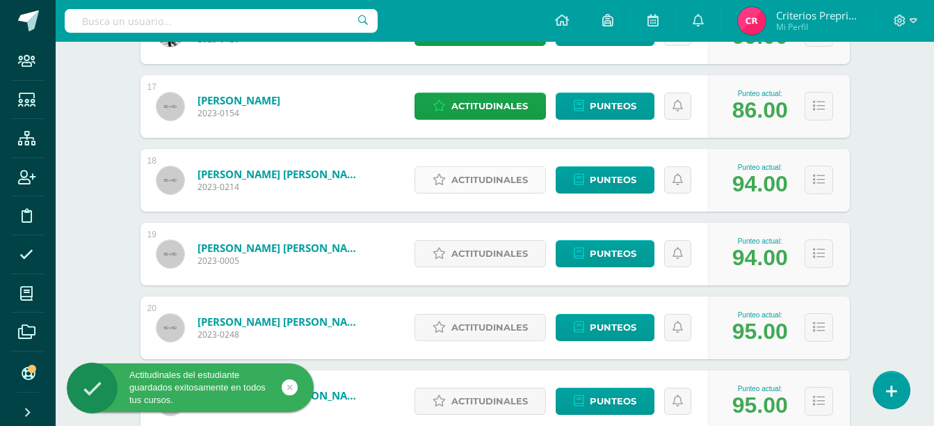
click at [463, 188] on span "Actitudinales" at bounding box center [489, 180] width 77 height 26
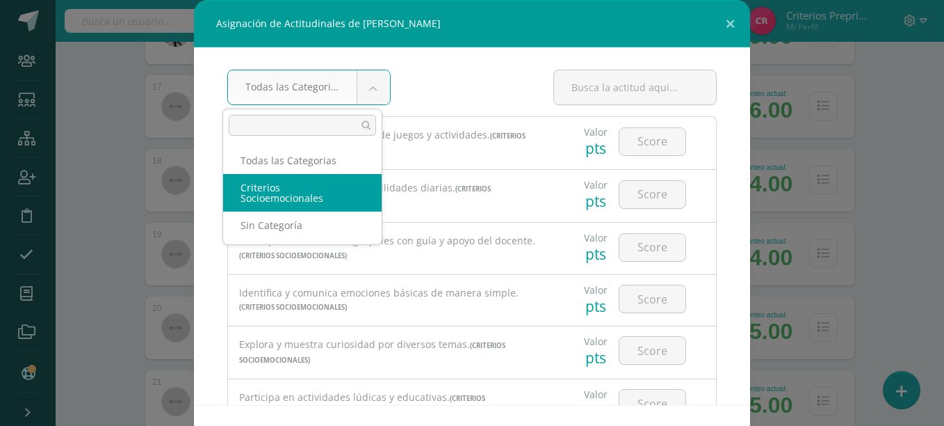
select select "3"
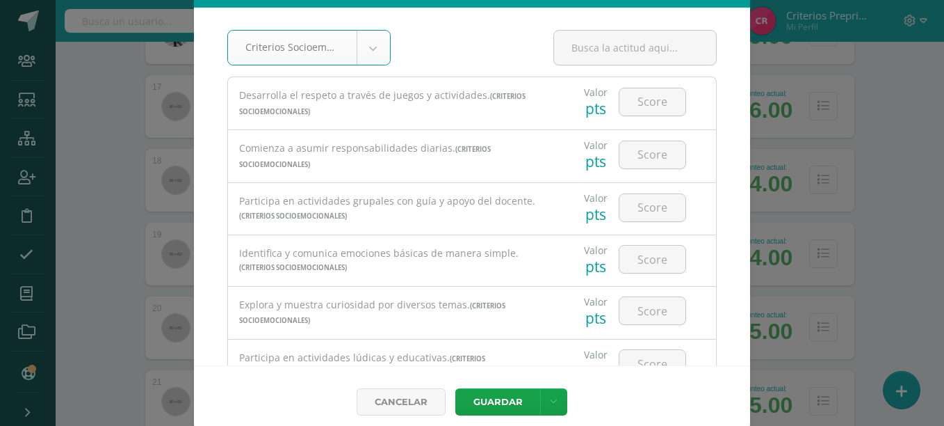
scroll to position [51, 0]
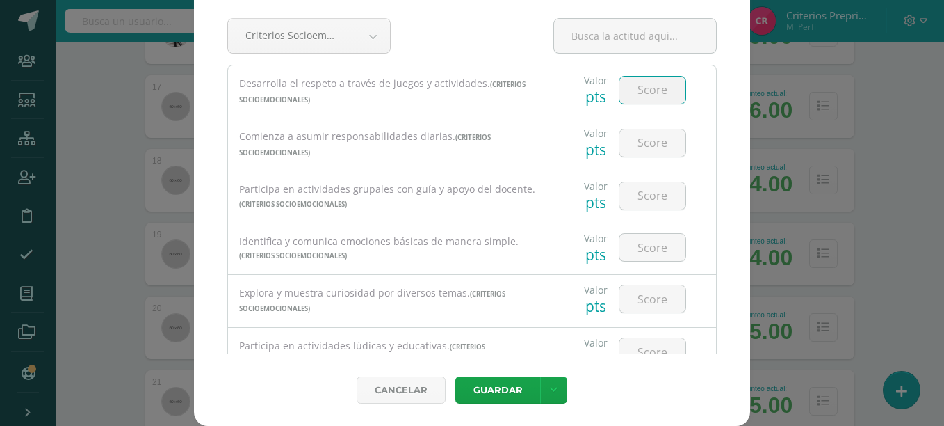
click at [647, 94] on input "number" at bounding box center [653, 90] width 66 height 27
type input "3"
click at [643, 146] on input "number" at bounding box center [653, 142] width 66 height 27
type input "3"
click at [641, 189] on input "number" at bounding box center [653, 195] width 66 height 27
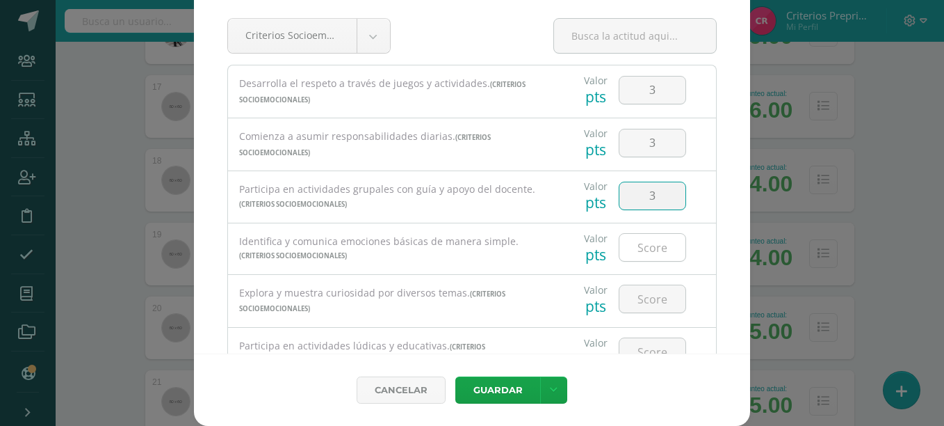
type input "3"
click at [642, 250] on input "number" at bounding box center [653, 247] width 66 height 27
type input "3"
click at [628, 291] on input "number" at bounding box center [653, 298] width 66 height 27
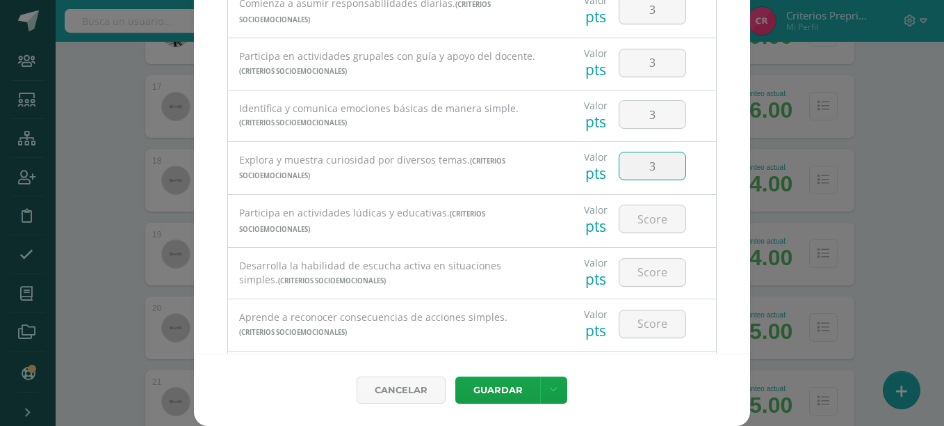
scroll to position [250, 0]
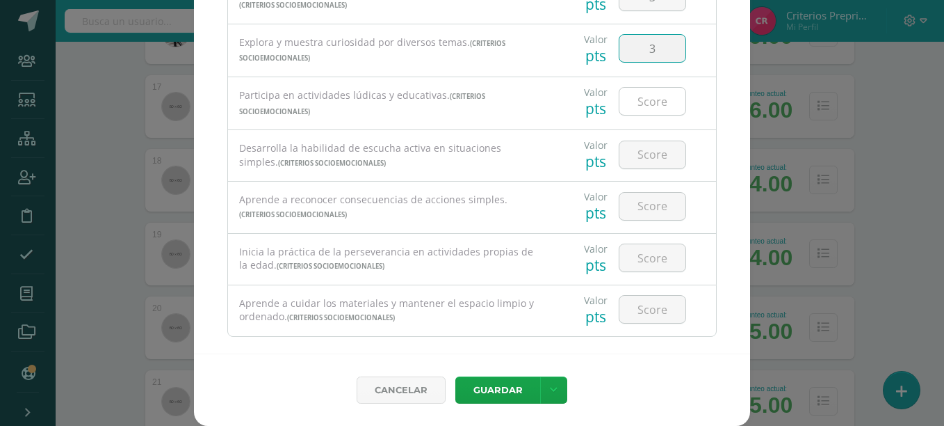
type input "3"
click at [634, 93] on input "number" at bounding box center [653, 101] width 66 height 27
click at [647, 156] on input "number" at bounding box center [653, 154] width 66 height 27
click at [649, 215] on input "number" at bounding box center [653, 206] width 66 height 27
click at [622, 268] on div at bounding box center [652, 258] width 79 height 49
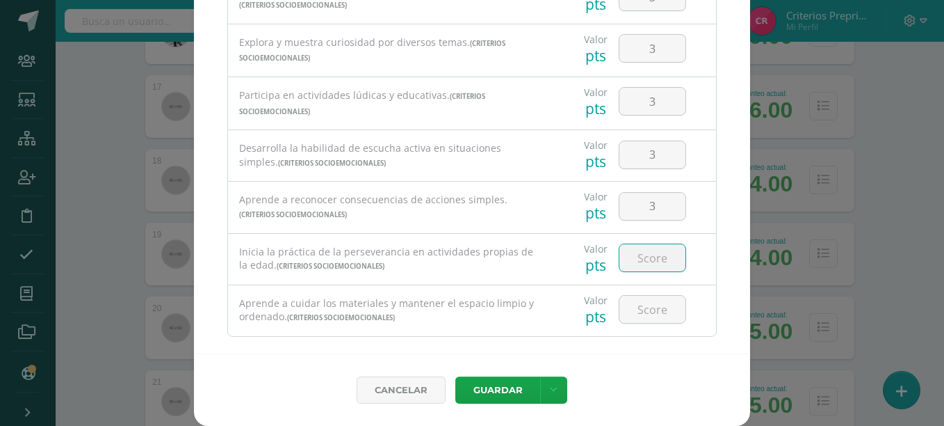
click at [622, 268] on input "number" at bounding box center [653, 257] width 66 height 27
click at [634, 312] on input "number" at bounding box center [653, 309] width 66 height 27
drag, startPoint x: 745, startPoint y: 306, endPoint x: 738, endPoint y: 342, distance: 36.8
click at [738, 342] on div "Criterios Socioemocionales Todas las Categorias Criterios Socioemocionales Sin …" at bounding box center [472, 174] width 556 height 357
click at [550, 384] on icon at bounding box center [554, 390] width 8 height 12
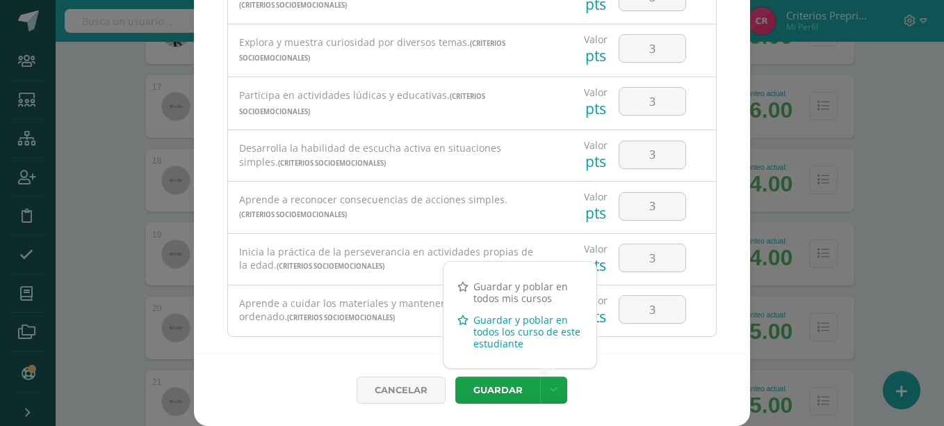
click at [540, 341] on link "Guardar y poblar en todos los curso de este estudiante" at bounding box center [520, 331] width 153 height 45
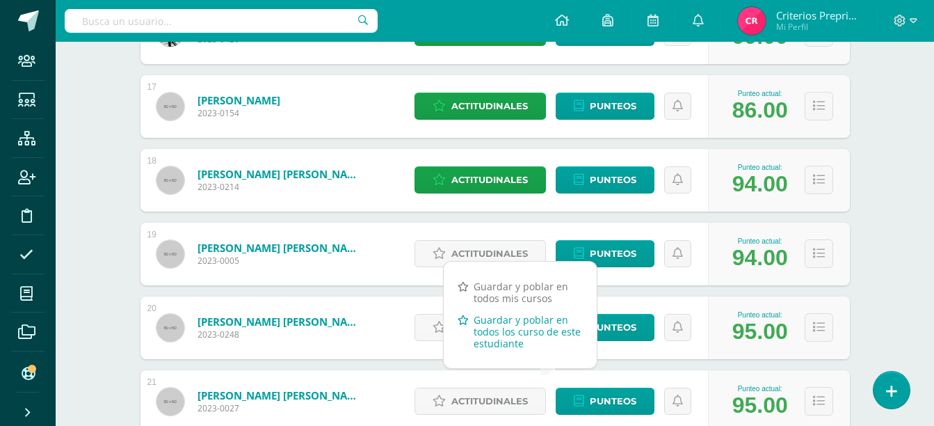
click at [472, 335] on link "Guardar y poblar en todos los curso de este estudiante" at bounding box center [520, 331] width 153 height 45
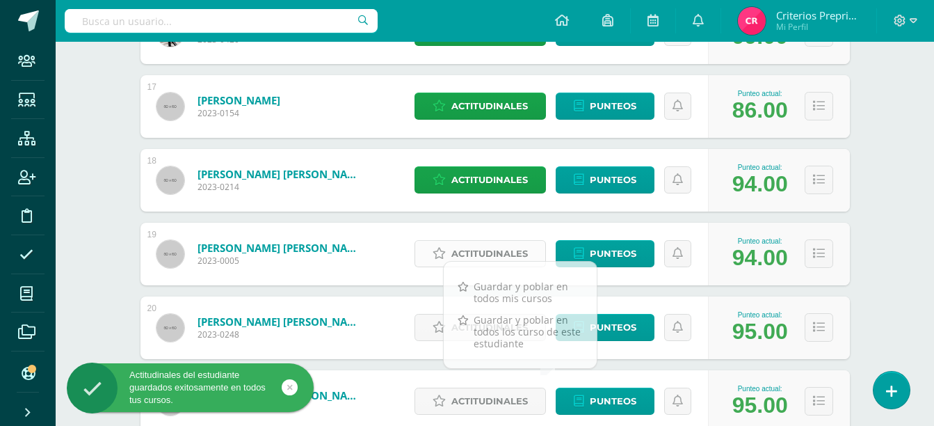
click at [450, 249] on link "Actitudinales" at bounding box center [480, 253] width 131 height 27
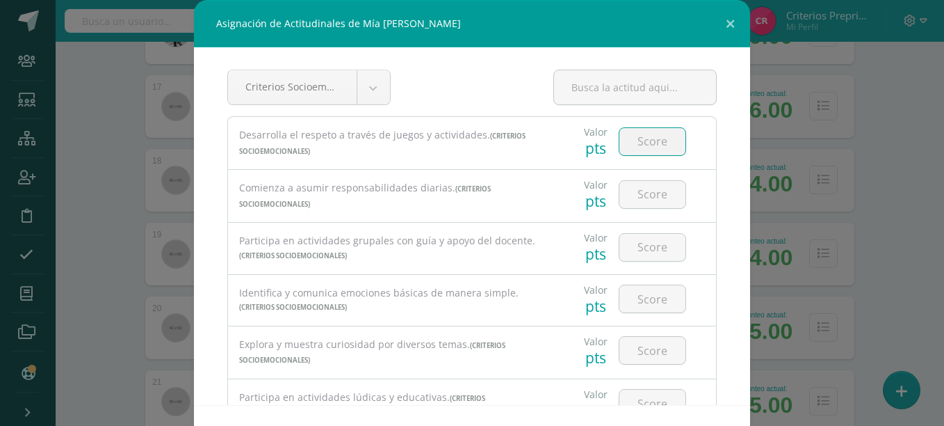
click at [650, 142] on input "number" at bounding box center [653, 141] width 66 height 27
click at [632, 196] on input "number" at bounding box center [653, 194] width 66 height 27
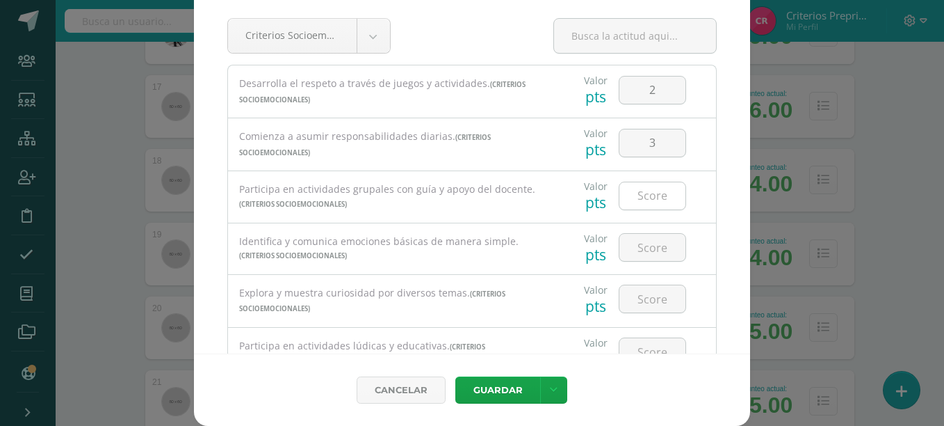
click at [636, 209] on div at bounding box center [652, 196] width 67 height 29
click at [632, 200] on input "number" at bounding box center [653, 195] width 66 height 27
click at [633, 250] on input "number" at bounding box center [653, 247] width 66 height 27
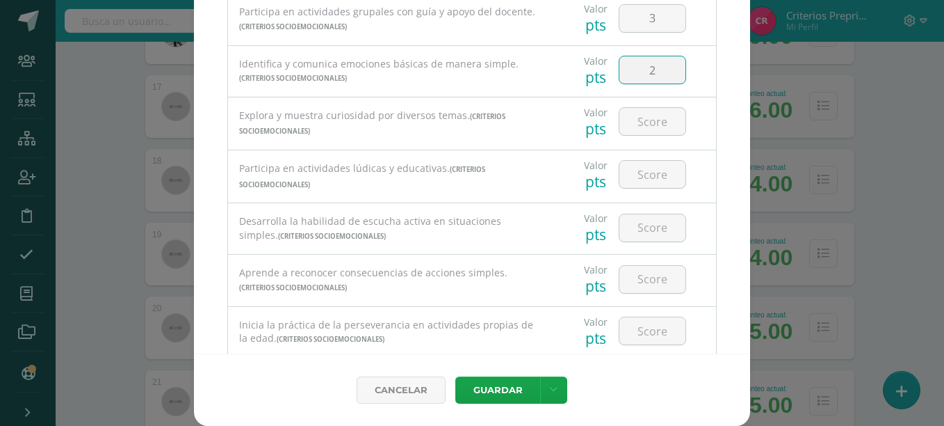
scroll to position [179, 0]
click at [654, 118] on input "number" at bounding box center [653, 119] width 66 height 27
click at [629, 172] on input "number" at bounding box center [653, 172] width 66 height 27
click at [627, 225] on input "number" at bounding box center [653, 225] width 66 height 27
click at [629, 289] on input "number" at bounding box center [653, 277] width 66 height 27
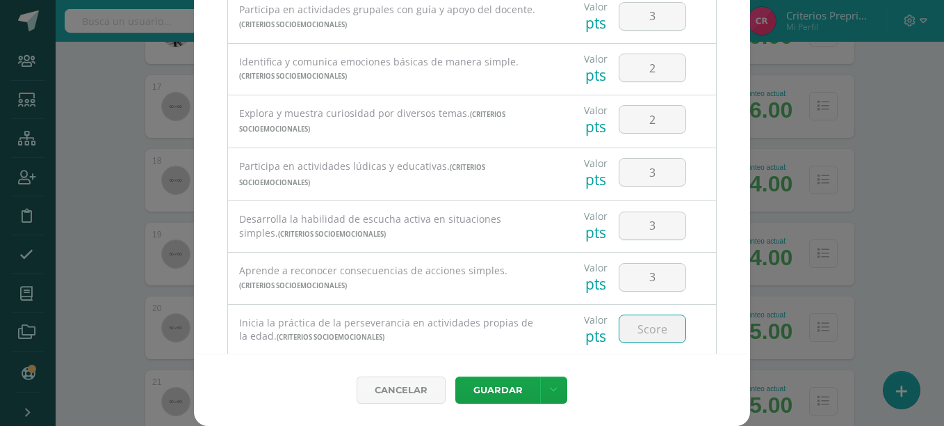
click at [642, 321] on input "number" at bounding box center [653, 328] width 66 height 27
drag, startPoint x: 732, startPoint y: 276, endPoint x: 735, endPoint y: 291, distance: 15.0
click at [735, 291] on div "Criterios Socioemocionales Todas las Categorias Criterios Socioemocionales Sin …" at bounding box center [472, 174] width 556 height 357
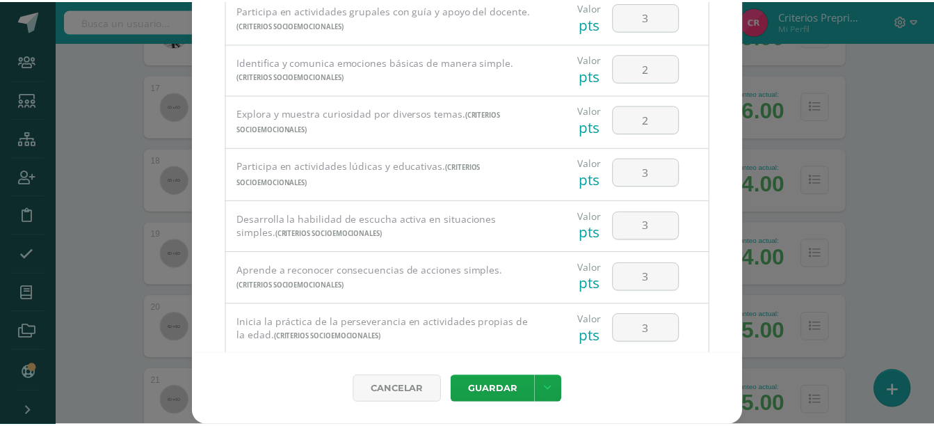
scroll to position [269, 0]
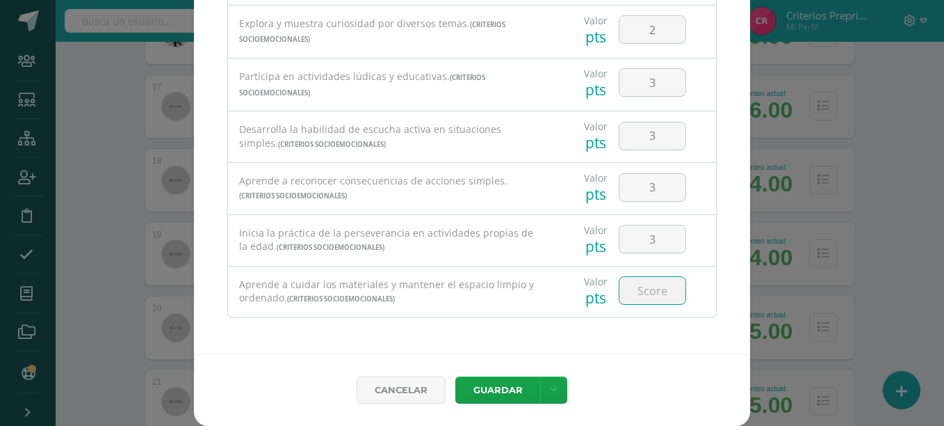
click at [643, 288] on input "number" at bounding box center [653, 290] width 66 height 27
click at [541, 394] on link at bounding box center [553, 389] width 27 height 27
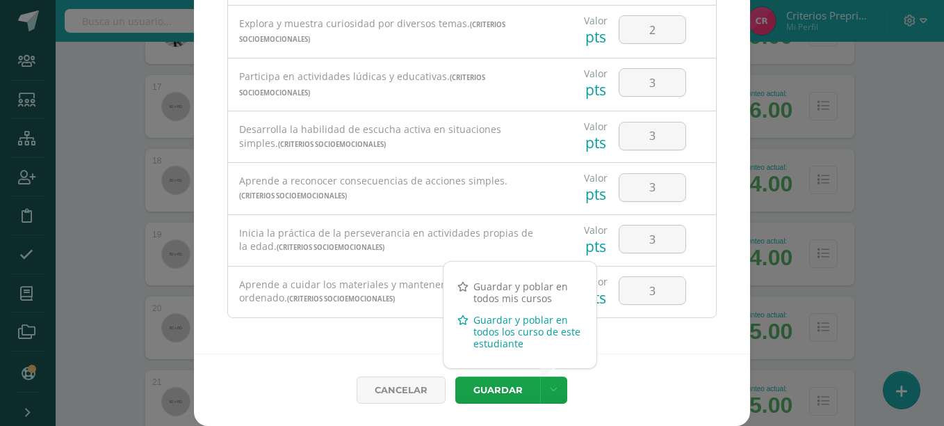
click at [513, 344] on link "Guardar y poblar en todos los curso de este estudiante" at bounding box center [520, 331] width 153 height 45
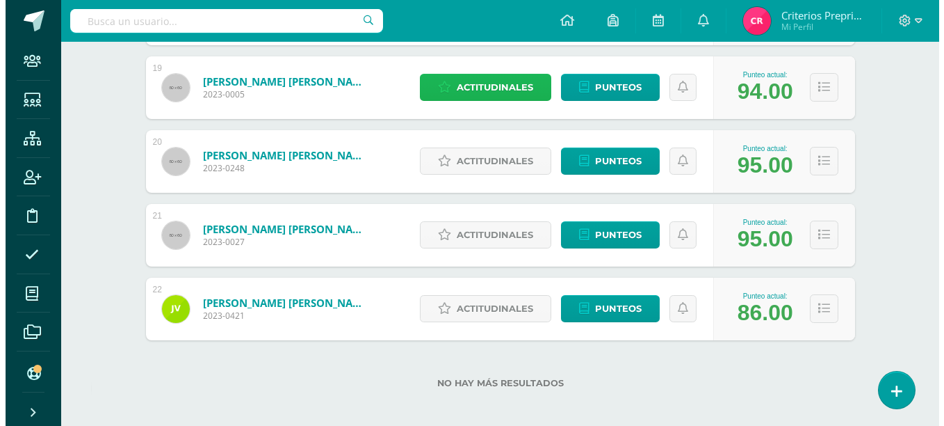
scroll to position [1580, 0]
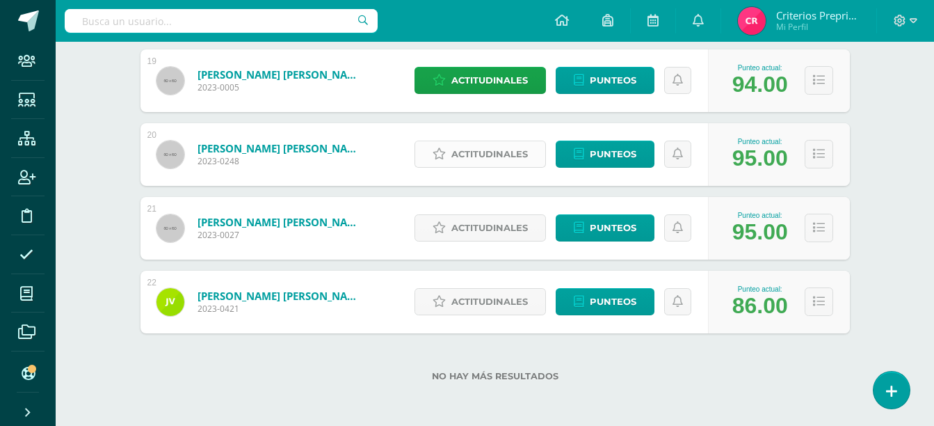
click at [472, 159] on span "Actitudinales" at bounding box center [489, 154] width 77 height 26
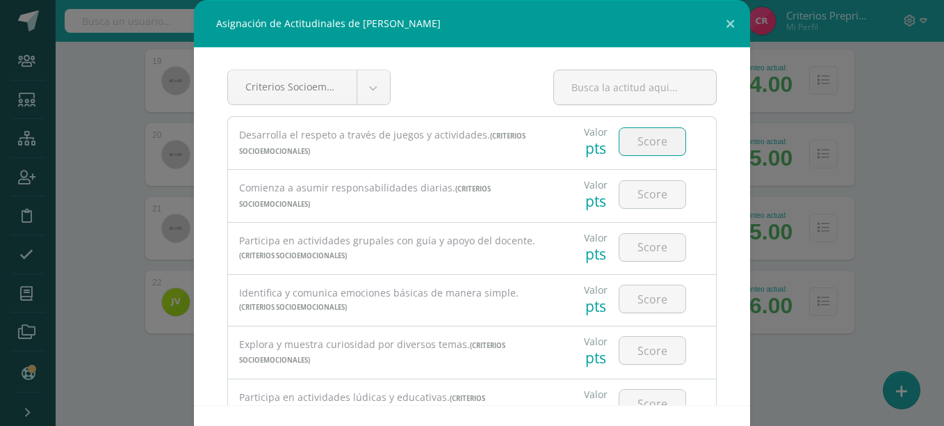
click at [647, 151] on input "number" at bounding box center [653, 141] width 66 height 27
click at [652, 193] on input "number" at bounding box center [653, 194] width 66 height 27
click at [636, 246] on input "number" at bounding box center [653, 247] width 66 height 27
click at [638, 299] on input "number" at bounding box center [653, 298] width 66 height 27
click at [641, 347] on input "number" at bounding box center [653, 350] width 66 height 27
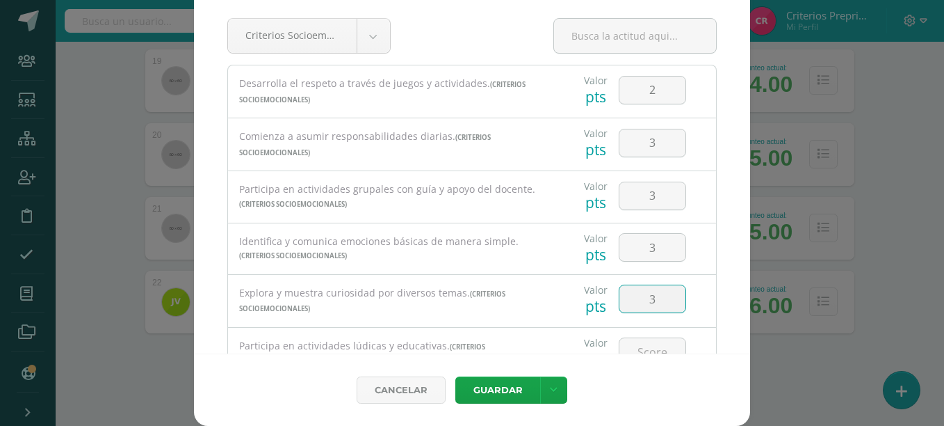
scroll to position [269, 0]
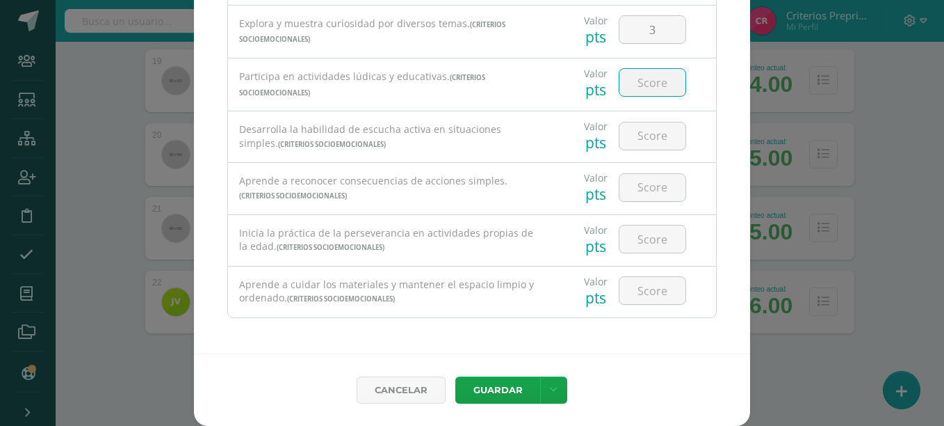
click at [636, 74] on input "number" at bounding box center [653, 82] width 66 height 27
click at [631, 147] on input "number" at bounding box center [653, 135] width 66 height 27
click at [640, 185] on input "number" at bounding box center [653, 187] width 66 height 27
click at [640, 247] on input "number" at bounding box center [653, 238] width 66 height 27
click at [643, 286] on input "number" at bounding box center [653, 290] width 66 height 27
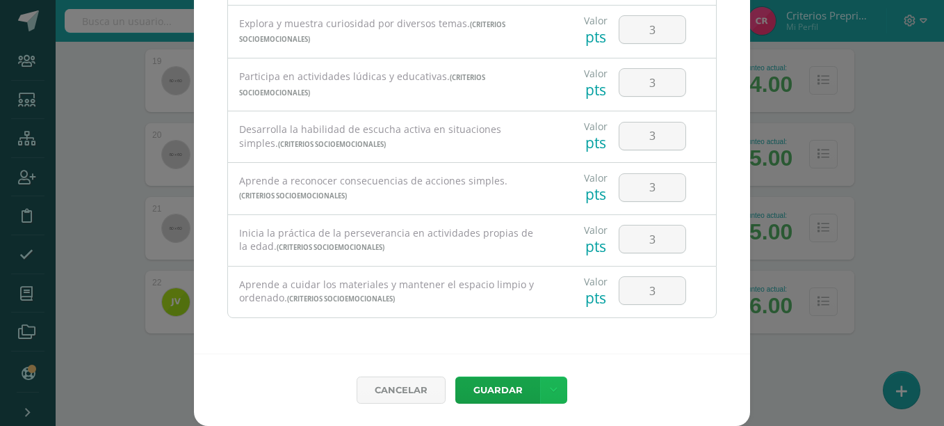
click at [543, 376] on link at bounding box center [553, 389] width 27 height 27
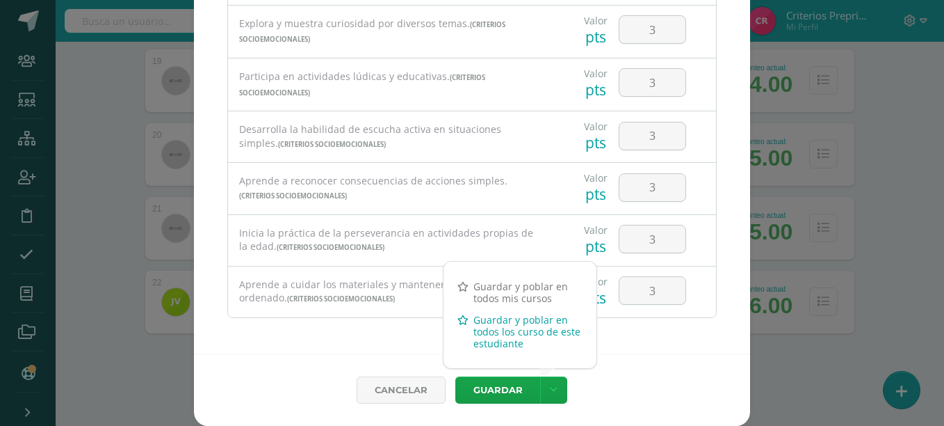
click at [537, 341] on link "Guardar y poblar en todos los curso de este estudiante" at bounding box center [520, 331] width 153 height 45
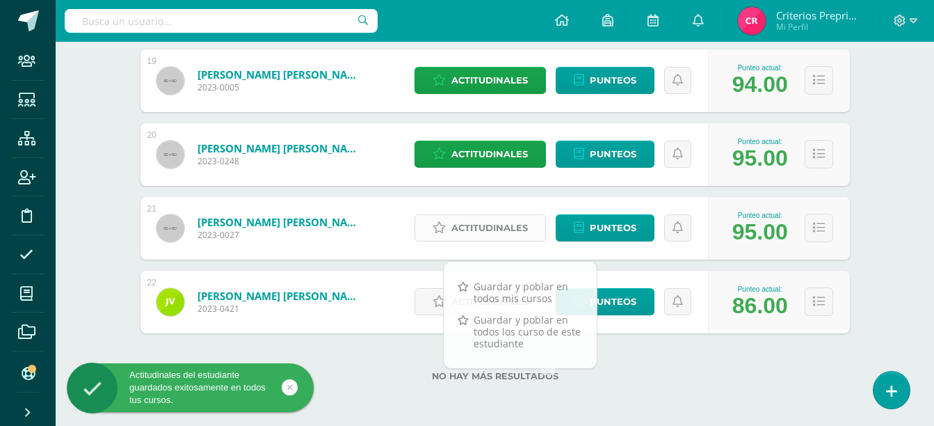
click at [442, 227] on icon at bounding box center [439, 228] width 13 height 12
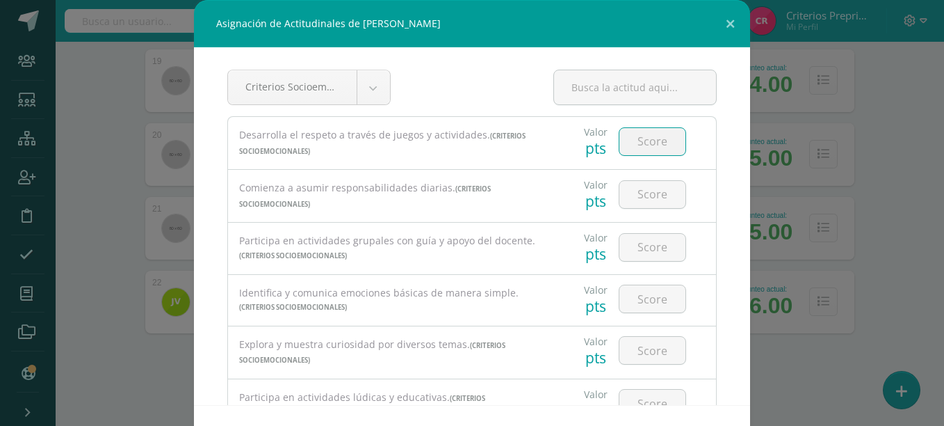
click at [657, 140] on input "number" at bounding box center [653, 141] width 66 height 27
click at [646, 200] on input "number" at bounding box center [653, 194] width 66 height 27
click at [650, 248] on input "number" at bounding box center [653, 247] width 66 height 27
click at [627, 298] on input "number" at bounding box center [653, 298] width 66 height 27
click at [628, 354] on input "number" at bounding box center [653, 350] width 66 height 27
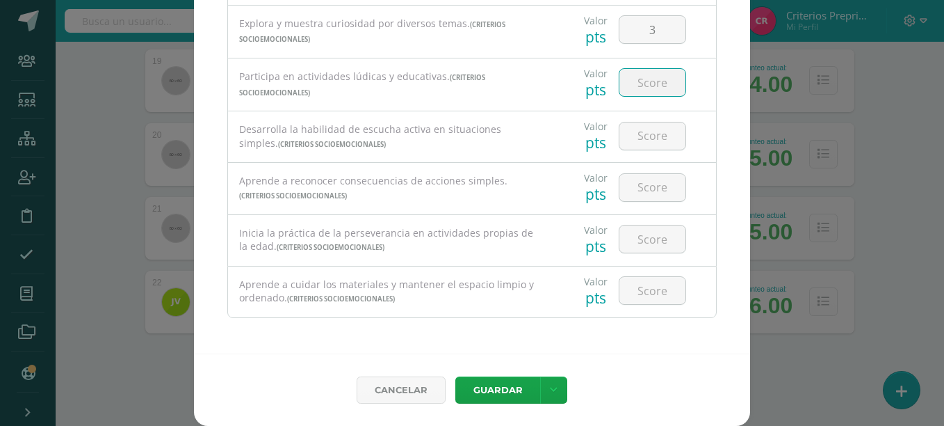
click at [638, 81] on input "number" at bounding box center [653, 82] width 66 height 27
click at [638, 142] on input "number" at bounding box center [653, 135] width 66 height 27
click at [634, 198] on input "number" at bounding box center [653, 187] width 66 height 27
click at [637, 229] on input "number" at bounding box center [653, 238] width 66 height 27
click at [642, 298] on input "number" at bounding box center [653, 290] width 66 height 27
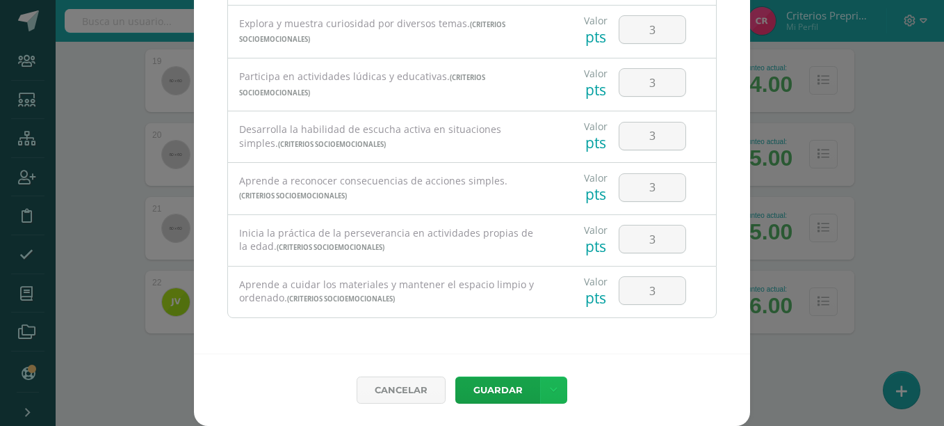
click at [555, 390] on link at bounding box center [553, 389] width 27 height 27
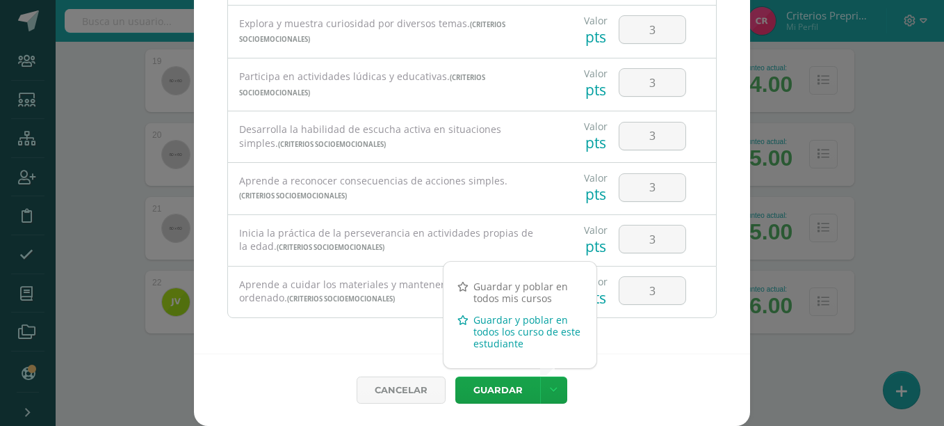
click at [545, 337] on link "Guardar y poblar en todos los curso de este estudiante" at bounding box center [520, 331] width 153 height 45
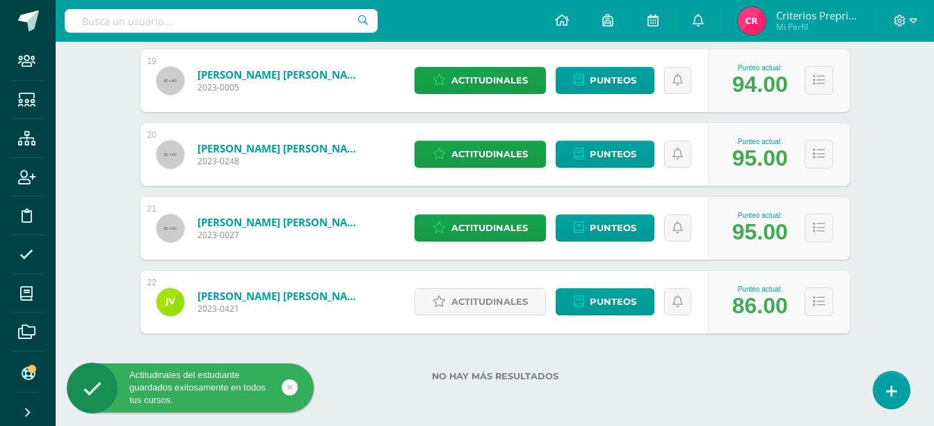
click at [691, 341] on div "No hay más resultados" at bounding box center [494, 365] width 709 height 65
click at [520, 312] on span "Actitudinales" at bounding box center [489, 302] width 77 height 26
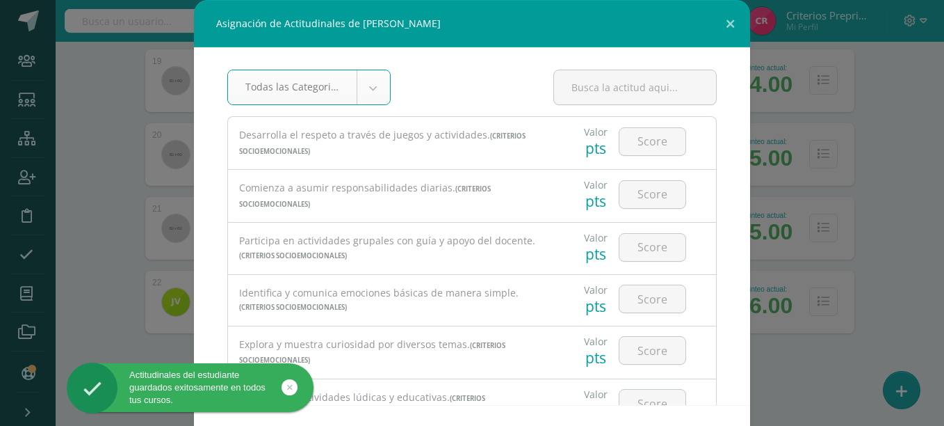
click at [520, 312] on div "Identifica y comunica emociones básicas de manera simple. (Criterios Socioemoci…" at bounding box center [390, 300] width 303 height 29
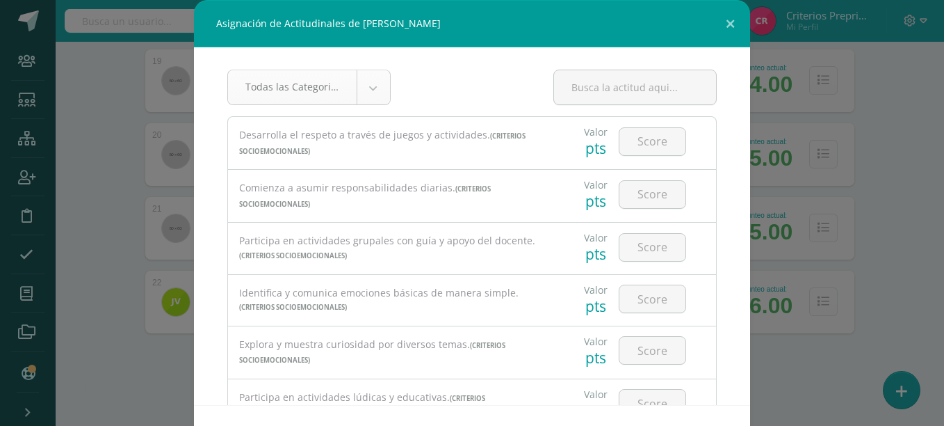
click at [624, 147] on input "number" at bounding box center [653, 141] width 66 height 27
click at [631, 188] on input "number" at bounding box center [653, 194] width 66 height 27
click at [620, 248] on input "number" at bounding box center [653, 247] width 66 height 27
click at [641, 305] on input "number" at bounding box center [653, 298] width 66 height 27
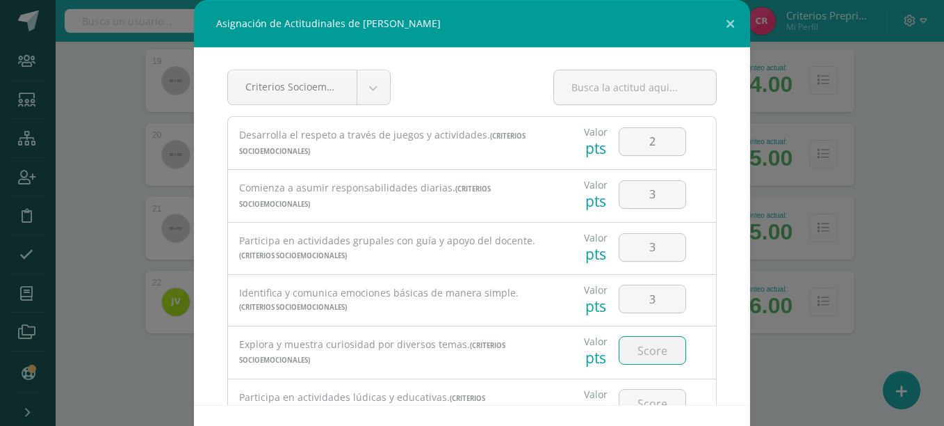
click at [651, 346] on input "number" at bounding box center [653, 350] width 66 height 27
click at [655, 396] on input "number" at bounding box center [653, 402] width 66 height 27
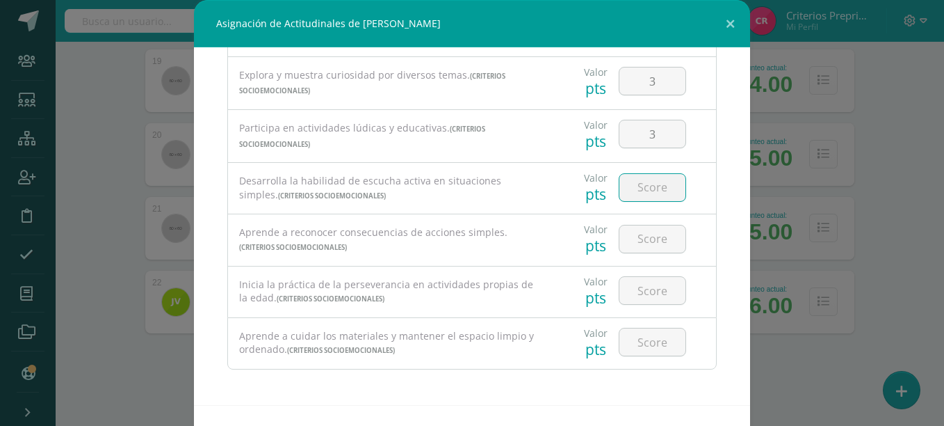
click at [627, 198] on input "number" at bounding box center [653, 187] width 66 height 27
click at [640, 237] on input "number" at bounding box center [653, 238] width 66 height 27
click at [656, 298] on input "number" at bounding box center [653, 290] width 66 height 27
click at [647, 345] on input "number" at bounding box center [653, 341] width 66 height 27
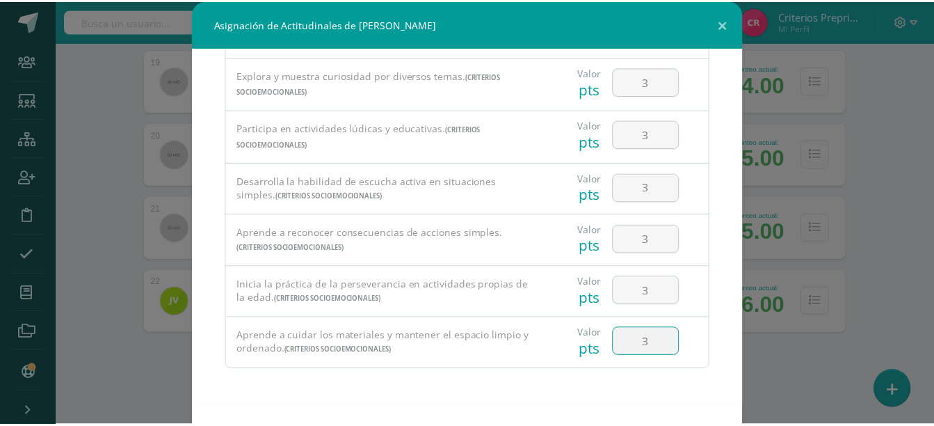
scroll to position [51, 0]
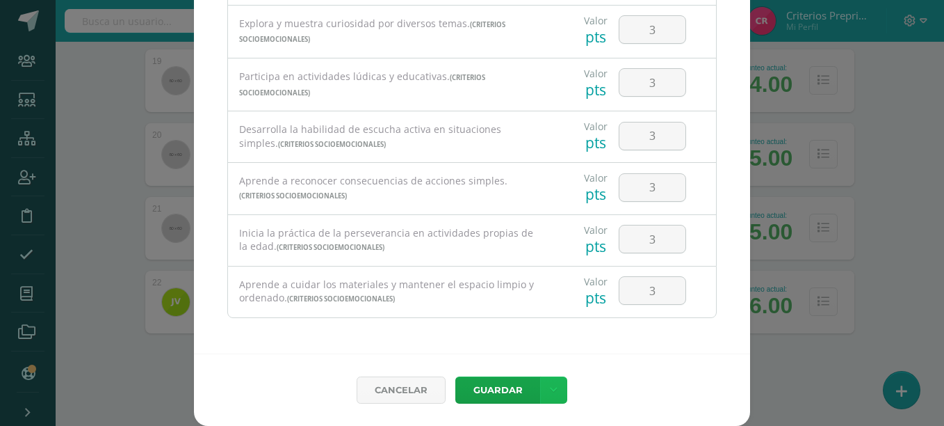
click at [561, 387] on link at bounding box center [553, 389] width 27 height 27
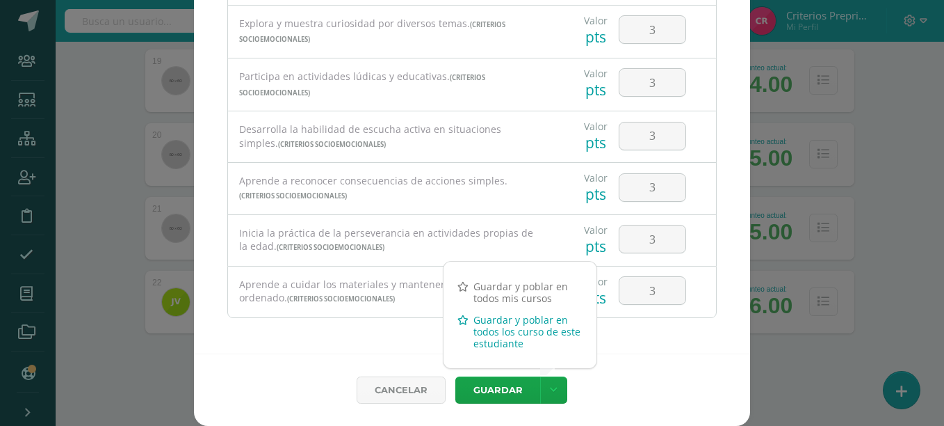
click at [547, 336] on link "Guardar y poblar en todos los curso de este estudiante" at bounding box center [520, 331] width 153 height 45
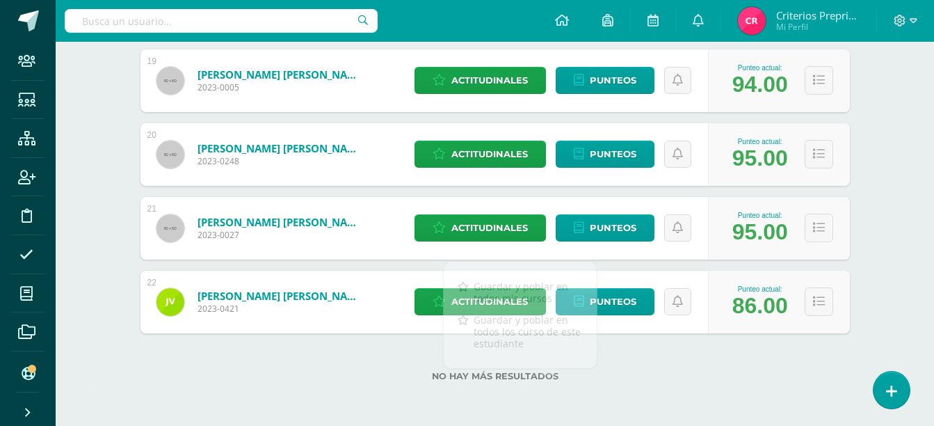
click at [725, 373] on label "No hay más resultados" at bounding box center [494, 376] width 709 height 10
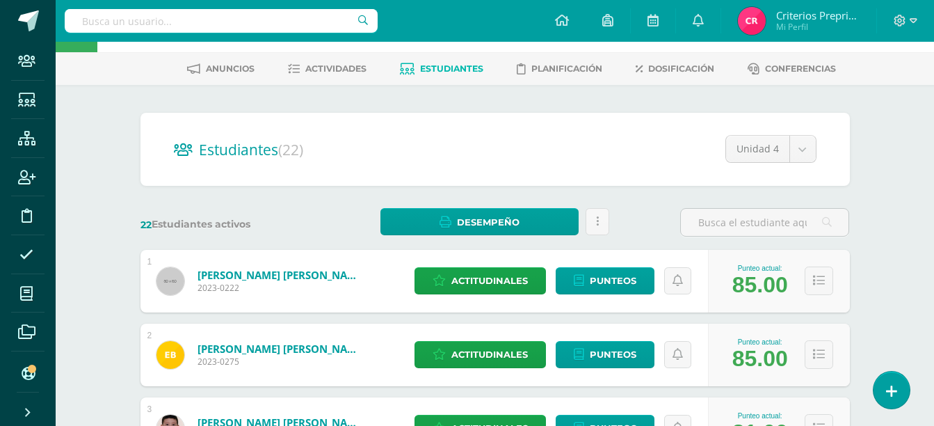
scroll to position [0, 0]
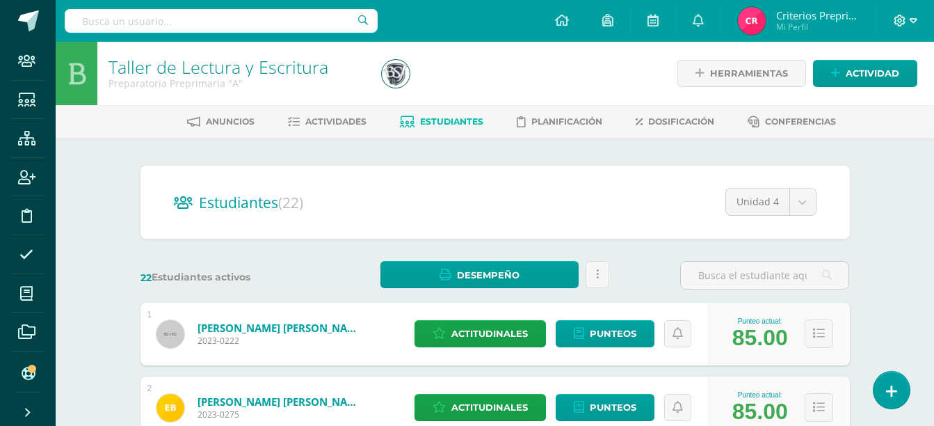
click at [911, 27] on span at bounding box center [906, 20] width 24 height 15
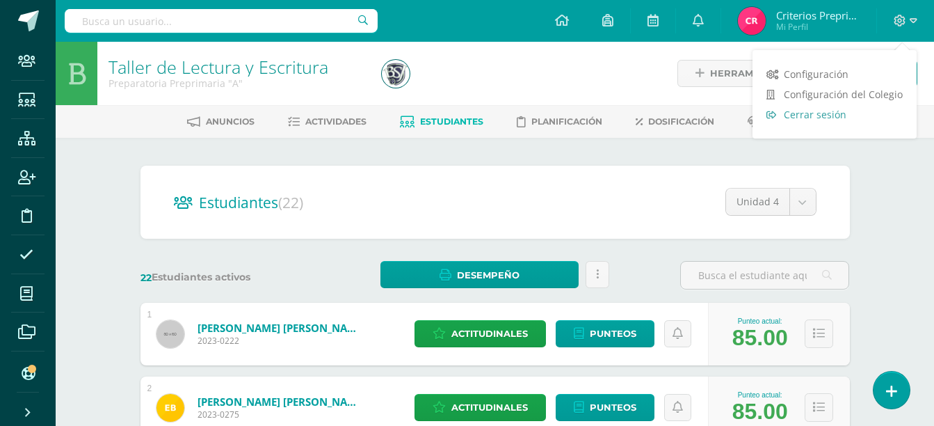
click at [855, 116] on link "Cerrar sesión" at bounding box center [835, 114] width 164 height 20
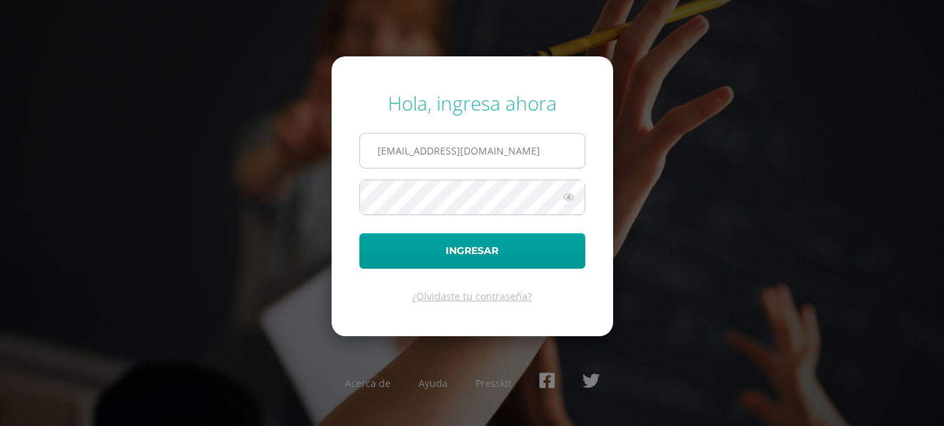
click at [565, 153] on input "[EMAIL_ADDRESS][DOMAIN_NAME]" at bounding box center [472, 151] width 225 height 34
type input "m"
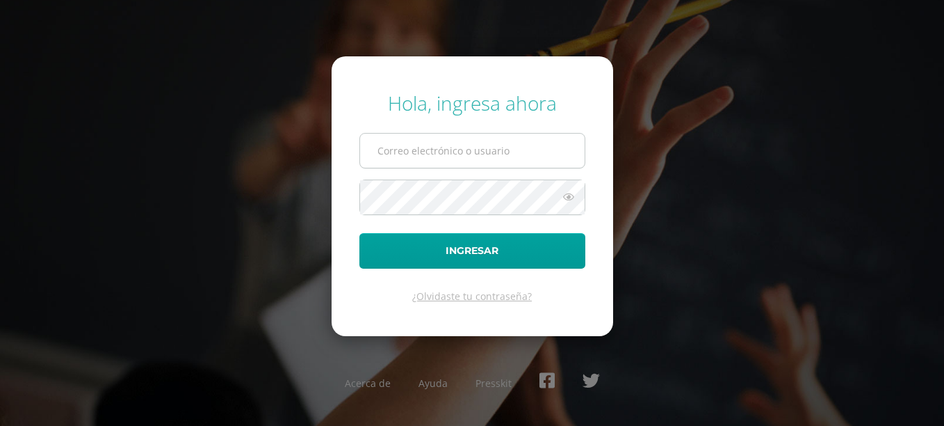
type input "6"
click at [576, 195] on icon at bounding box center [569, 196] width 18 height 17
click at [192, 181] on div "Hola, ingresa ahora [EMAIL_ADDRESS][DOMAIN_NAME] Ingresar ¿Olvidaste tu contras…" at bounding box center [472, 213] width 897 height 268
click at [133, 305] on div "Hola, ingresa ahora [EMAIL_ADDRESS][DOMAIN_NAME] Ingresar ¿Olvidaste tu contras…" at bounding box center [472, 213] width 897 height 268
type input "[EMAIL_ADDRESS][DOMAIN_NAME]"
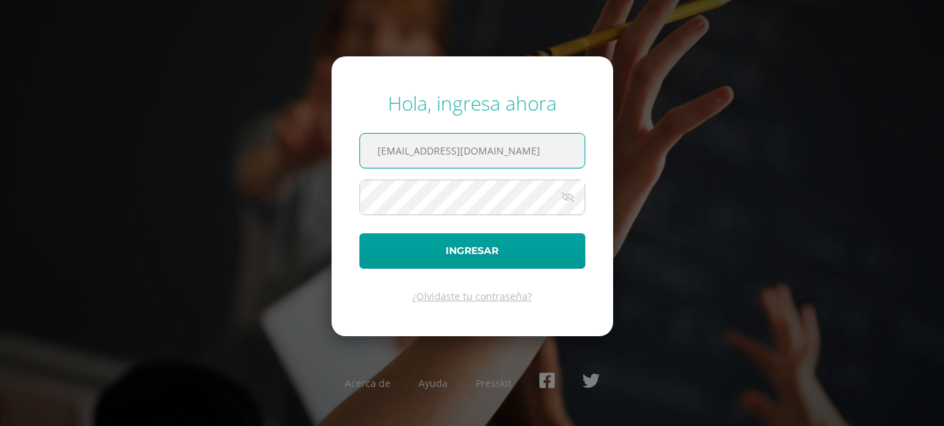
drag, startPoint x: 561, startPoint y: 140, endPoint x: 247, endPoint y: 150, distance: 314.5
click at [247, 150] on div "Hola, ingresa ahora miaceituno@bilinguesanjuan.edu.gt Ingresar ¿Olvidaste tu co…" at bounding box center [472, 213] width 897 height 268
type input "ñ"
type input "[EMAIL_ADDRESS][DOMAIN_NAME]"
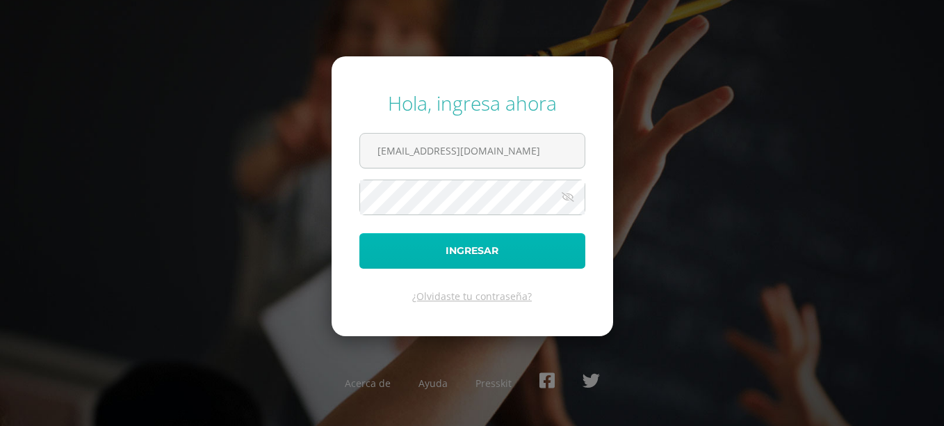
click at [421, 244] on button "Ingresar" at bounding box center [473, 250] width 226 height 35
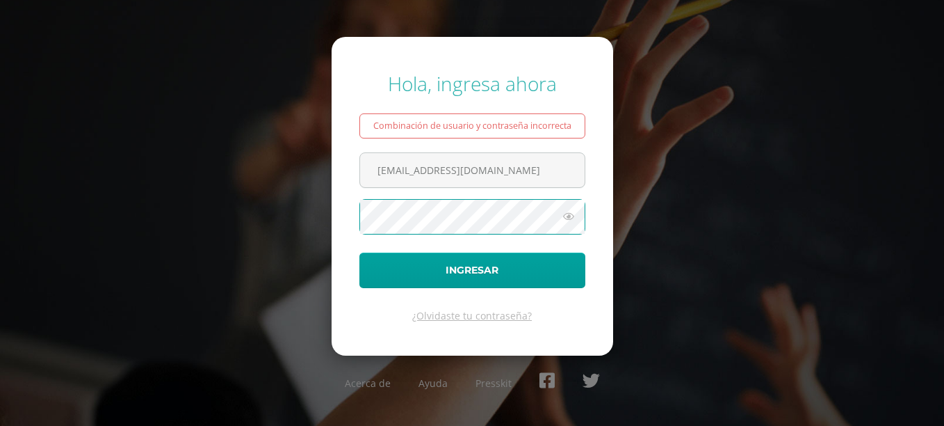
click at [360, 252] on button "Ingresar" at bounding box center [473, 269] width 226 height 35
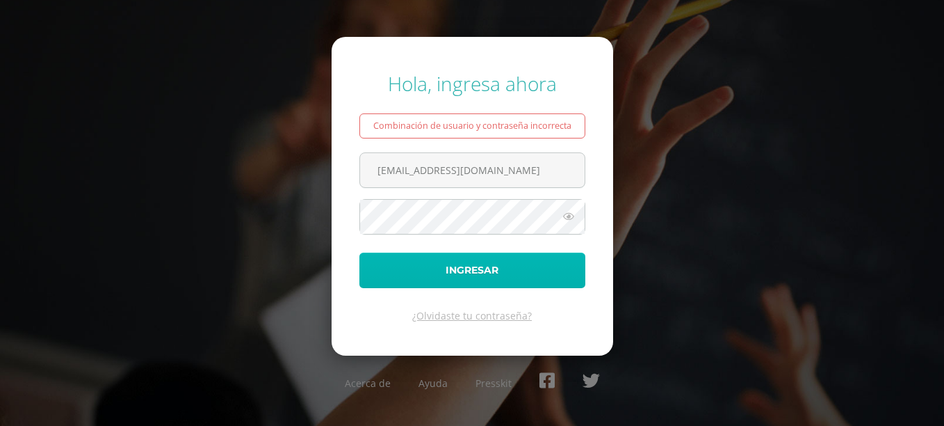
click at [462, 280] on button "Ingresar" at bounding box center [473, 269] width 226 height 35
